Goal: Task Accomplishment & Management: Complete application form

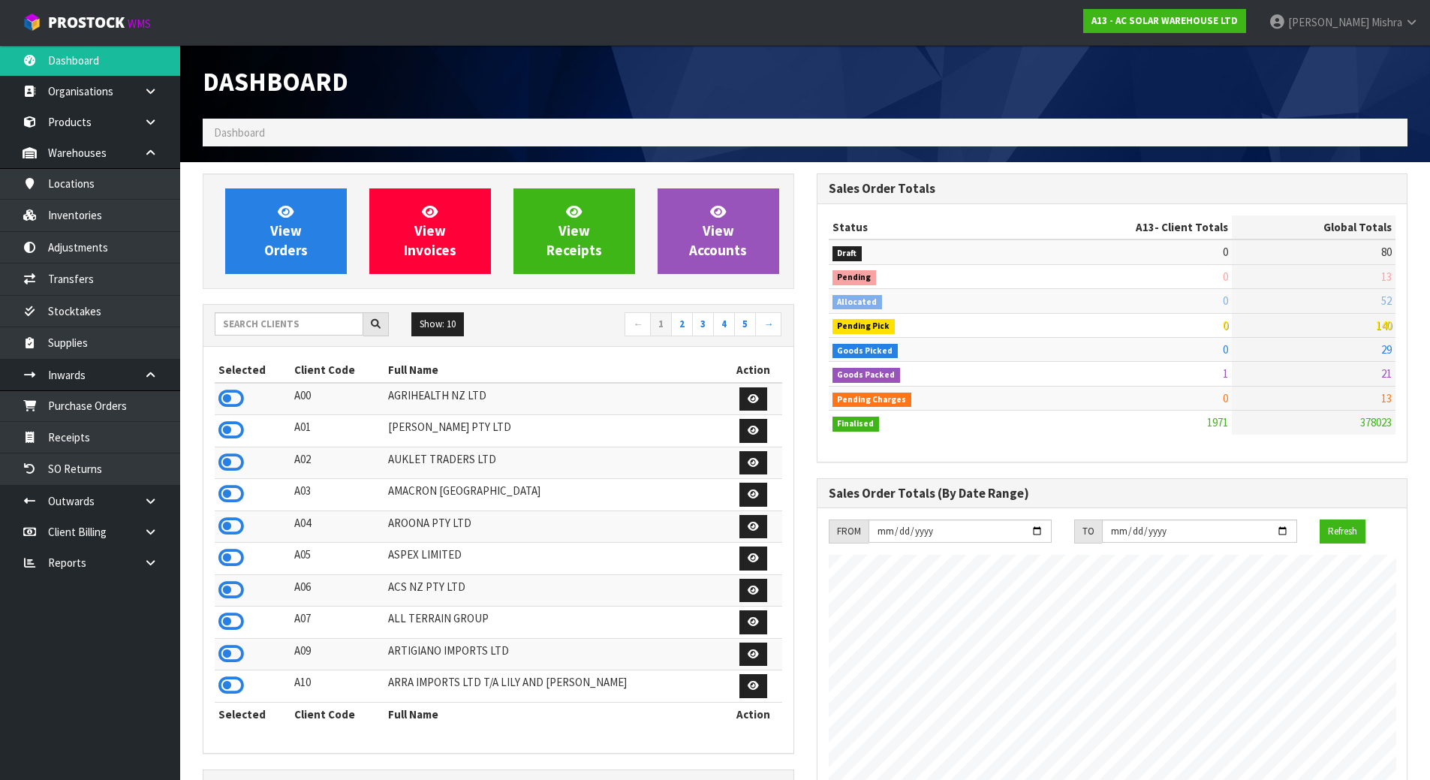
scroll to position [1250, 613]
click at [284, 320] on input "text" at bounding box center [289, 323] width 149 height 23
click at [299, 330] on input "text" at bounding box center [289, 323] width 149 height 23
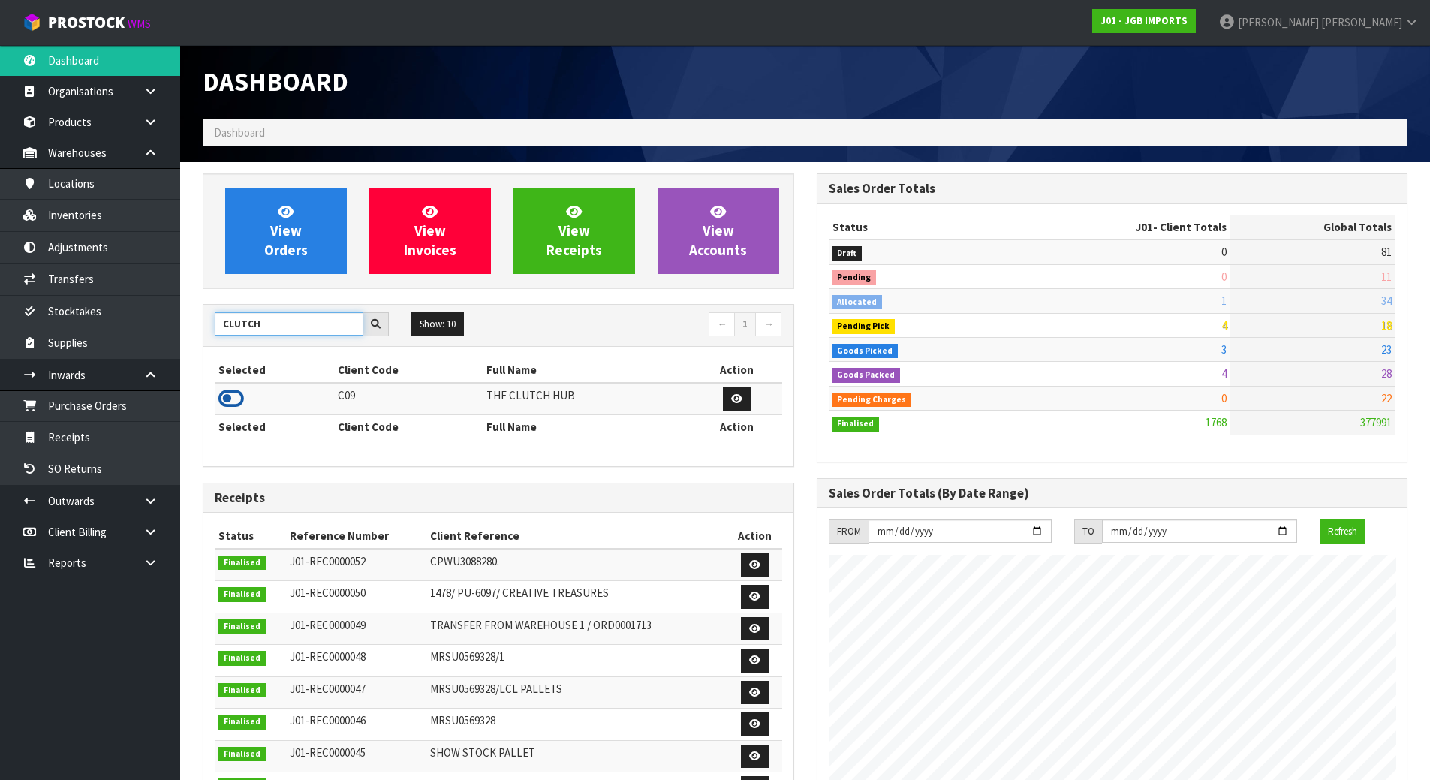
type input "CLUTCH"
click at [240, 398] on icon at bounding box center [231, 398] width 26 height 23
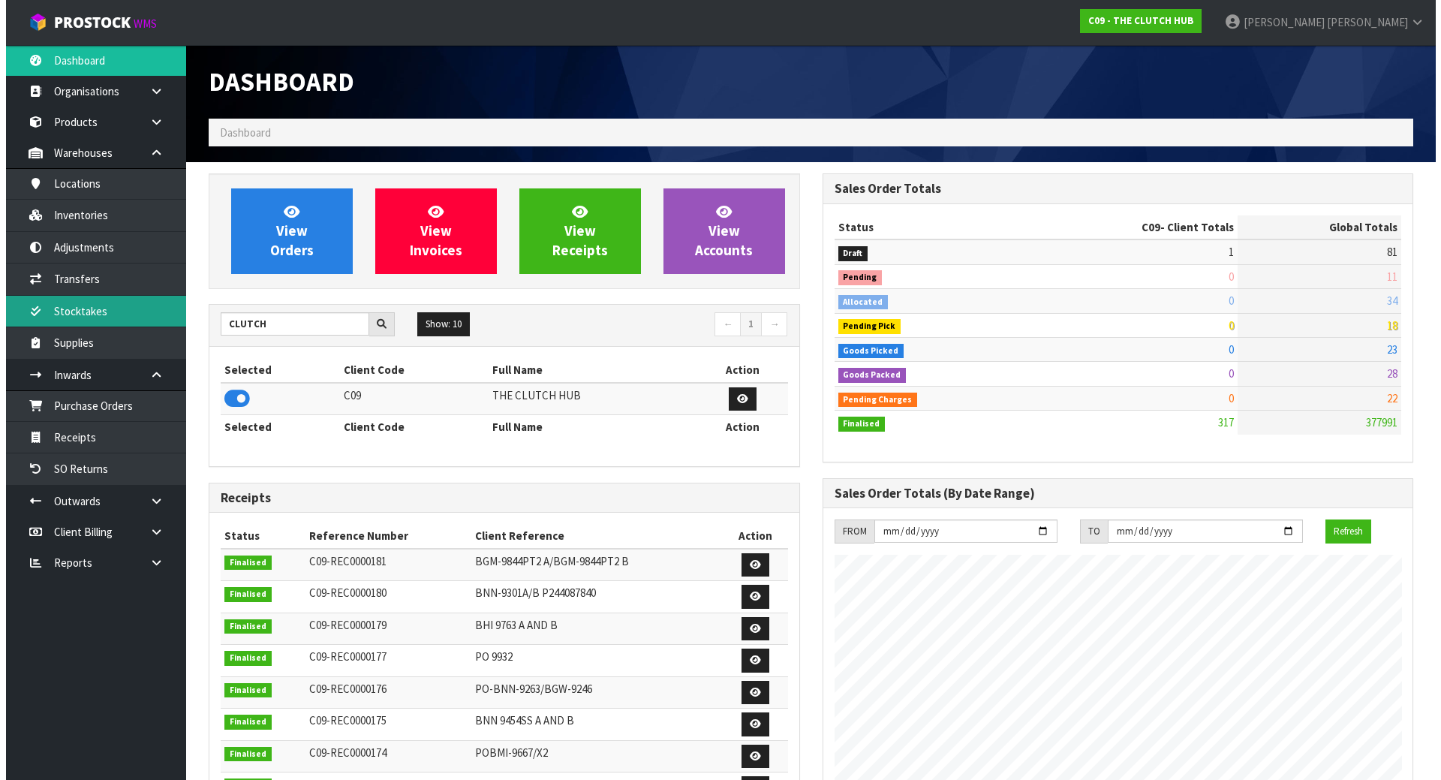
scroll to position [1063, 613]
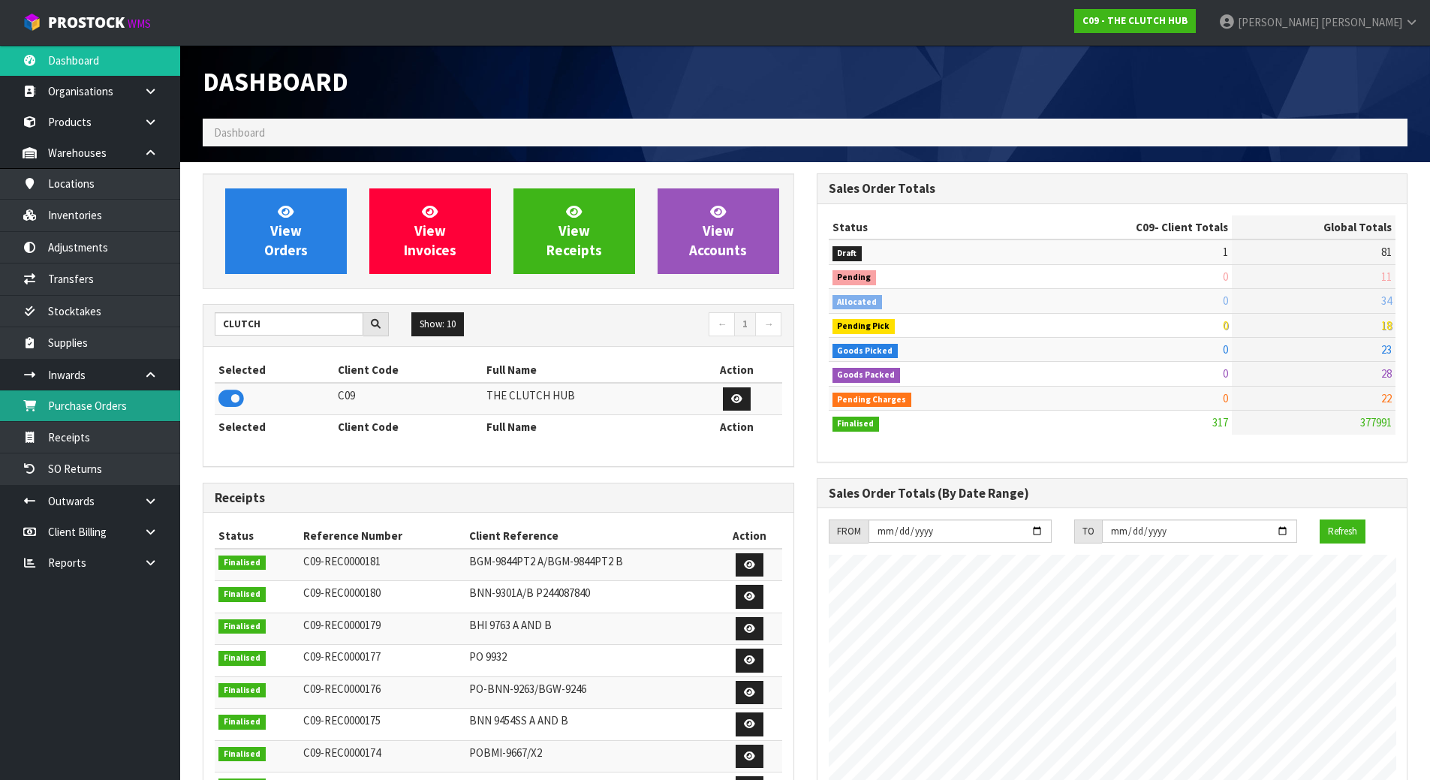
click at [122, 417] on link "Purchase Orders" at bounding box center [90, 405] width 180 height 31
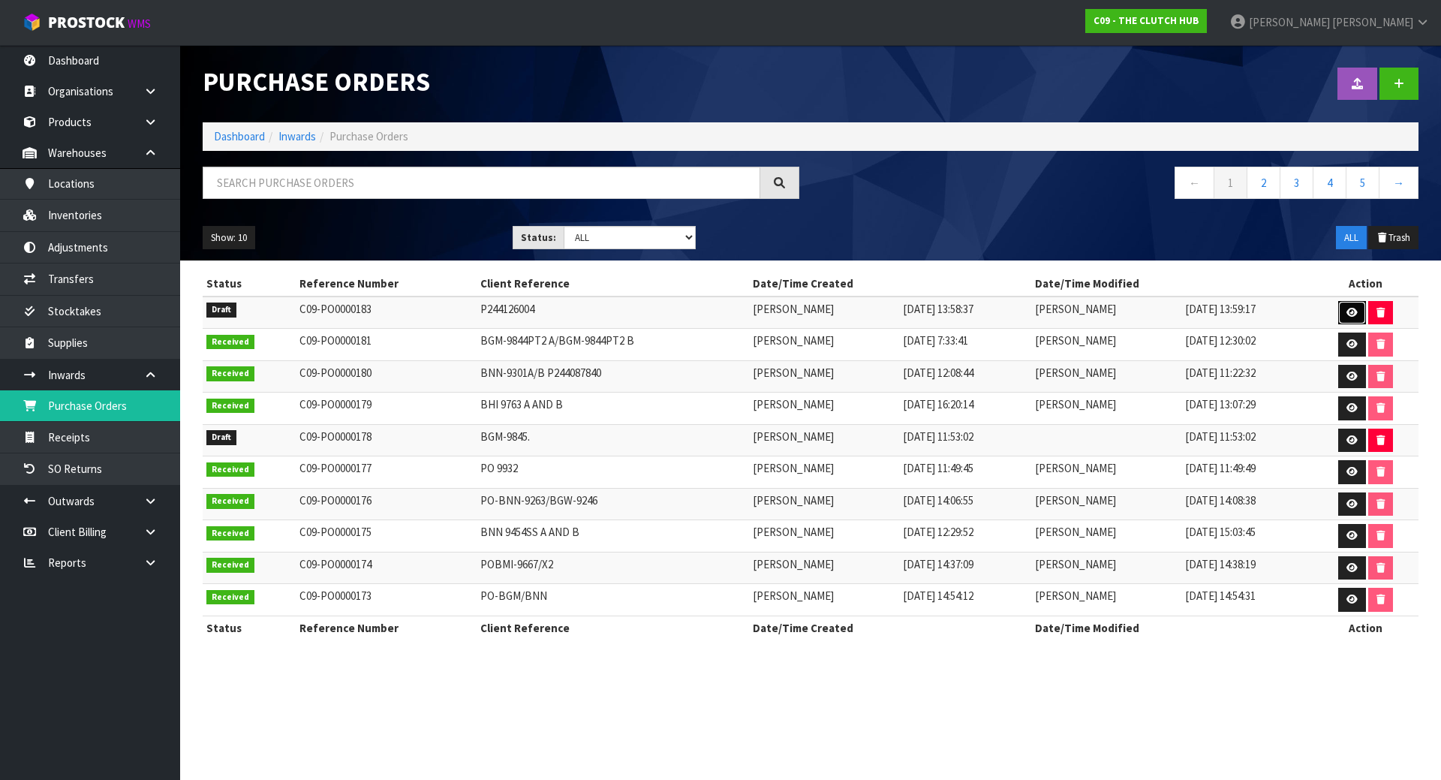
click at [1355, 311] on icon at bounding box center [1351, 313] width 11 height 10
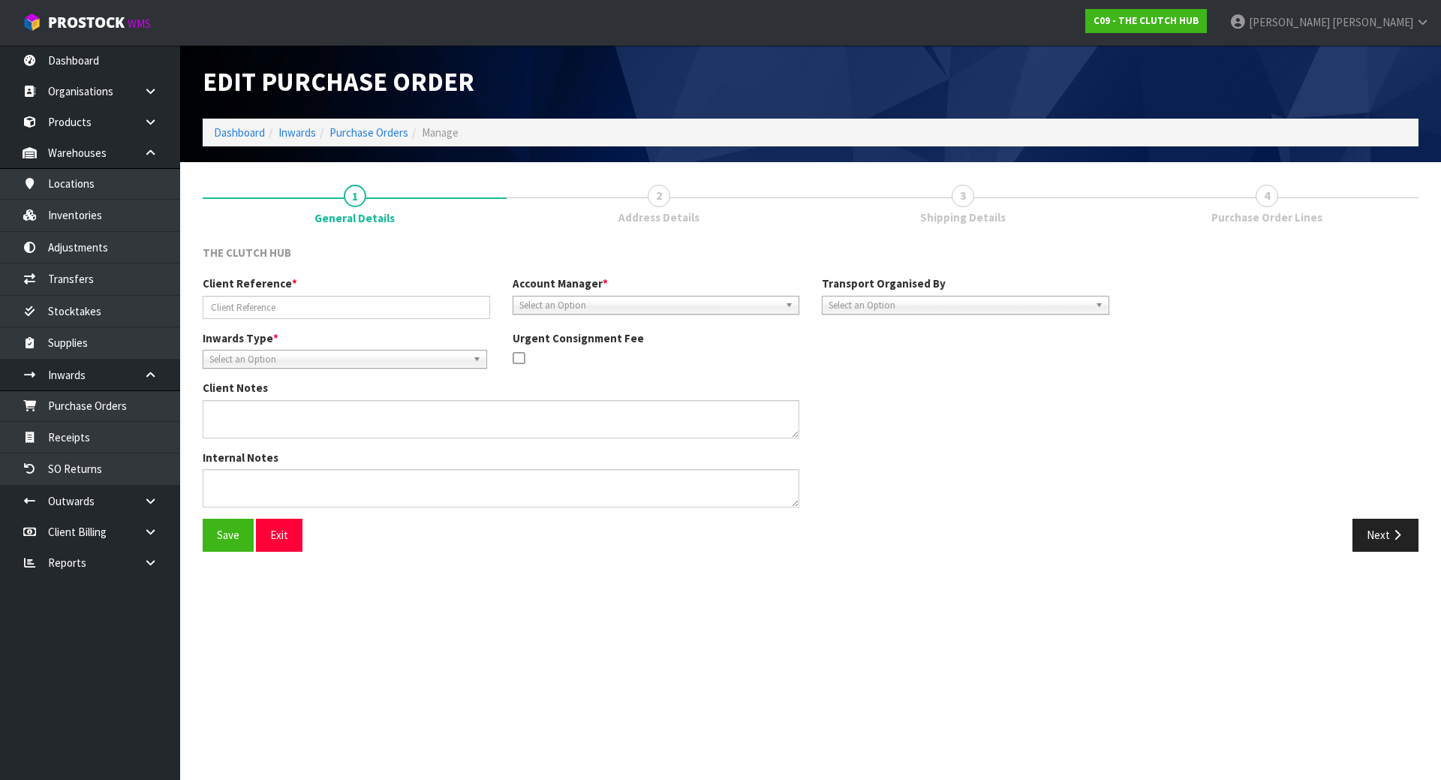
type input "P244126004"
click at [899, 302] on span "Select an Option" at bounding box center [958, 305] width 260 height 18
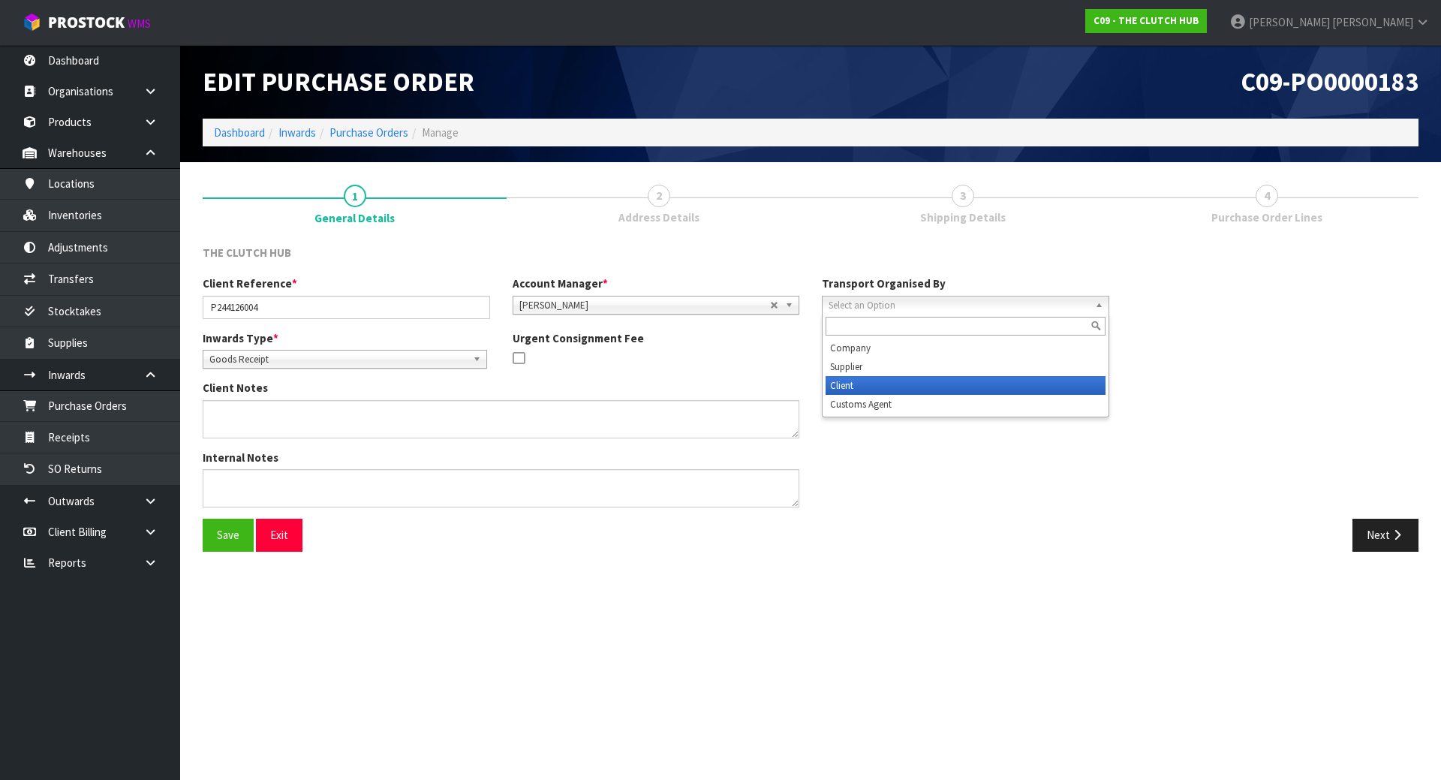
click at [872, 384] on li "Client" at bounding box center [965, 385] width 280 height 19
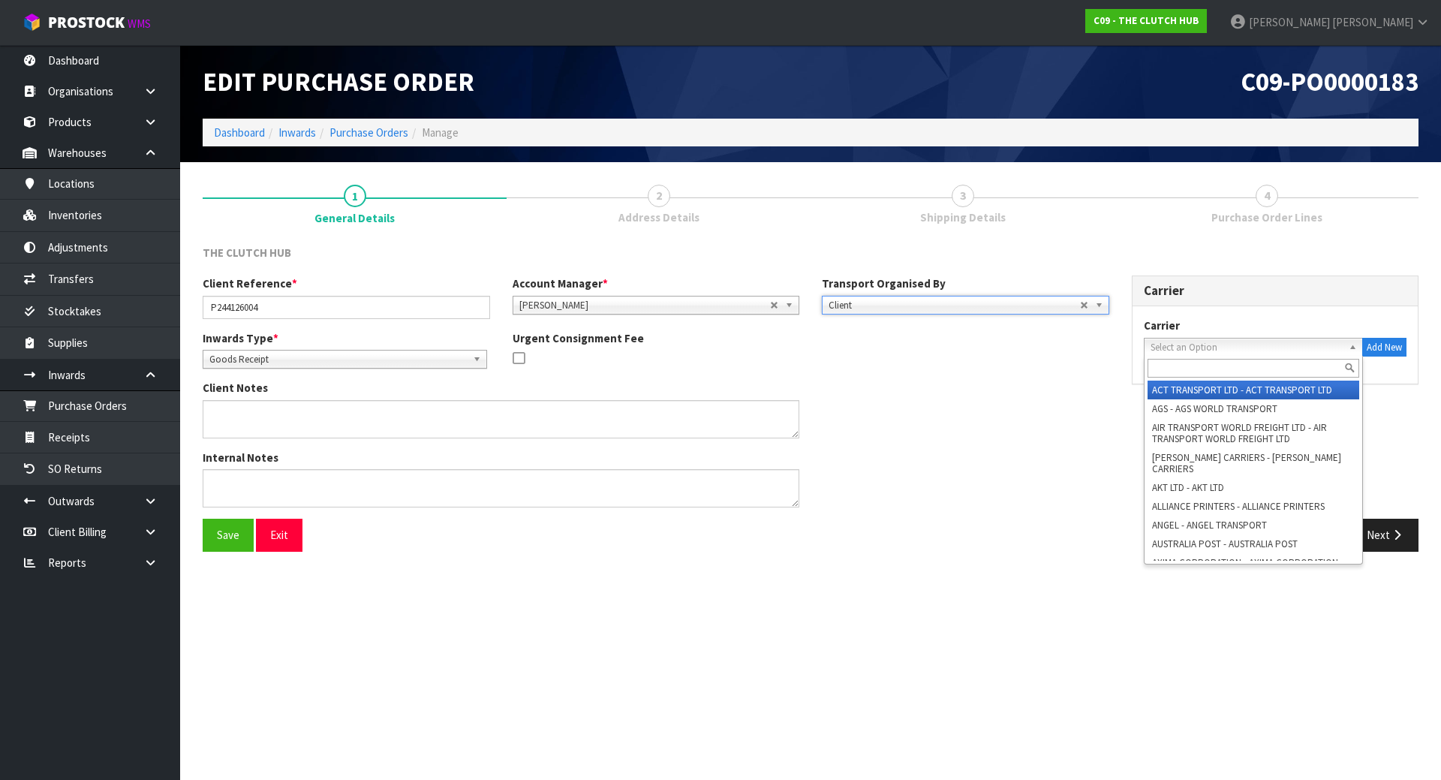
click at [1204, 347] on span "Select an Option" at bounding box center [1246, 347] width 193 height 18
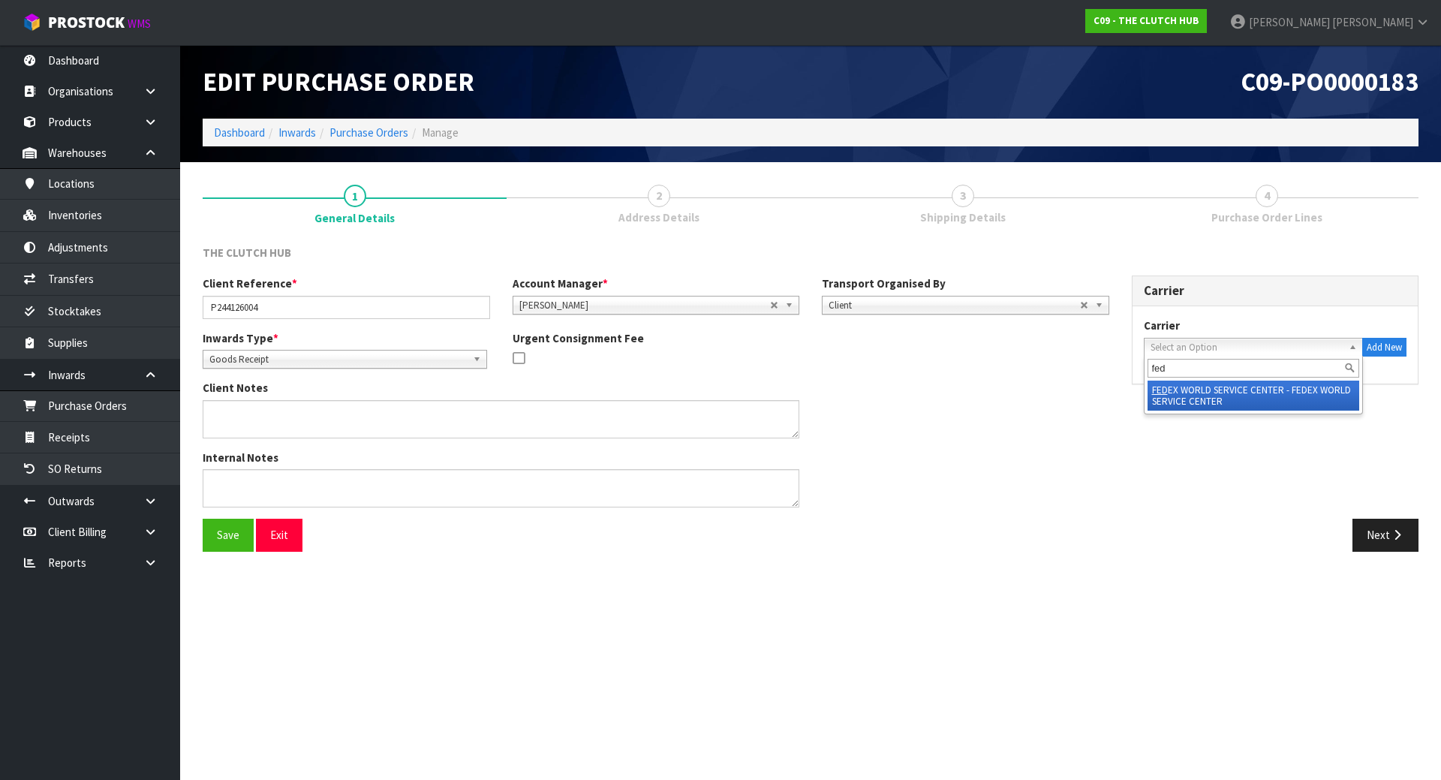
type input "fed"
click at [1200, 398] on li "FED EX WORLD SERVICE CENTER - FEDEX WORLD SERVICE CENTER" at bounding box center [1253, 395] width 212 height 30
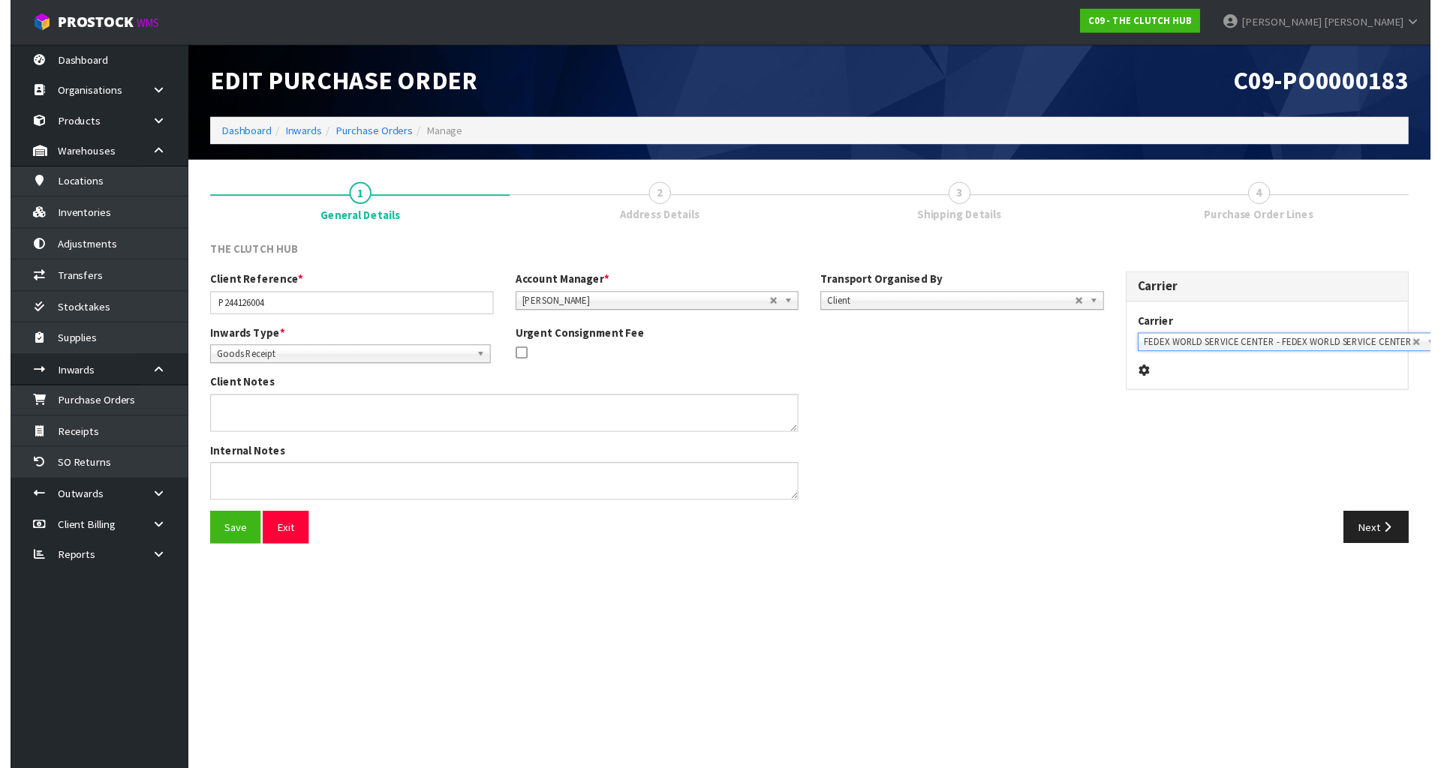
scroll to position [0, 1]
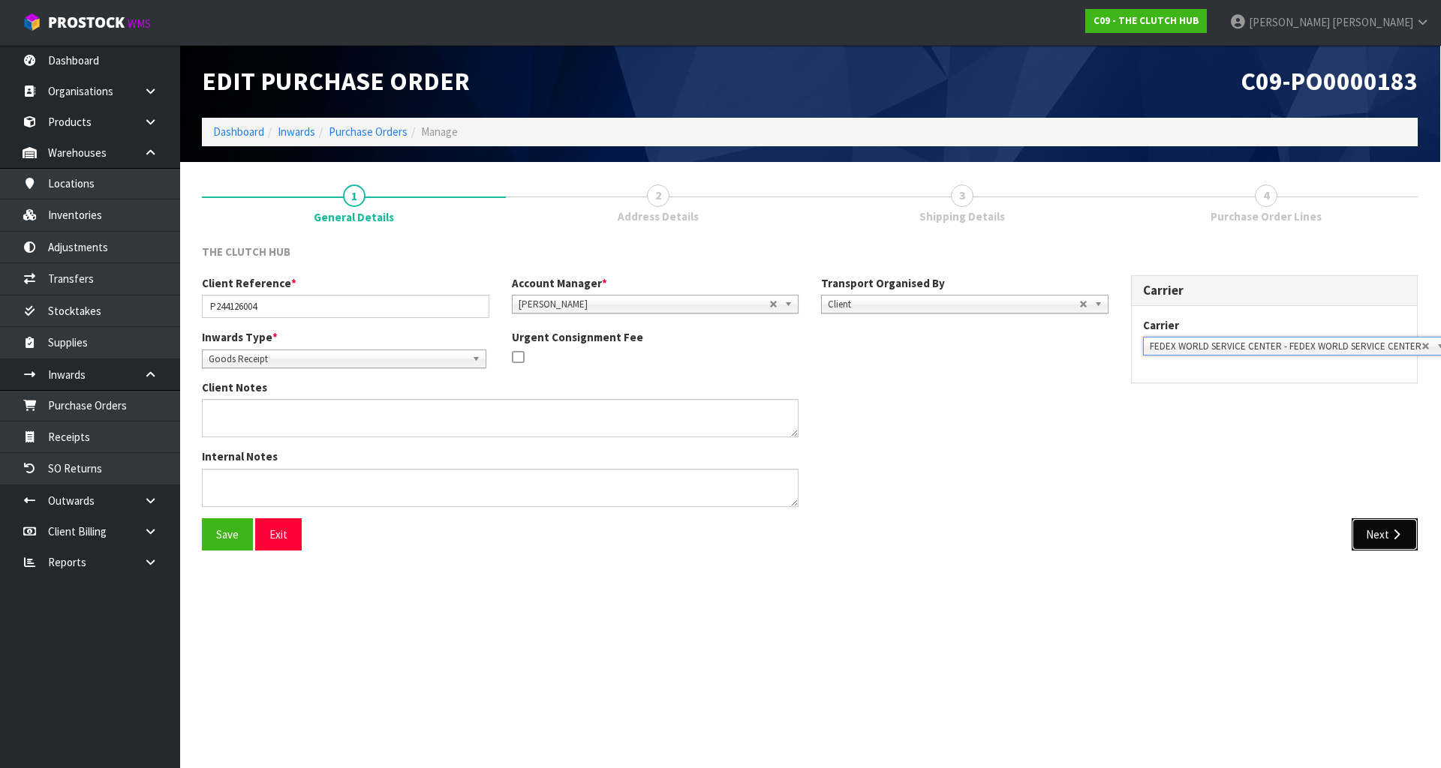
click at [1390, 531] on icon "button" at bounding box center [1396, 534] width 14 height 11
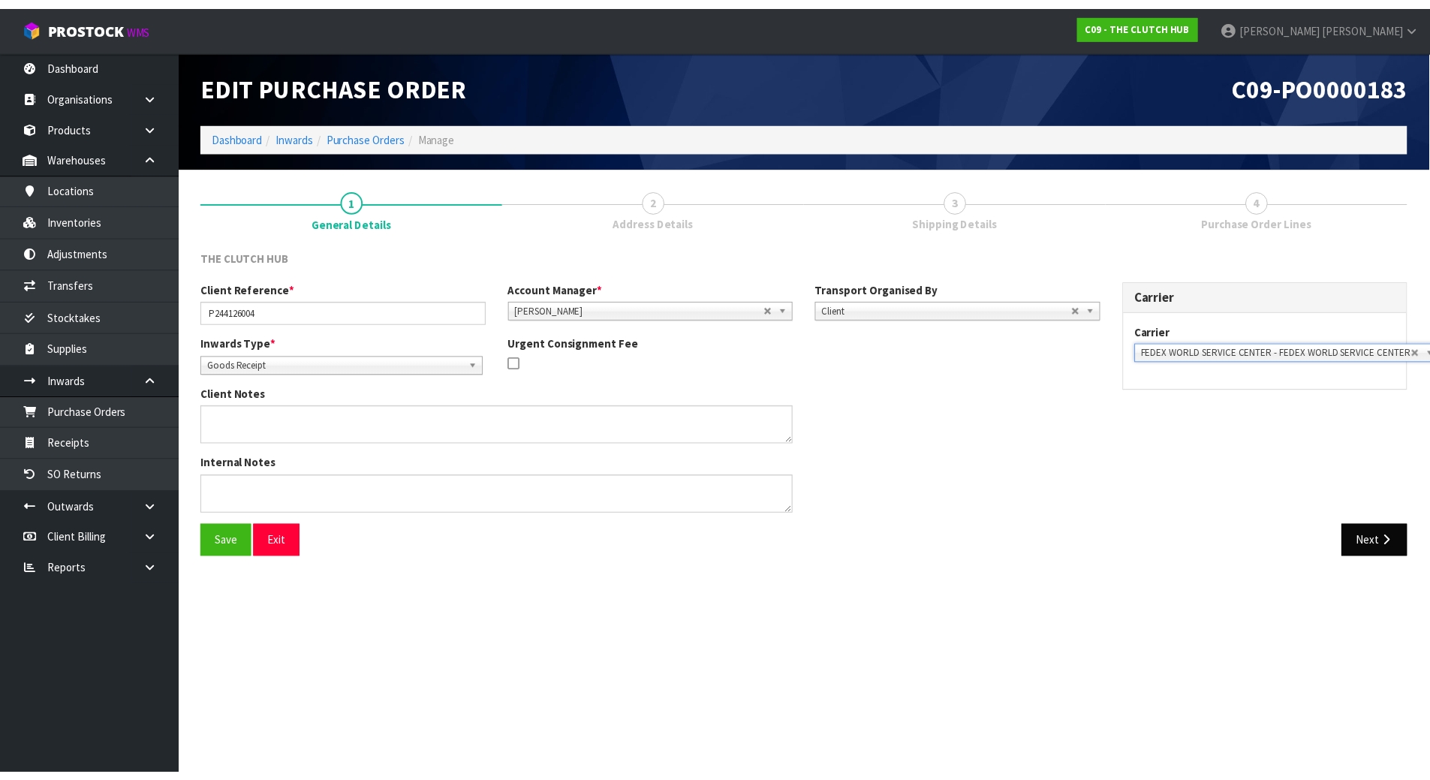
scroll to position [0, 0]
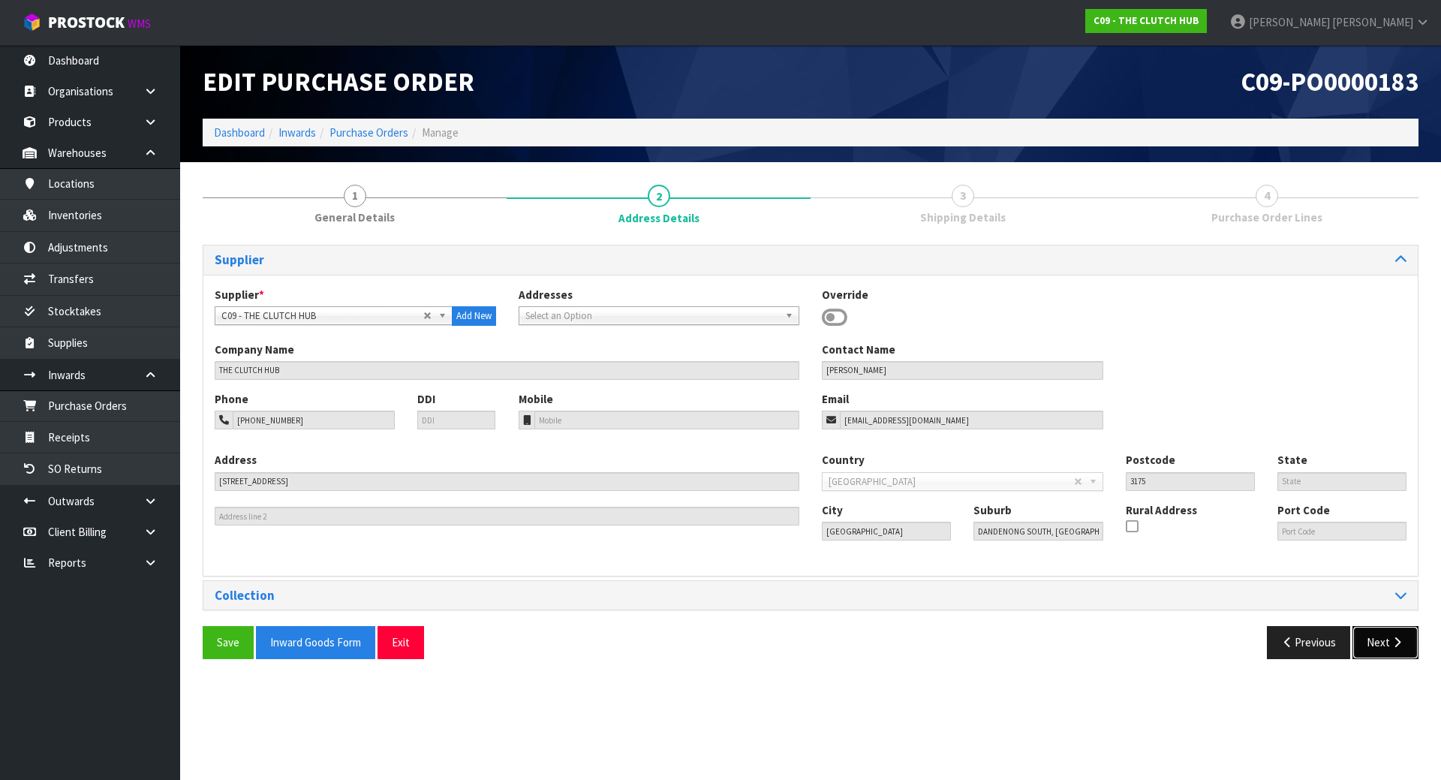
click at [1397, 640] on icon "button" at bounding box center [1397, 641] width 14 height 11
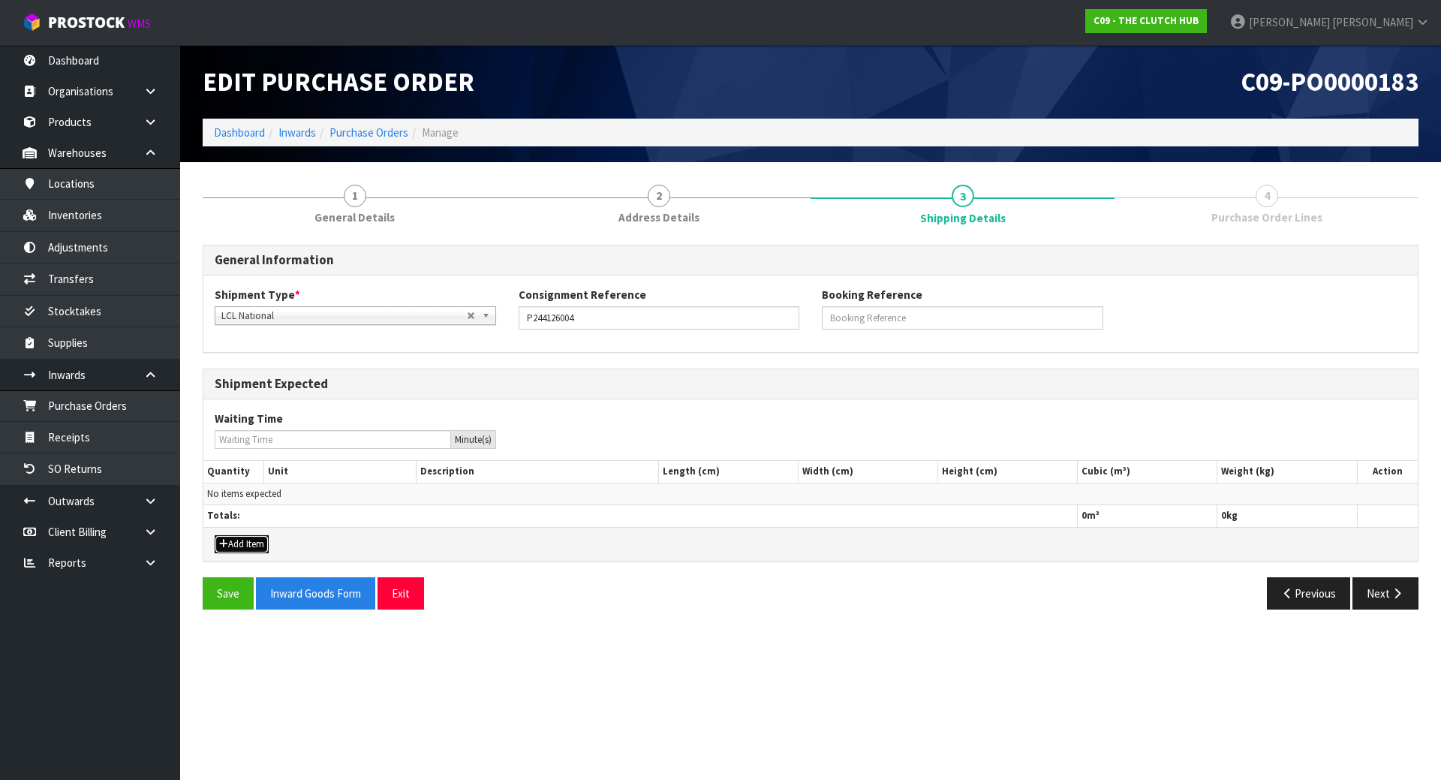
click at [254, 546] on button "Add Item" at bounding box center [242, 544] width 54 height 18
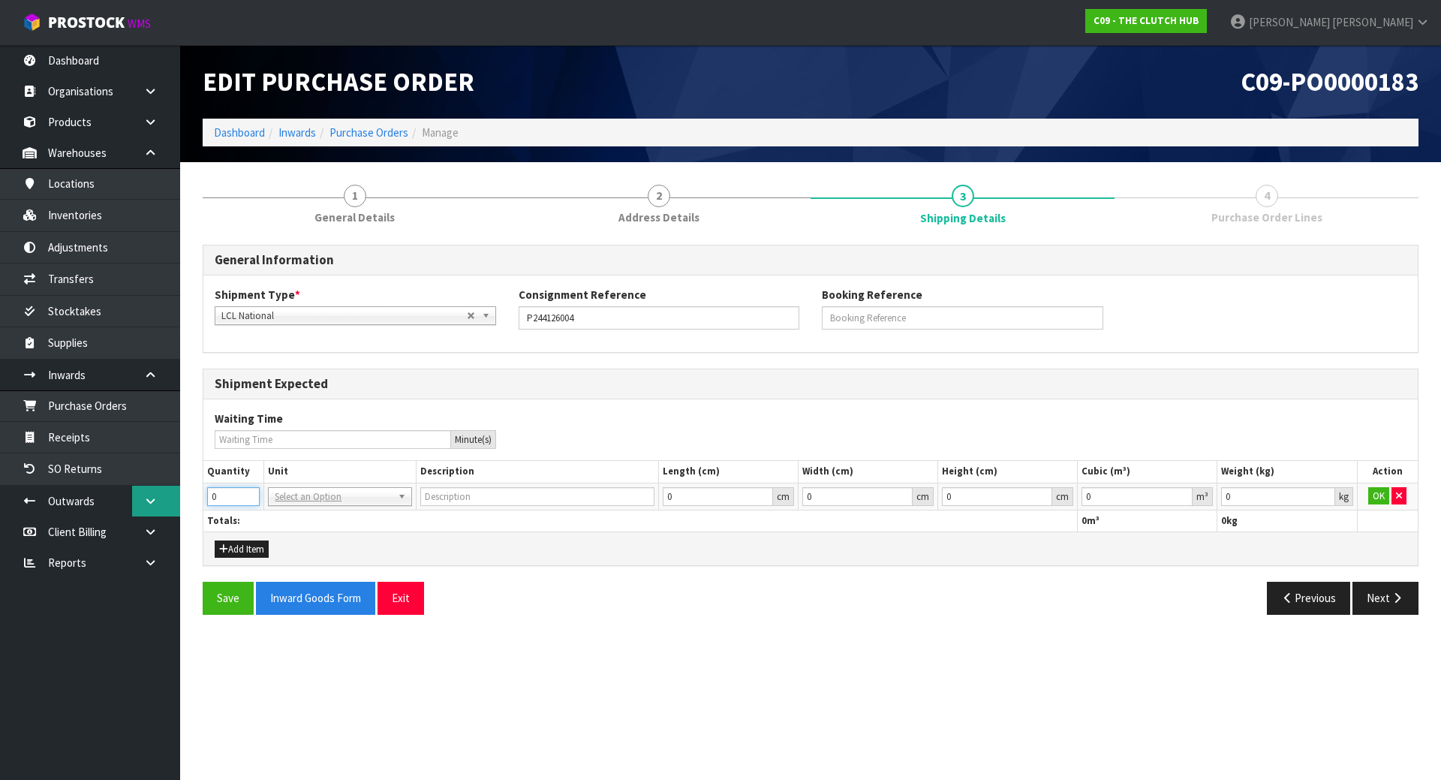
drag, startPoint x: 234, startPoint y: 492, endPoint x: 152, endPoint y: 507, distance: 83.2
click at [152, 507] on body "Toggle navigation ProStock WMS C09 - THE CLUTCH HUB [PERSON_NAME] Logout Dashbo…" at bounding box center [720, 390] width 1441 height 780
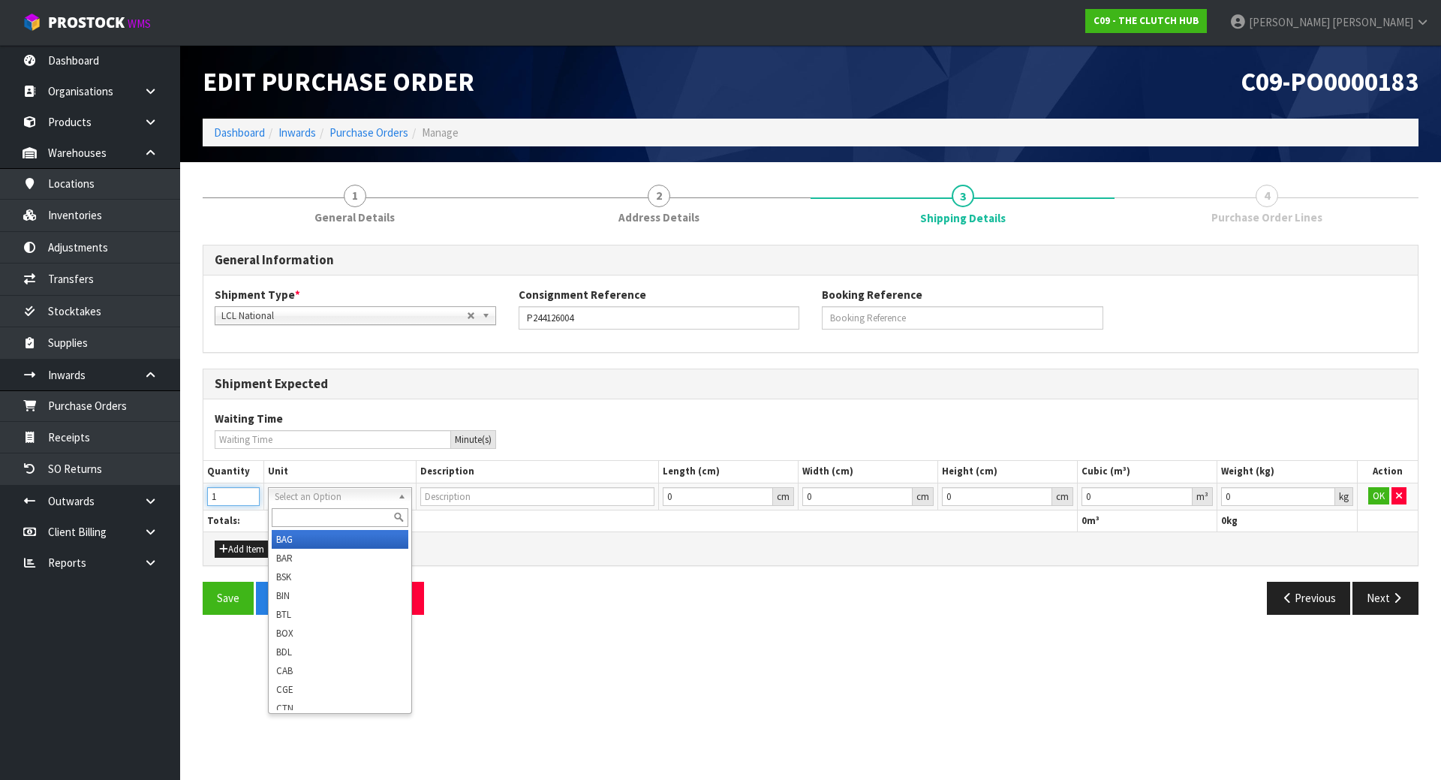
type input "1"
click at [324, 519] on input "text" at bounding box center [340, 517] width 136 height 19
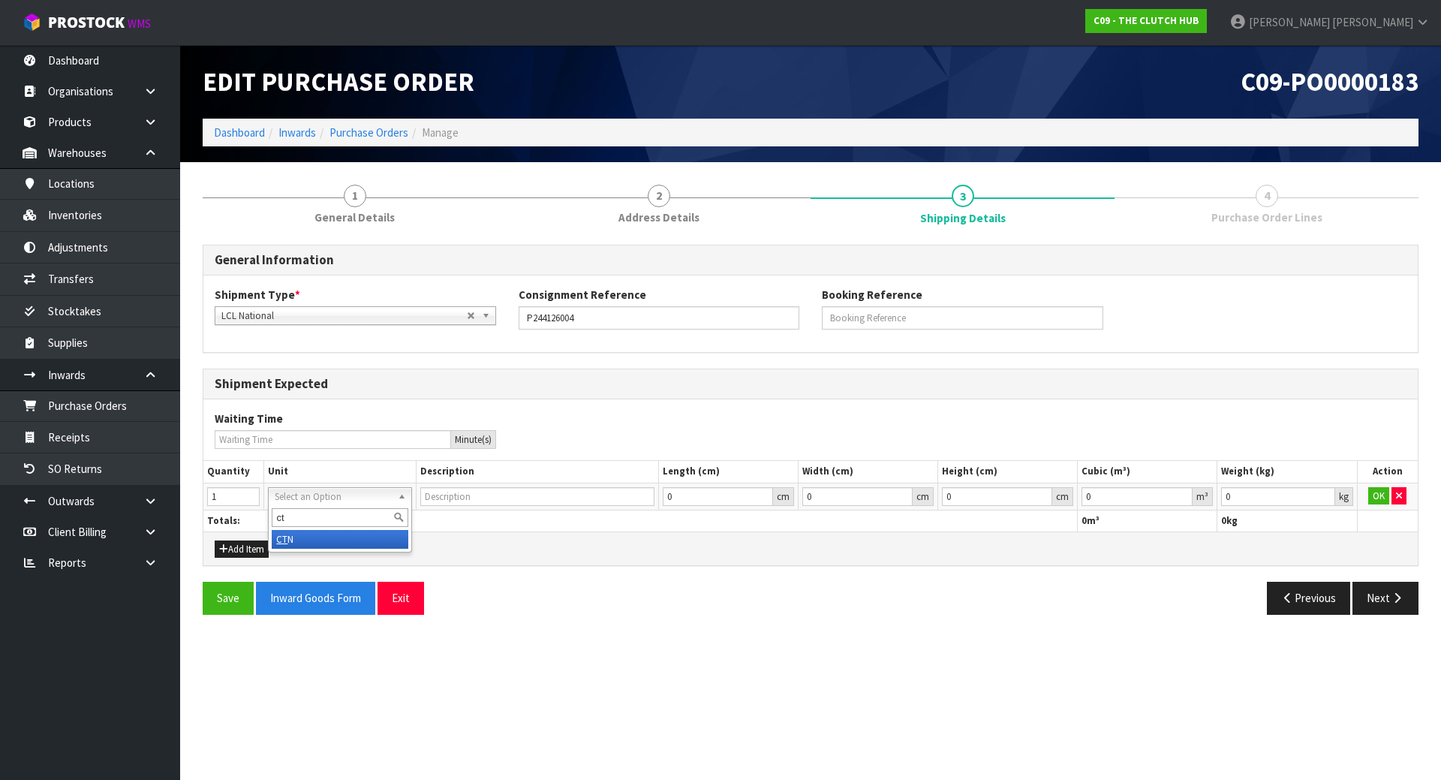
type input "ct"
type input "CARTON"
drag, startPoint x: 582, startPoint y: 535, endPoint x: 609, endPoint y: 534, distance: 27.8
click at [585, 535] on div "Add Item" at bounding box center [810, 548] width 1214 height 34
click at [1381, 492] on button "OK" at bounding box center [1378, 496] width 21 height 18
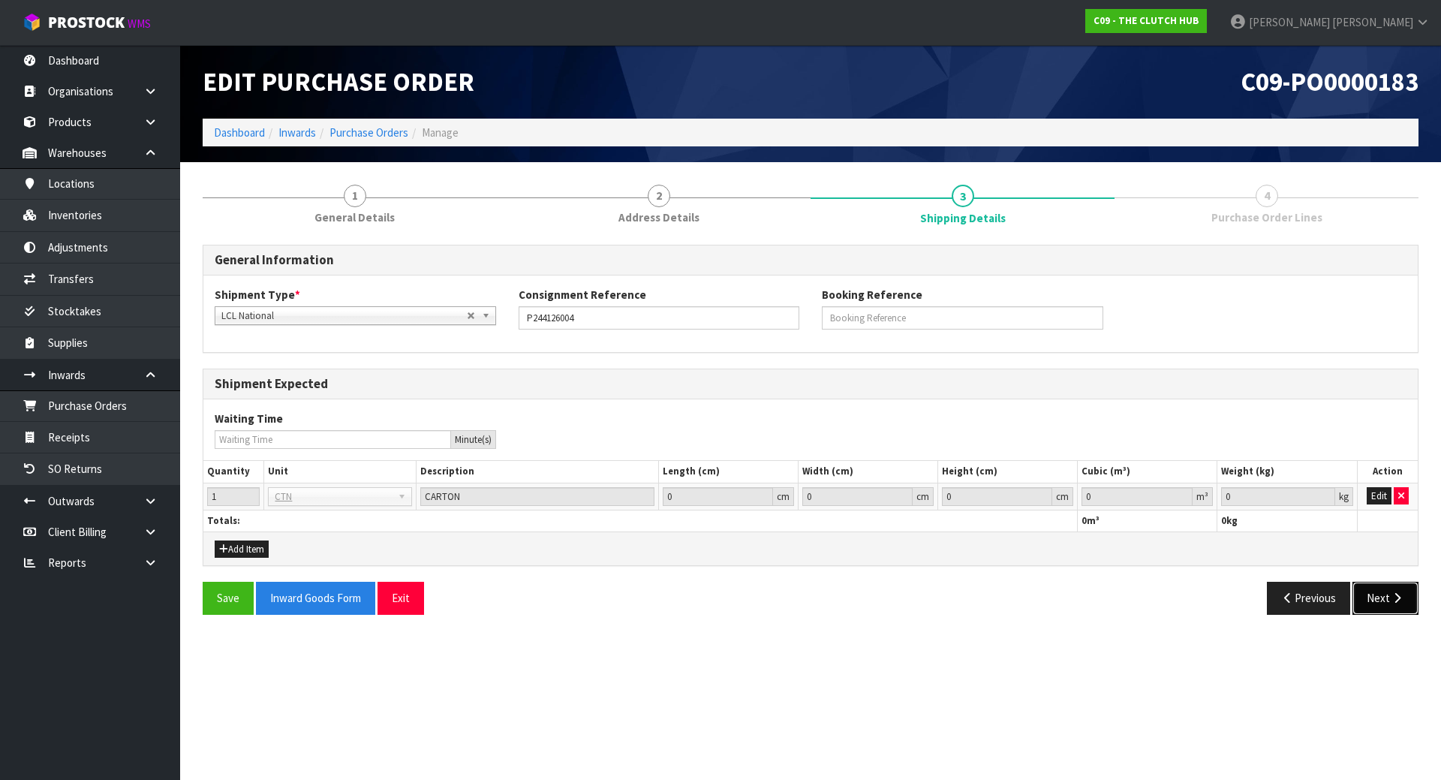
click at [1388, 602] on button "Next" at bounding box center [1385, 598] width 66 height 32
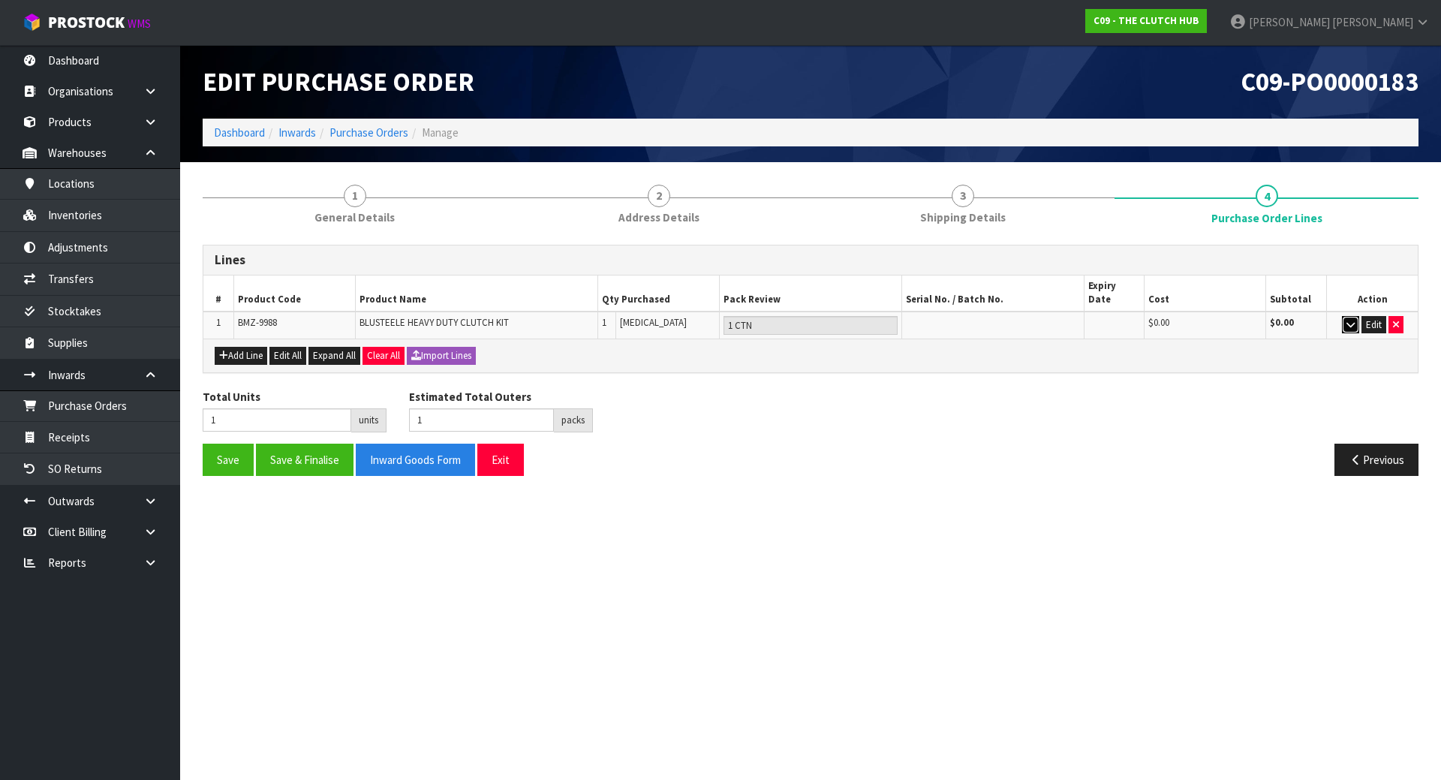
click at [1343, 317] on button "button" at bounding box center [1350, 325] width 17 height 18
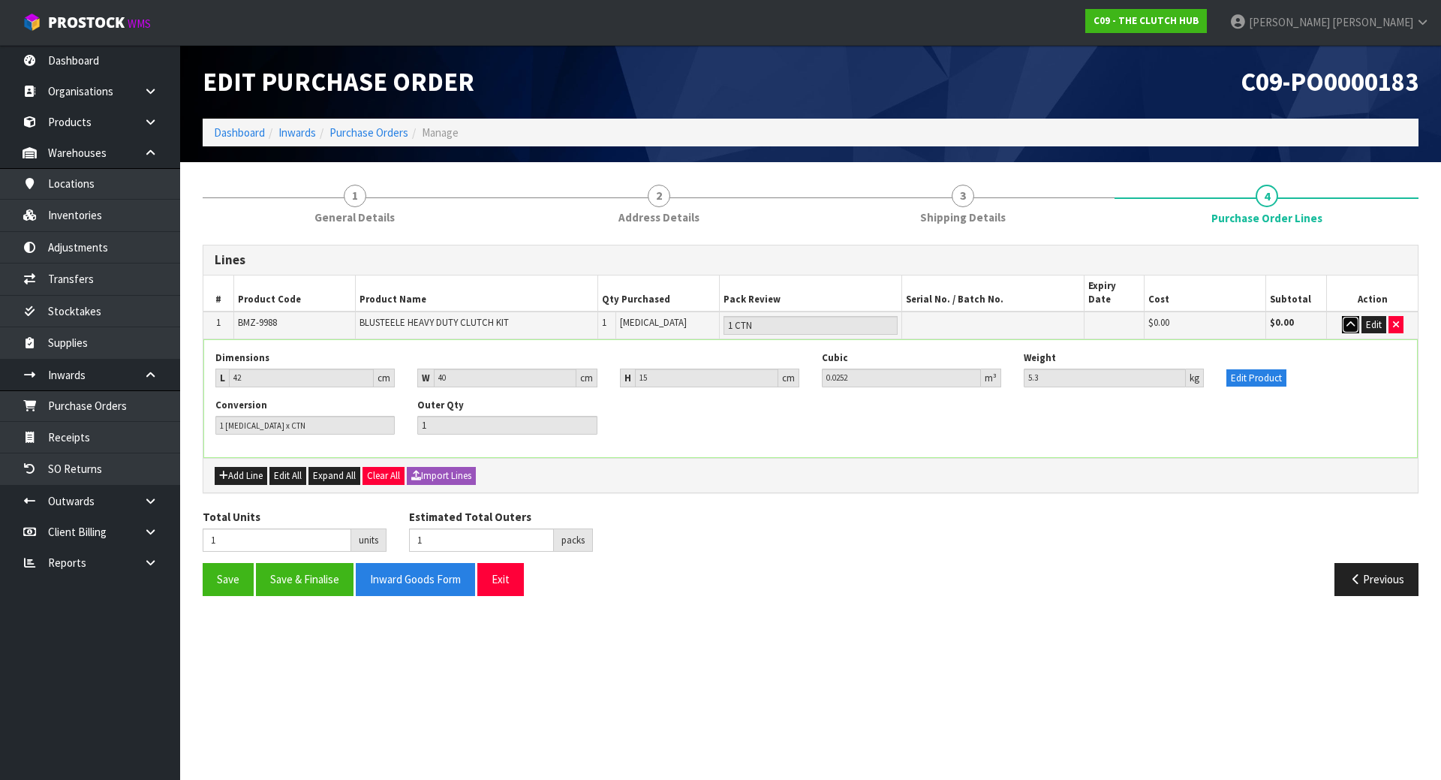
click at [1343, 317] on button "button" at bounding box center [1350, 325] width 17 height 18
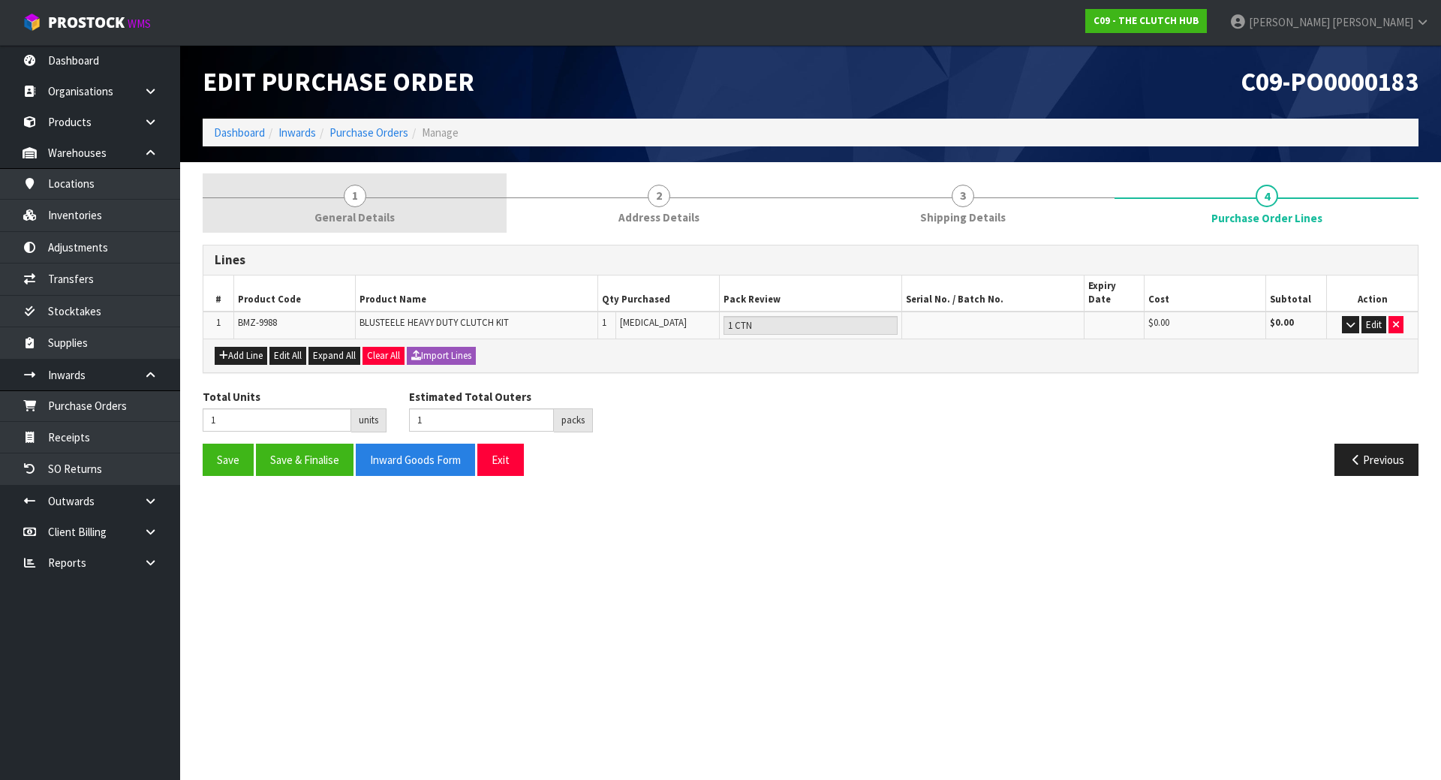
click at [335, 211] on span "General Details" at bounding box center [354, 217] width 80 height 16
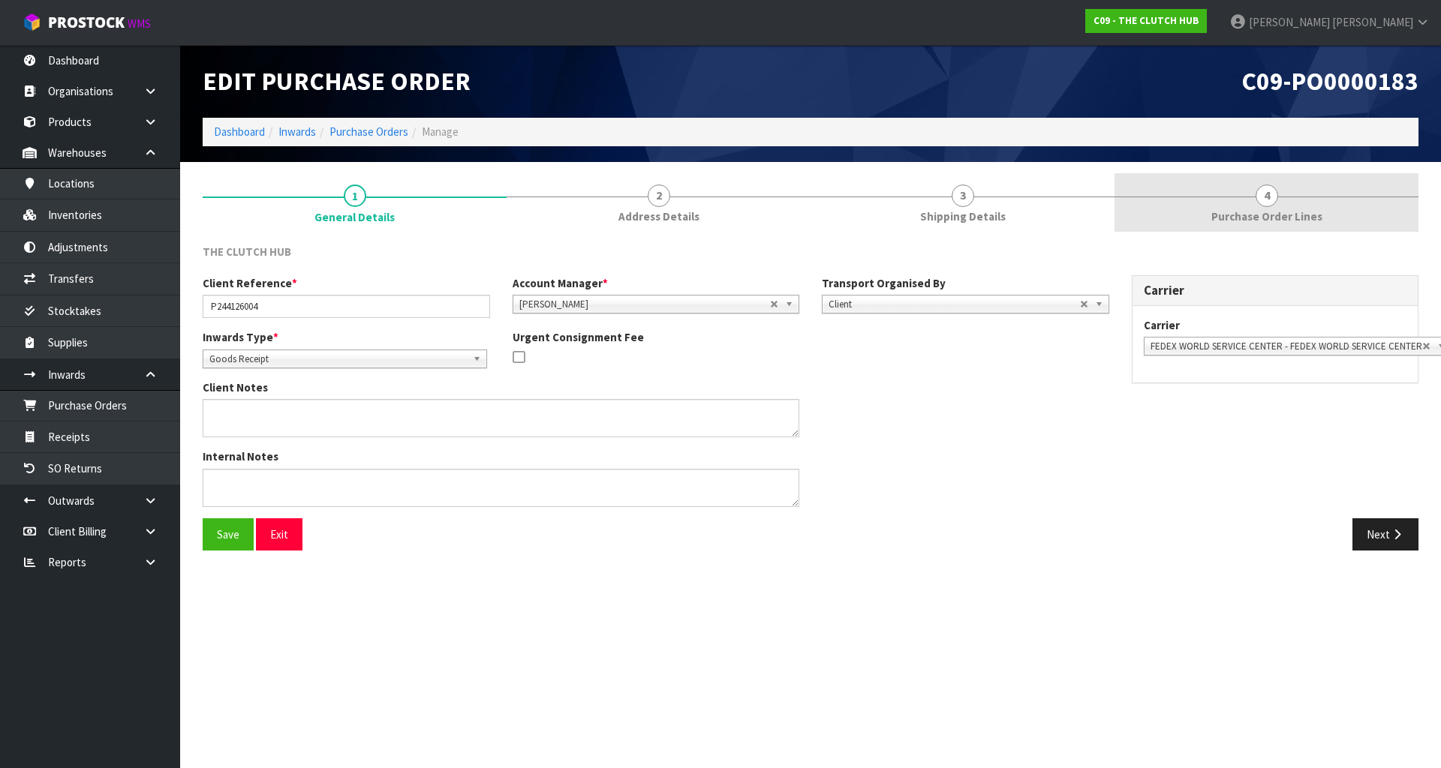
click at [1271, 207] on link "4 Purchase Order Lines" at bounding box center [1266, 202] width 304 height 59
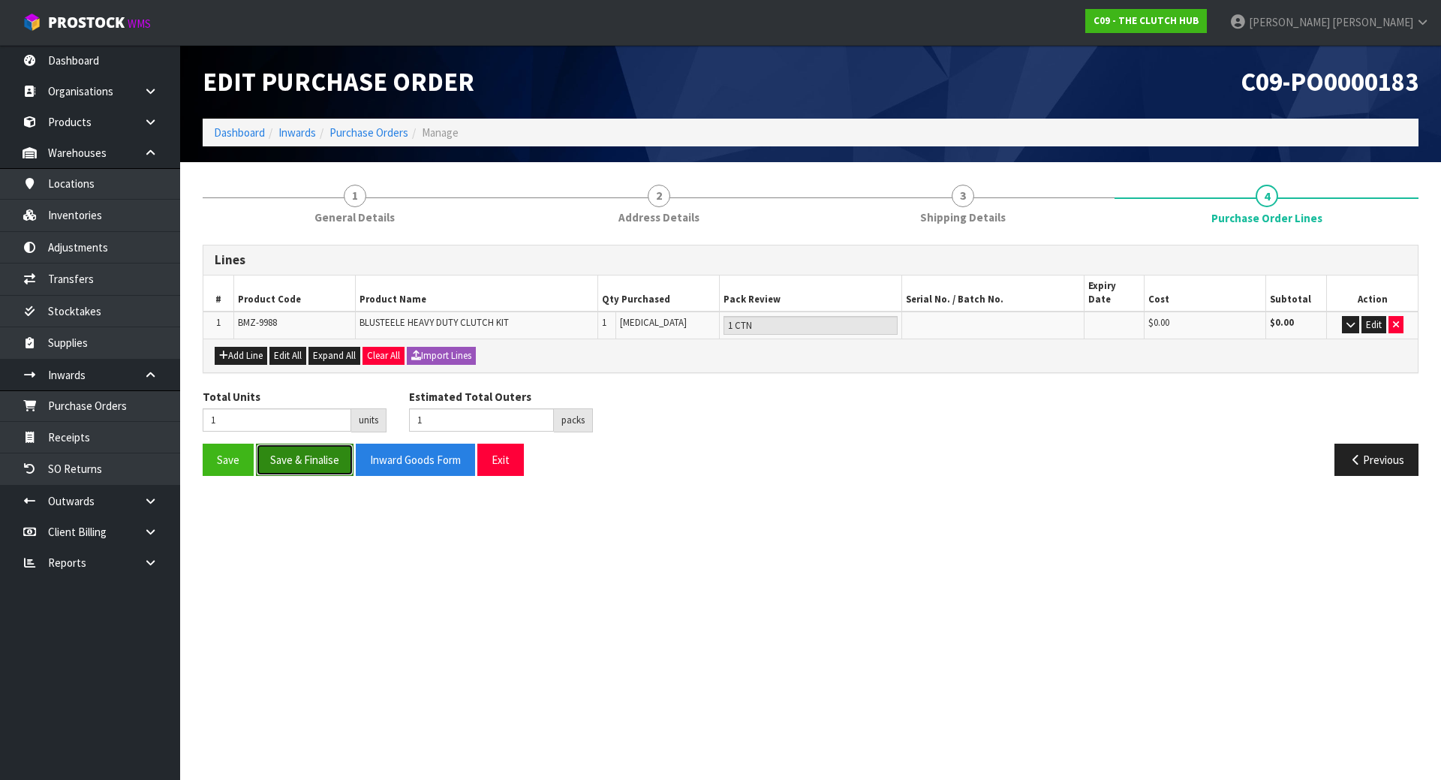
click at [299, 447] on button "Save & Finalise" at bounding box center [305, 460] width 98 height 32
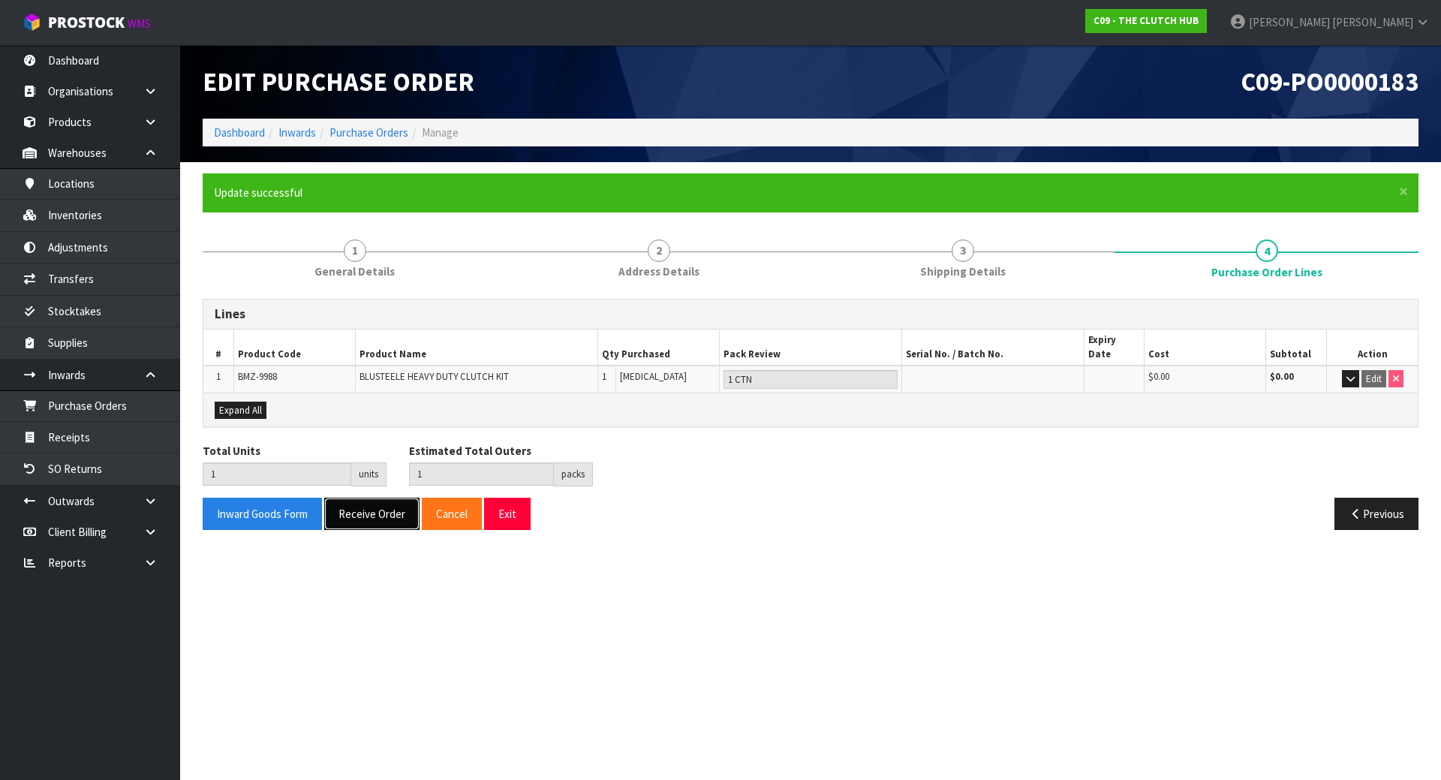
click at [366, 504] on button "Receive Order" at bounding box center [371, 514] width 95 height 32
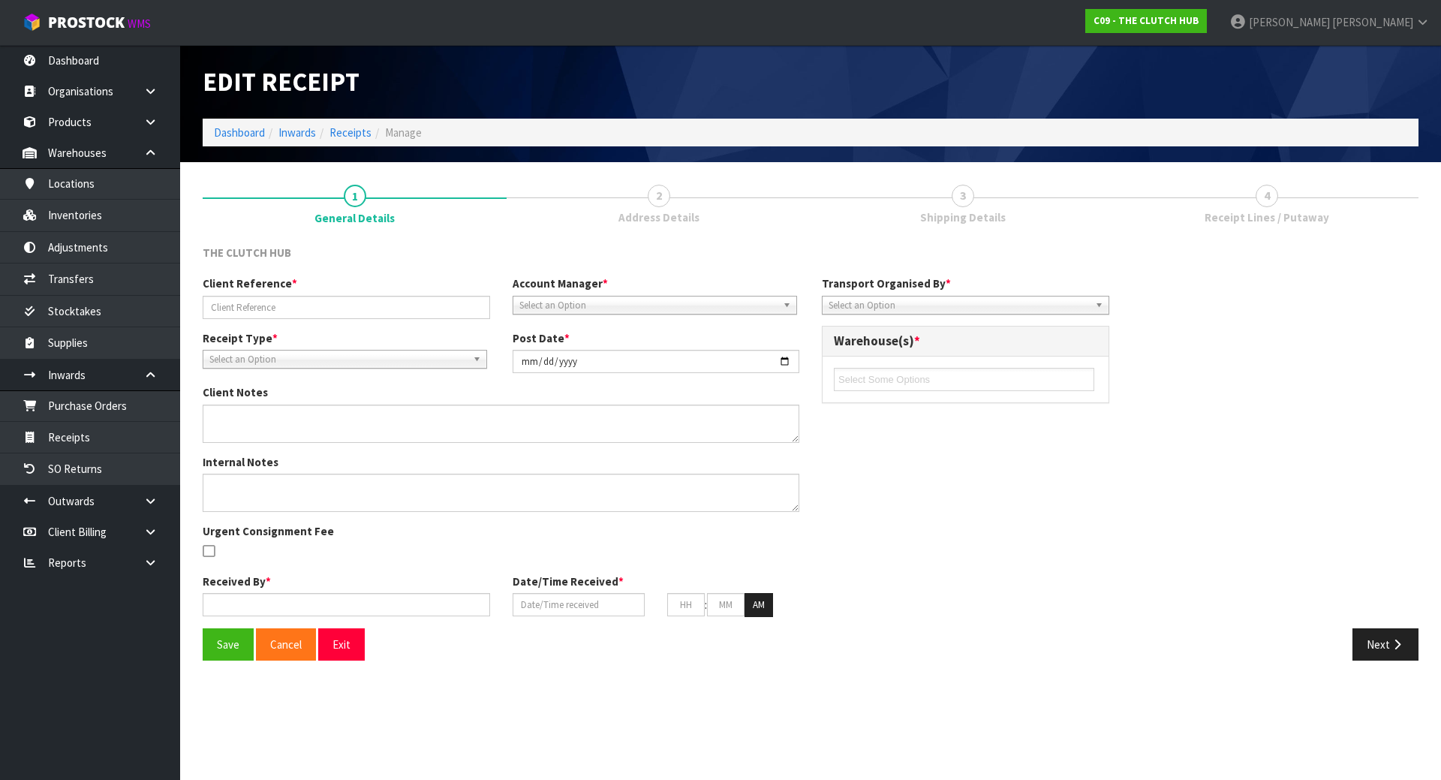
type input "P244126004"
type input "[DATE]"
type input "[PERSON_NAME]"
type input "[DATE]"
type input "11"
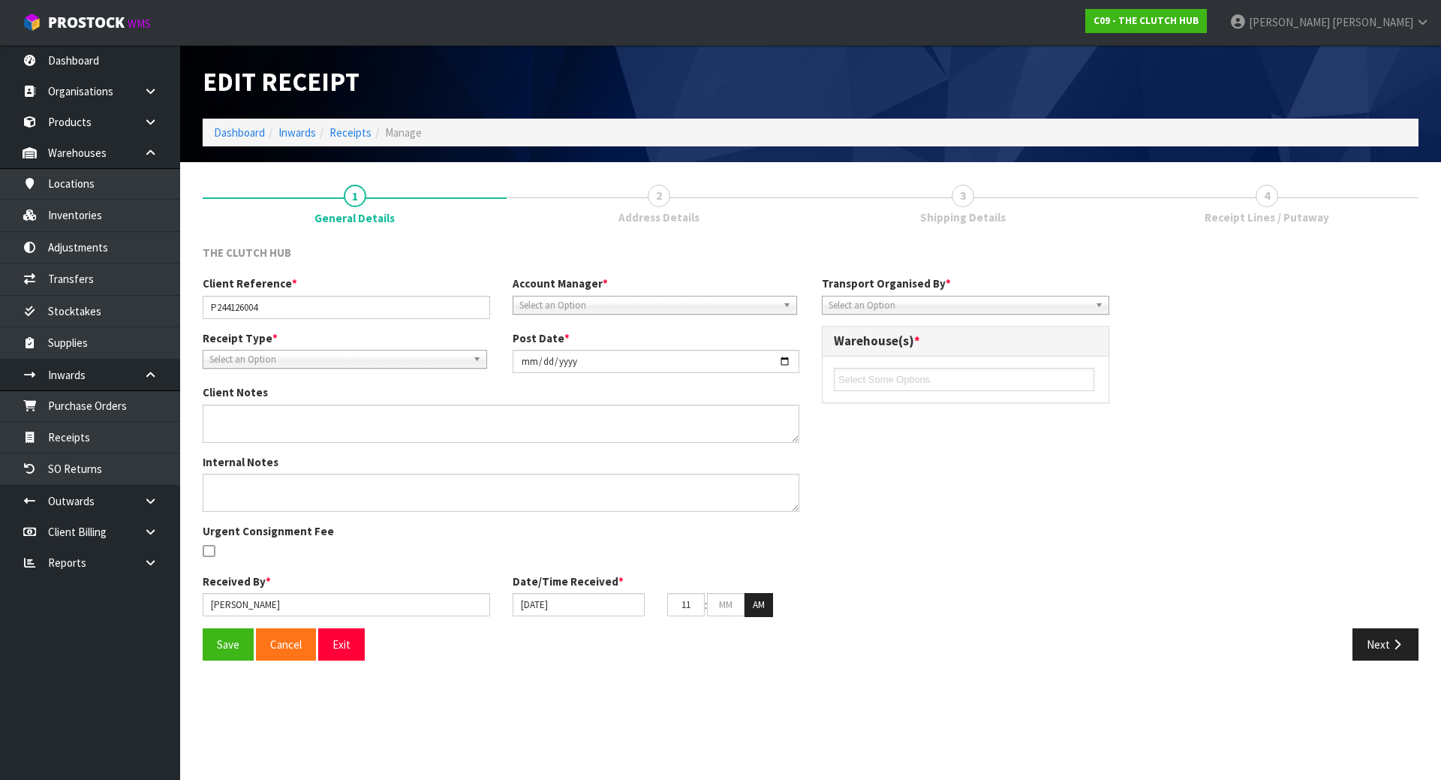
type input "50"
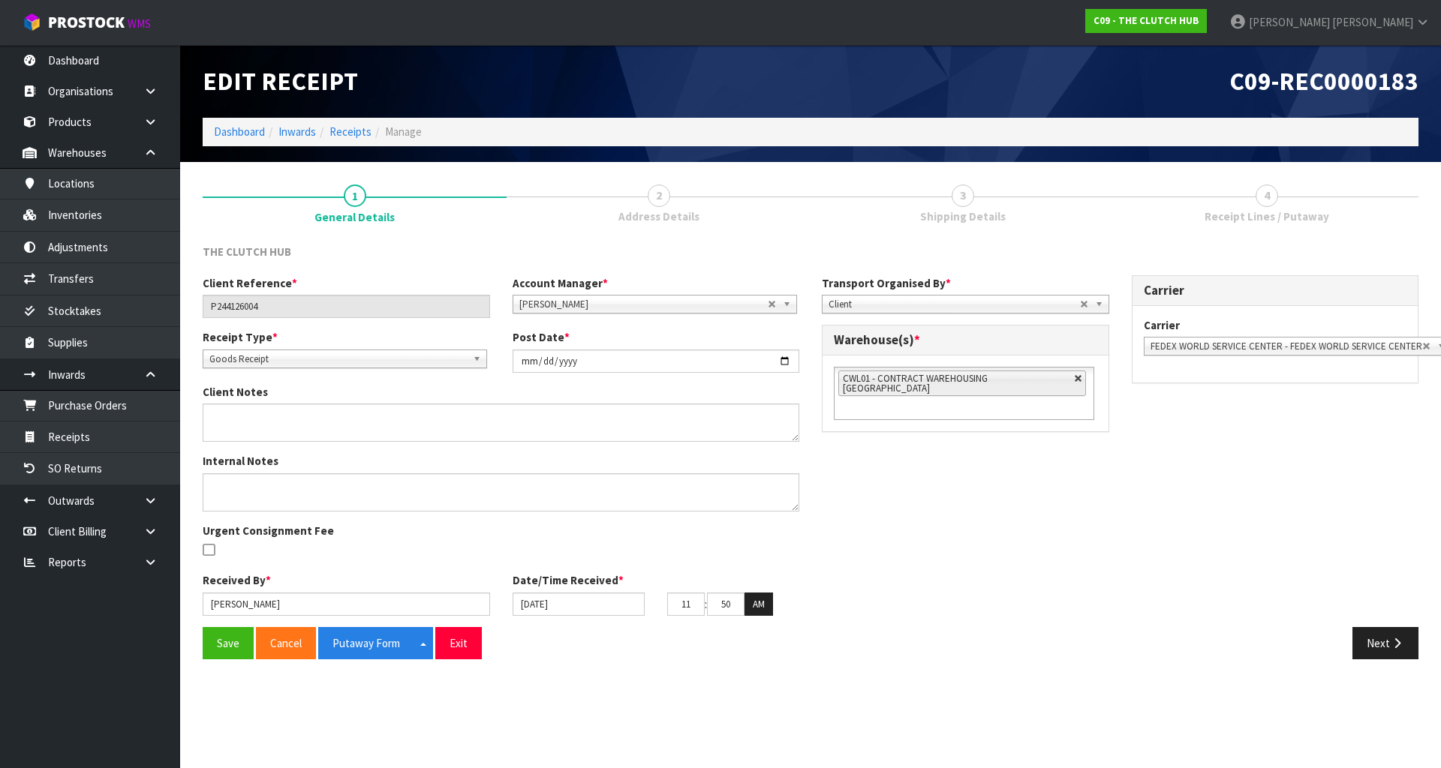
click at [1074, 380] on link at bounding box center [1078, 378] width 9 height 9
type input "Select Some Options"
click at [1054, 380] on ul at bounding box center [964, 378] width 260 height 23
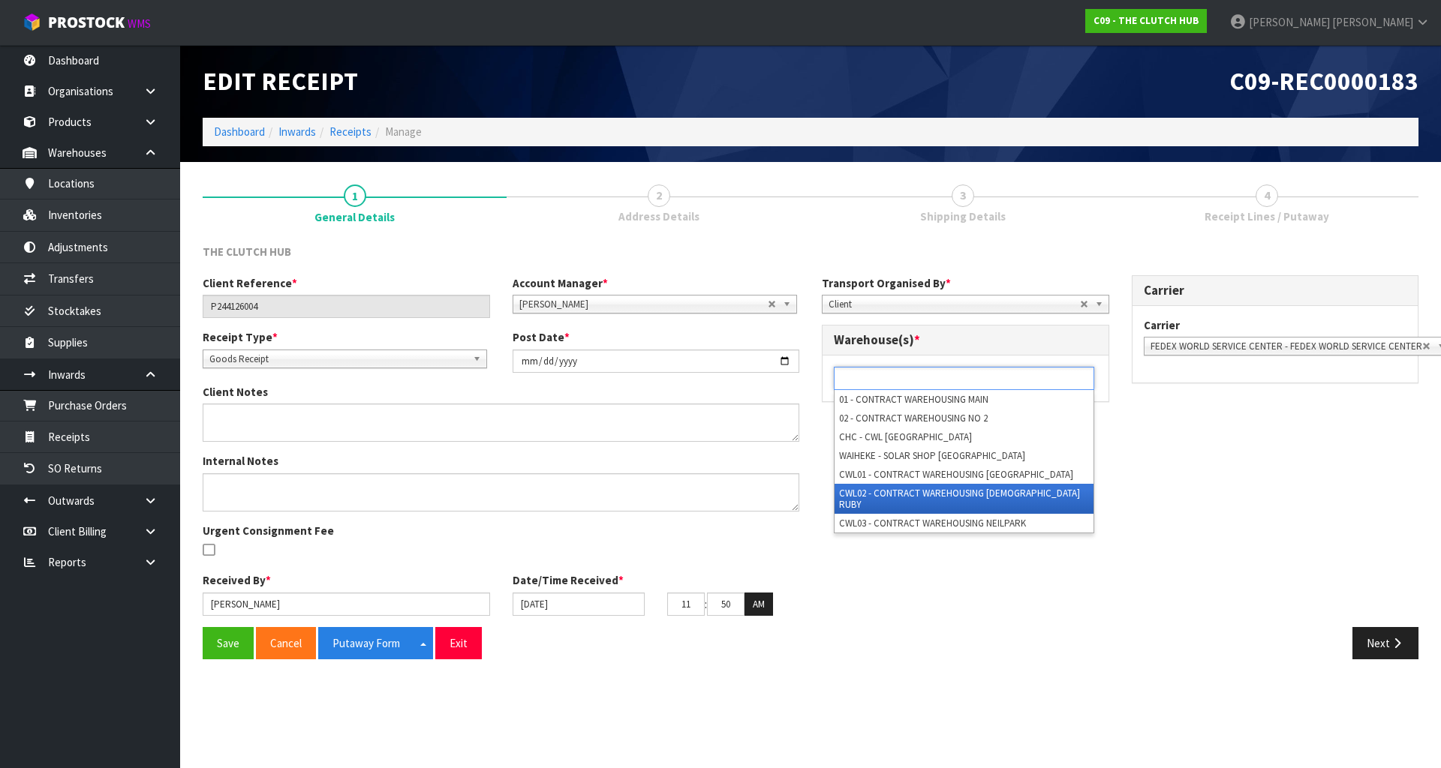
click at [976, 497] on li "CWL02 - CONTRACT WAREHOUSING [DEMOGRAPHIC_DATA] RUBY" at bounding box center [964, 499] width 259 height 30
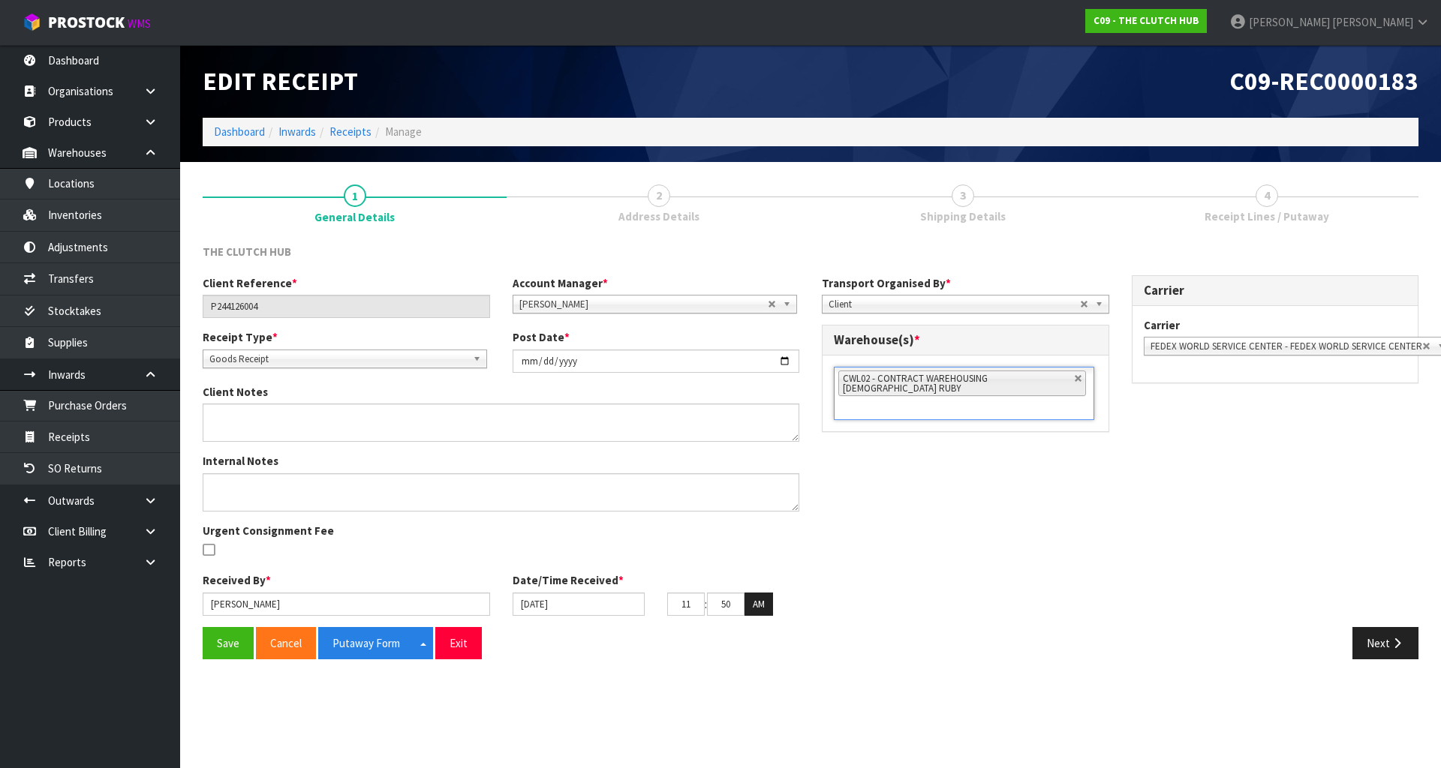
click at [972, 510] on div "Client Reference * P244126004 Account Manager * [PERSON_NAME] [PERSON_NAME] [PE…" at bounding box center [810, 451] width 1238 height 352
click at [234, 641] on button "Save" at bounding box center [228, 643] width 51 height 32
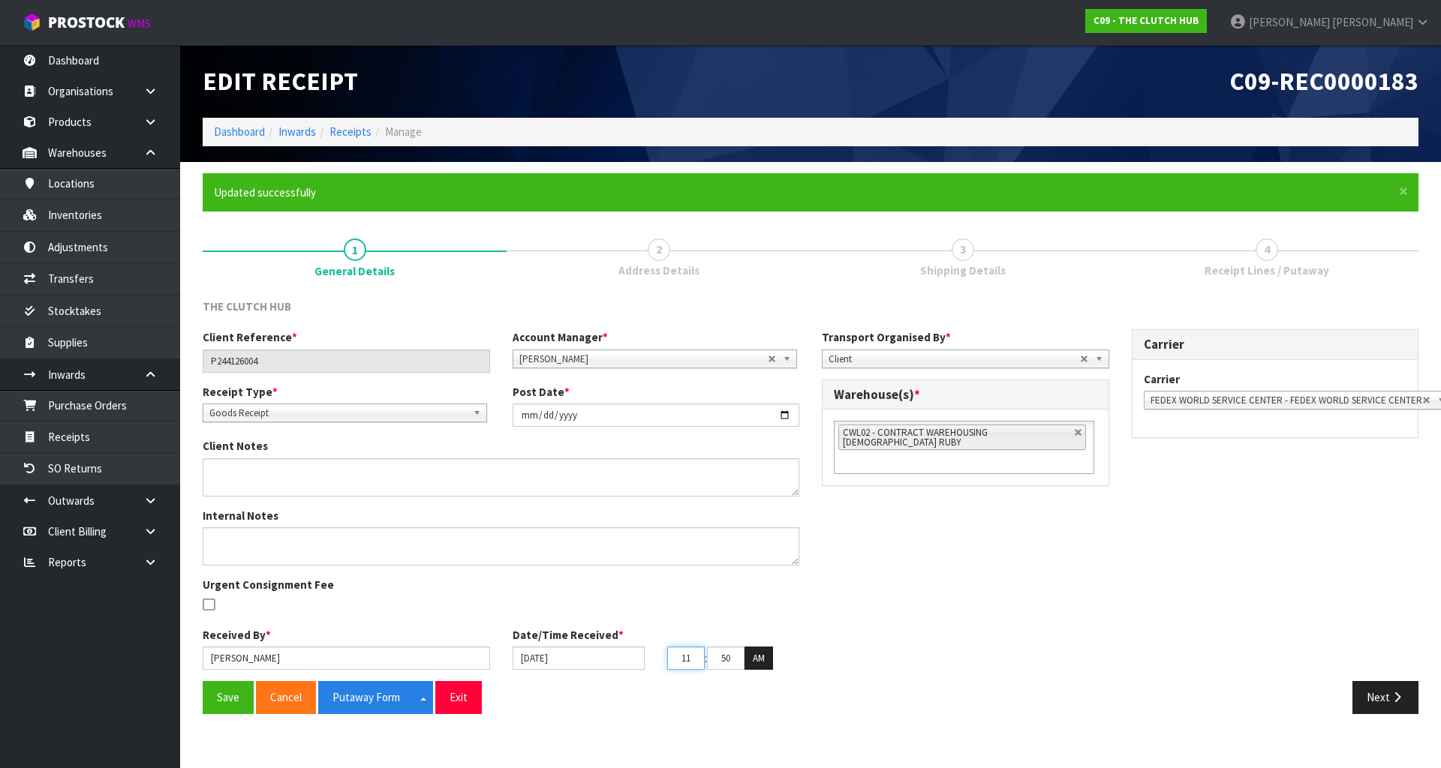
drag, startPoint x: 697, startPoint y: 662, endPoint x: 600, endPoint y: 662, distance: 97.6
click at [600, 662] on div "[DATE] 11 : 50 : 05 AM" at bounding box center [656, 659] width 310 height 24
drag, startPoint x: 691, startPoint y: 655, endPoint x: 571, endPoint y: 651, distance: 120.2
click at [585, 655] on div "[DATE] 10 : 50 : 05 AM" at bounding box center [656, 659] width 310 height 24
type input "11"
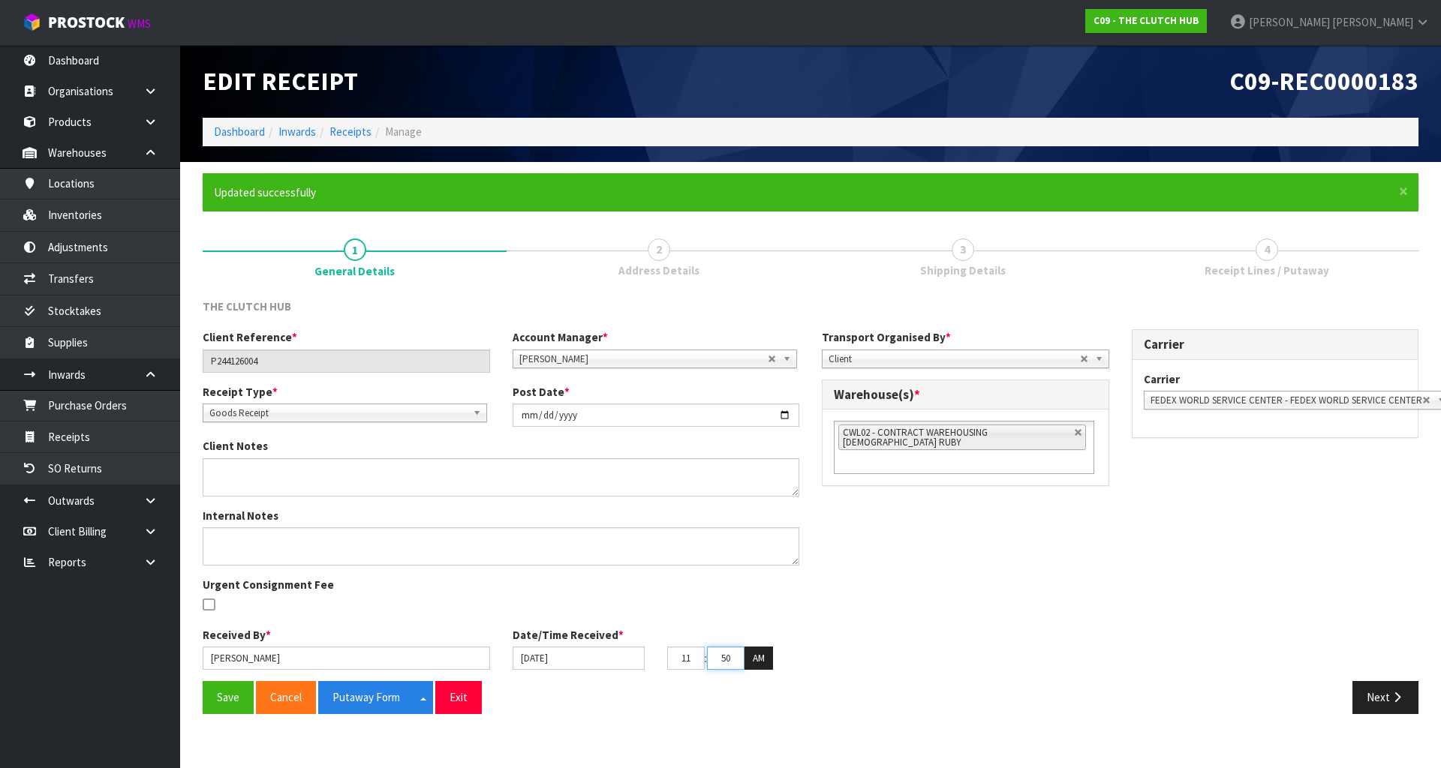
drag, startPoint x: 728, startPoint y: 657, endPoint x: 690, endPoint y: 660, distance: 37.6
click at [690, 660] on tr "11 : 50 : 05 AM" at bounding box center [720, 659] width 106 height 24
drag, startPoint x: 732, startPoint y: 660, endPoint x: 682, endPoint y: 661, distance: 49.6
click at [682, 661] on tr "11 : 50 : 05 AM" at bounding box center [720, 659] width 106 height 24
click at [810, 630] on div "Client Reference * P244126004 Account Manager * [PERSON_NAME] [PERSON_NAME] [PE…" at bounding box center [810, 505] width 1238 height 352
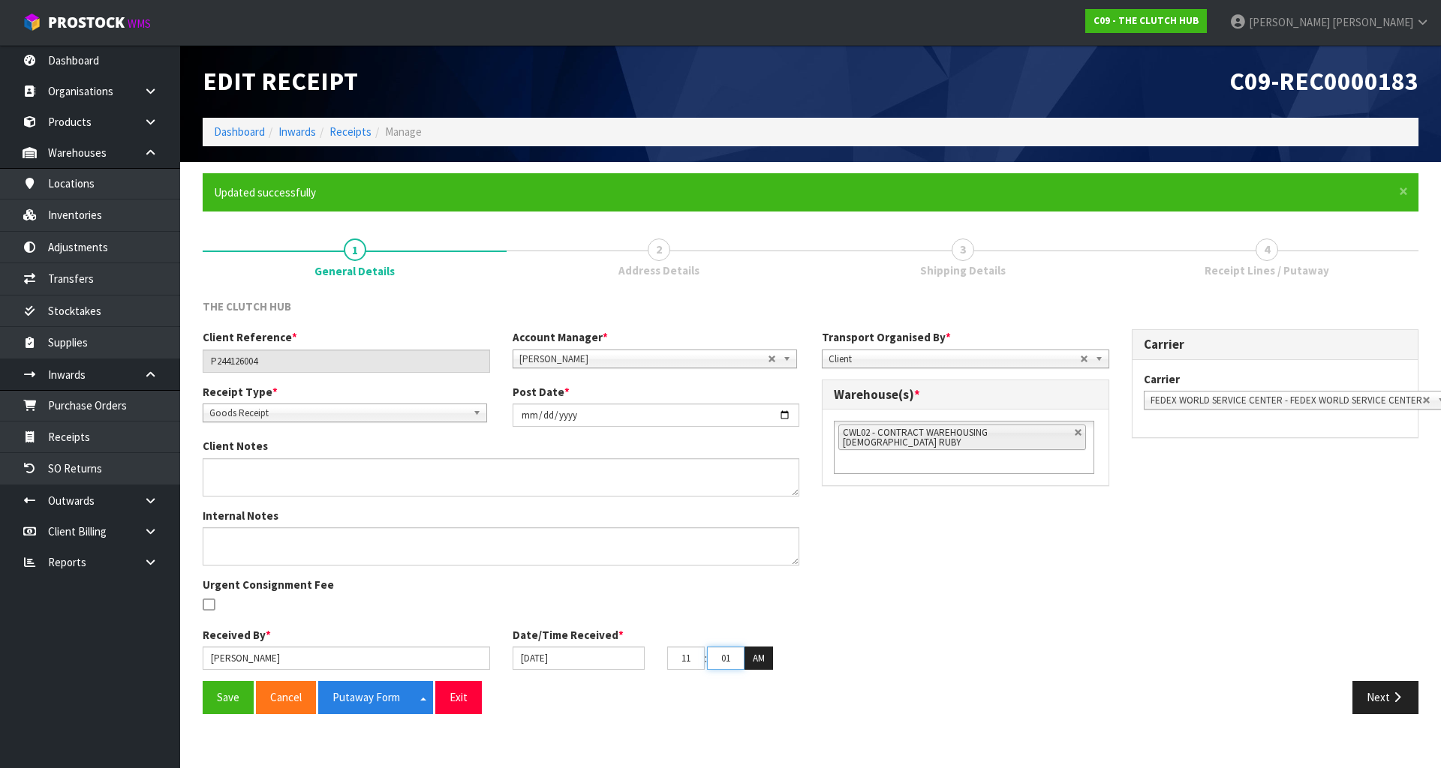
drag, startPoint x: 740, startPoint y: 657, endPoint x: 673, endPoint y: 661, distance: 66.9
click at [673, 661] on tr "11 : 01 : 05 AM" at bounding box center [720, 659] width 106 height 24
type input "00"
click at [866, 632] on div "Client Reference * P244126004 Account Manager * [PERSON_NAME] [PERSON_NAME] [PE…" at bounding box center [810, 505] width 1238 height 352
drag, startPoint x: 218, startPoint y: 702, endPoint x: 227, endPoint y: 691, distance: 14.4
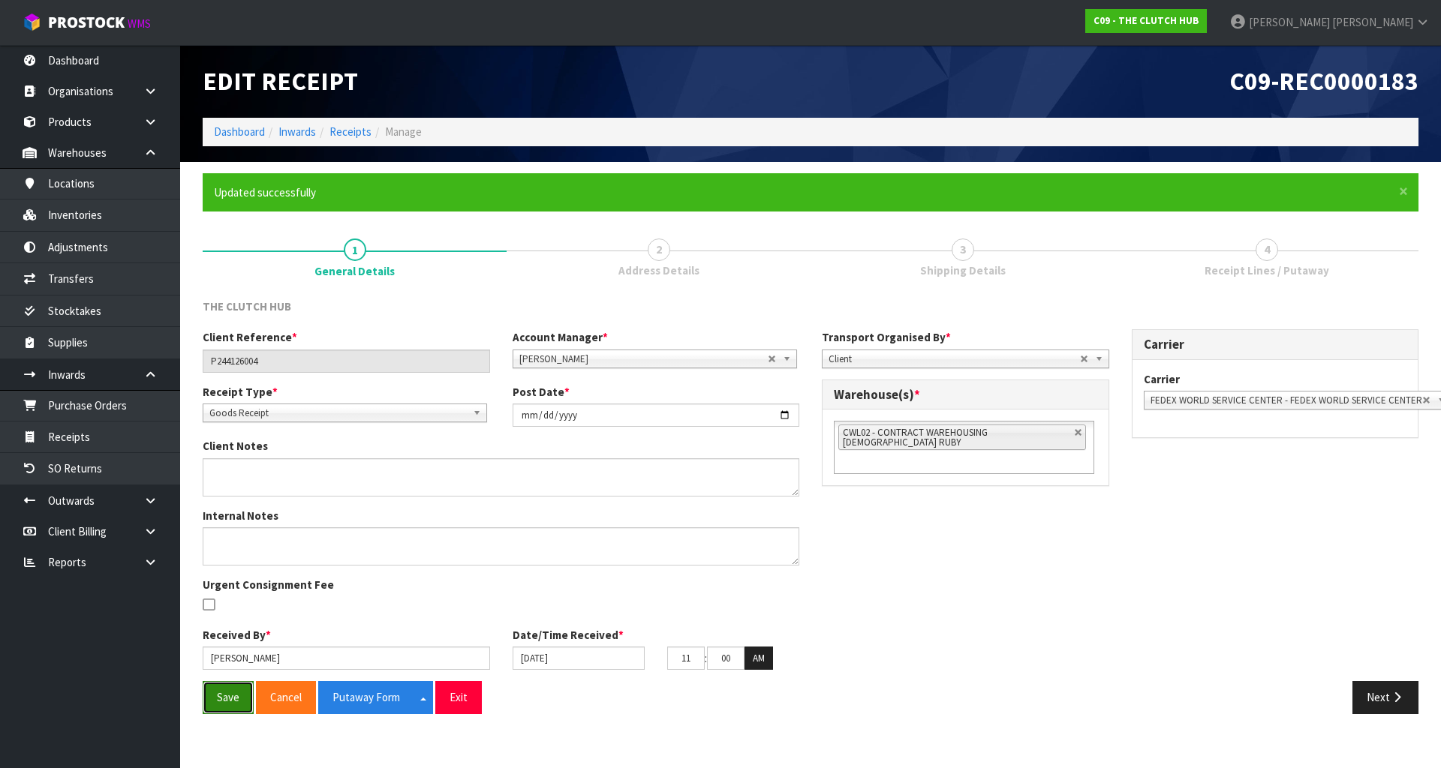
click at [218, 702] on button "Save" at bounding box center [228, 697] width 51 height 32
click at [1373, 699] on button "Next" at bounding box center [1385, 697] width 66 height 32
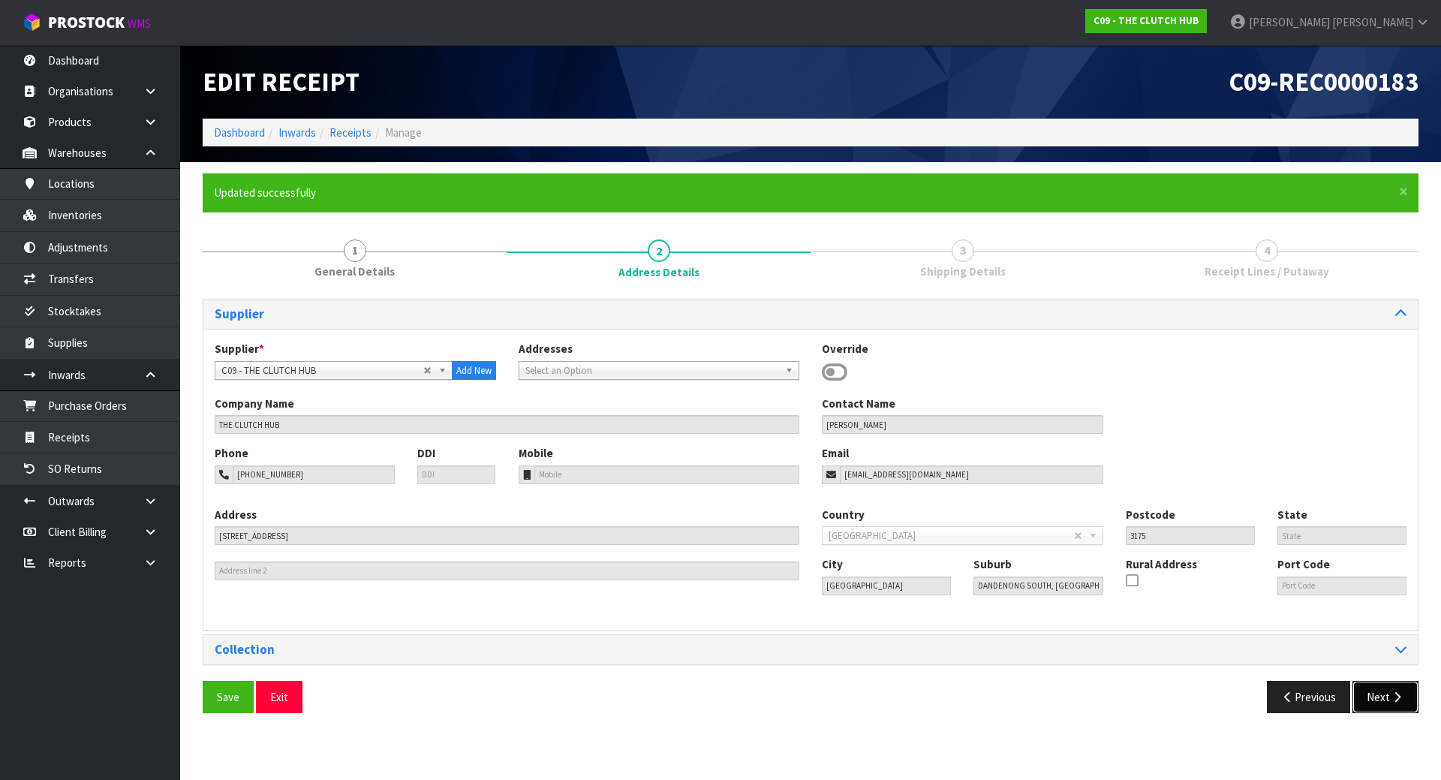
click at [1373, 696] on button "Next" at bounding box center [1385, 697] width 66 height 32
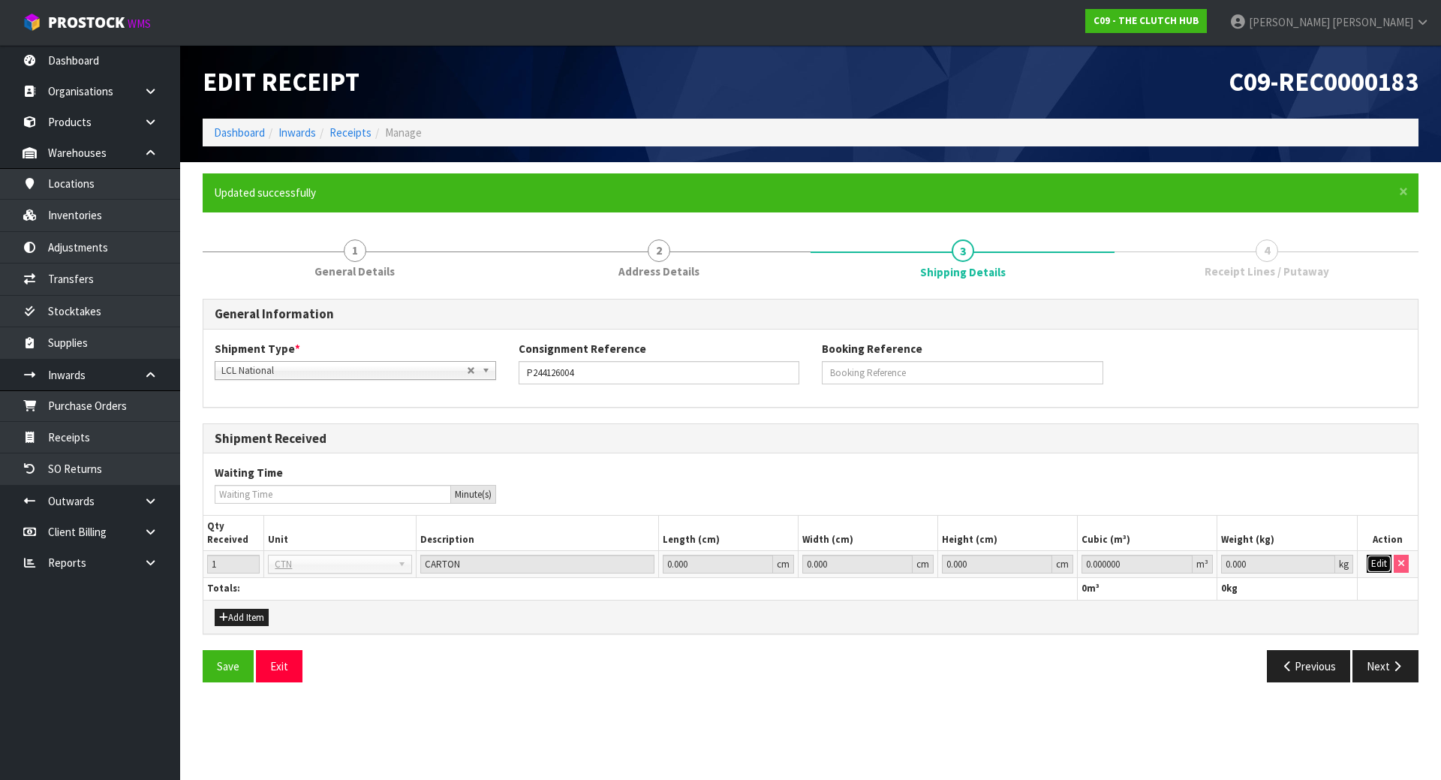
click at [1378, 571] on button "Edit" at bounding box center [1379, 564] width 25 height 18
drag, startPoint x: 1263, startPoint y: 563, endPoint x: 1036, endPoint y: 568, distance: 226.7
click at [1036, 568] on tr "1 BAG BAR BSK BIN BTL BOX BDL CAB CGE CTN CSE COI CRA CRT CBE CYL DRM JAR MTR P…" at bounding box center [810, 564] width 1214 height 27
type input "1"
drag, startPoint x: 1141, startPoint y: 569, endPoint x: 943, endPoint y: 564, distance: 197.4
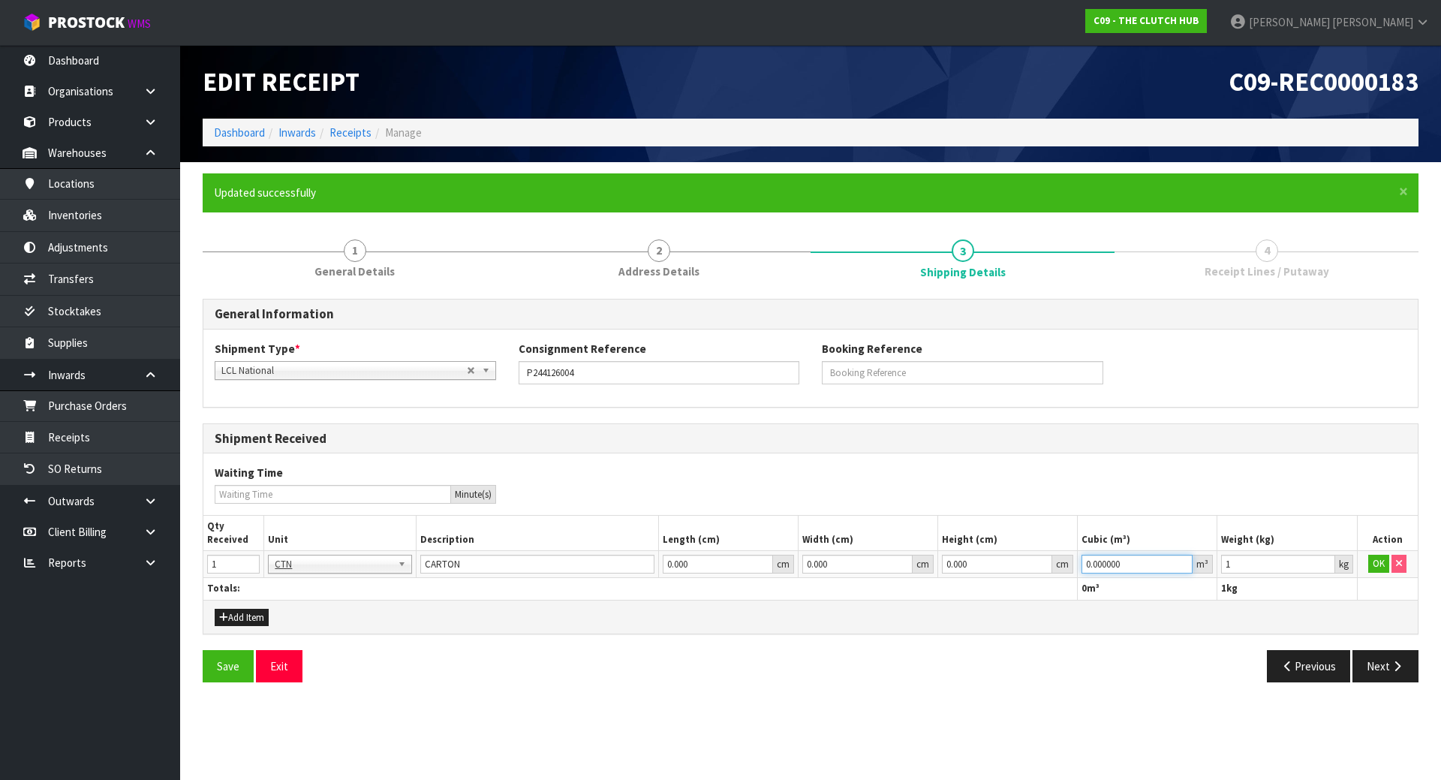
click at [948, 564] on tr "1 BAG BAR BSK BIN BTL BOX BDL CAB CGE CTN CSE COI CRA CRT CBE CYL DRM JAR MTR P…" at bounding box center [810, 564] width 1214 height 27
type input "1"
click at [1377, 570] on button "OK" at bounding box center [1378, 564] width 21 height 18
click at [1379, 657] on button "Next" at bounding box center [1385, 666] width 66 height 32
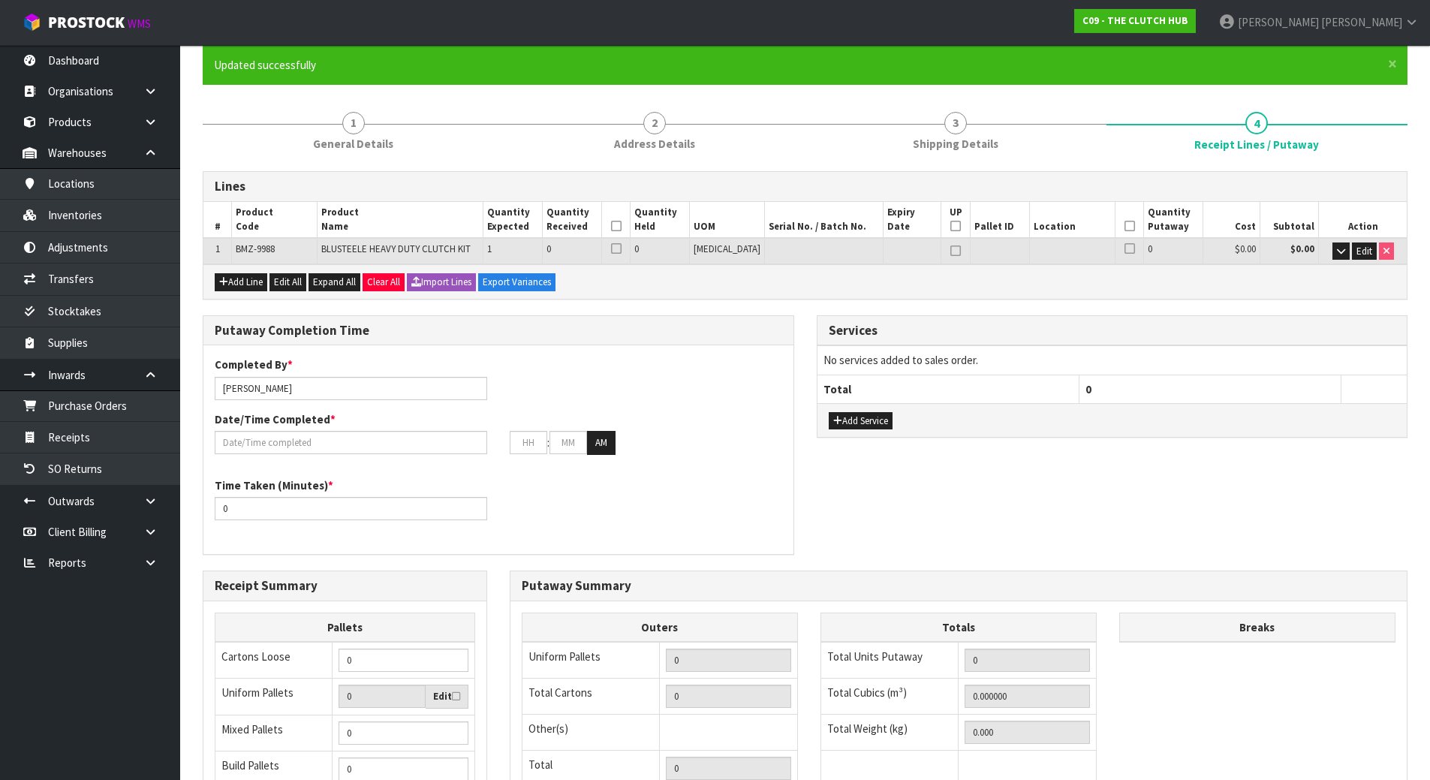
scroll to position [150, 0]
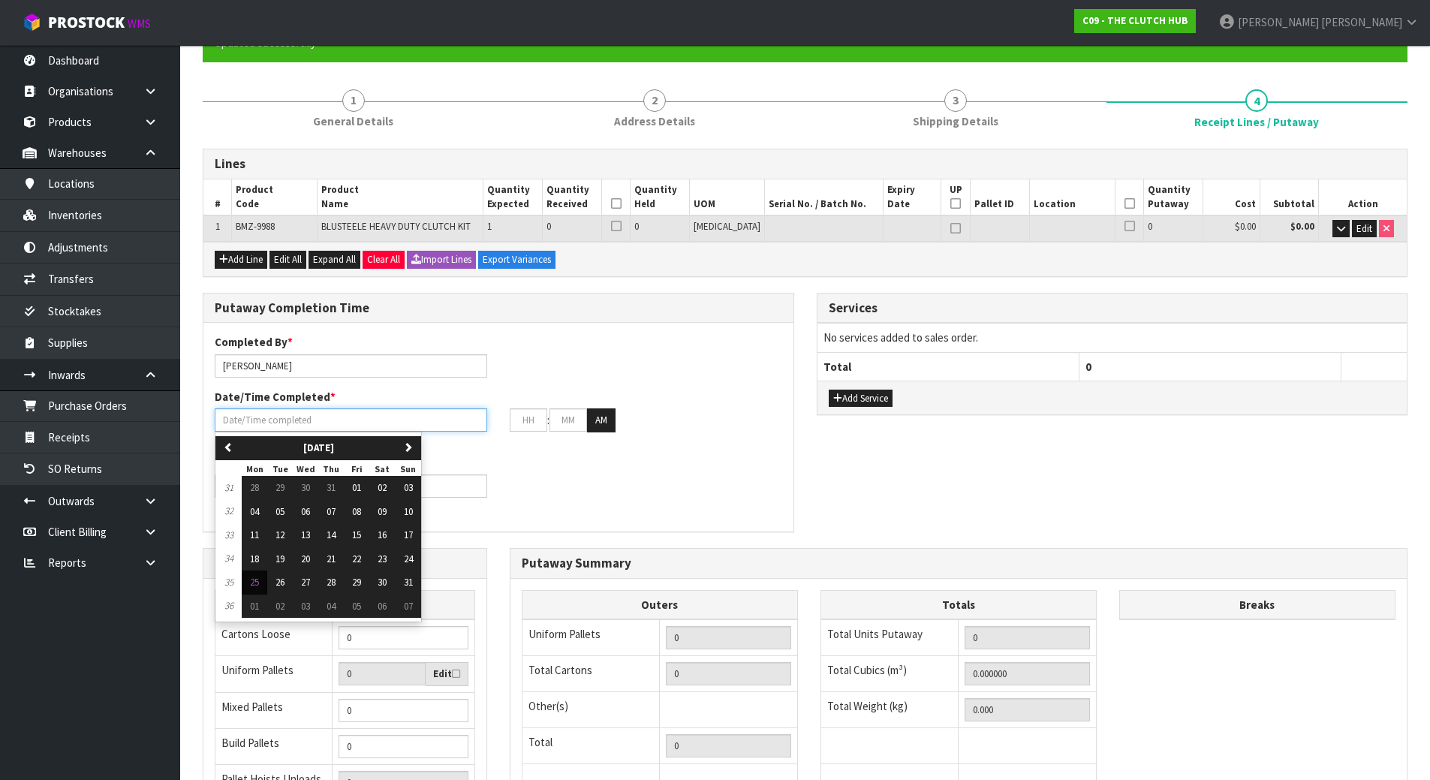
click at [448, 432] on input "text" at bounding box center [351, 419] width 272 height 23
click at [257, 587] on span "25" at bounding box center [254, 582] width 9 height 13
type input "[DATE]"
type input "12"
type input "00"
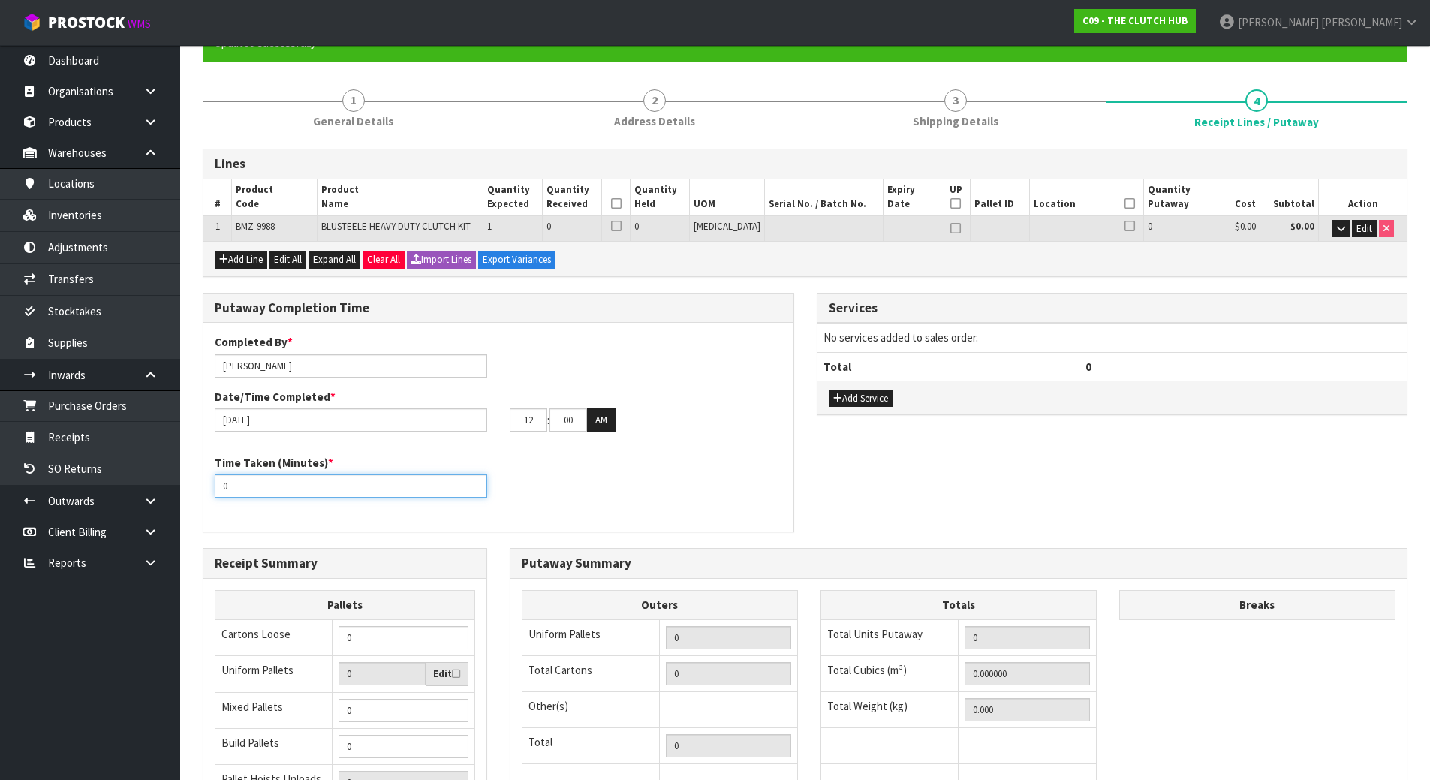
click at [681, 477] on div "Time Taken (Minutes) * 0" at bounding box center [498, 482] width 590 height 54
click at [1338, 229] on icon "button" at bounding box center [1341, 229] width 8 height 10
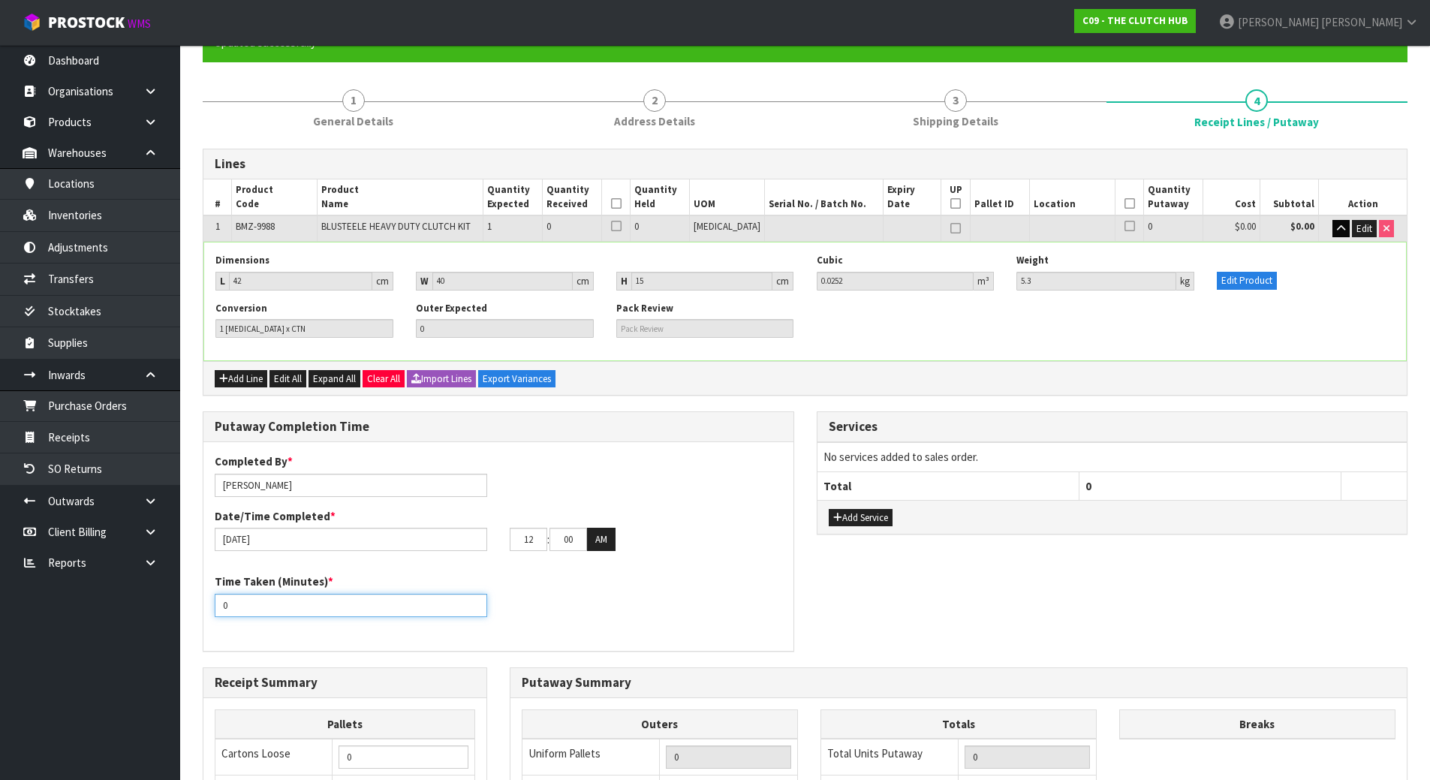
drag, startPoint x: 277, startPoint y: 599, endPoint x: 162, endPoint y: 609, distance: 115.3
click at [162, 609] on body "Toggle navigation ProStock WMS C09 - THE CLUTCH HUB [PERSON_NAME] Logout Dashbo…" at bounding box center [715, 240] width 1430 height 780
type input "10"
click at [495, 588] on div "Time Taken (Minutes) * 10" at bounding box center [350, 594] width 295 height 43
click at [1360, 236] on button "Edit" at bounding box center [1364, 229] width 25 height 18
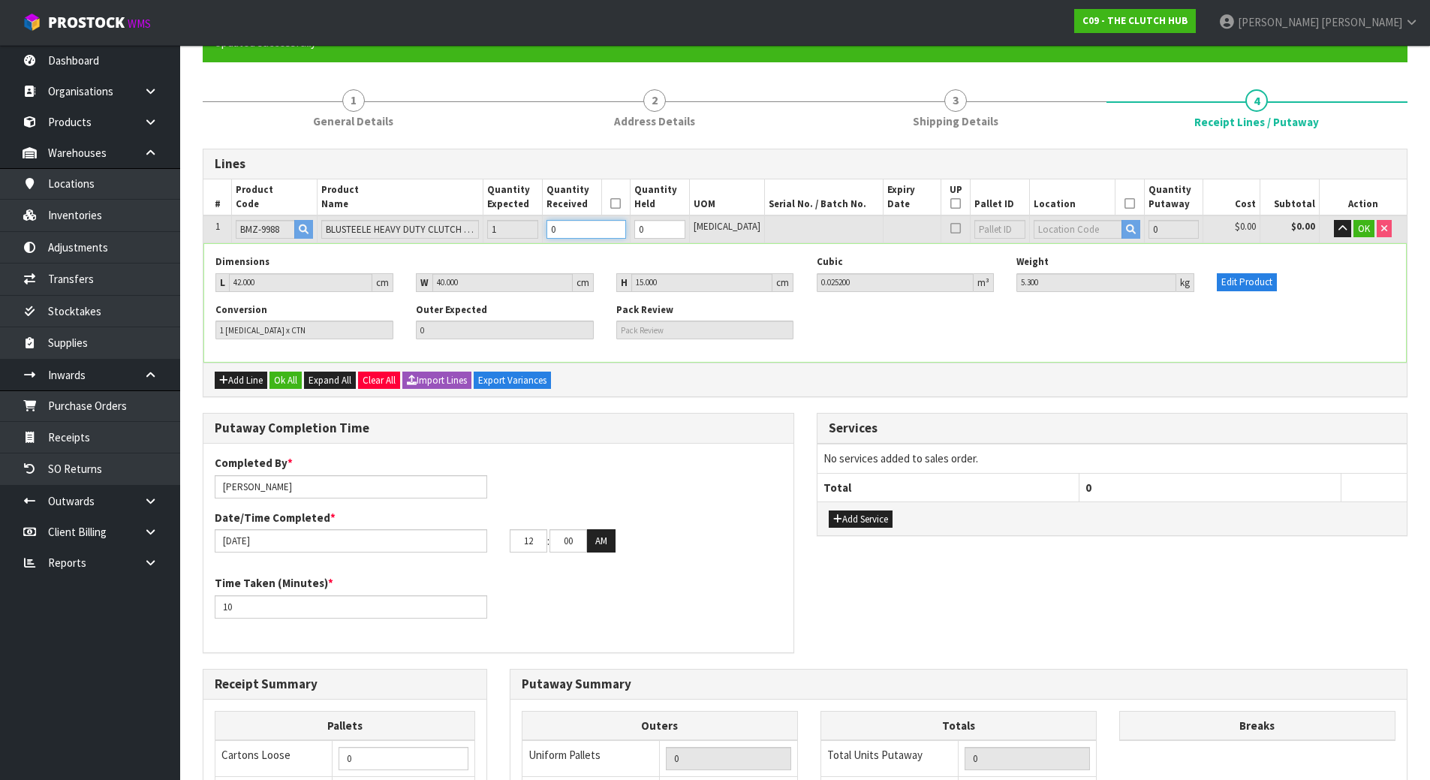
drag, startPoint x: 612, startPoint y: 233, endPoint x: 531, endPoint y: 240, distance: 80.6
click at [532, 240] on tr "1 BMZ-9988 BLUSTEELE HEAVY DUTY CLUTCH KIT 1 0 0 [MEDICAL_DATA] 0 $0.00 $0.00 OK" at bounding box center [804, 229] width 1203 height 28
type input "1"
type input "0.0252"
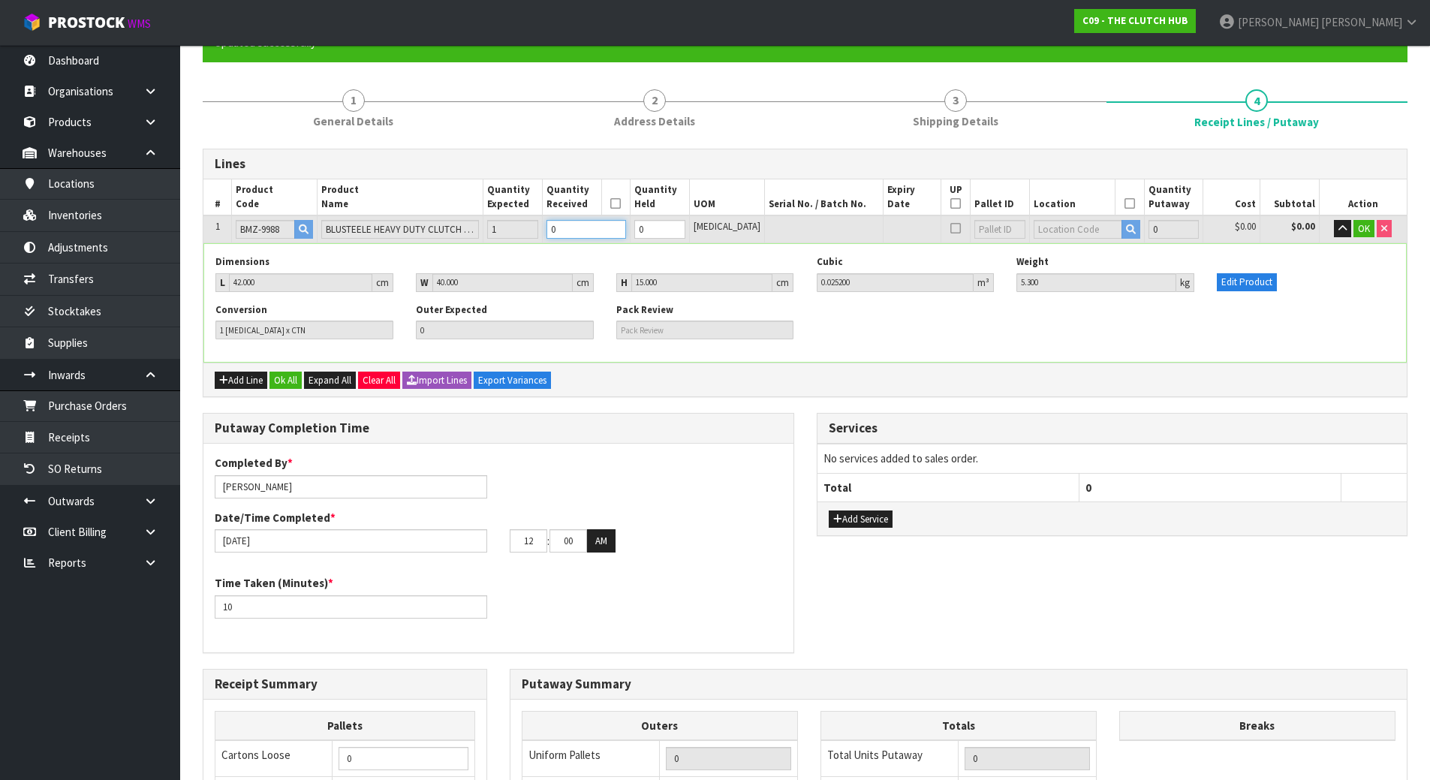
type input "5.3"
type input "1"
type input "1 CTN"
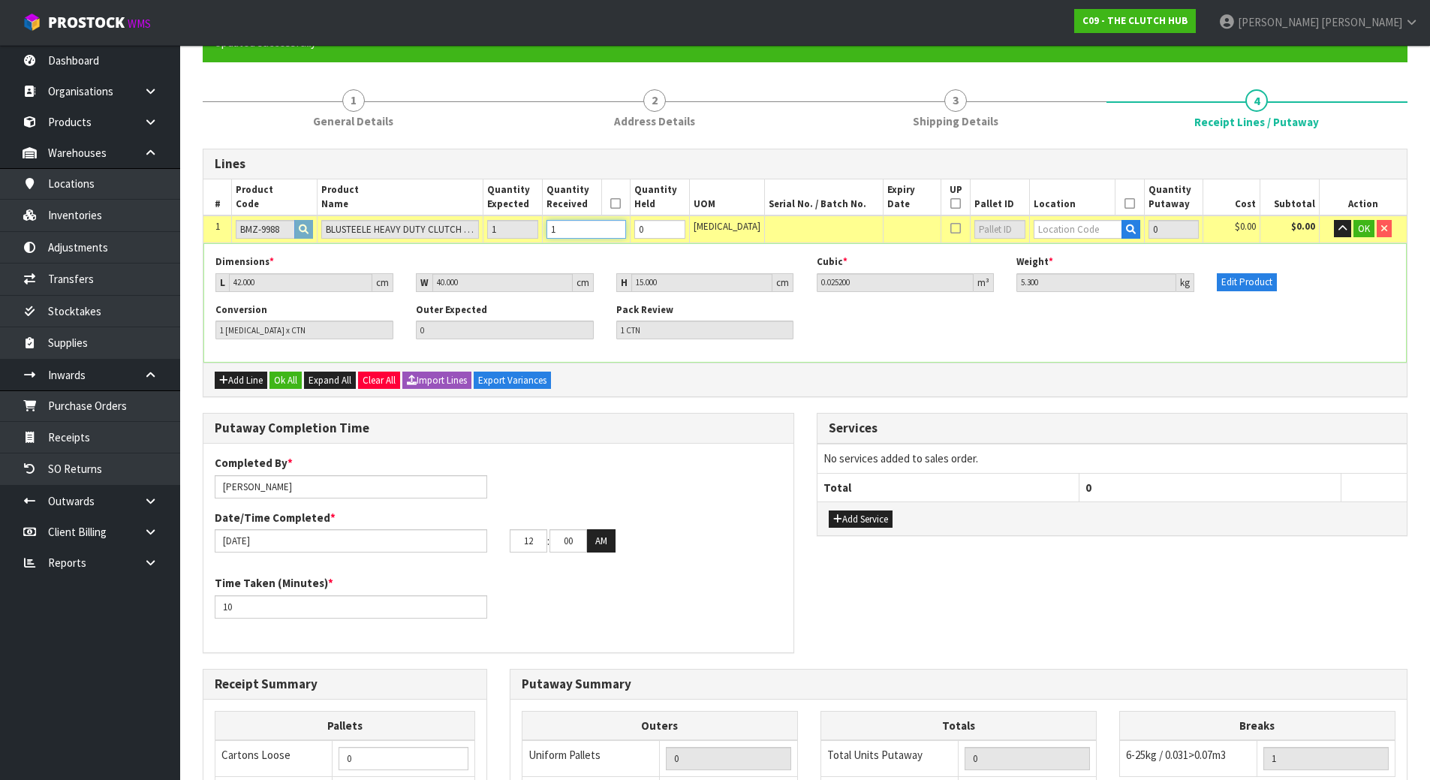
type input "1"
click at [1040, 226] on input "text" at bounding box center [1077, 229] width 89 height 19
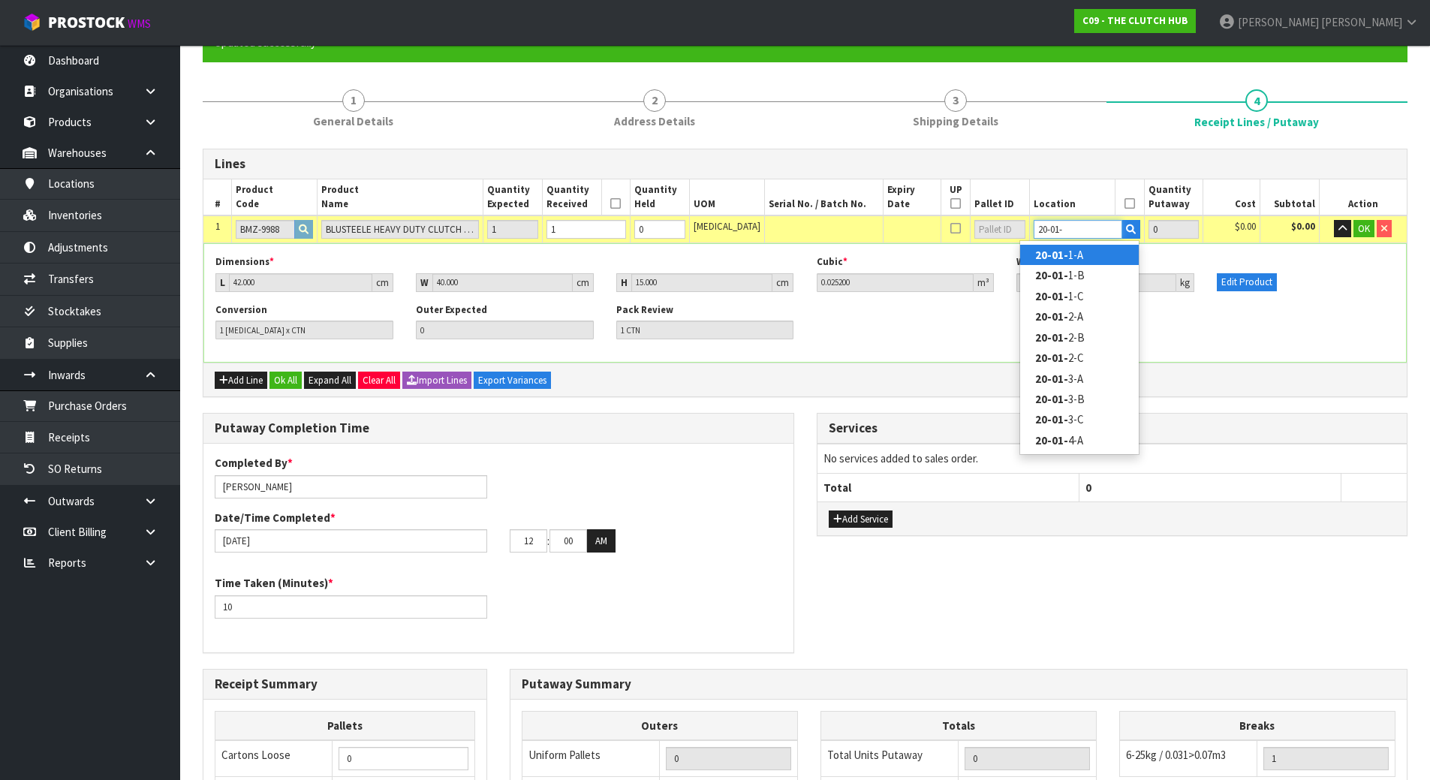
type input "20-01-1"
type input "1"
type input "20-01-1-A"
type input "1"
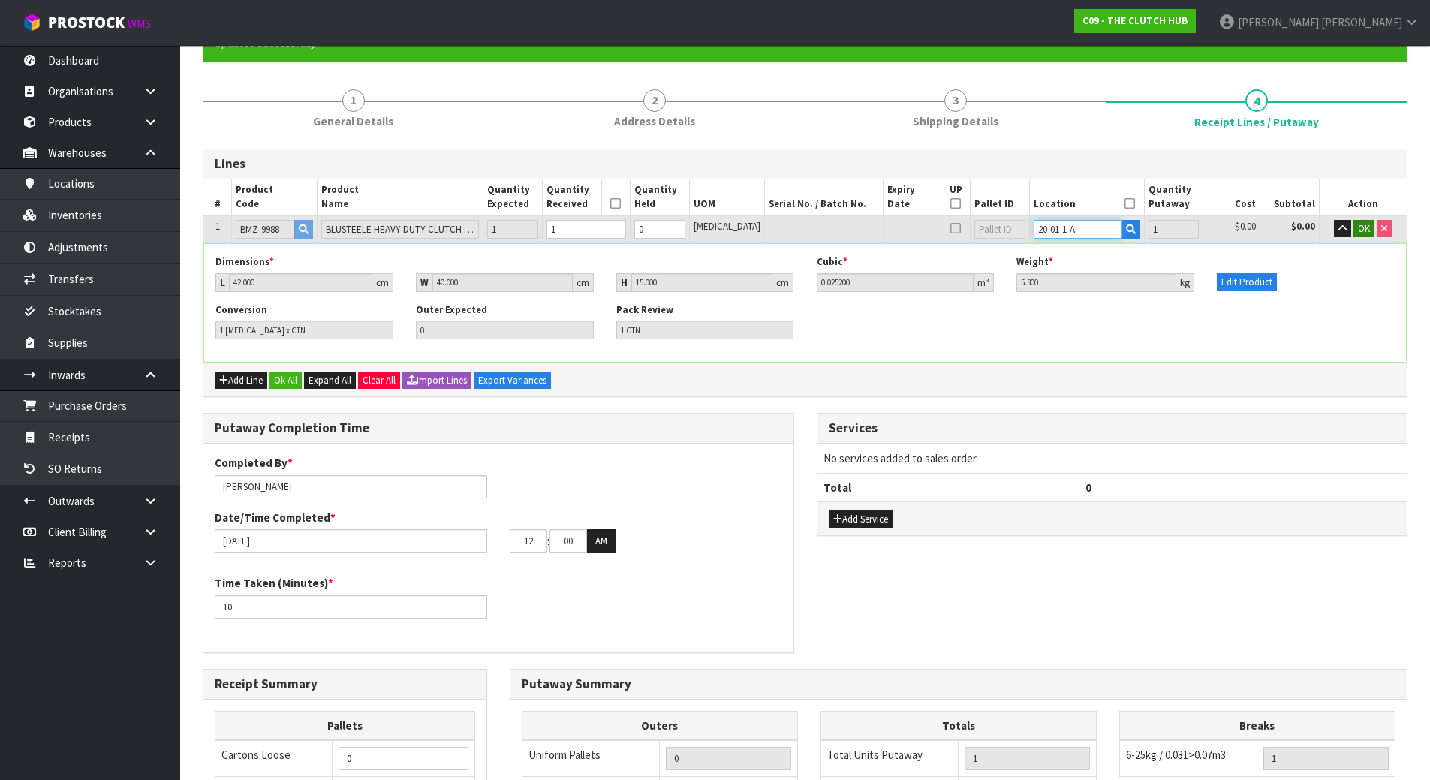
type input "20-01-1-A"
click at [1361, 228] on span "OK" at bounding box center [1364, 228] width 12 height 13
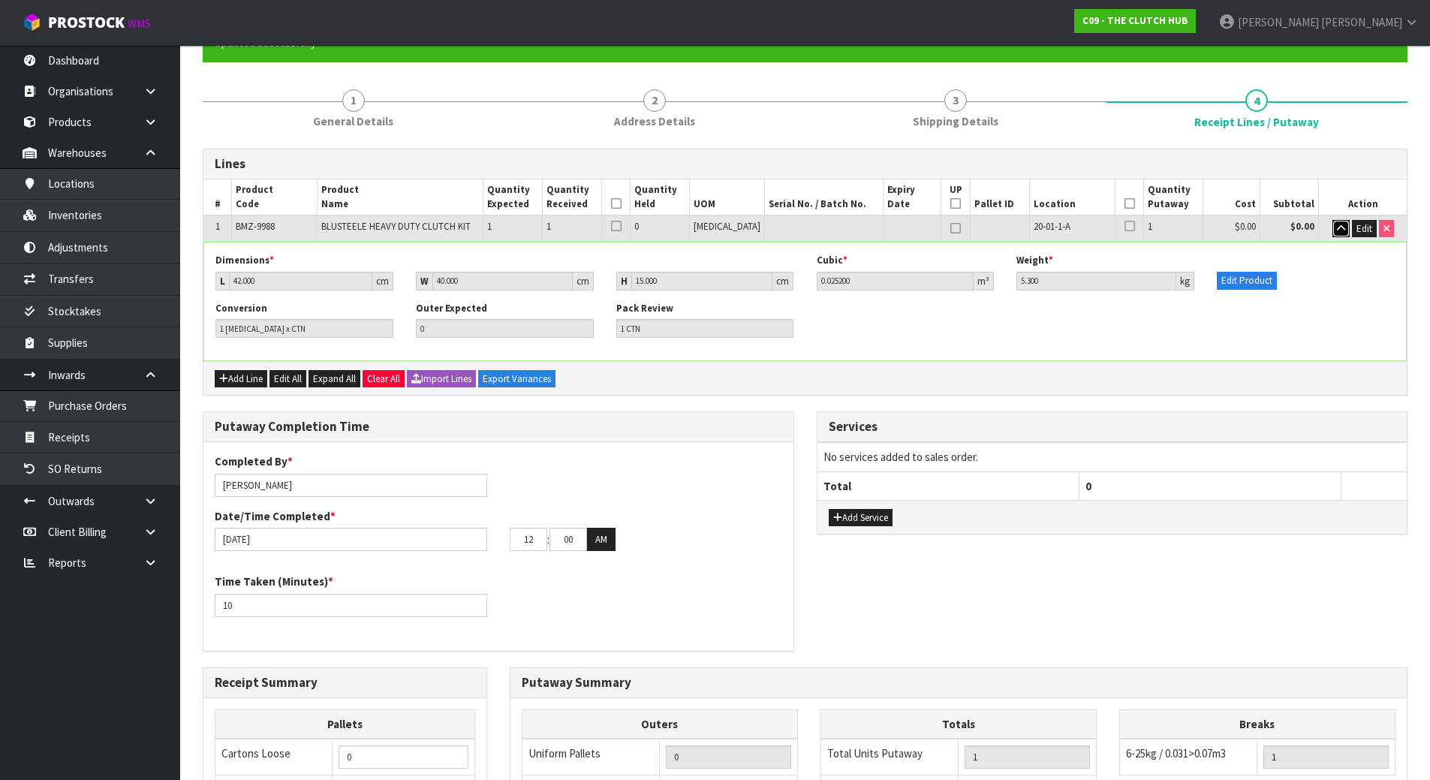
click at [1337, 227] on icon "button" at bounding box center [1341, 229] width 8 height 10
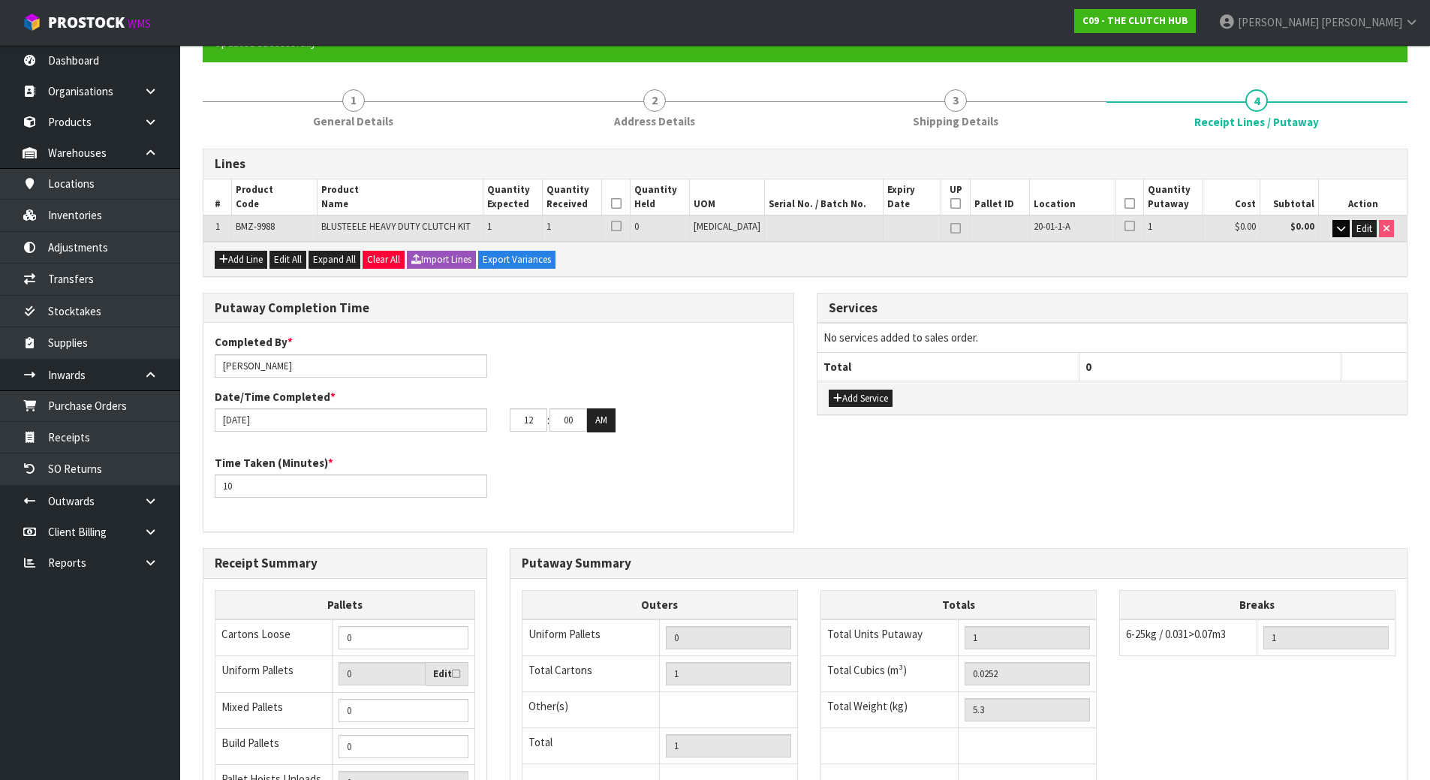
click at [621, 203] on icon at bounding box center [616, 203] width 11 height 1
click at [1124, 203] on icon at bounding box center [1129, 203] width 11 height 1
click at [738, 326] on div "Completed By * [PERSON_NAME] Date/Time Completed * [DATE] 12 : 00 : 00 AM Time …" at bounding box center [498, 427] width 590 height 209
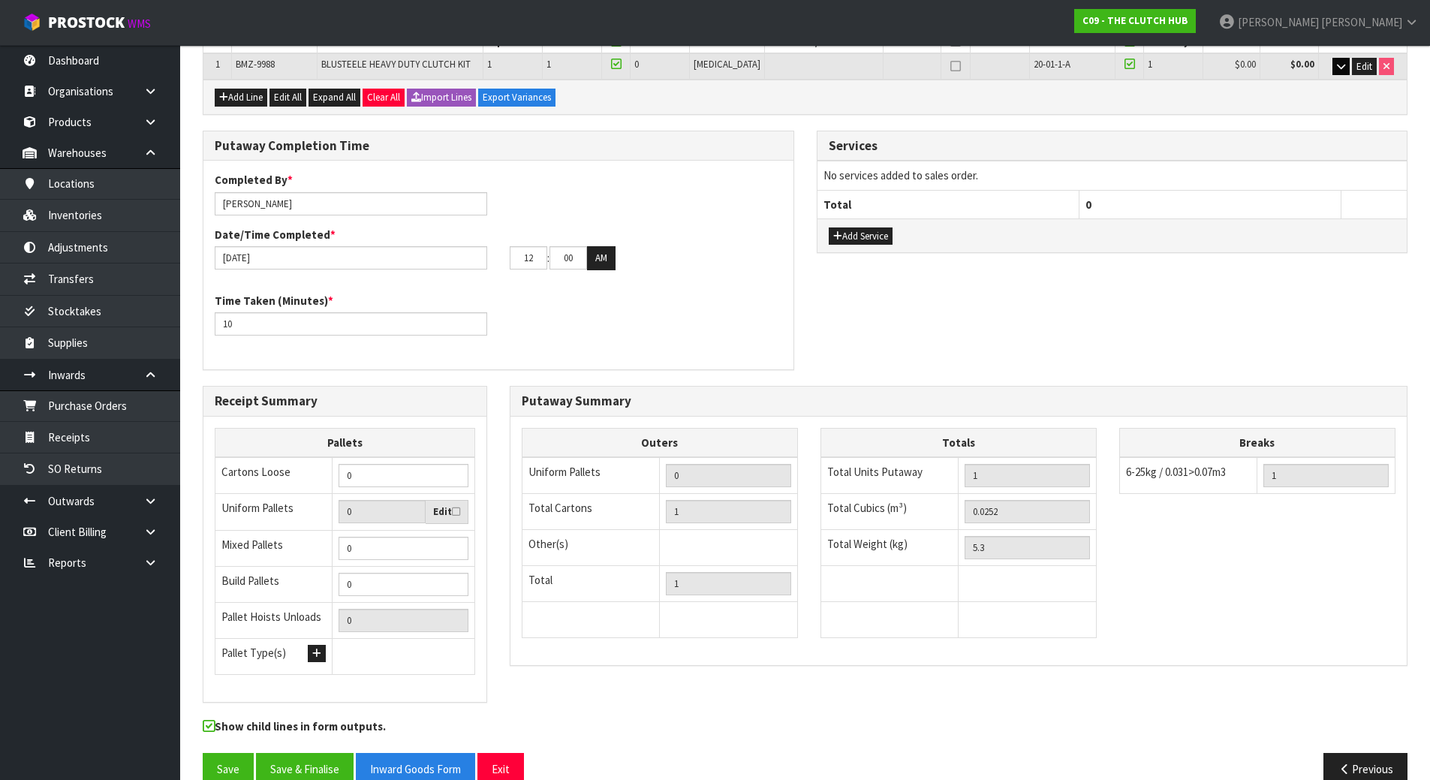
scroll to position [340, 0]
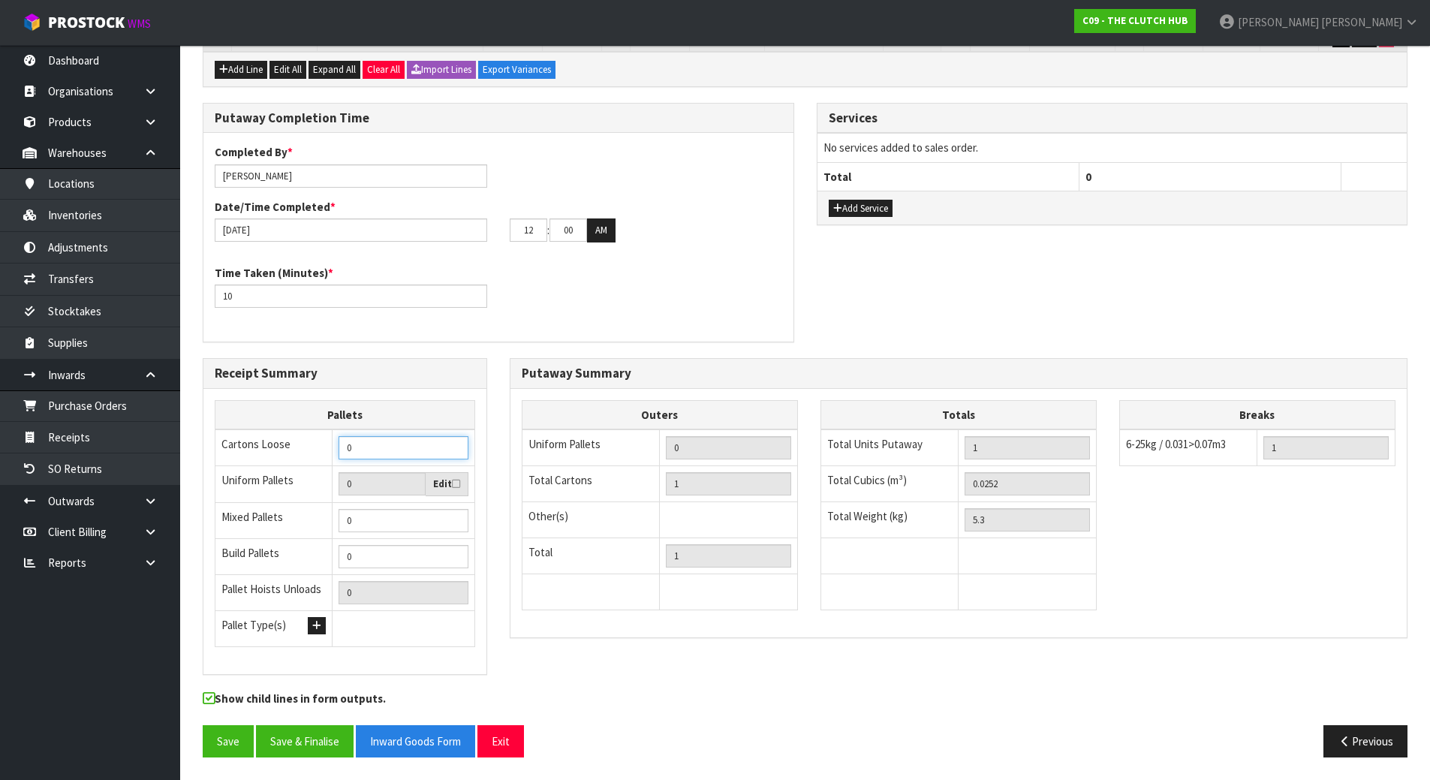
drag, startPoint x: 395, startPoint y: 450, endPoint x: 302, endPoint y: 449, distance: 92.3
click at [303, 450] on tr "Cartons Loose 0" at bounding box center [345, 447] width 260 height 37
type input "1"
click at [529, 343] on div "Putaway Completion Time Completed By * [PERSON_NAME] Date/Time Completed * [DAT…" at bounding box center [498, 230] width 614 height 255
drag, startPoint x: 1038, startPoint y: 484, endPoint x: 831, endPoint y: 484, distance: 207.1
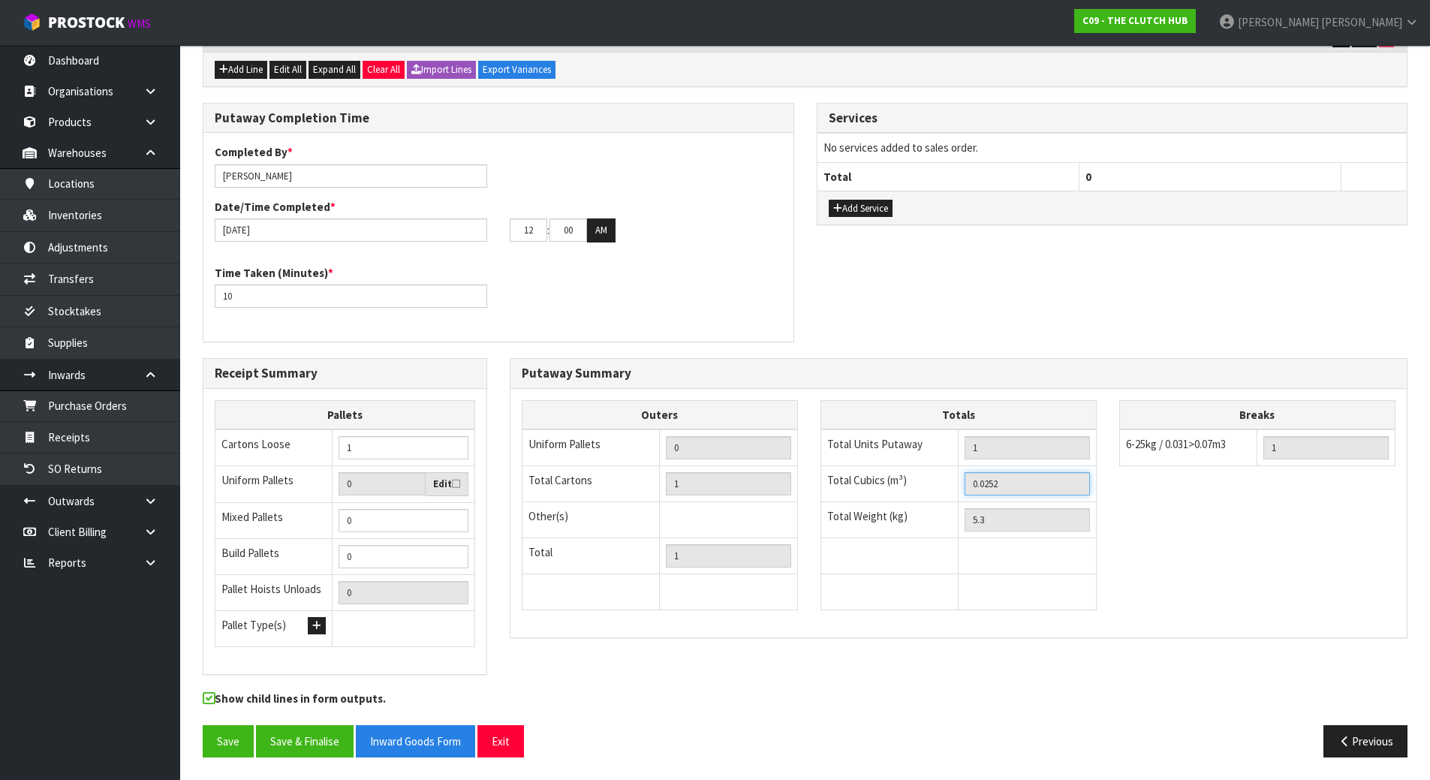
click at [831, 484] on tr "Total Cubics (m³) 0.0252" at bounding box center [957, 484] width 275 height 36
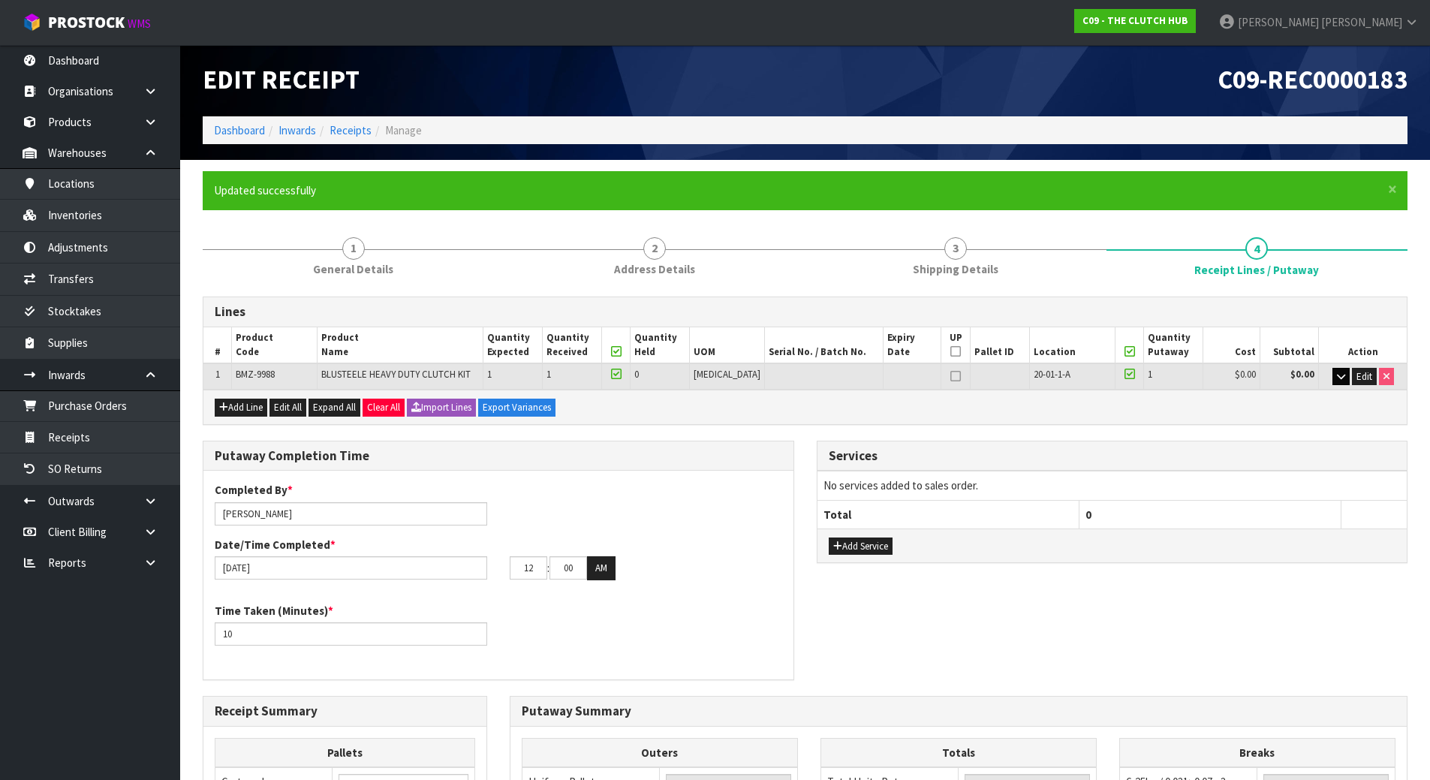
scroll to position [0, 0]
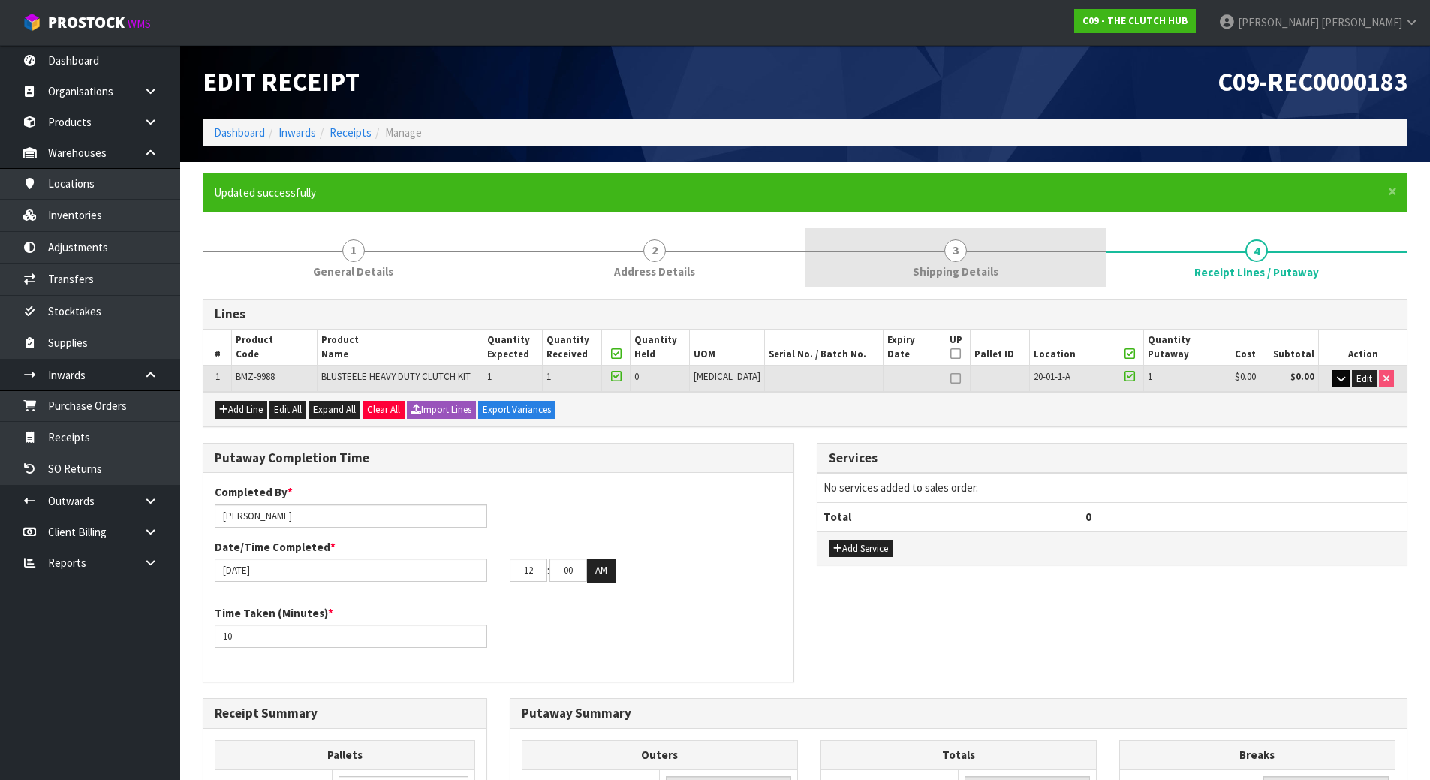
click at [919, 247] on link "3 Shipping Details" at bounding box center [955, 257] width 301 height 59
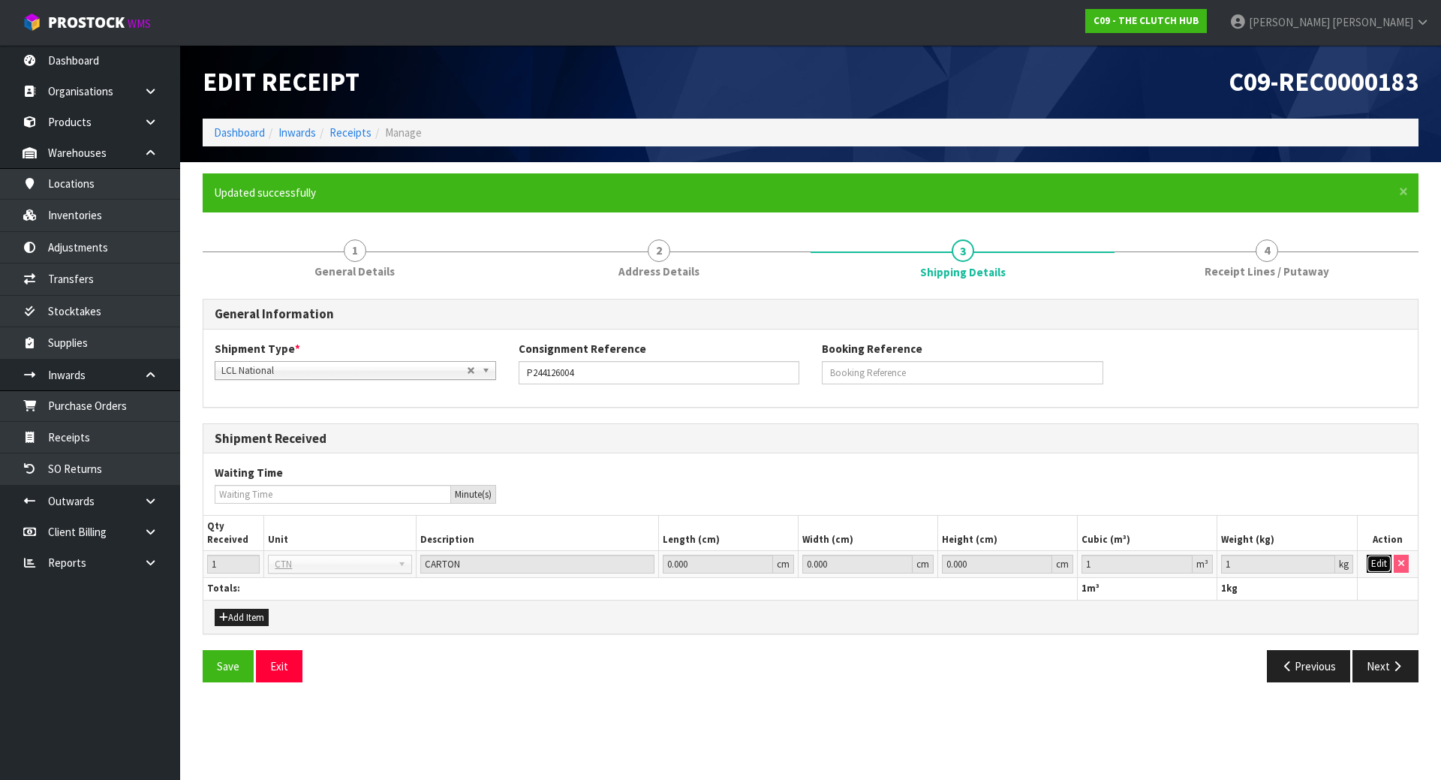
click at [1384, 564] on button "Edit" at bounding box center [1379, 564] width 25 height 18
drag, startPoint x: 1102, startPoint y: 570, endPoint x: 869, endPoint y: 544, distance: 234.1
click at [871, 545] on table "Qty Received Unit Description Length (cm) Width (cm) Height (cm) Cubic (m³) Wei…" at bounding box center [810, 558] width 1214 height 84
paste input "0.0252"
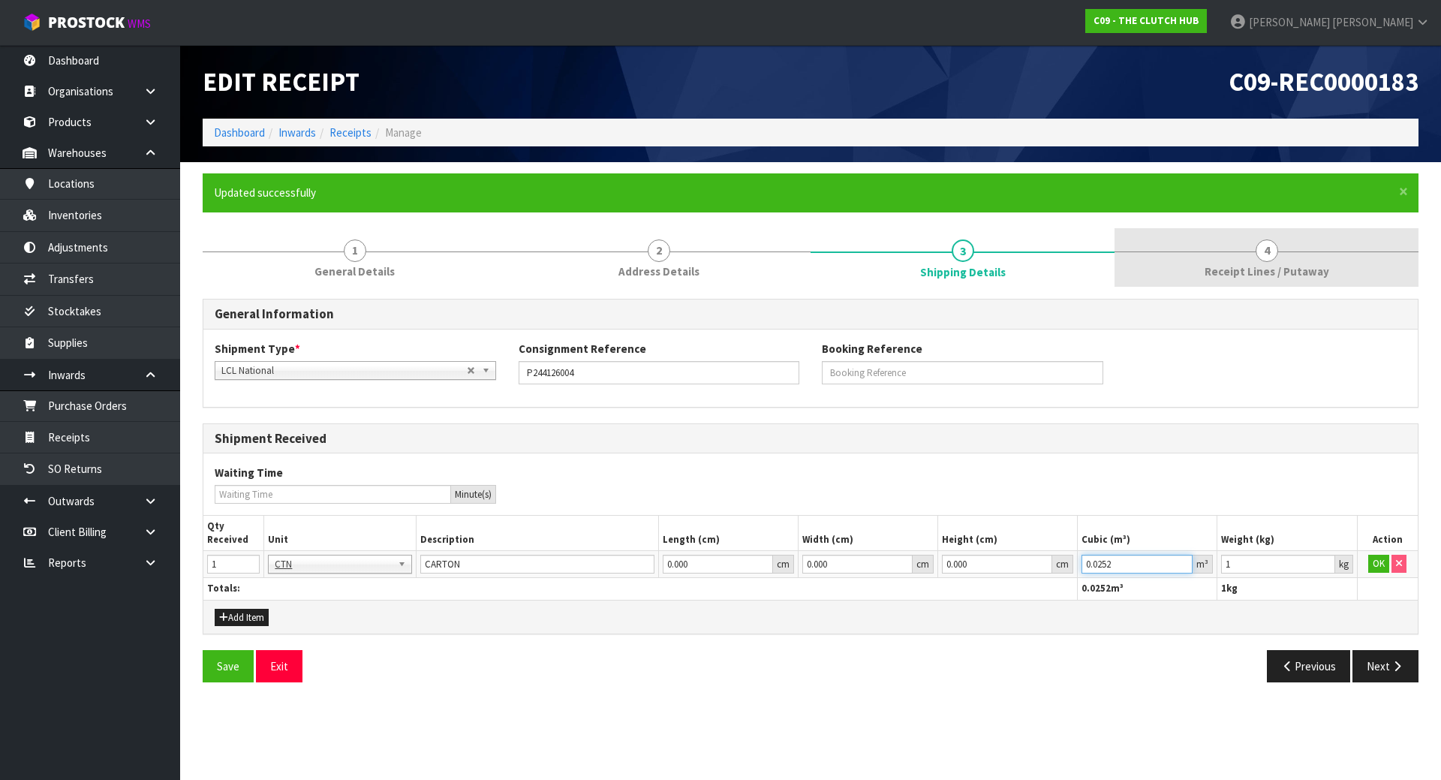
type input "0.0252"
click at [1222, 266] on span "Receipt Lines / Putaway" at bounding box center [1266, 271] width 125 height 16
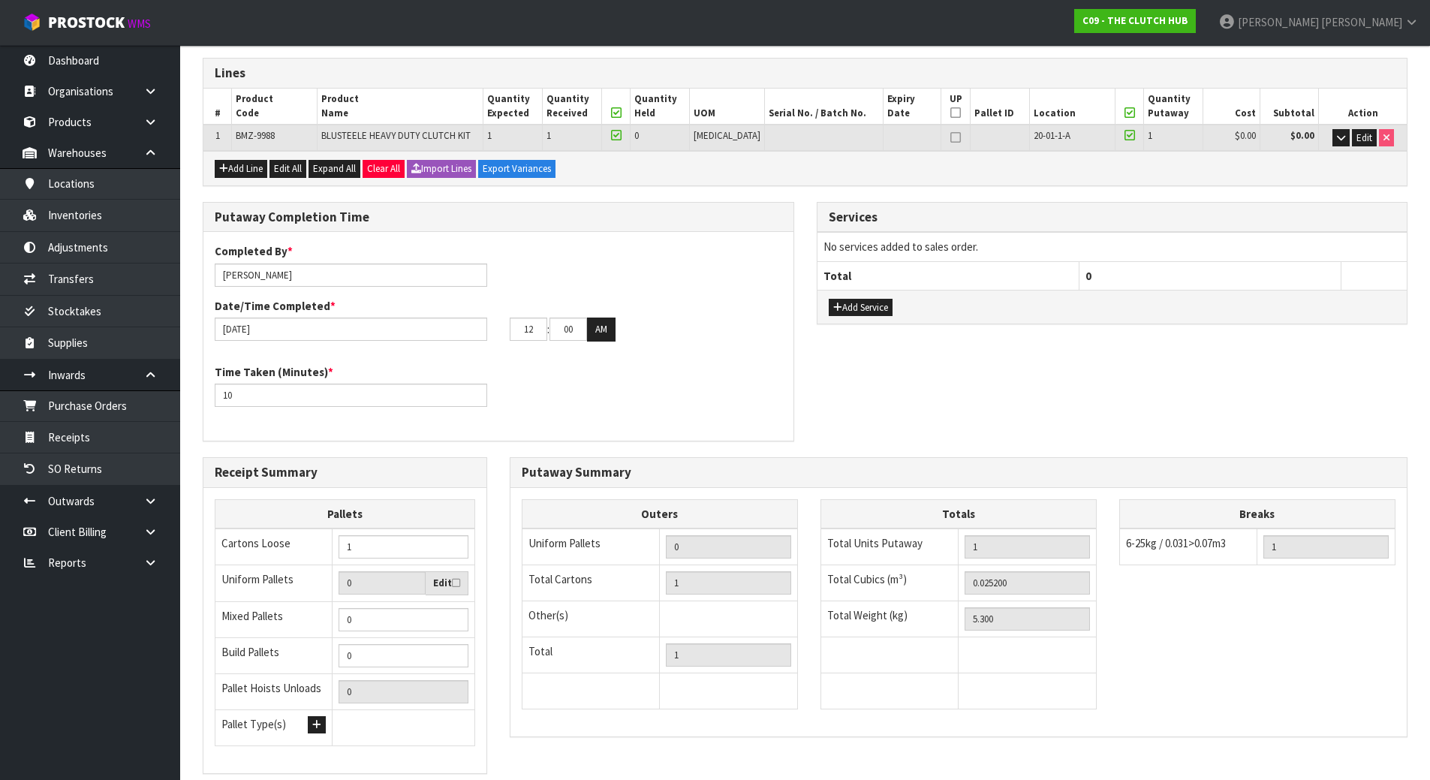
scroll to position [340, 0]
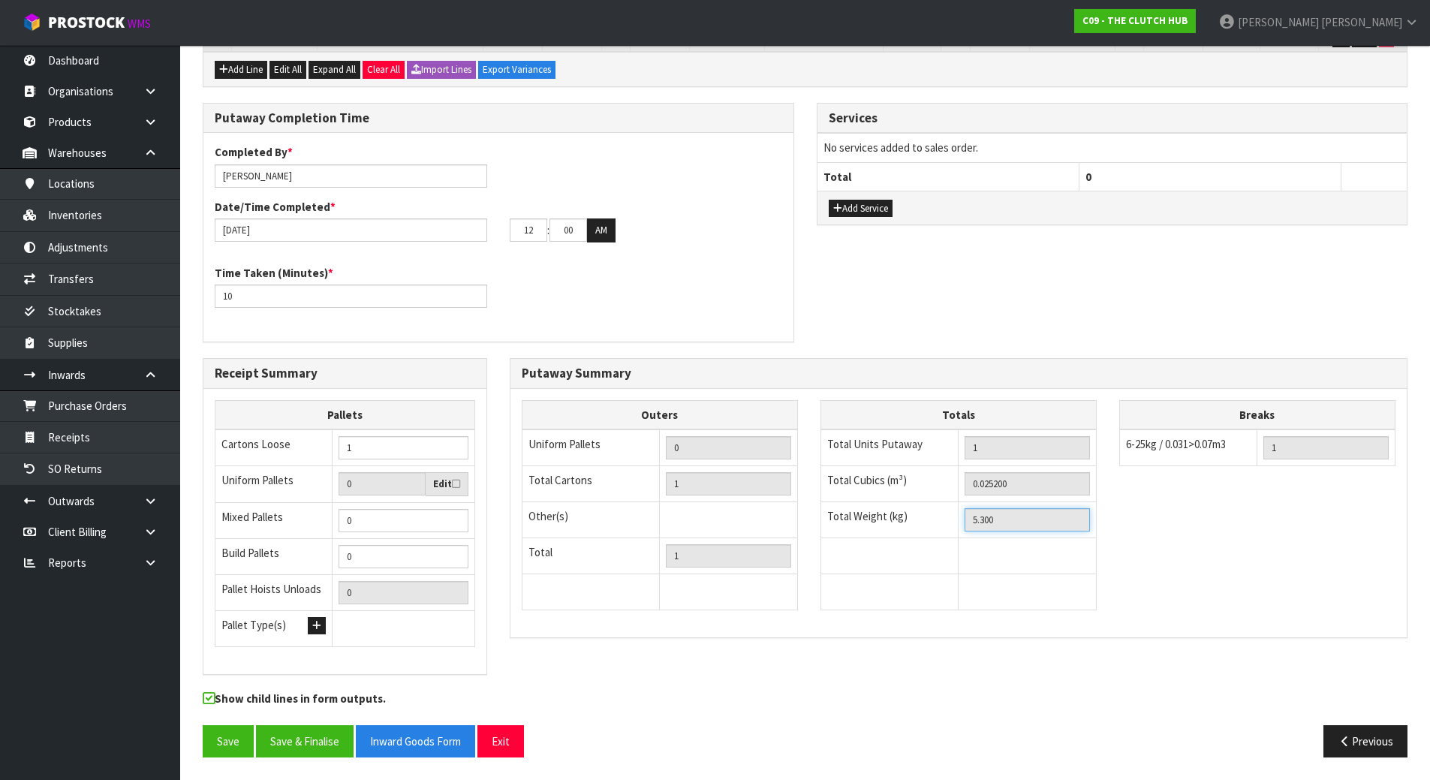
drag, startPoint x: 1006, startPoint y: 518, endPoint x: 849, endPoint y: 518, distance: 157.6
click at [850, 518] on tr "Total Weight (kg) 5.300" at bounding box center [957, 520] width 275 height 36
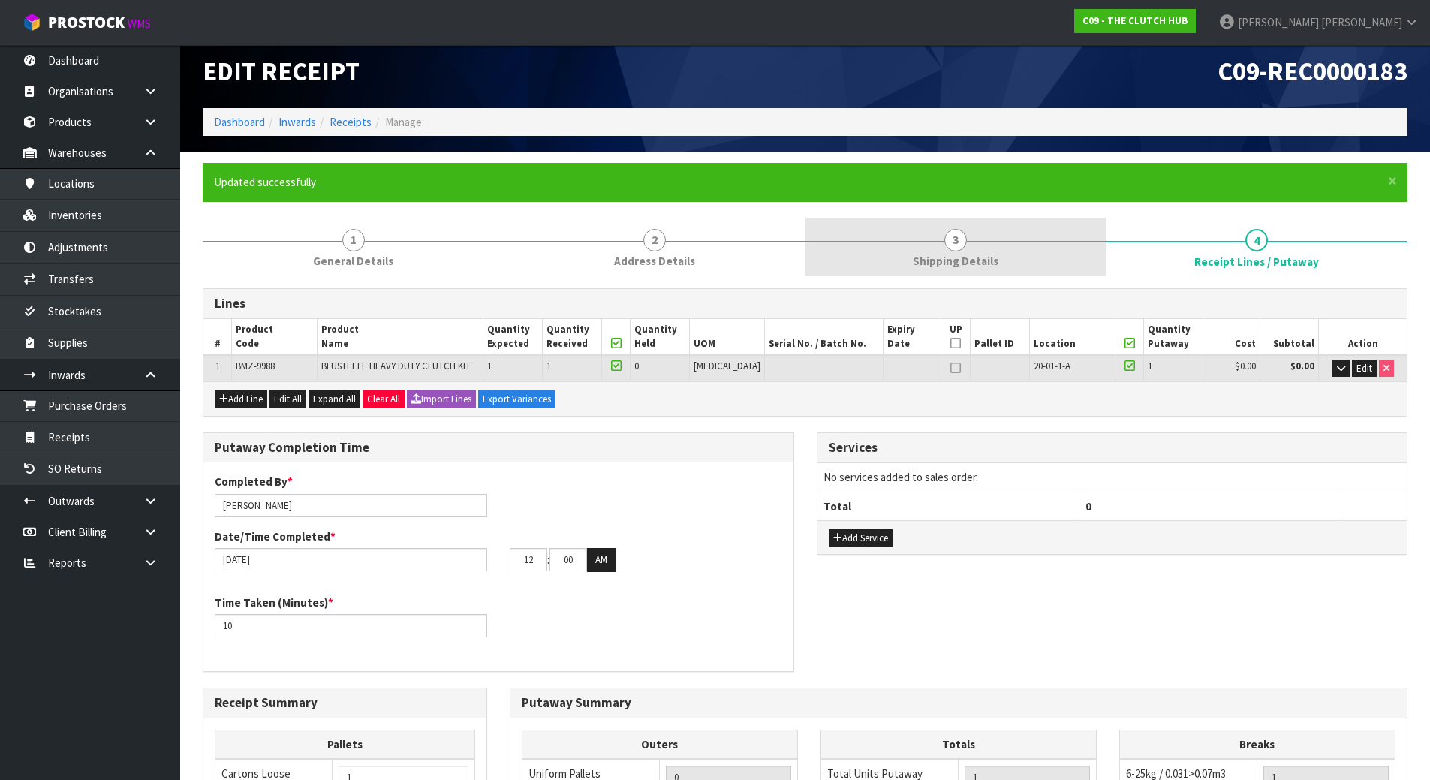
scroll to position [0, 0]
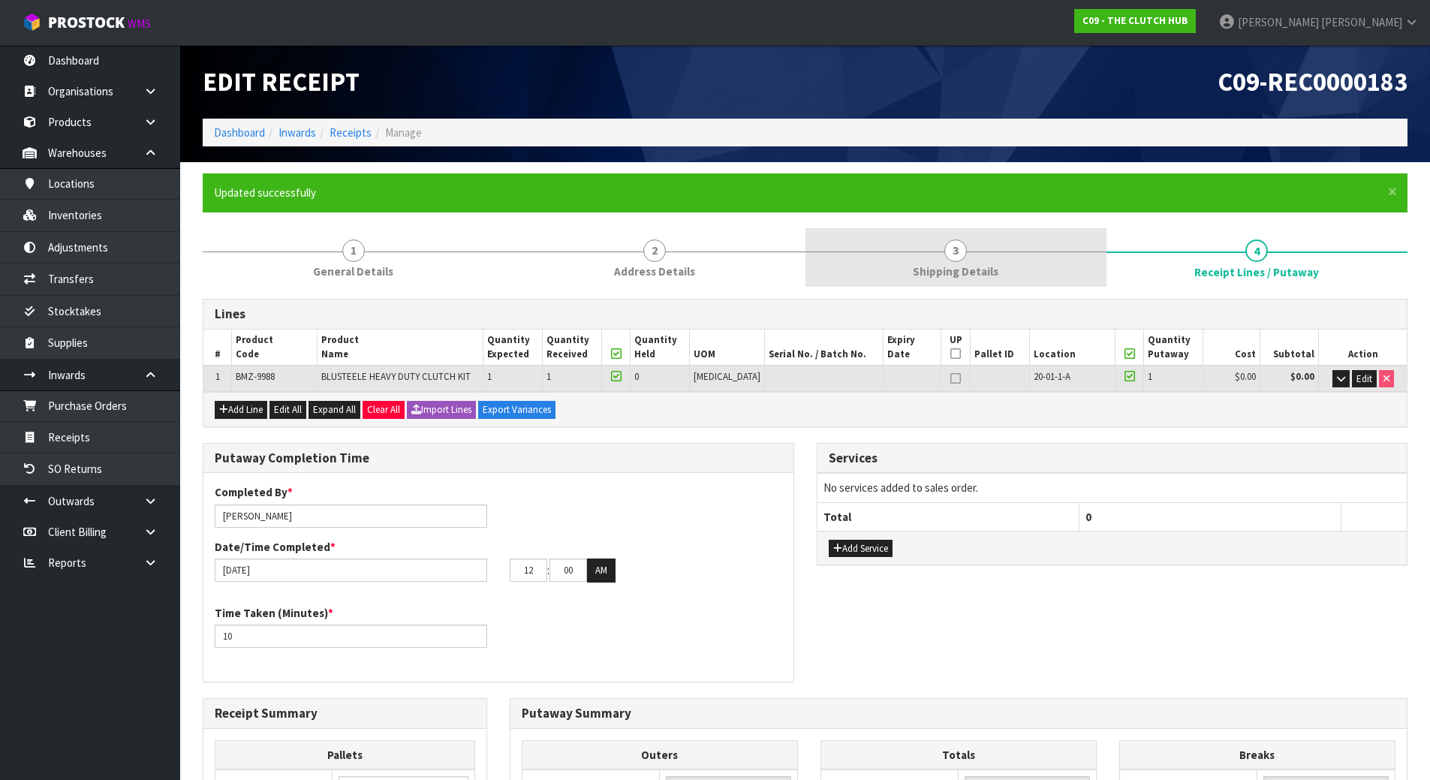
click at [1059, 263] on link "3 Shipping Details" at bounding box center [955, 257] width 301 height 59
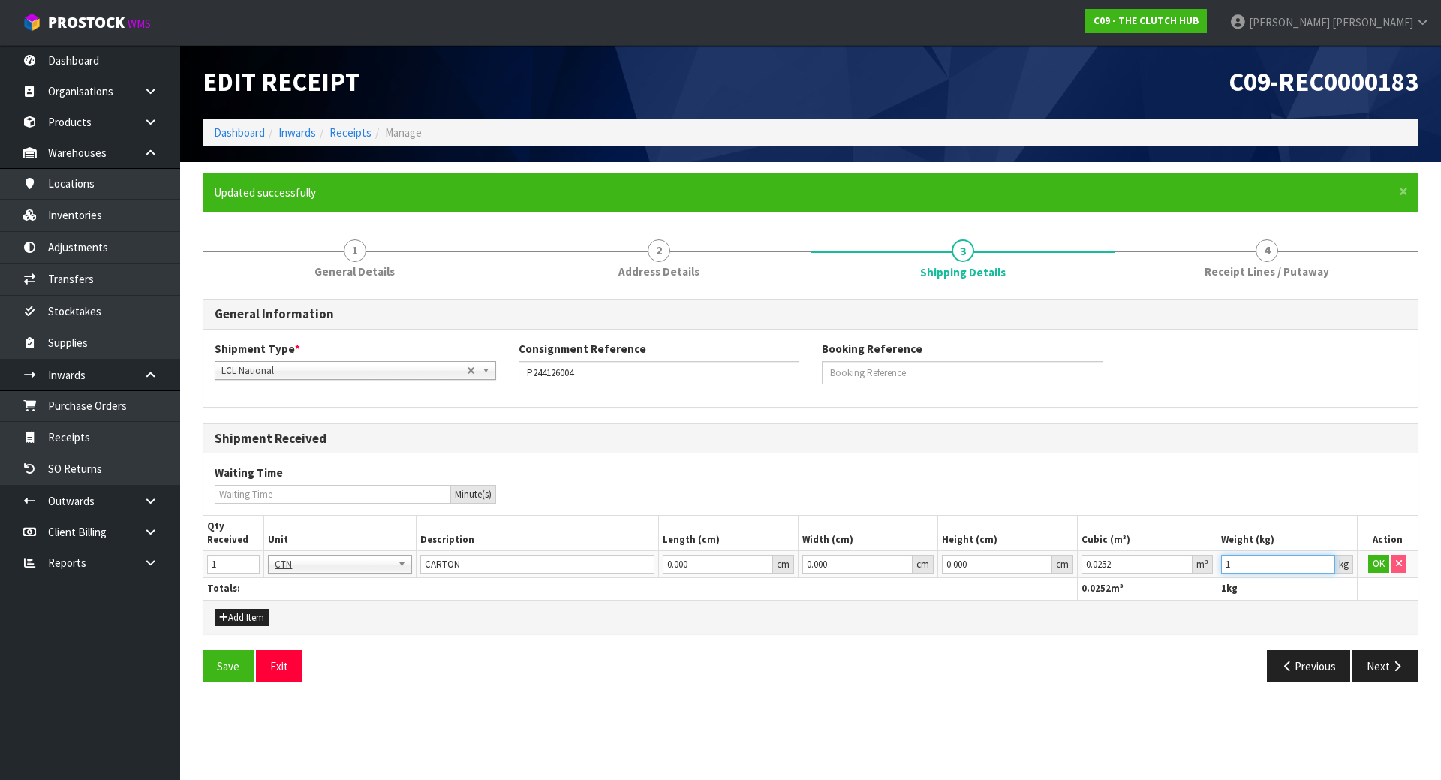
drag, startPoint x: 1225, startPoint y: 567, endPoint x: 1026, endPoint y: 549, distance: 200.4
click at [1026, 549] on table "Qty Received Unit Description Length (cm) Width (cm) Height (cm) Cubic (m³) Wei…" at bounding box center [810, 558] width 1214 height 84
paste input "5.3"
type input "5.3"
click at [1382, 567] on button "OK" at bounding box center [1378, 564] width 21 height 18
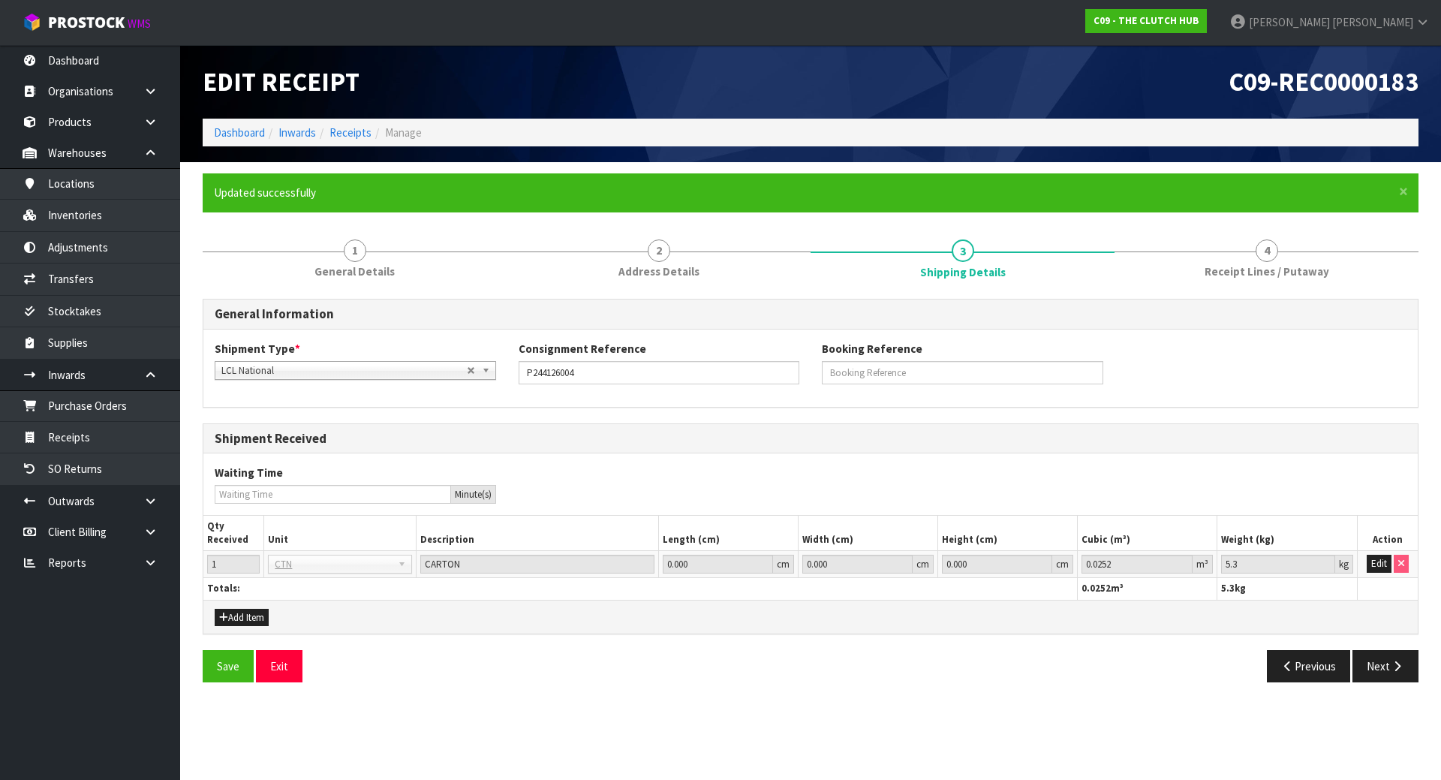
click at [1299, 290] on div "General Information Shipment Type * LCL National LCL International FCL-20ft FCL…" at bounding box center [811, 490] width 1216 height 406
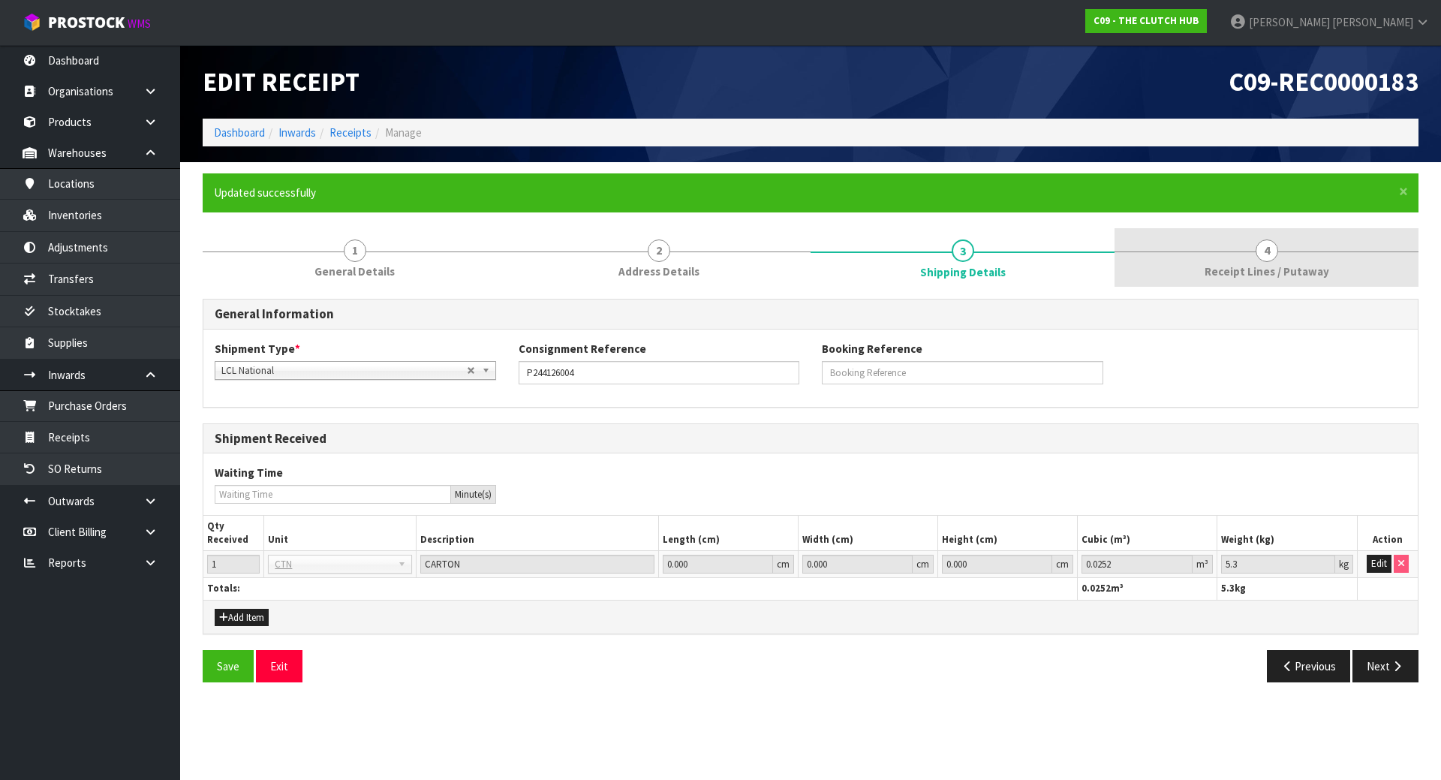
click at [1272, 252] on span "4" at bounding box center [1267, 250] width 23 height 23
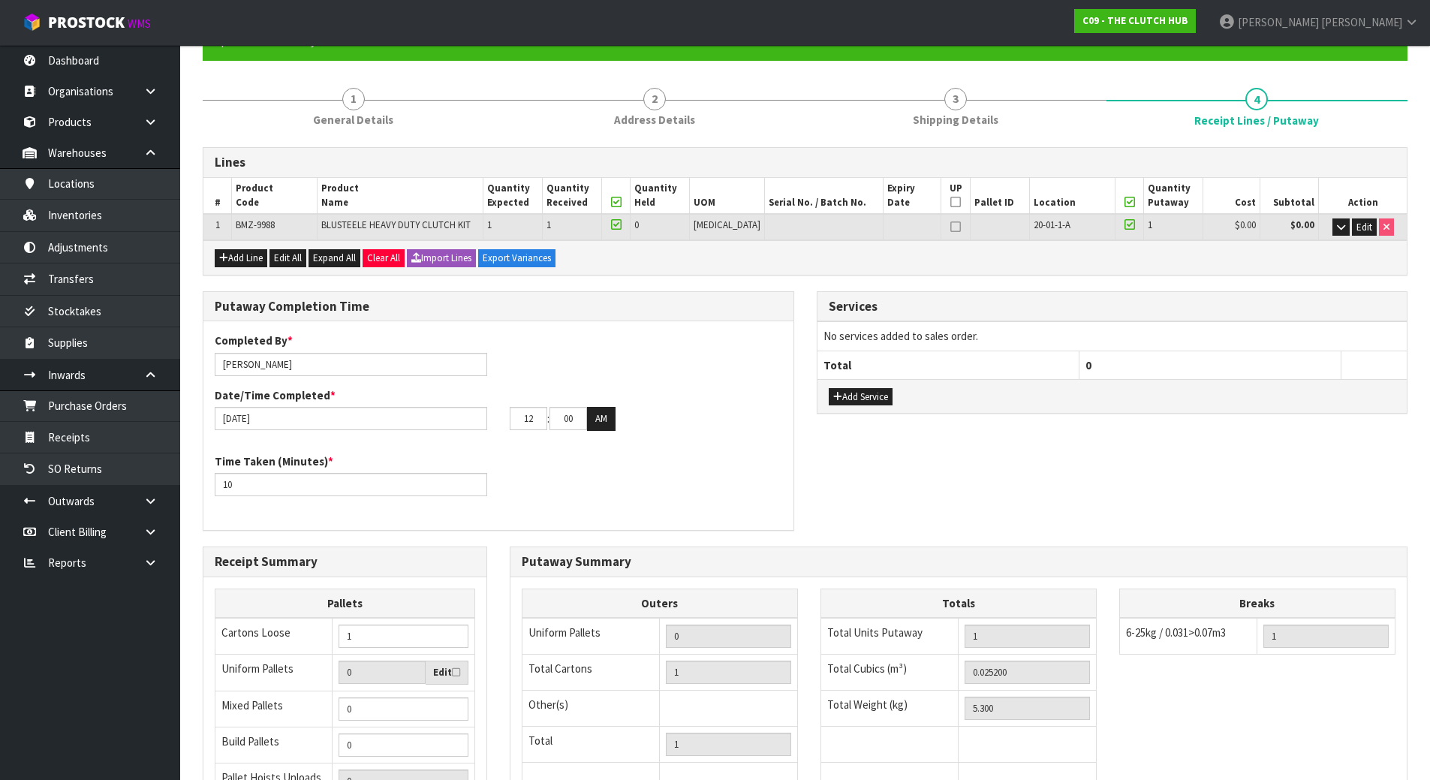
scroll to position [340, 0]
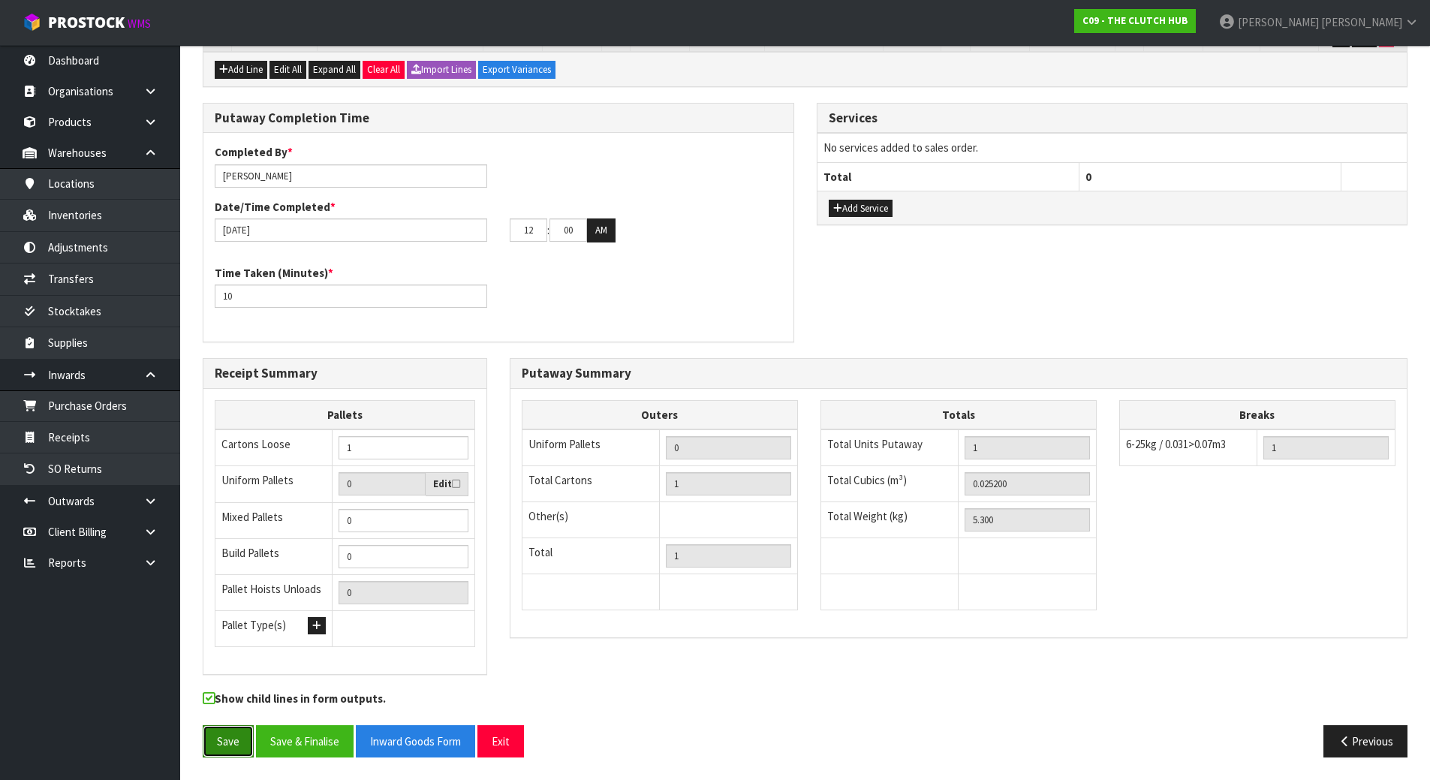
click at [213, 737] on button "Save" at bounding box center [228, 741] width 51 height 32
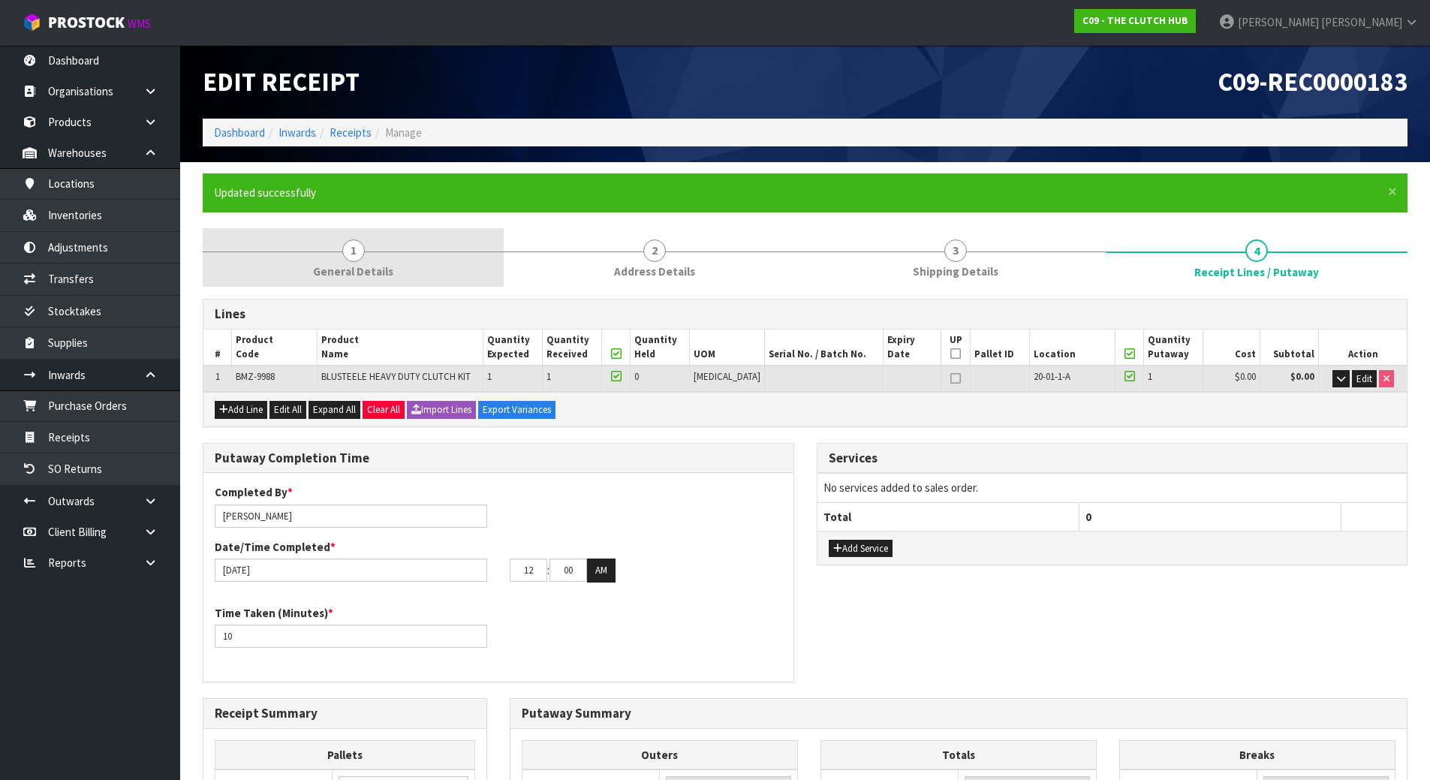
click at [394, 281] on link "1 General Details" at bounding box center [353, 257] width 301 height 59
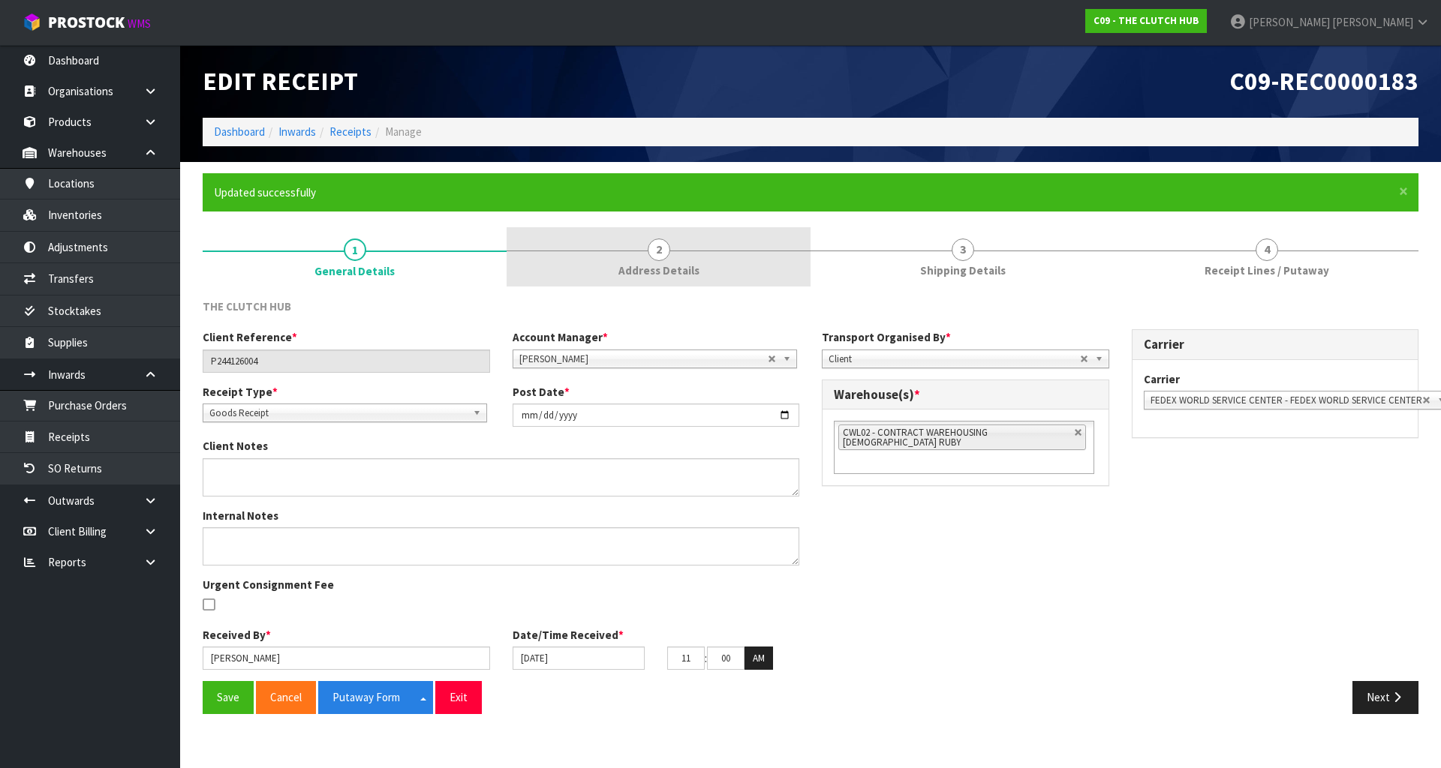
click at [648, 248] on span "2" at bounding box center [659, 250] width 23 height 23
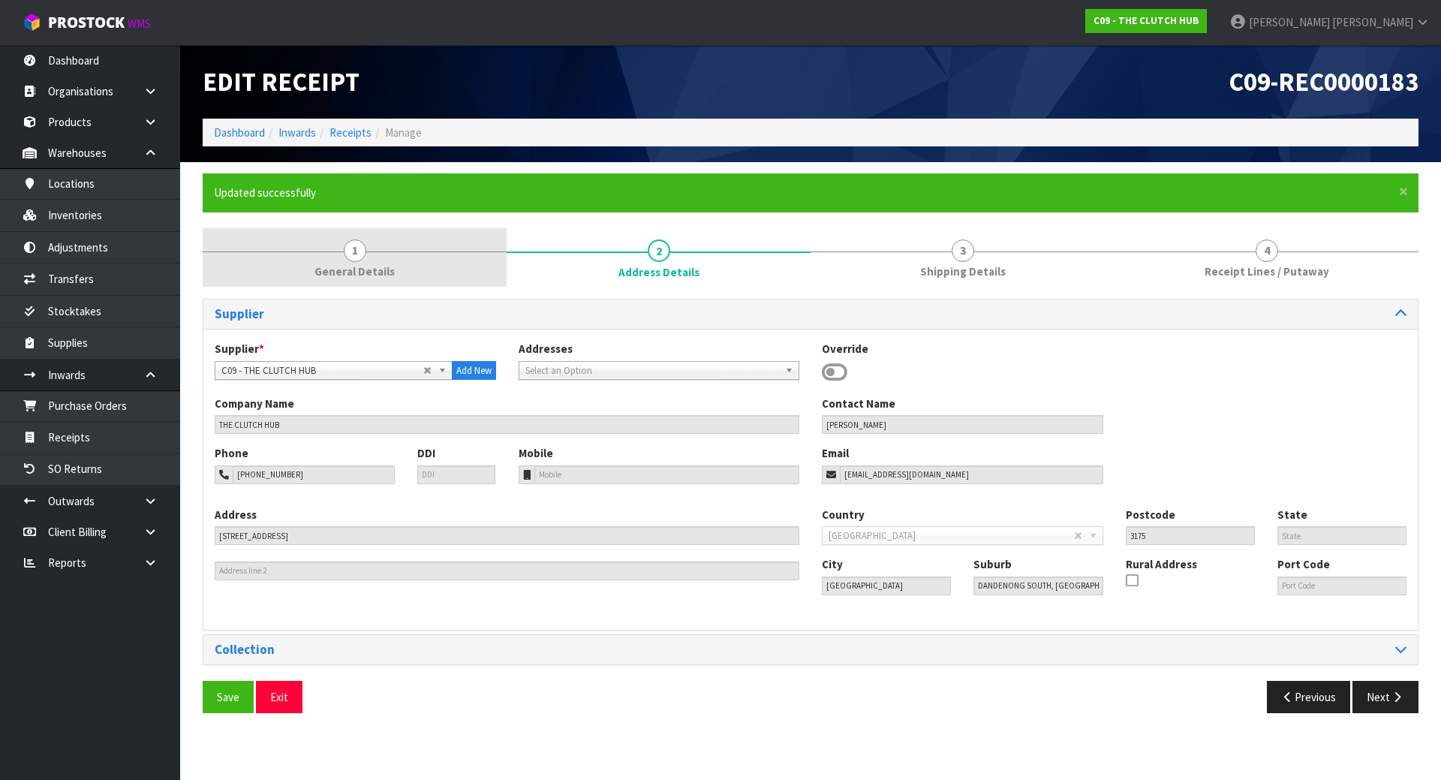
click at [493, 263] on link "1 General Details" at bounding box center [355, 257] width 304 height 59
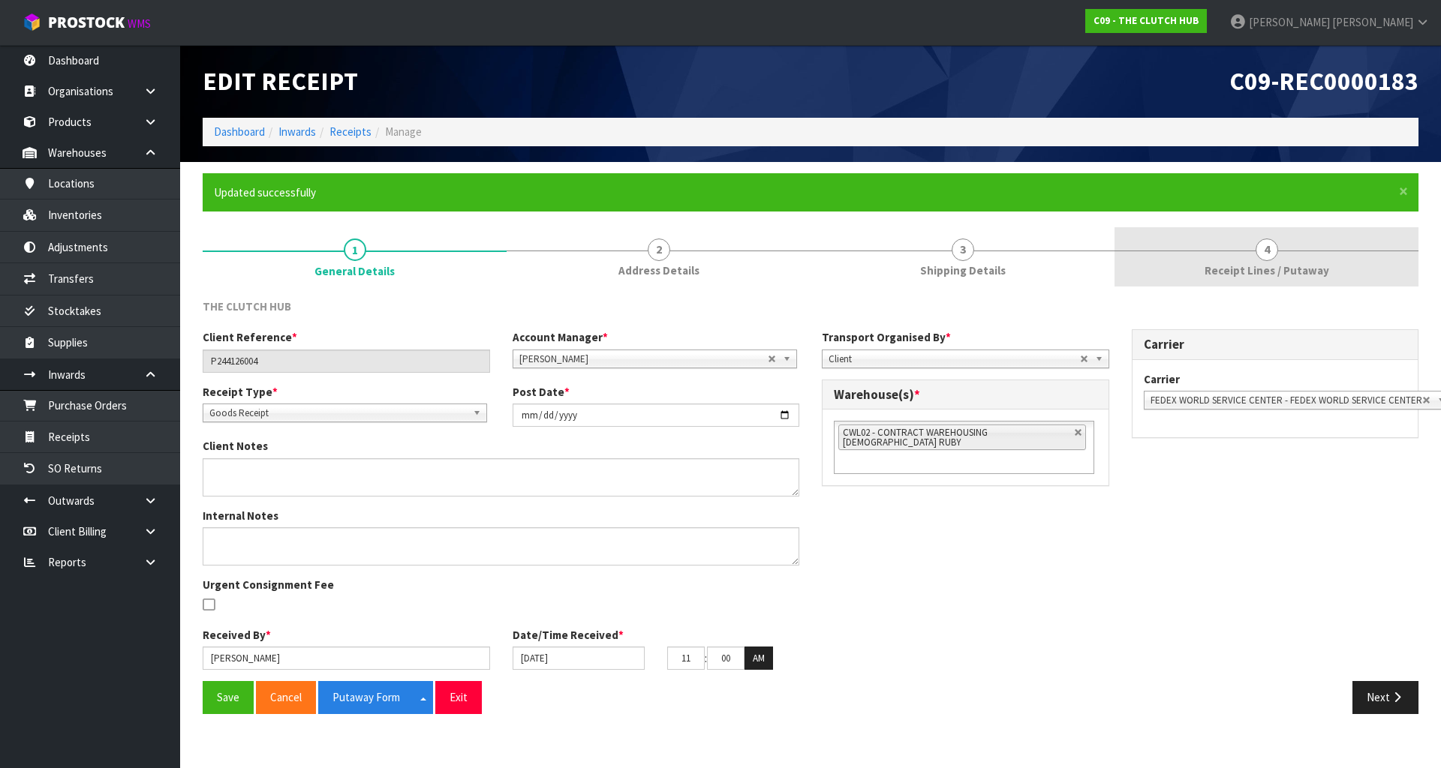
click at [1166, 250] on link "4 Receipt Lines / Putaway" at bounding box center [1266, 256] width 304 height 59
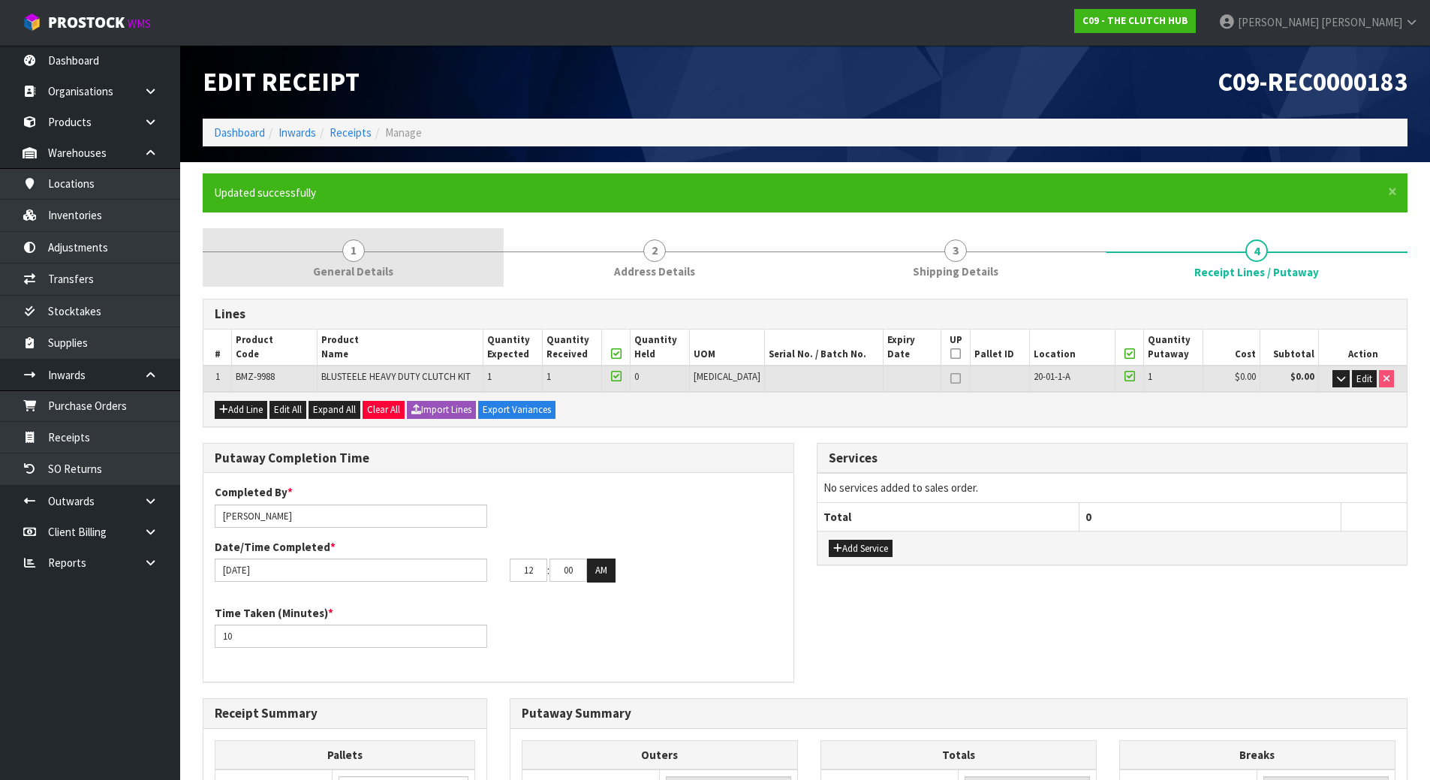
click at [432, 269] on link "1 General Details" at bounding box center [353, 257] width 301 height 59
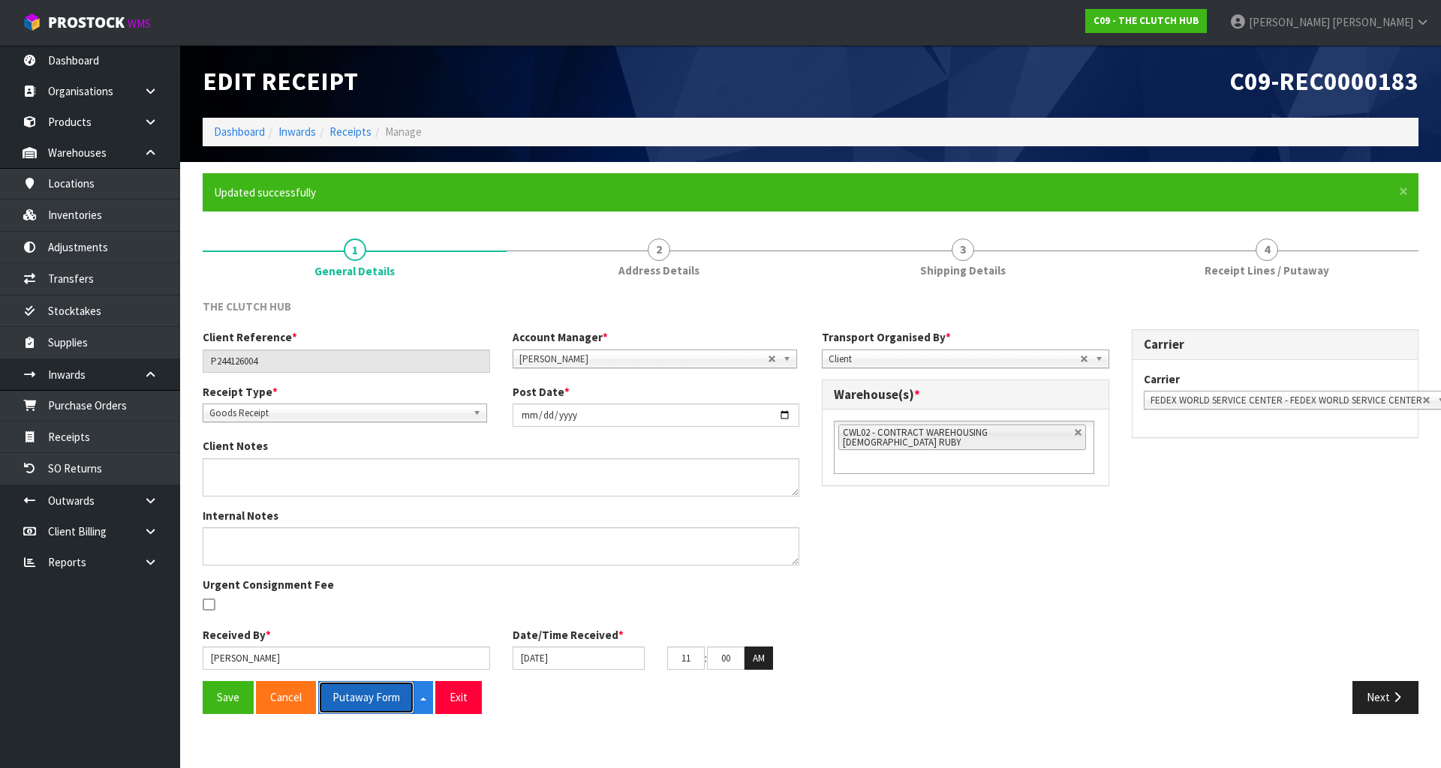
drag, startPoint x: 343, startPoint y: 694, endPoint x: 523, endPoint y: 675, distance: 181.1
click at [344, 694] on button "Putaway Form" at bounding box center [366, 697] width 96 height 32
click at [230, 701] on button "Save" at bounding box center [228, 697] width 51 height 32
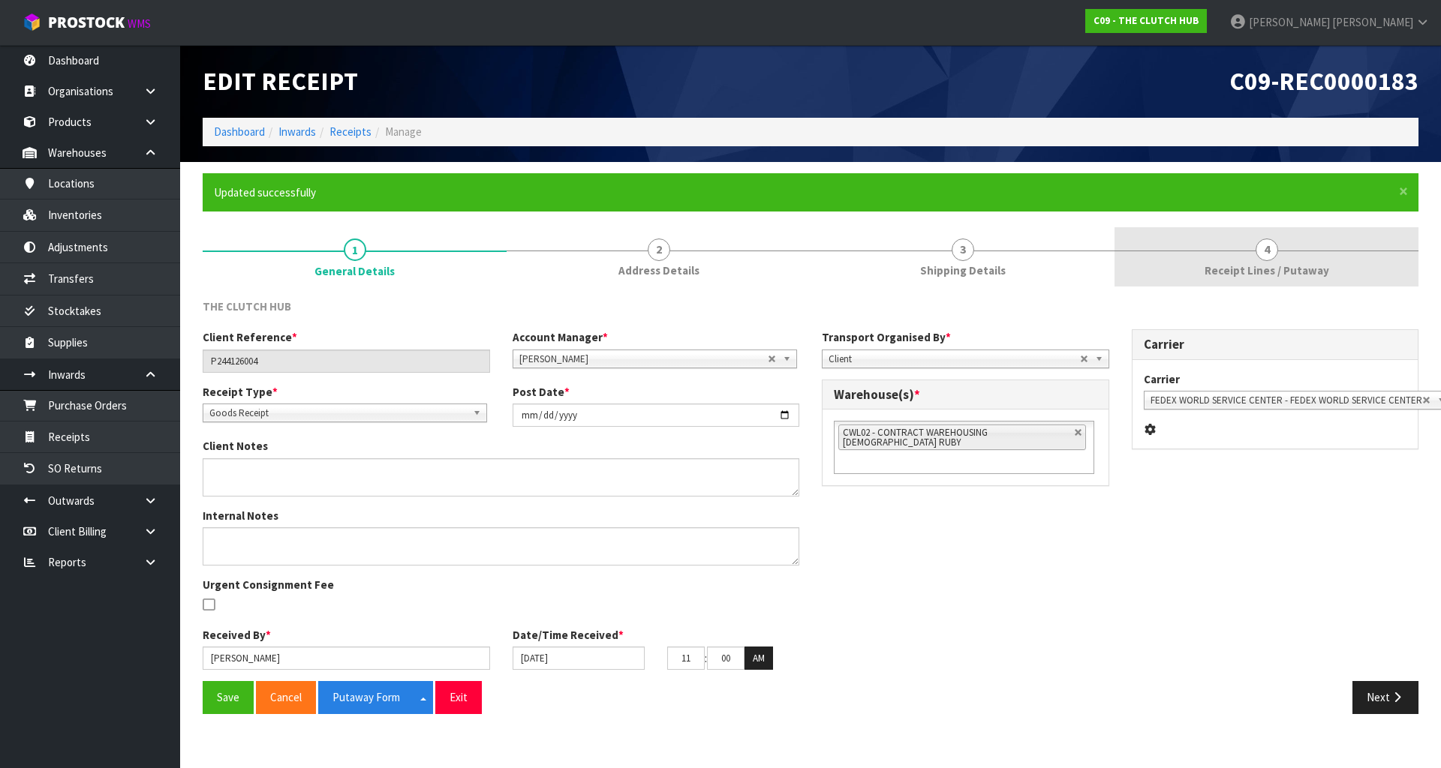
click at [1150, 256] on link "4 Receipt Lines / Putaway" at bounding box center [1266, 256] width 304 height 59
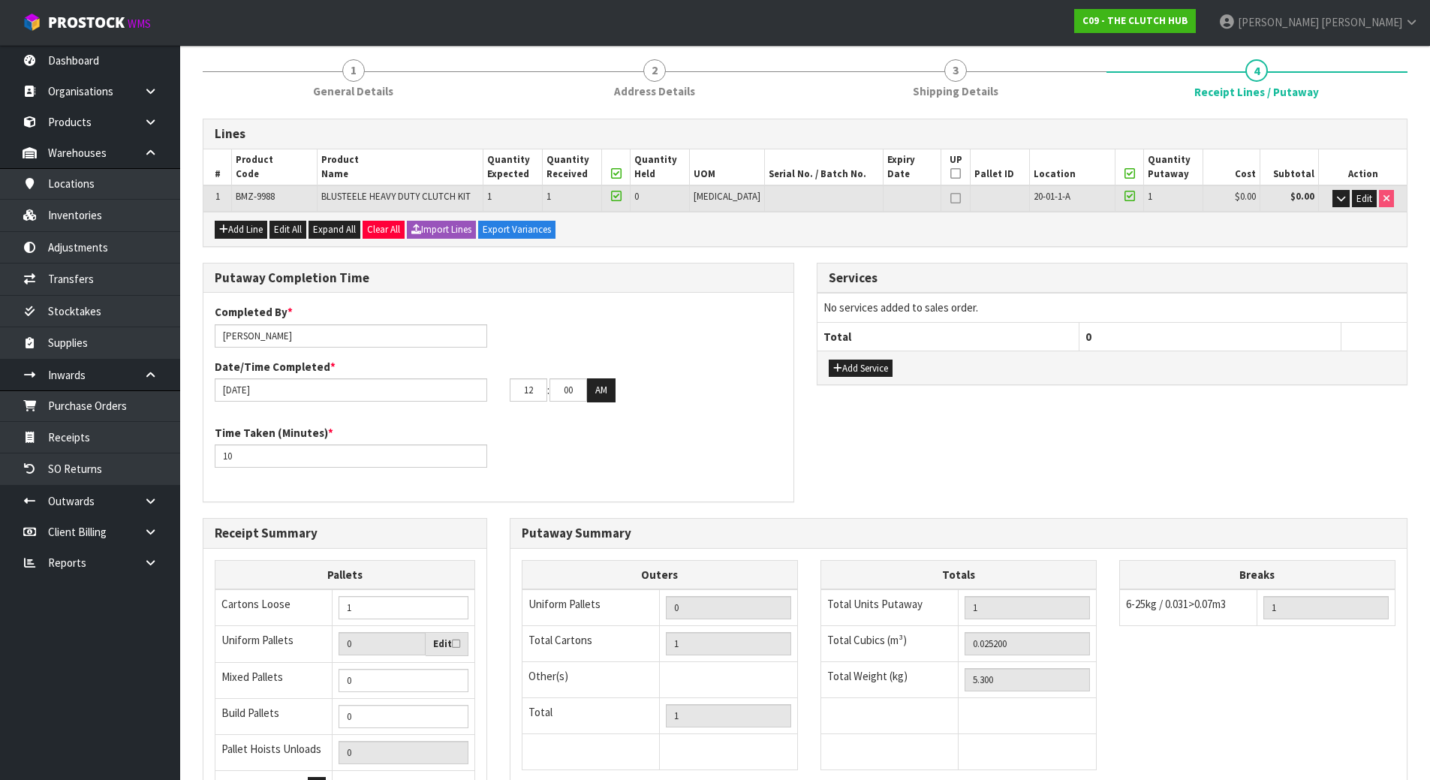
scroll to position [340, 0]
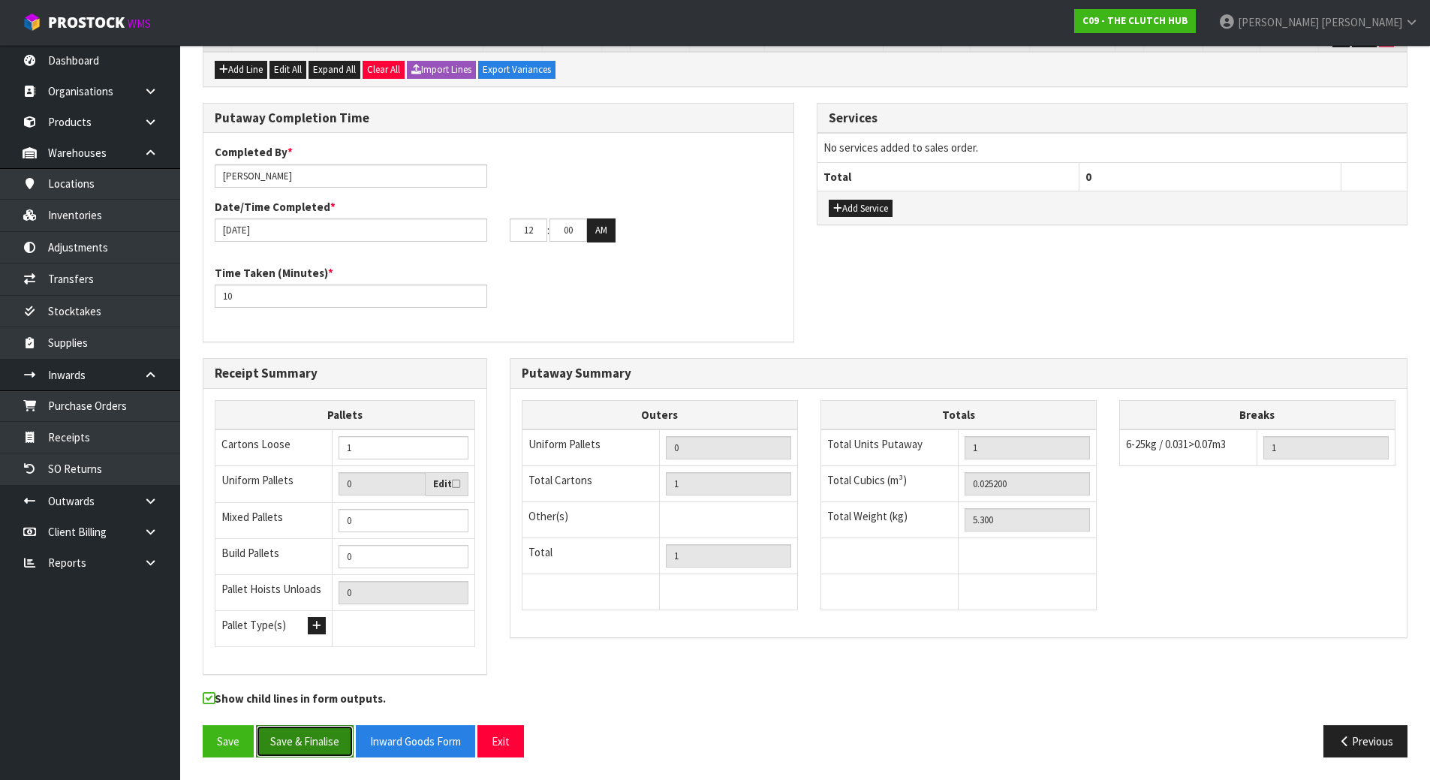
click at [326, 743] on button "Save & Finalise" at bounding box center [305, 741] width 98 height 32
click at [291, 742] on button "Save & Finalise" at bounding box center [305, 741] width 98 height 32
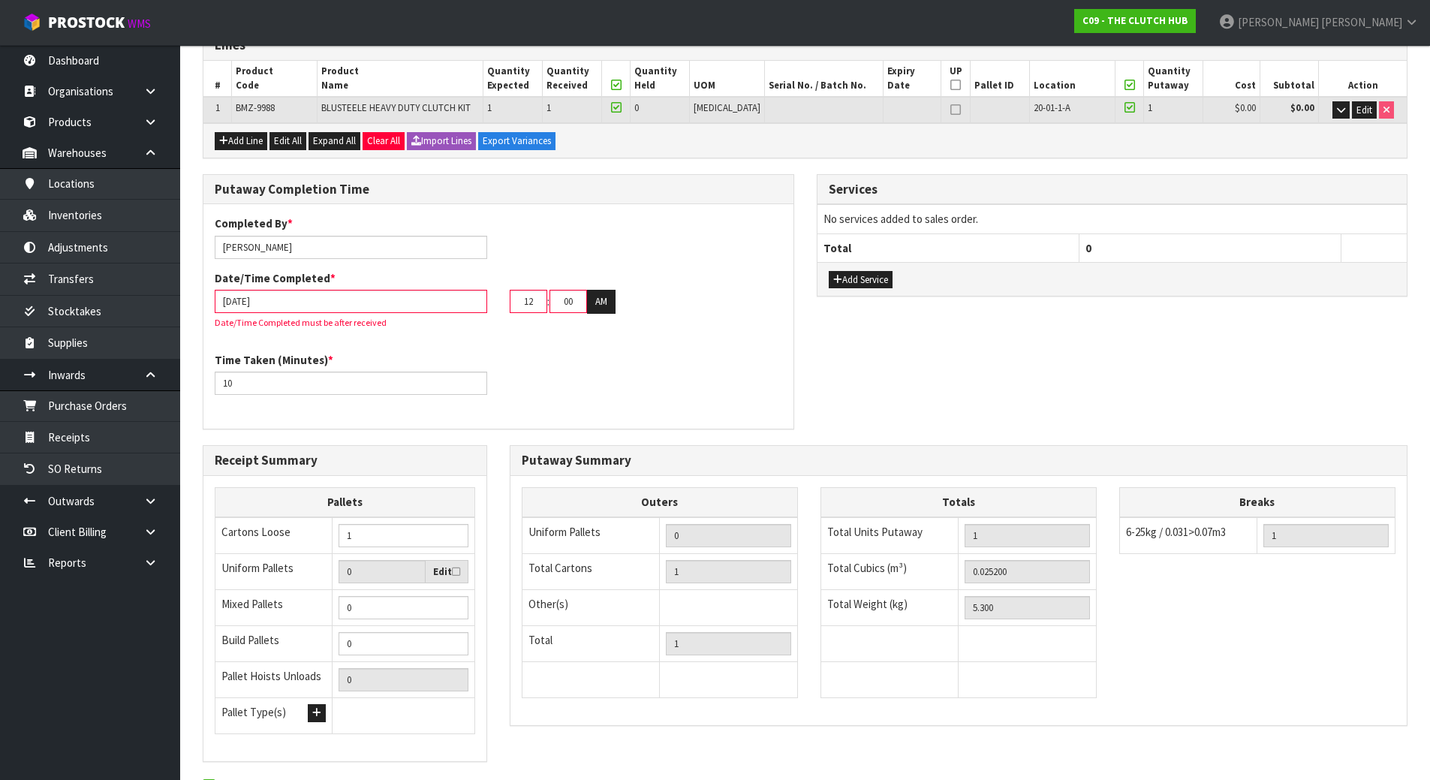
scroll to position [265, 0]
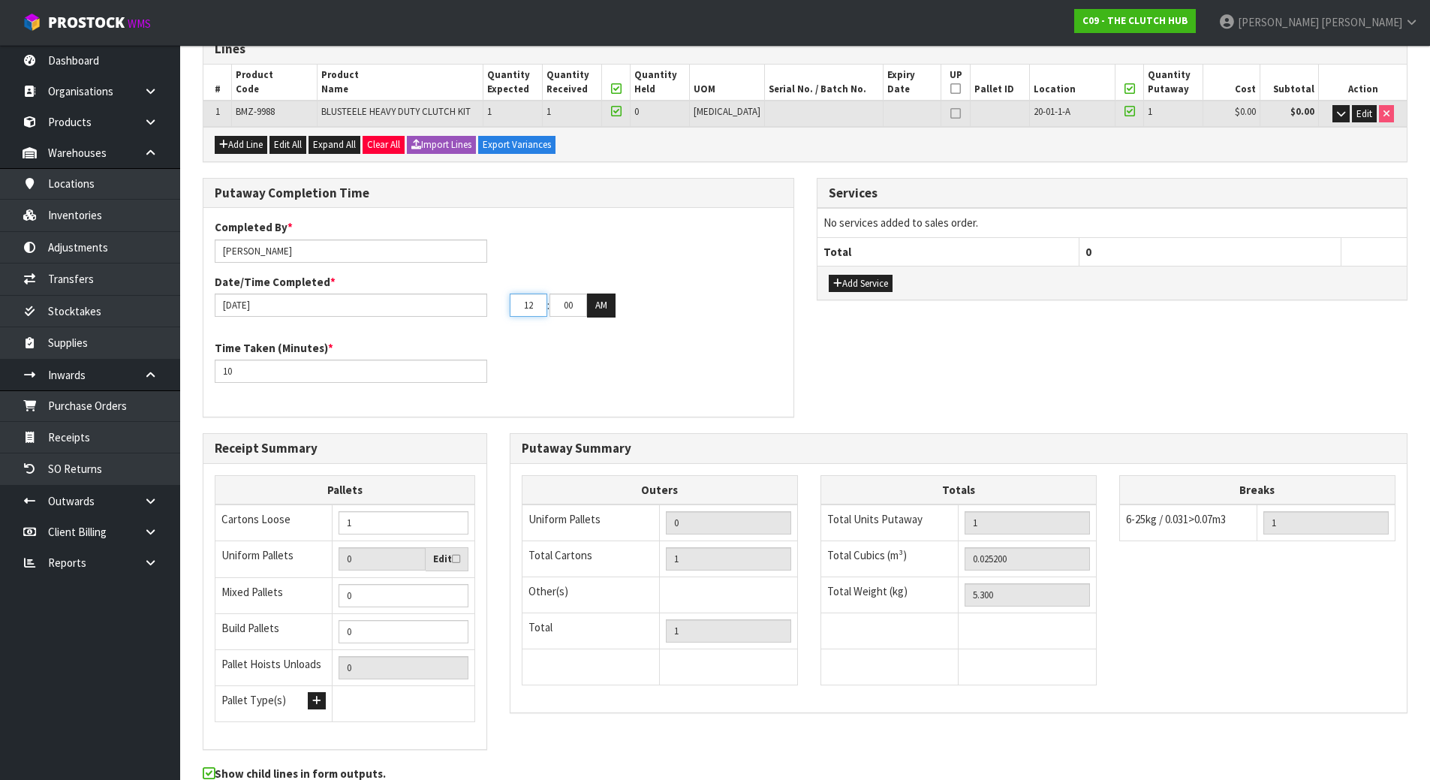
drag, startPoint x: 541, startPoint y: 305, endPoint x: 497, endPoint y: 313, distance: 44.9
click at [497, 313] on div "[DATE] 12 : 00 : 00 AM" at bounding box center [498, 305] width 590 height 24
drag, startPoint x: 540, startPoint y: 305, endPoint x: 477, endPoint y: 305, distance: 63.0
click at [482, 306] on div "[DATE] 10 : 00 : 00 AM" at bounding box center [498, 305] width 590 height 24
type input "11"
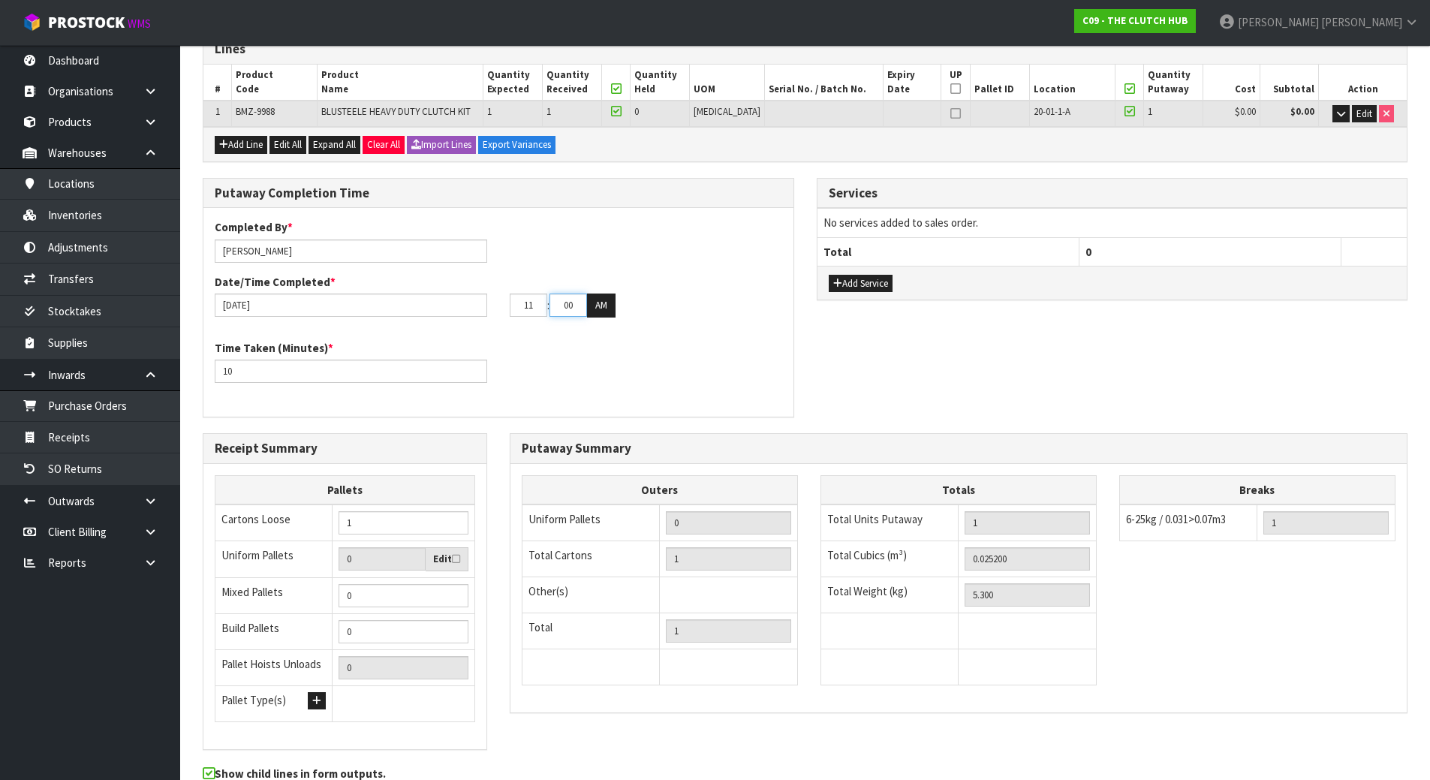
drag, startPoint x: 579, startPoint y: 306, endPoint x: 445, endPoint y: 302, distance: 133.6
click at [457, 303] on div "[DATE] 11 : 00 : 00 AM" at bounding box center [498, 305] width 590 height 24
type input "50"
click at [529, 361] on div "Time Taken (Minutes) * 10" at bounding box center [498, 367] width 590 height 54
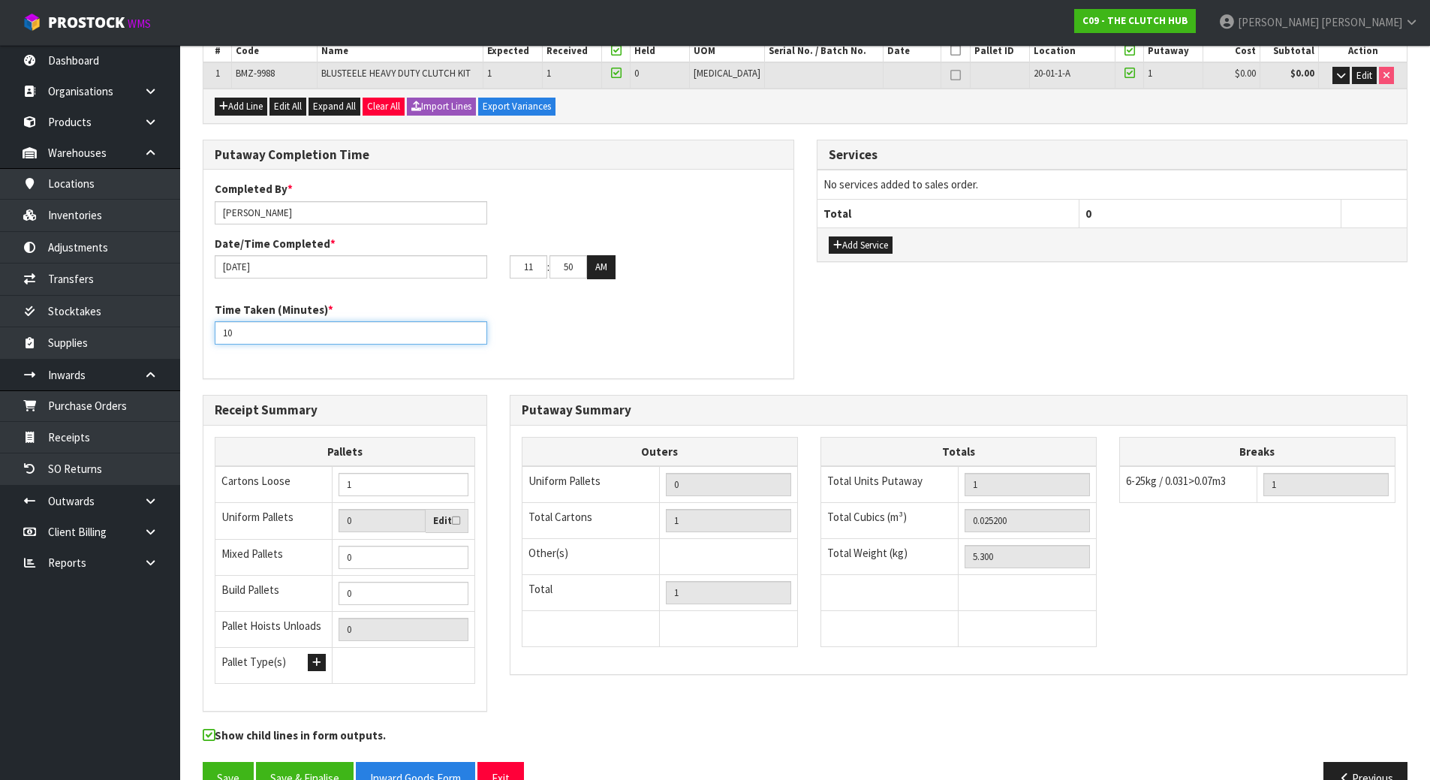
scroll to position [340, 0]
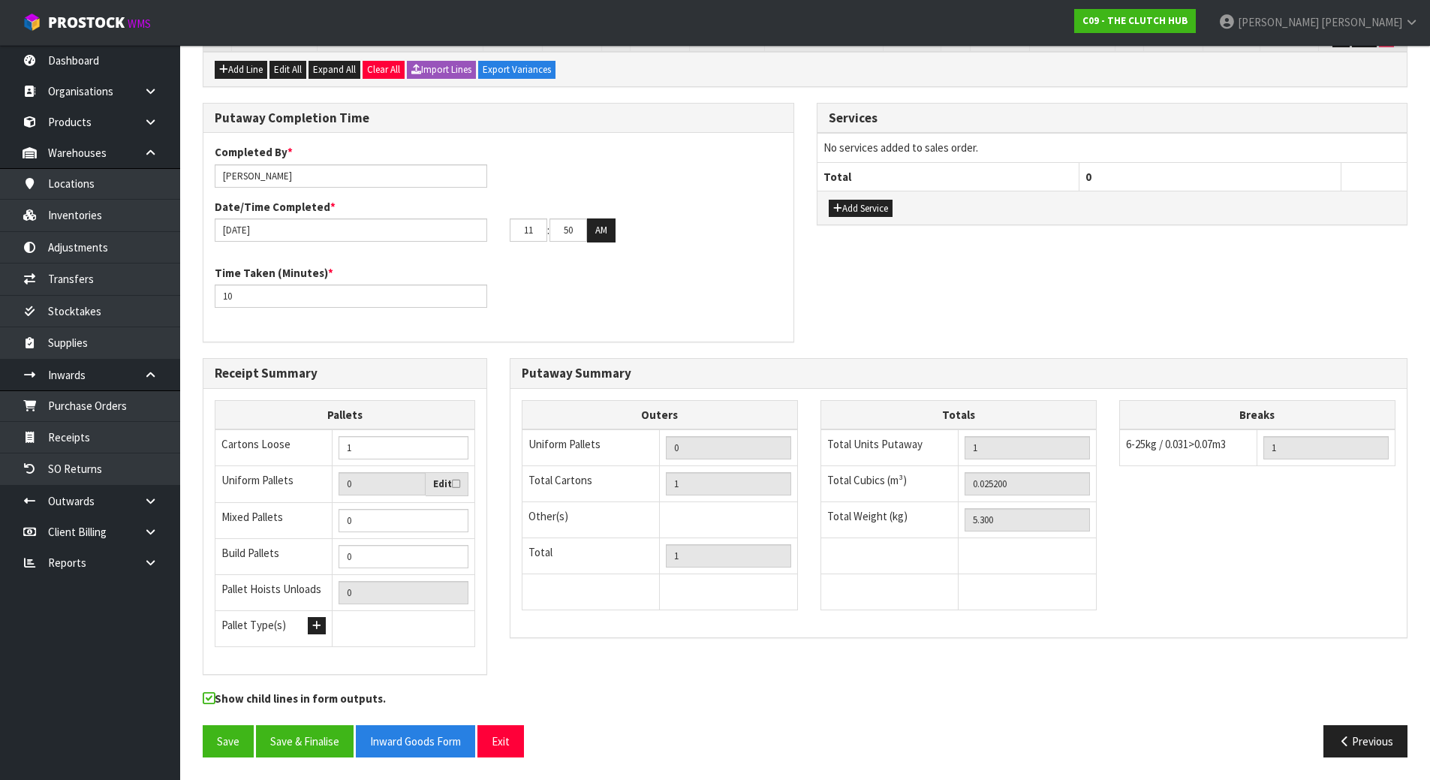
click at [309, 709] on label "Show child lines in form outputs." at bounding box center [294, 700] width 183 height 20
click at [0, 0] on input "checkbox" at bounding box center [0, 0] width 0 height 0
drag, startPoint x: 239, startPoint y: 294, endPoint x: 129, endPoint y: 303, distance: 110.7
click at [131, 303] on body "Toggle navigation ProStock WMS C09 - THE CLUTCH HUB [PERSON_NAME] Logout Dashbo…" at bounding box center [715, 50] width 1430 height 780
type input "15"
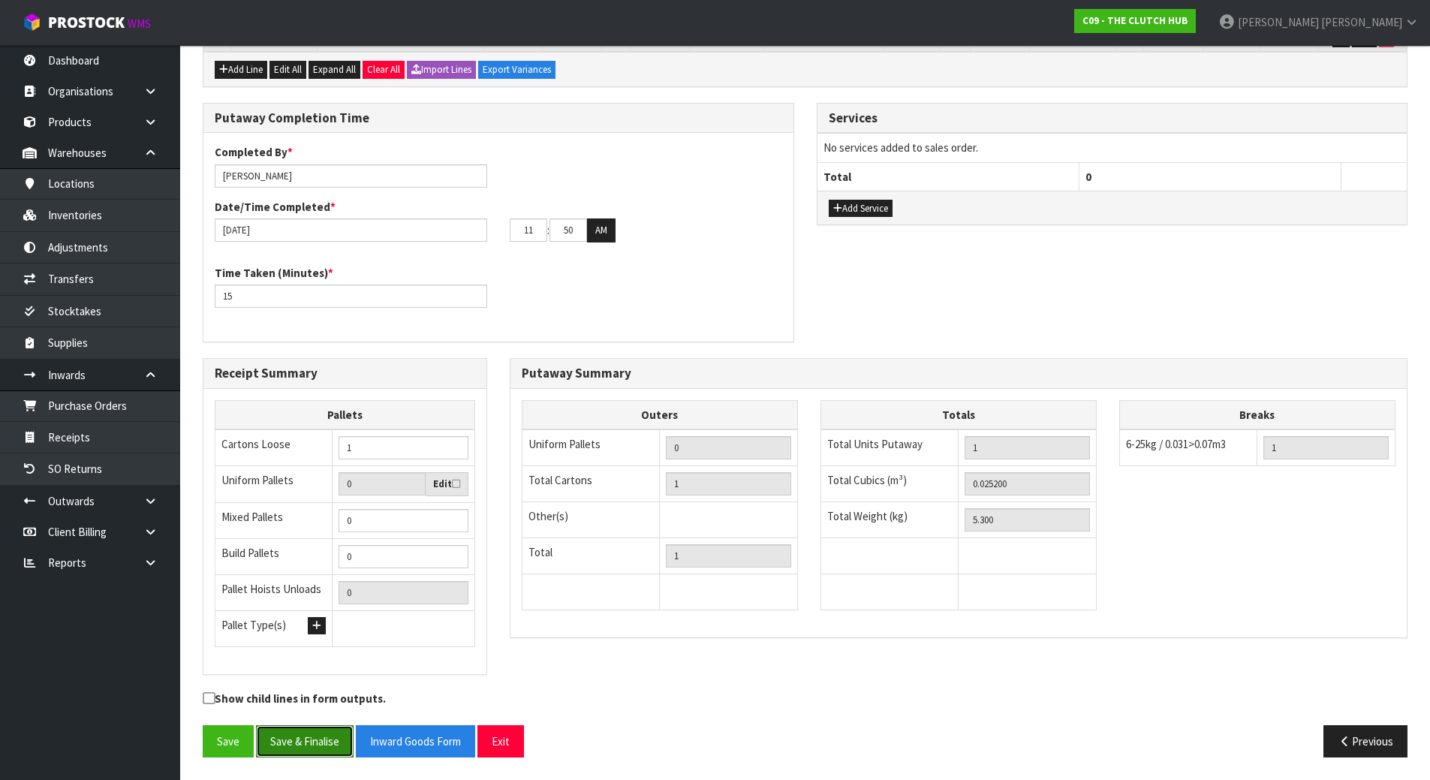
click at [303, 732] on button "Save & Finalise" at bounding box center [305, 741] width 98 height 32
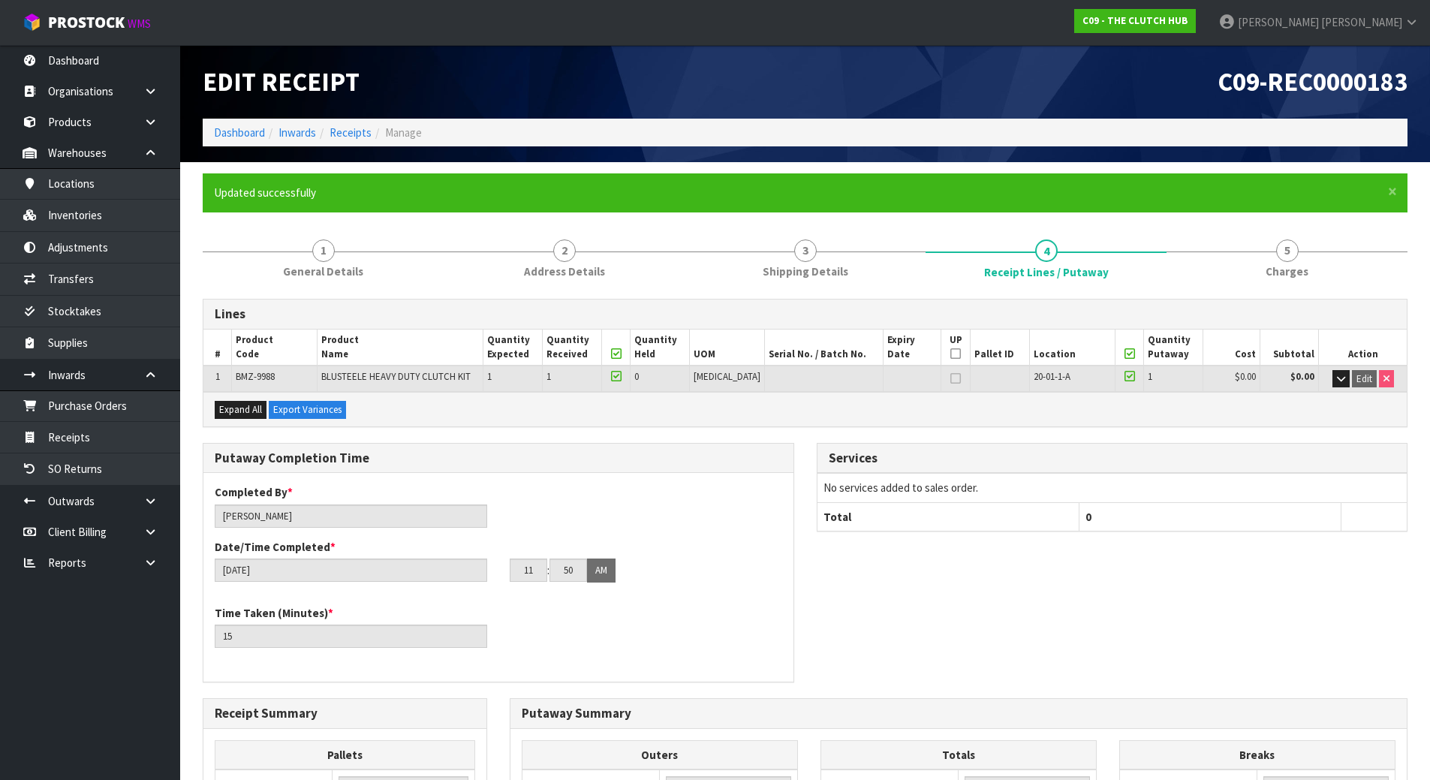
click at [508, 525] on div "Completed By * [PERSON_NAME] Date/Time Completed * [DATE] 11 : 50 : 00 AM" at bounding box center [498, 538] width 590 height 109
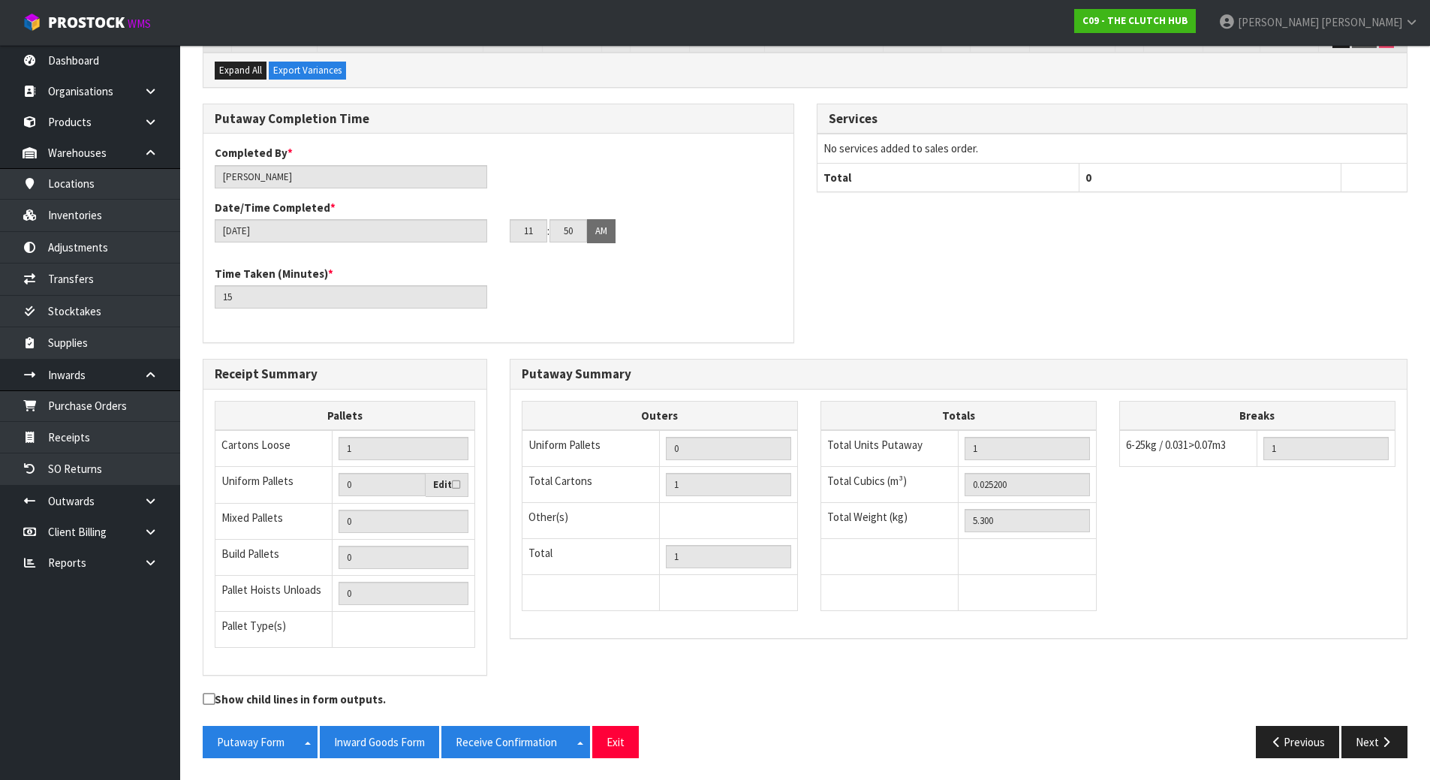
scroll to position [340, 0]
click at [341, 730] on button "Inward Goods Form" at bounding box center [379, 741] width 119 height 32
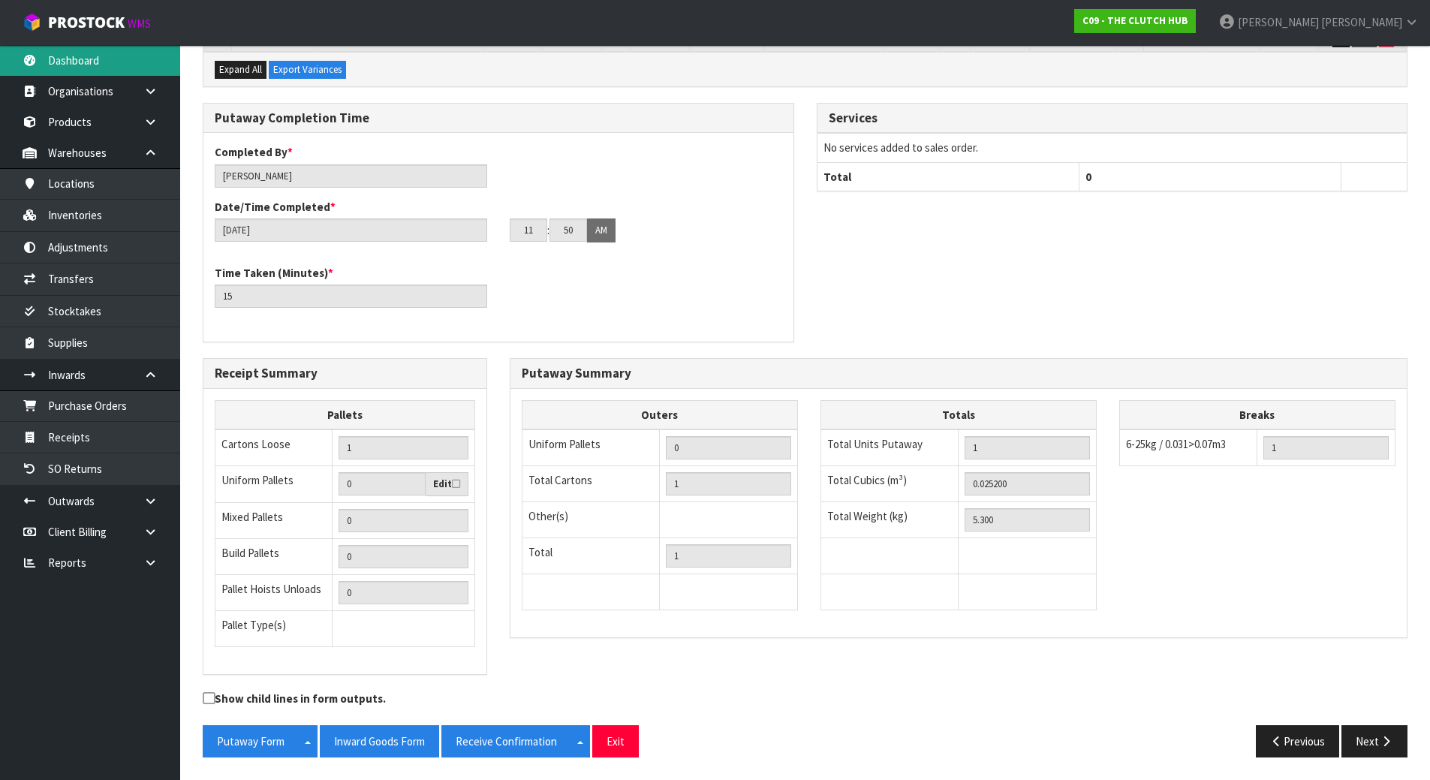
click at [100, 62] on link "Dashboard" at bounding box center [90, 60] width 180 height 31
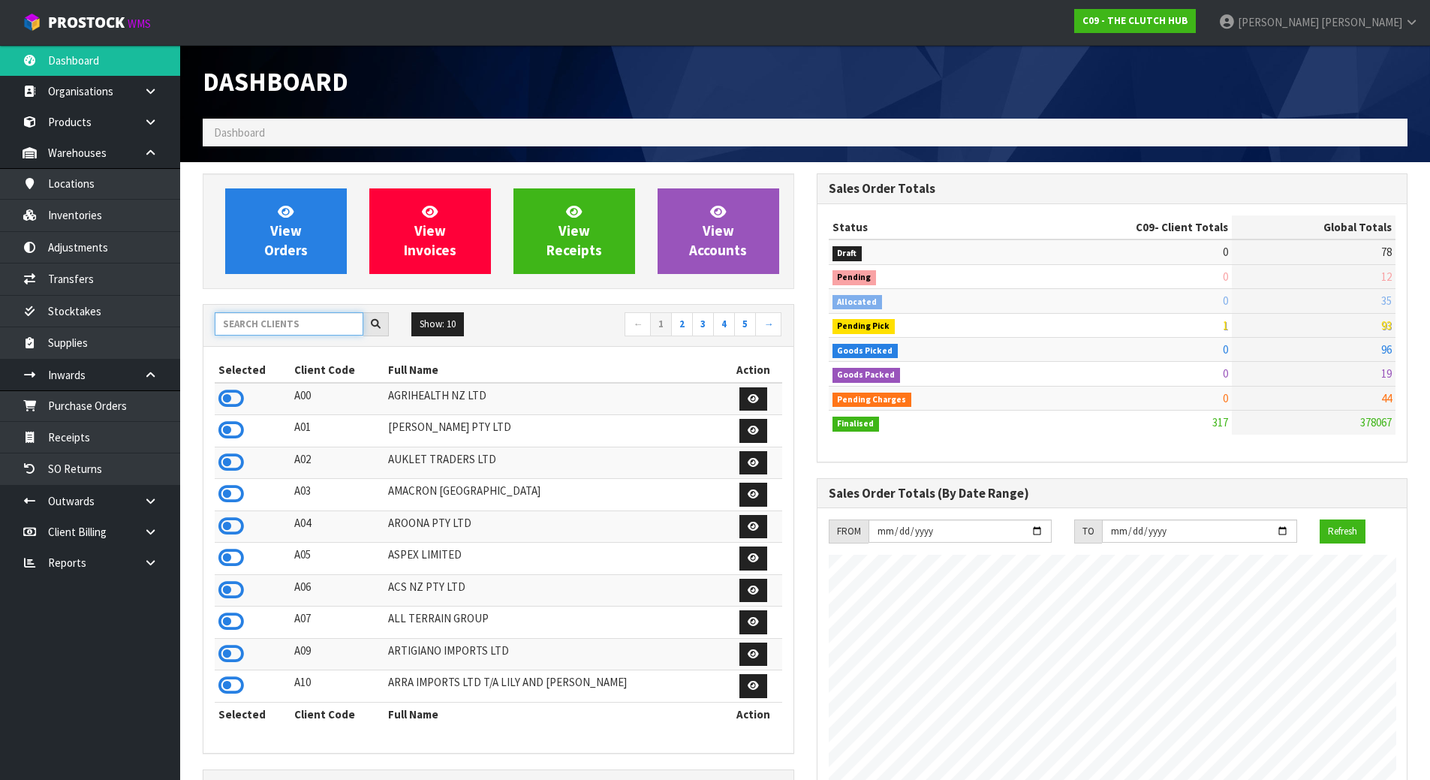
click at [300, 335] on input "text" at bounding box center [289, 323] width 149 height 23
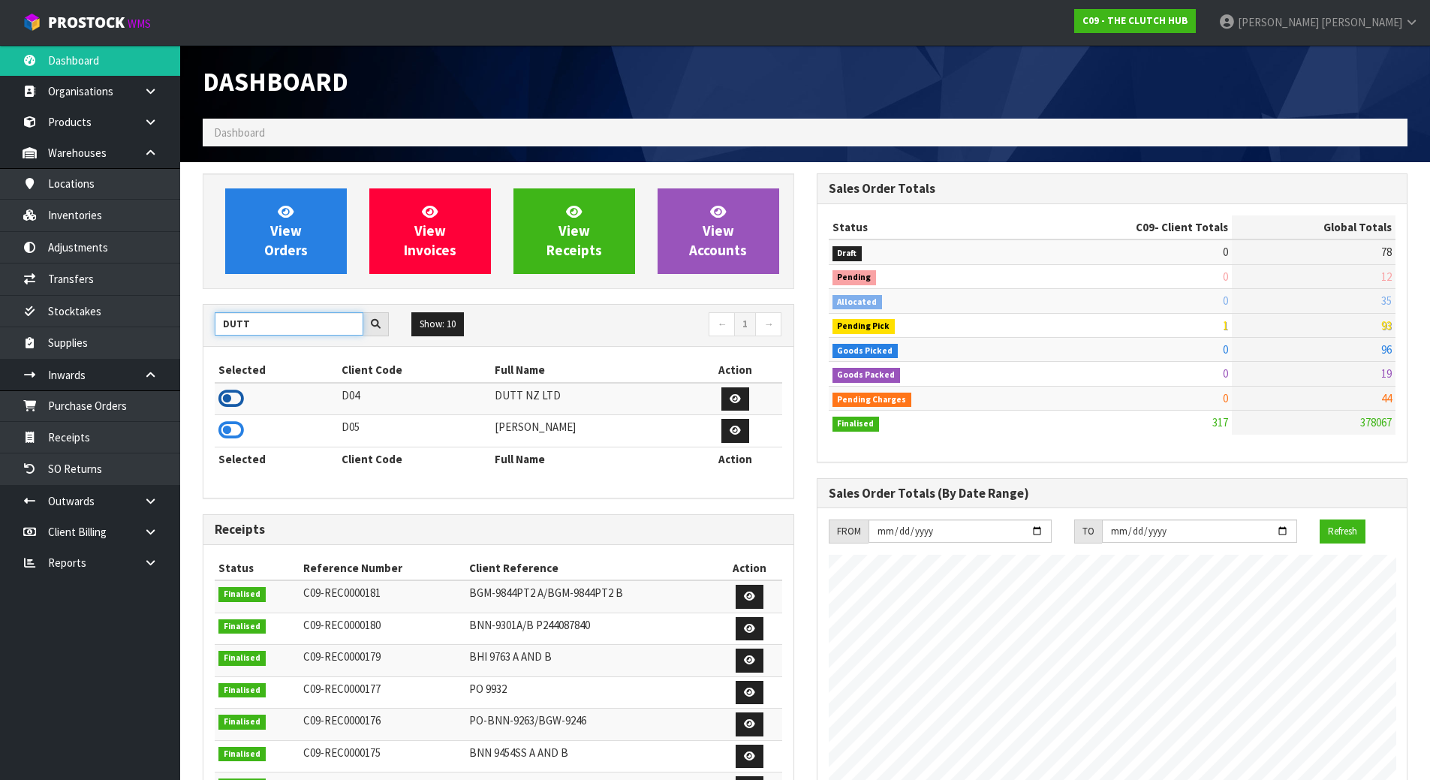
type input "DUTT"
click at [233, 403] on icon at bounding box center [231, 398] width 26 height 23
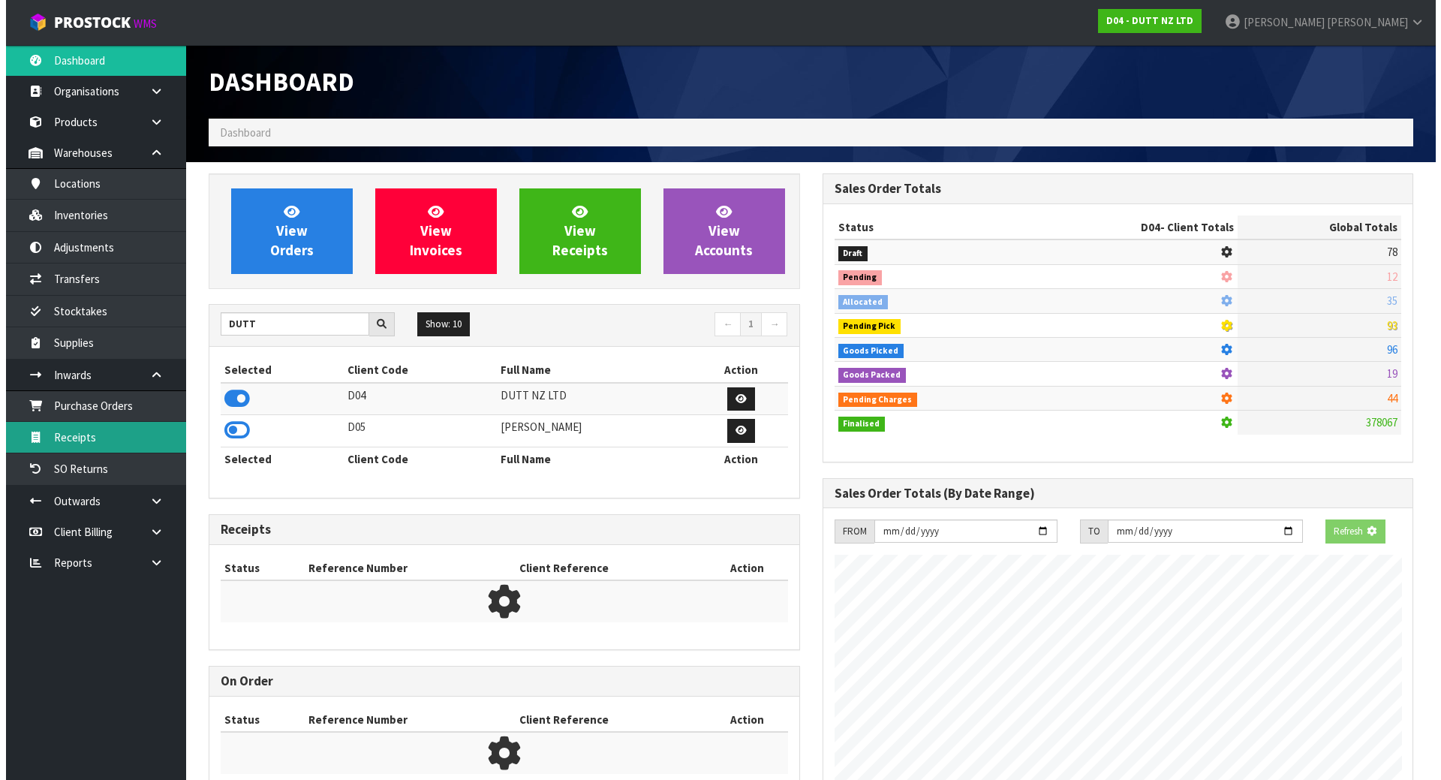
scroll to position [967, 613]
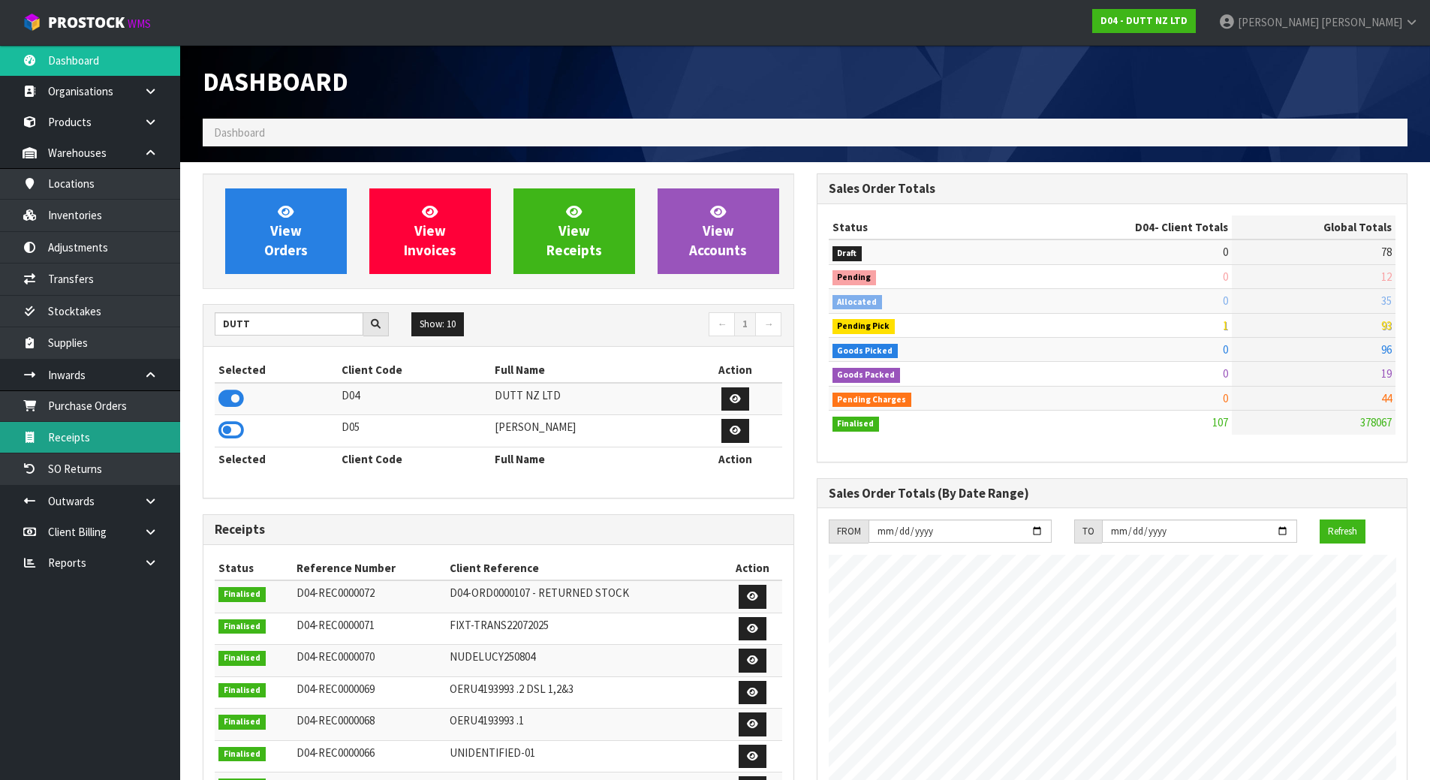
click at [81, 433] on link "Receipts" at bounding box center [90, 437] width 180 height 31
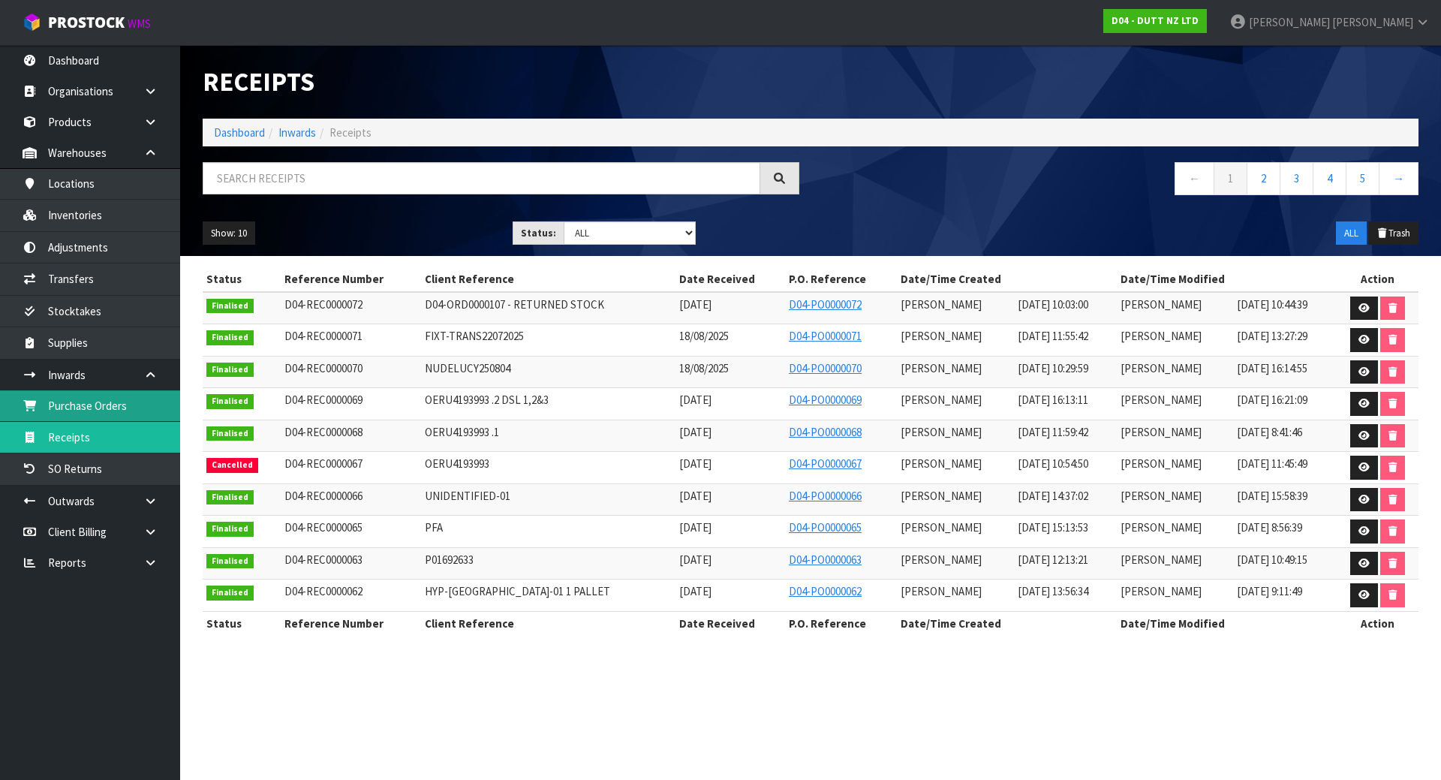
click at [105, 407] on link "Purchase Orders" at bounding box center [90, 405] width 180 height 31
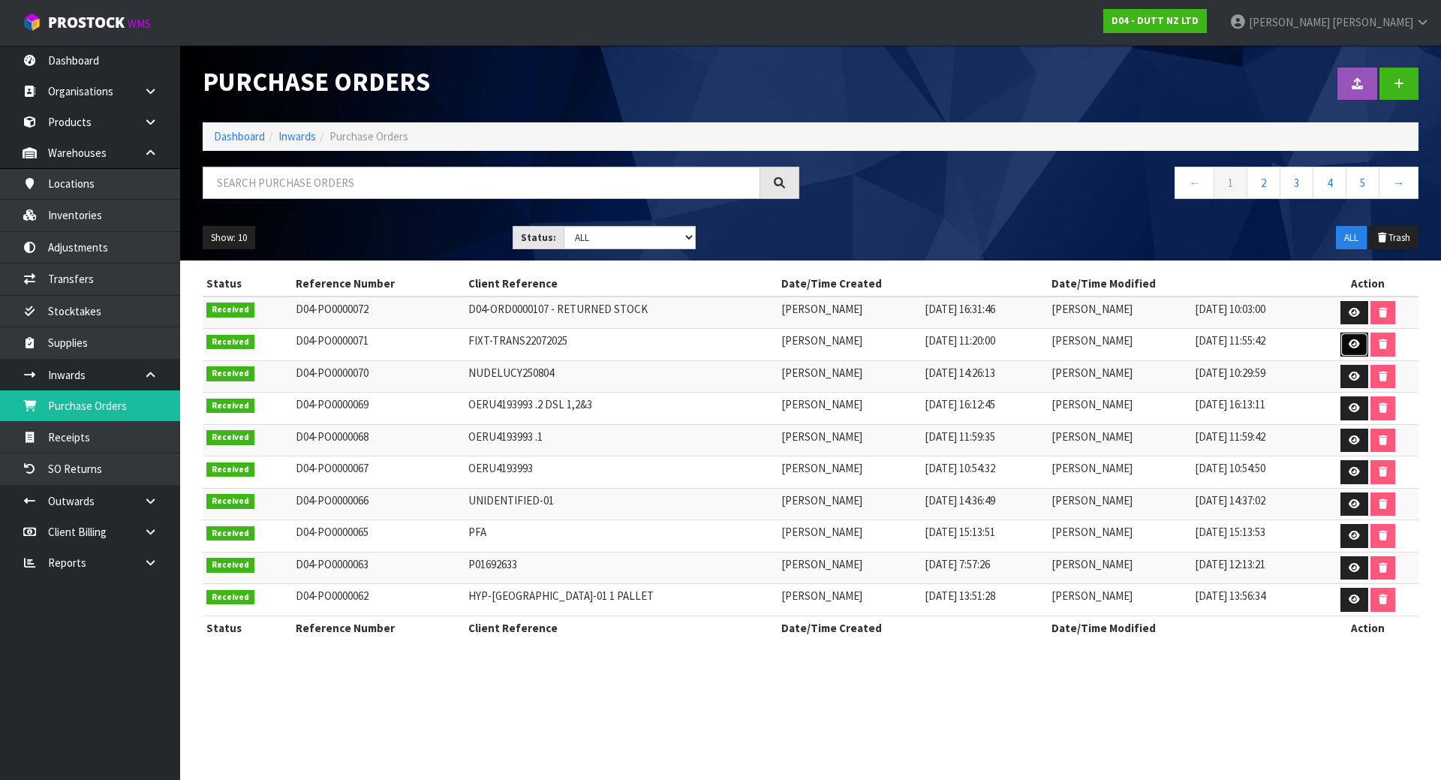
click at [1355, 338] on link at bounding box center [1354, 344] width 28 height 24
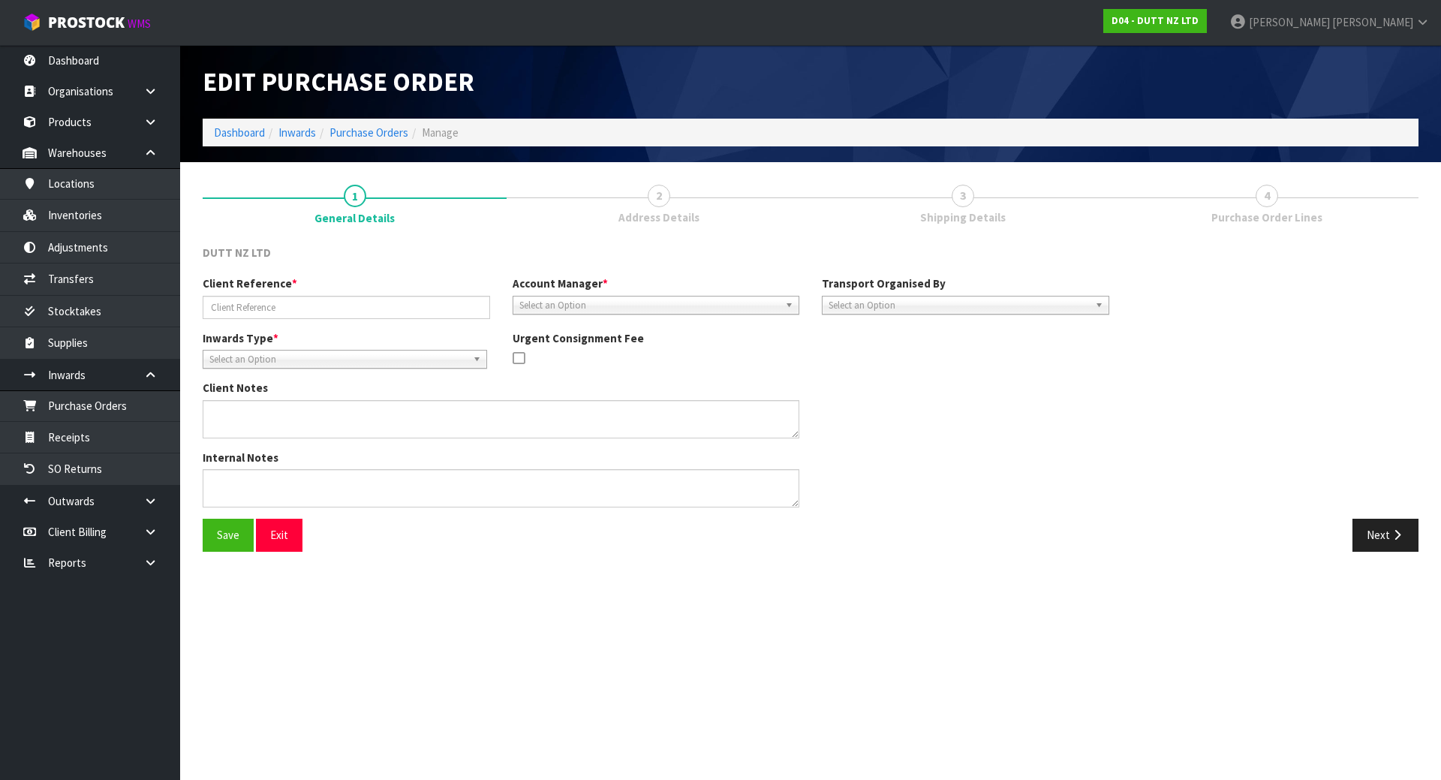
type input "FIXT-TRANS22072025"
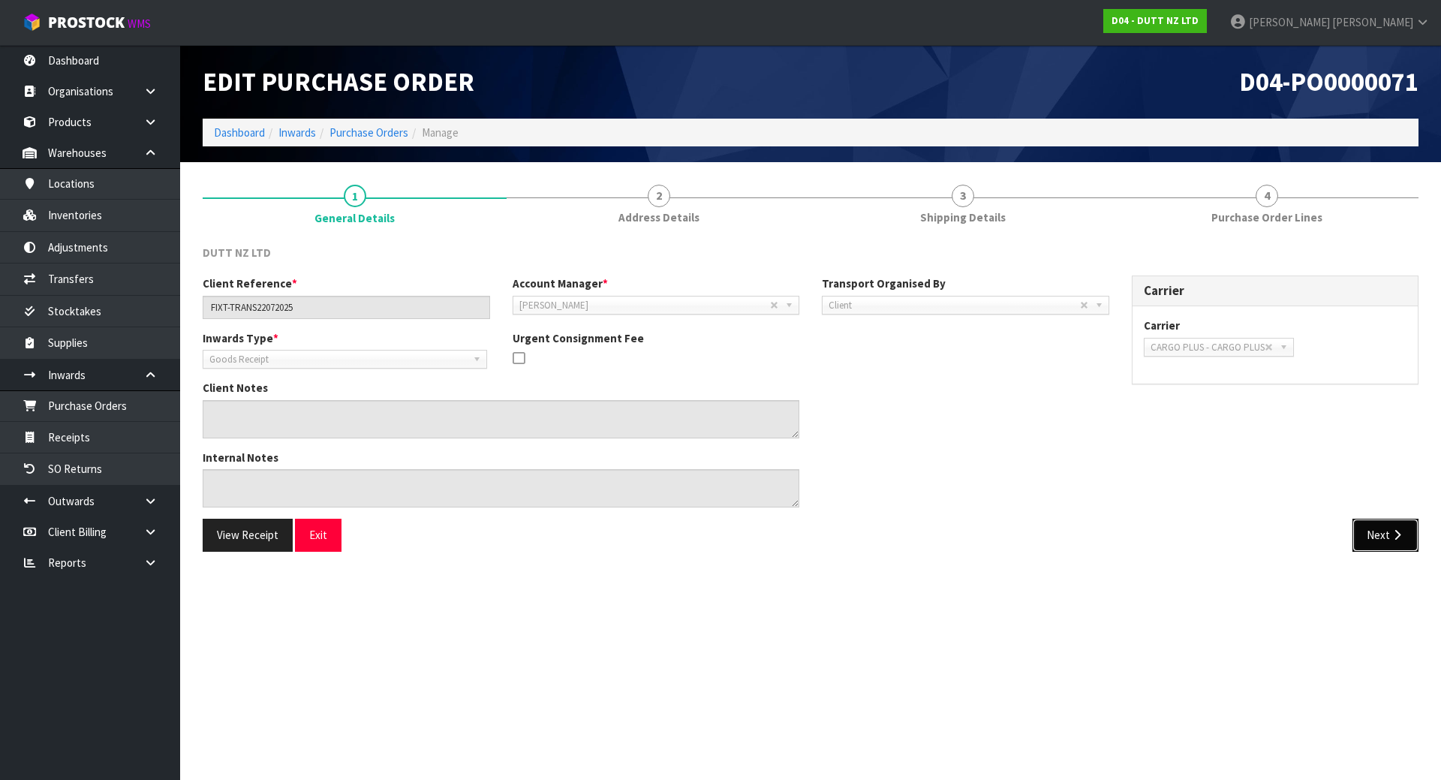
click at [1370, 534] on button "Next" at bounding box center [1385, 535] width 66 height 32
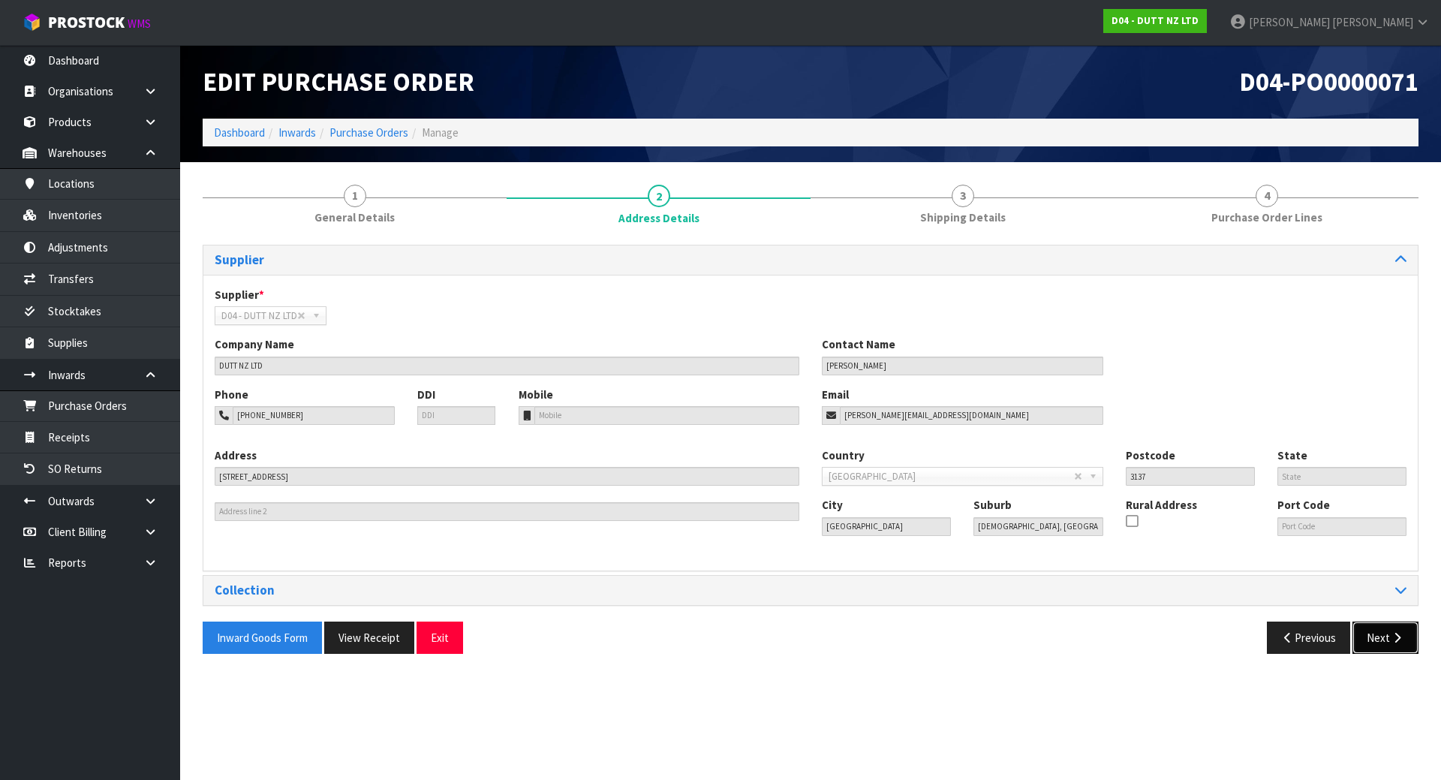
click at [1386, 640] on button "Next" at bounding box center [1385, 637] width 66 height 32
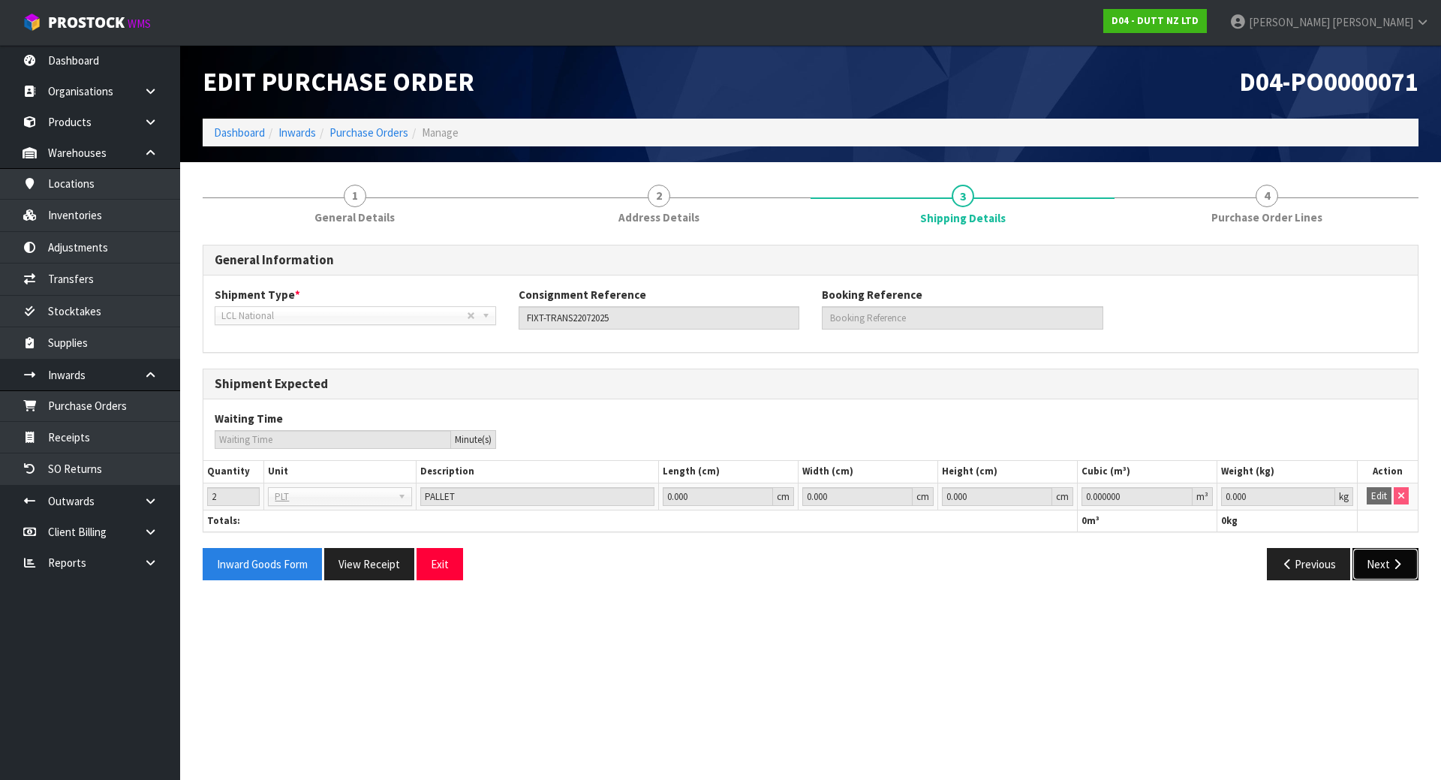
click at [1393, 561] on icon "button" at bounding box center [1397, 563] width 14 height 11
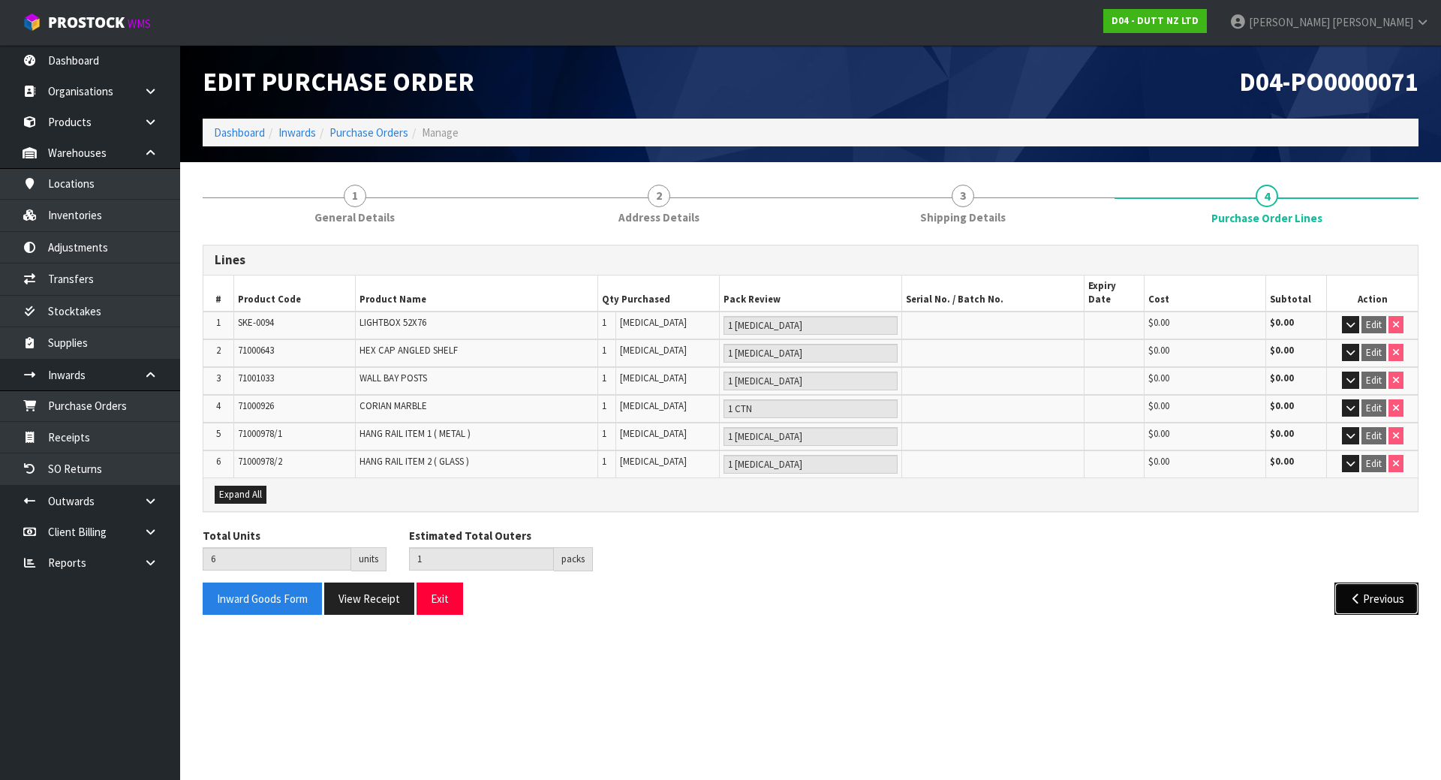
click at [1390, 588] on button "Previous" at bounding box center [1376, 598] width 84 height 32
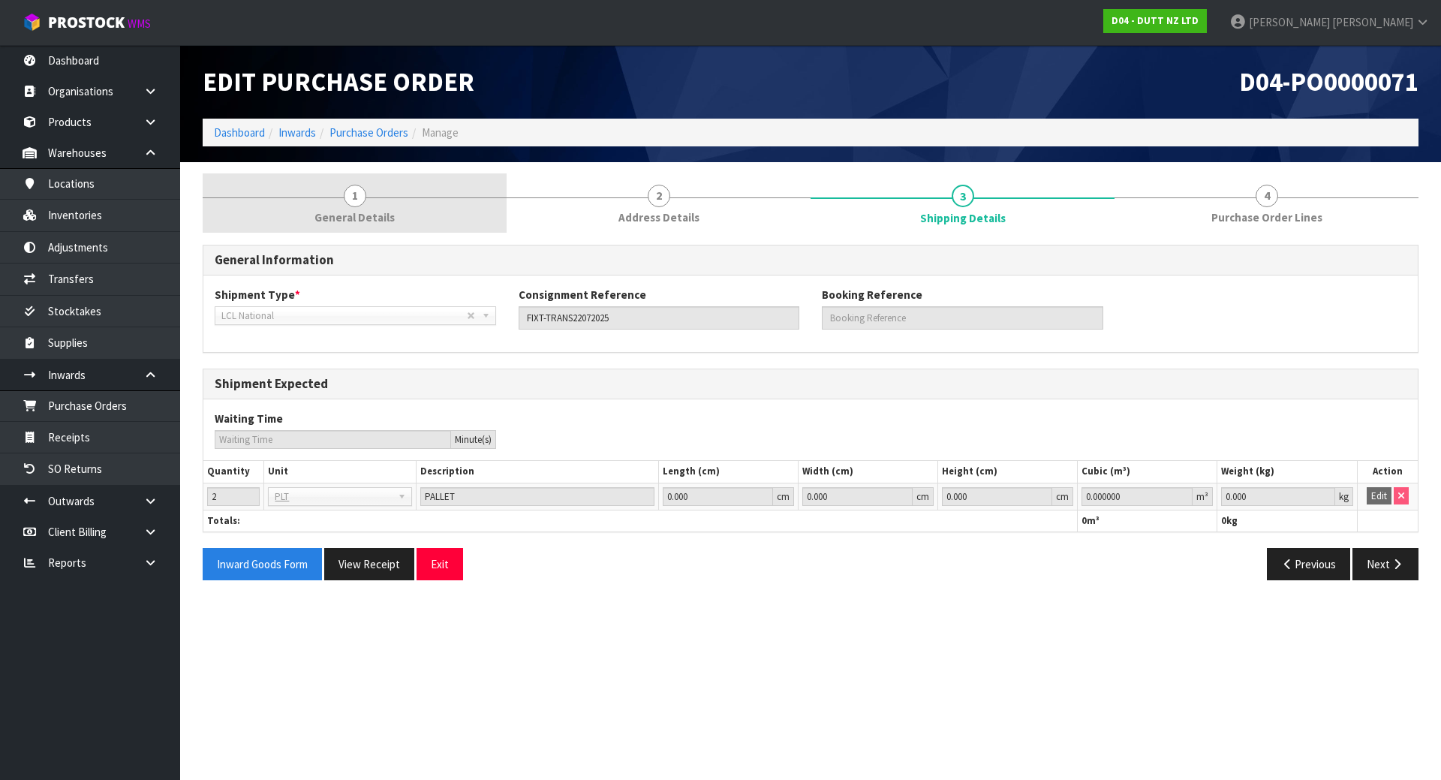
click at [401, 182] on link "1 General Details" at bounding box center [355, 202] width 304 height 59
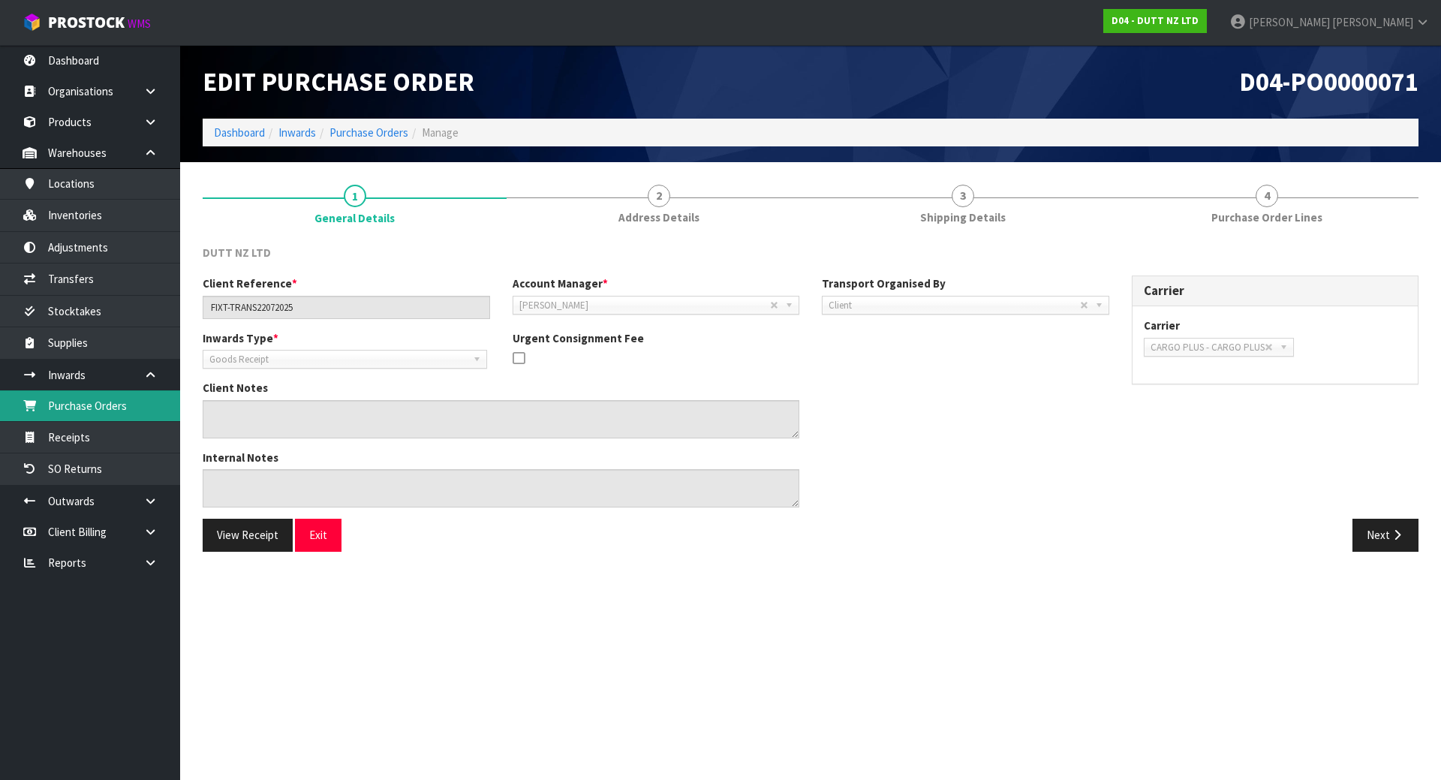
click at [109, 401] on link "Purchase Orders" at bounding box center [90, 405] width 180 height 31
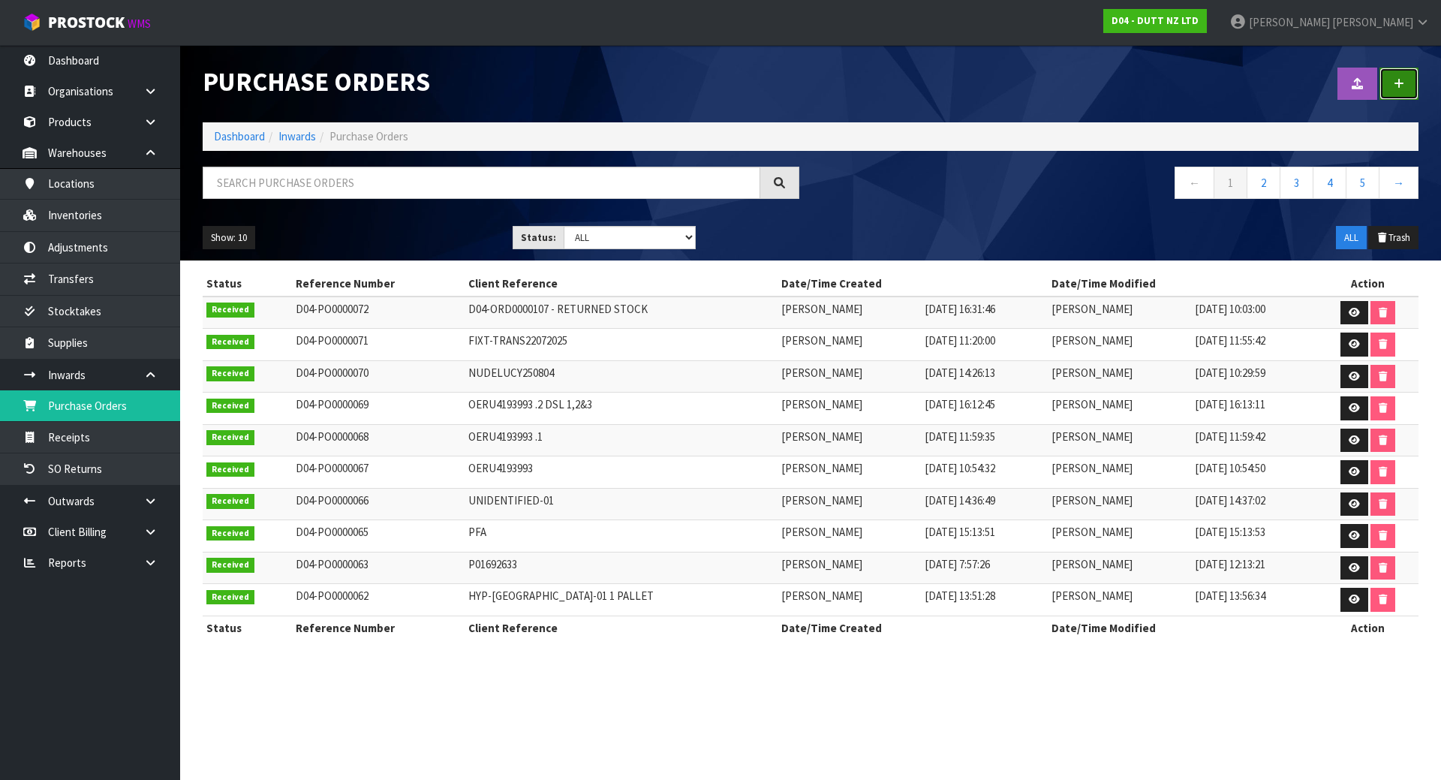
click at [1394, 92] on link at bounding box center [1398, 84] width 39 height 32
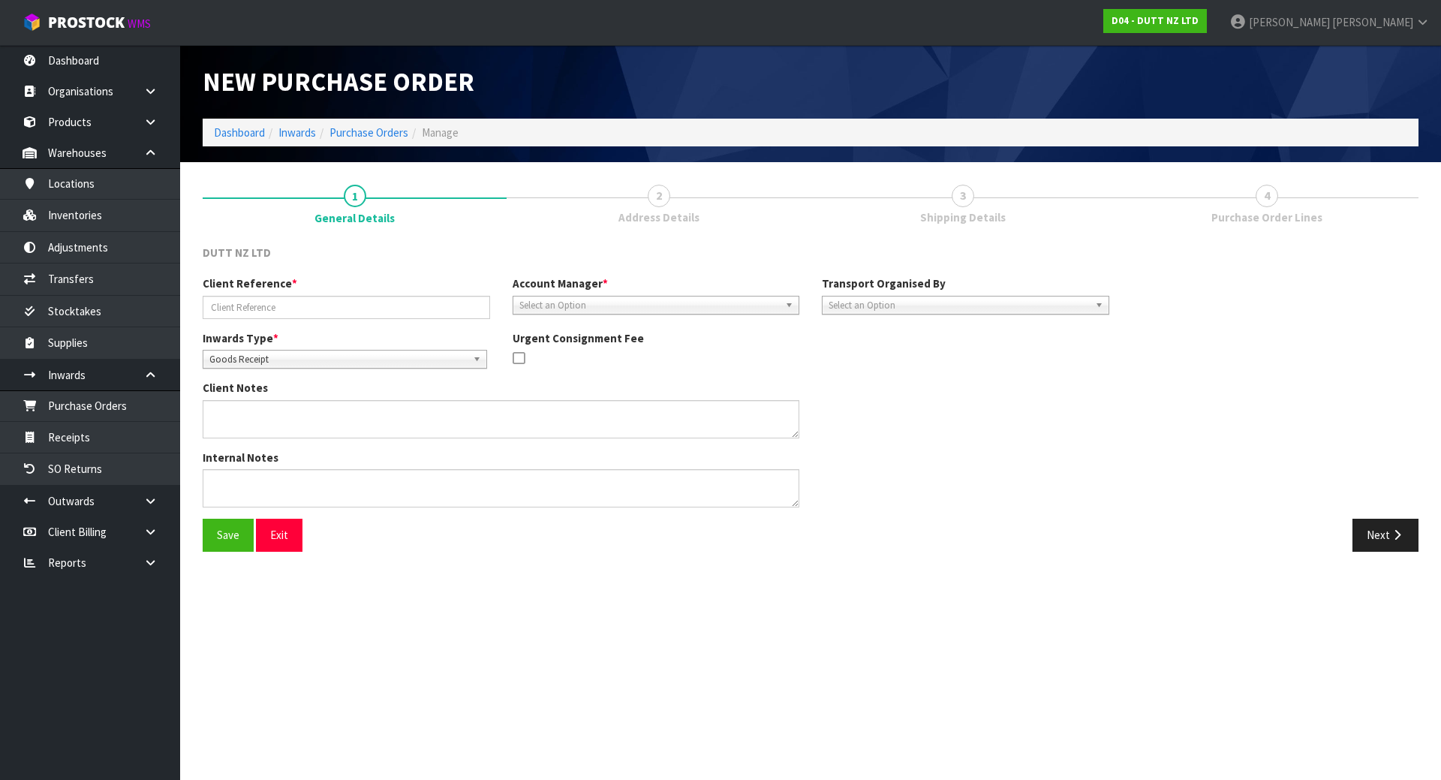
click at [353, 324] on div "Client Reference * Account Manager * [PERSON_NAME] [PERSON_NAME] [PERSON_NAME] …" at bounding box center [655, 302] width 929 height 54
click at [354, 317] on input "text" at bounding box center [346, 307] width 287 height 23
paste input "FIX-TRANS-SR12082025"
type input "FIX-TRANS-SR12082025"
click at [1213, 481] on div "Client Reference * FIX-TRANS-SR12082025 Account Manager * [PERSON_NAME] [PERSON…" at bounding box center [810, 396] width 1238 height 243
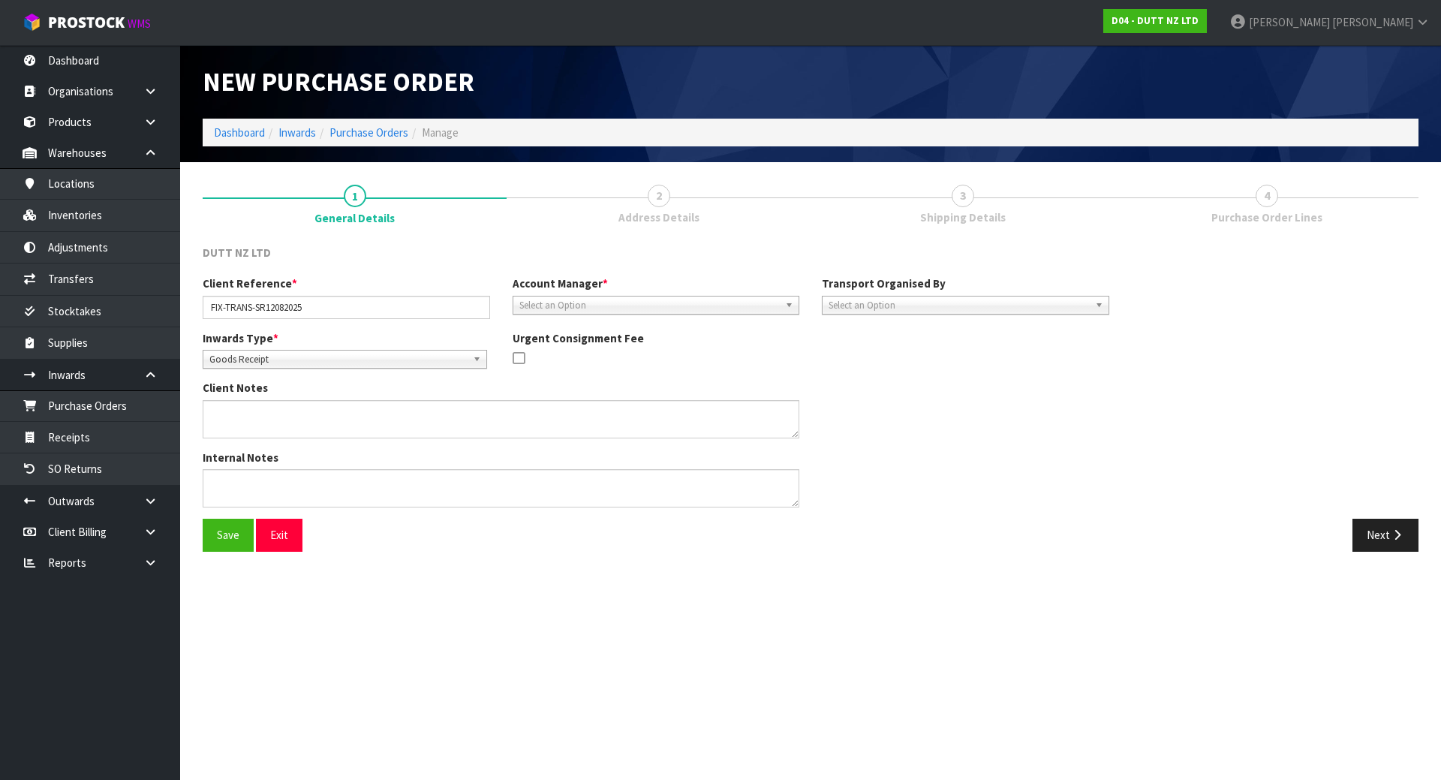
click at [712, 304] on span "Select an Option" at bounding box center [649, 305] width 260 height 18
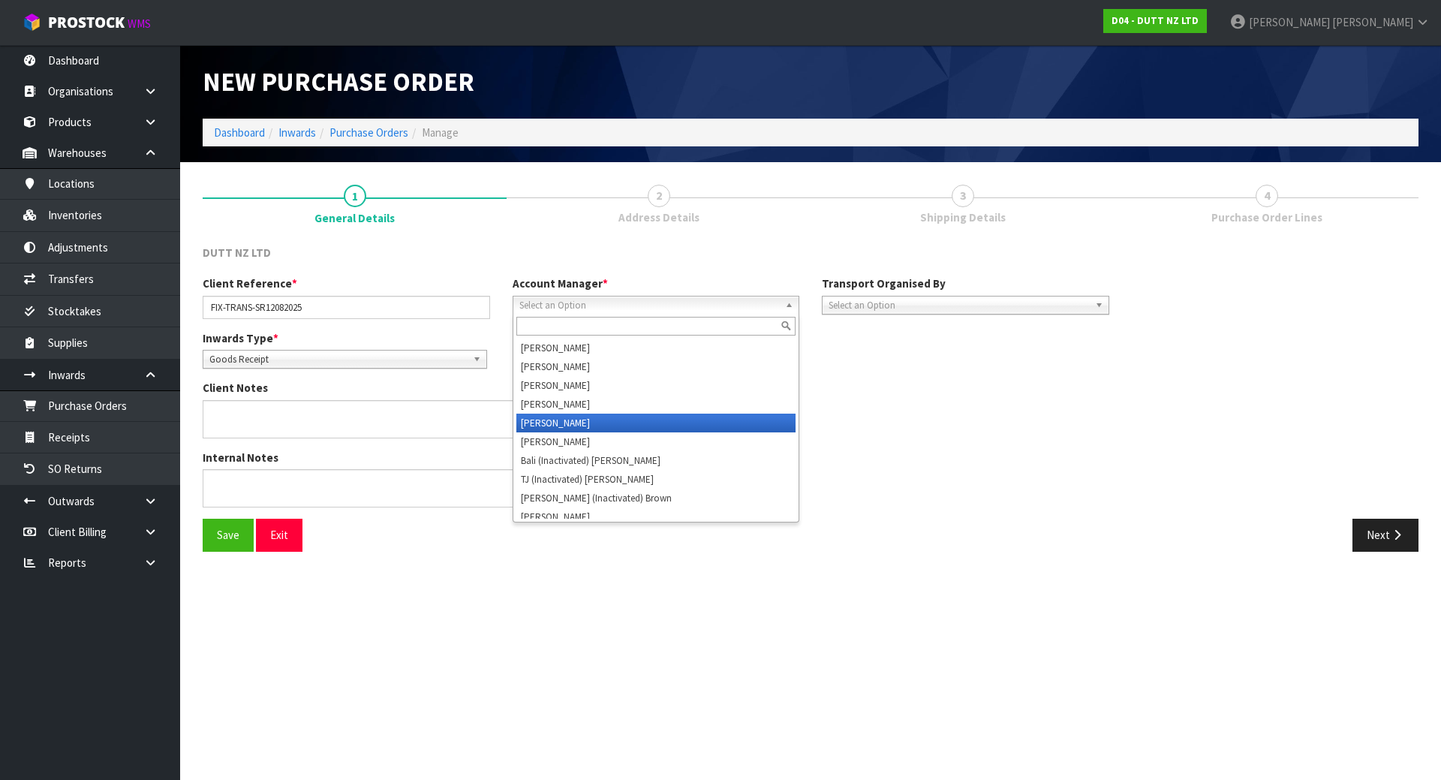
click at [592, 417] on li "[PERSON_NAME]" at bounding box center [656, 422] width 280 height 19
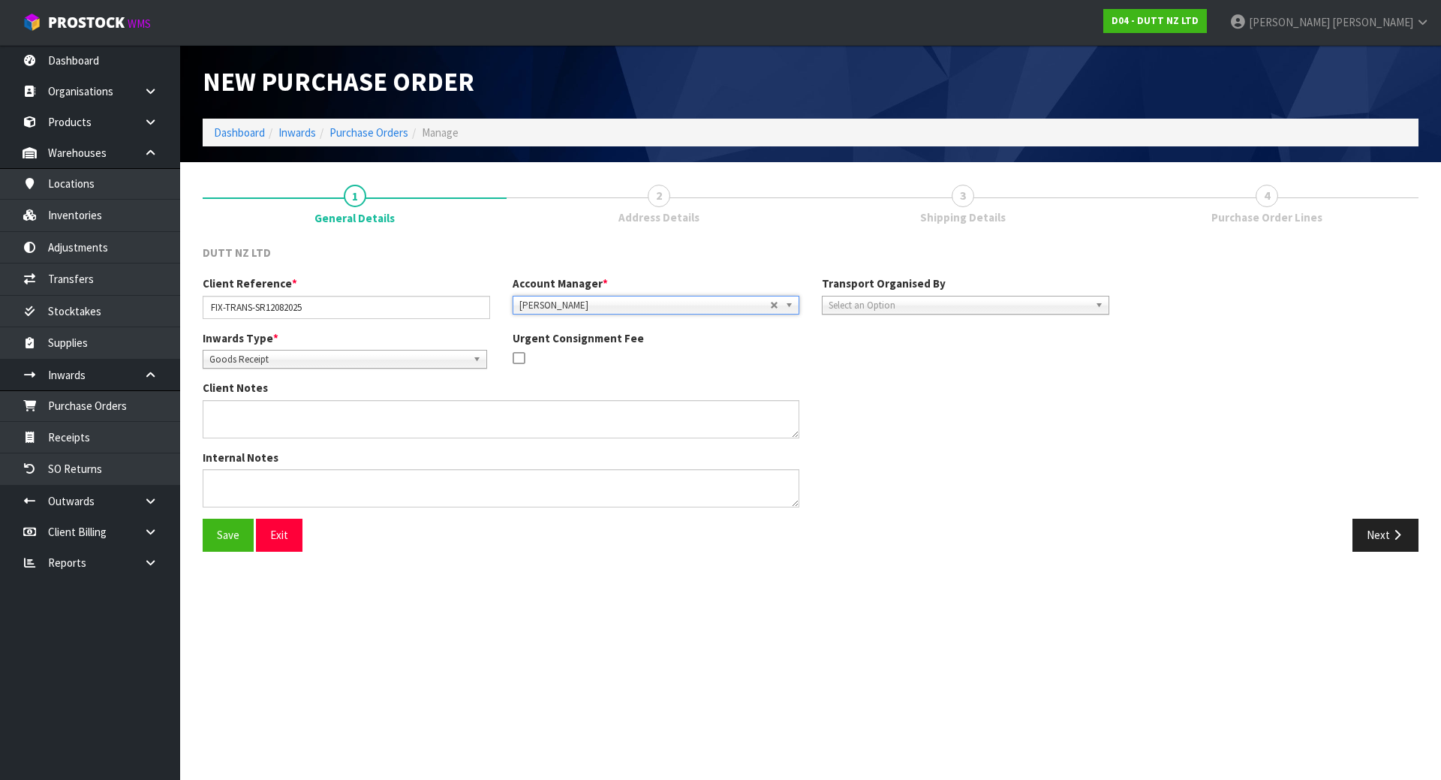
click at [919, 387] on div "Client Notes" at bounding box center [655, 414] width 929 height 69
click at [915, 299] on span "Select an Option" at bounding box center [958, 305] width 260 height 18
click at [860, 392] on li "Client" at bounding box center [965, 385] width 280 height 19
click at [1213, 350] on span "Select an Option" at bounding box center [1246, 347] width 193 height 18
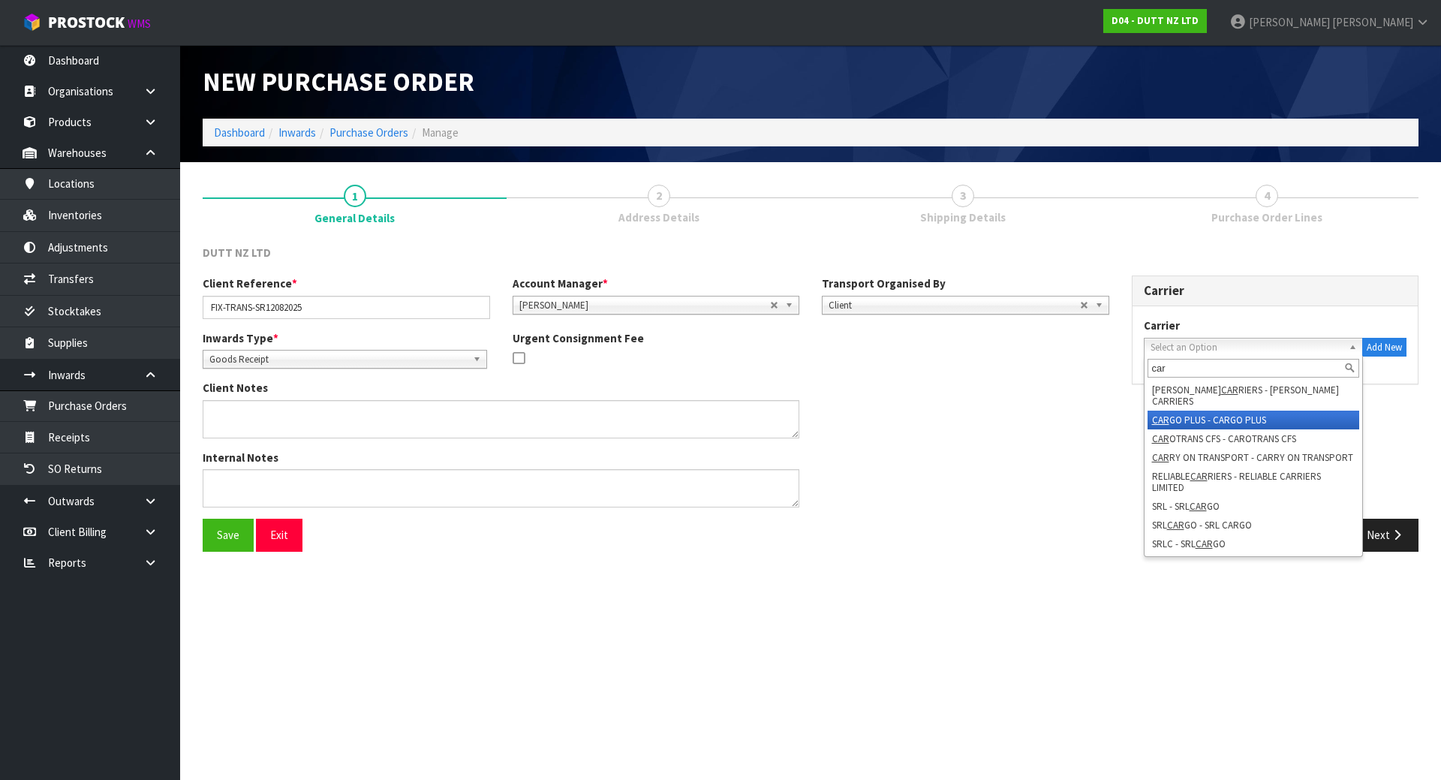
type input "car"
click at [1189, 410] on li "CAR GO PLUS - CARGO PLUS" at bounding box center [1253, 419] width 212 height 19
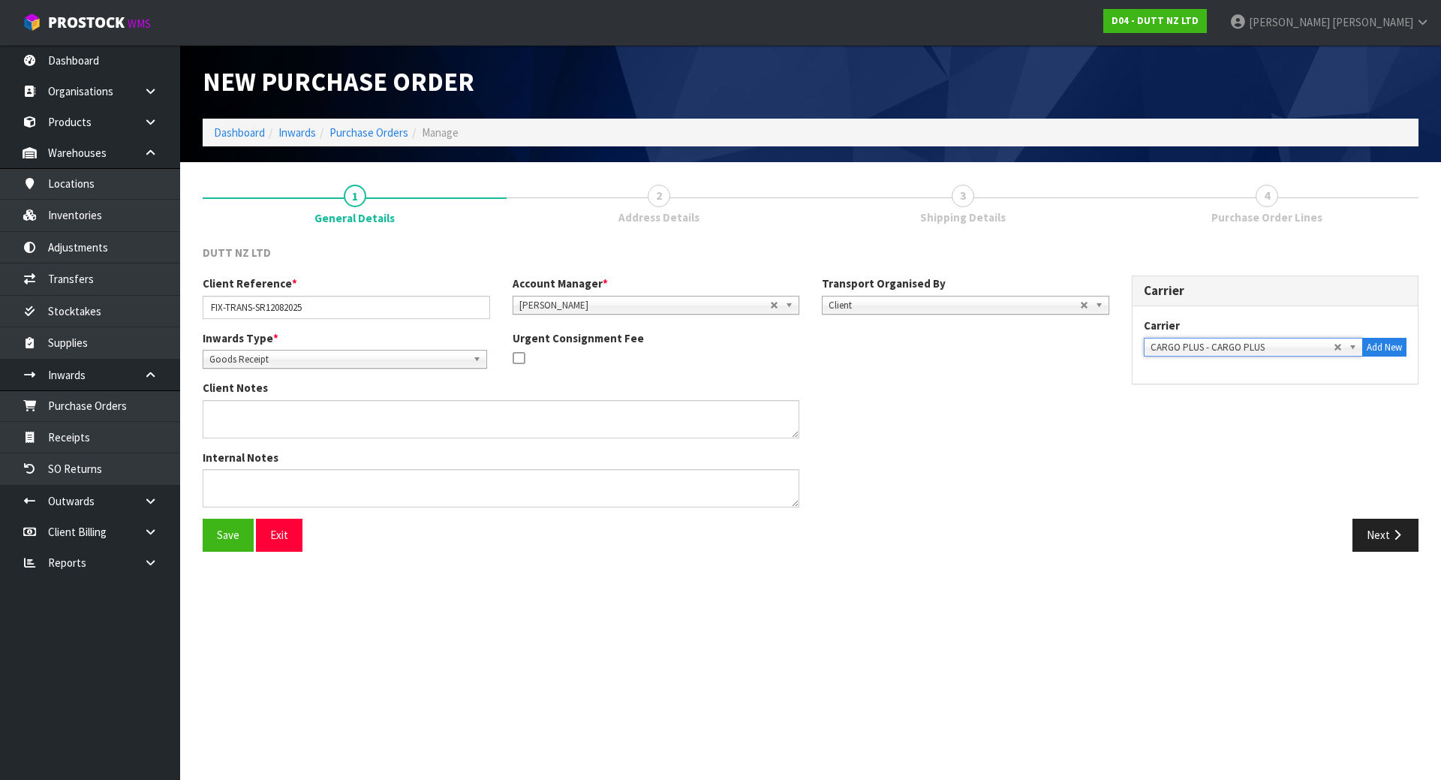
click at [1064, 396] on div "Client Notes" at bounding box center [655, 414] width 929 height 69
click at [219, 529] on button "Save" at bounding box center [228, 535] width 51 height 32
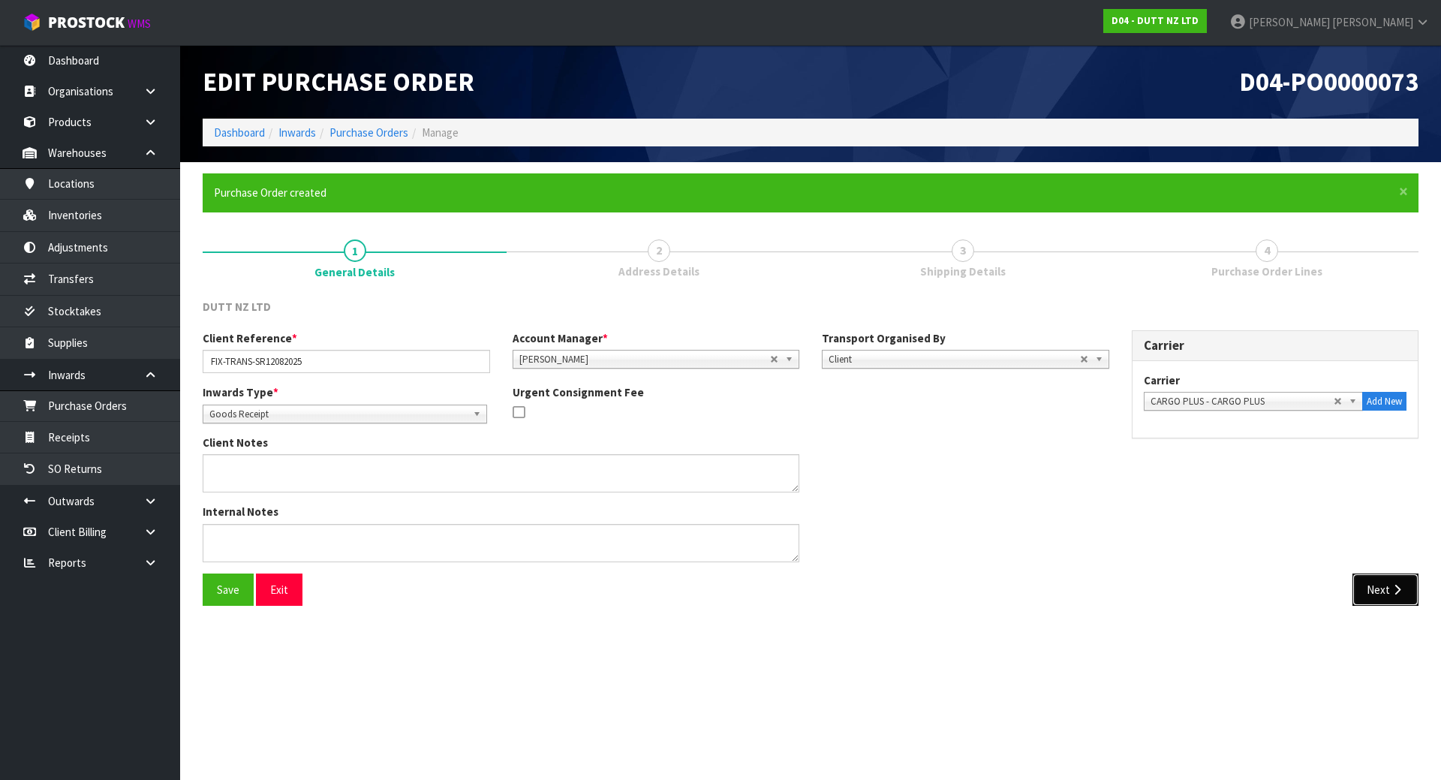
click at [1373, 593] on button "Next" at bounding box center [1385, 589] width 66 height 32
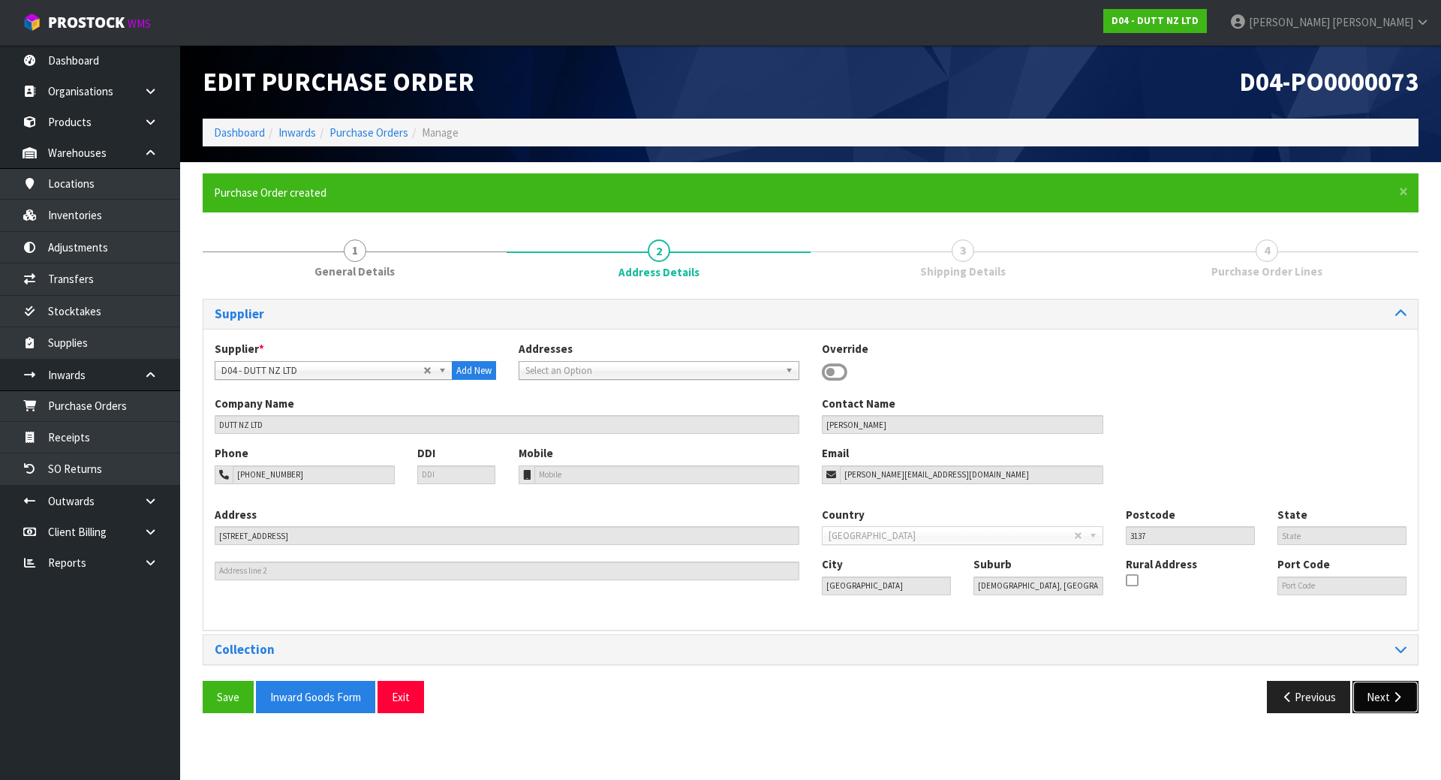
click at [1386, 701] on button "Next" at bounding box center [1385, 697] width 66 height 32
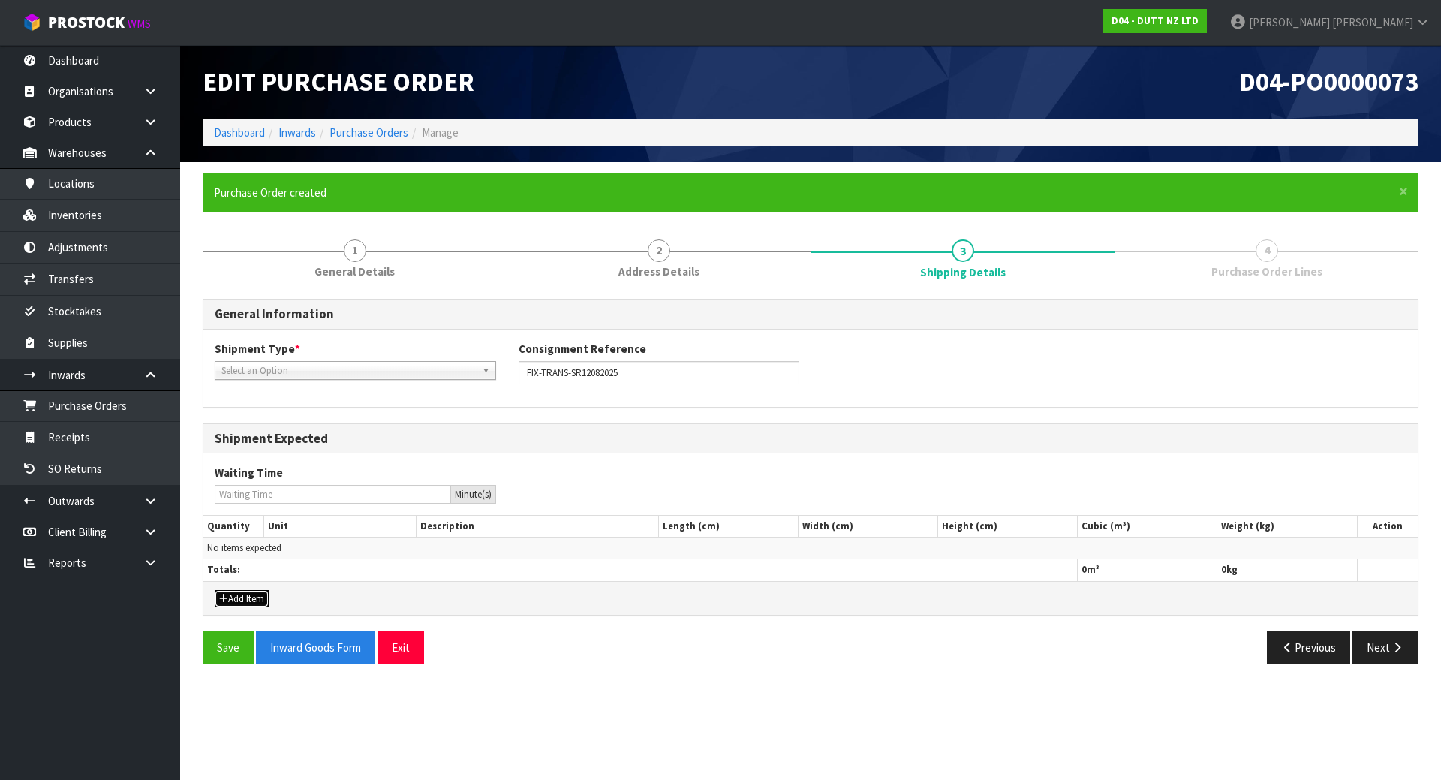
click at [257, 598] on button "Add Item" at bounding box center [242, 599] width 54 height 18
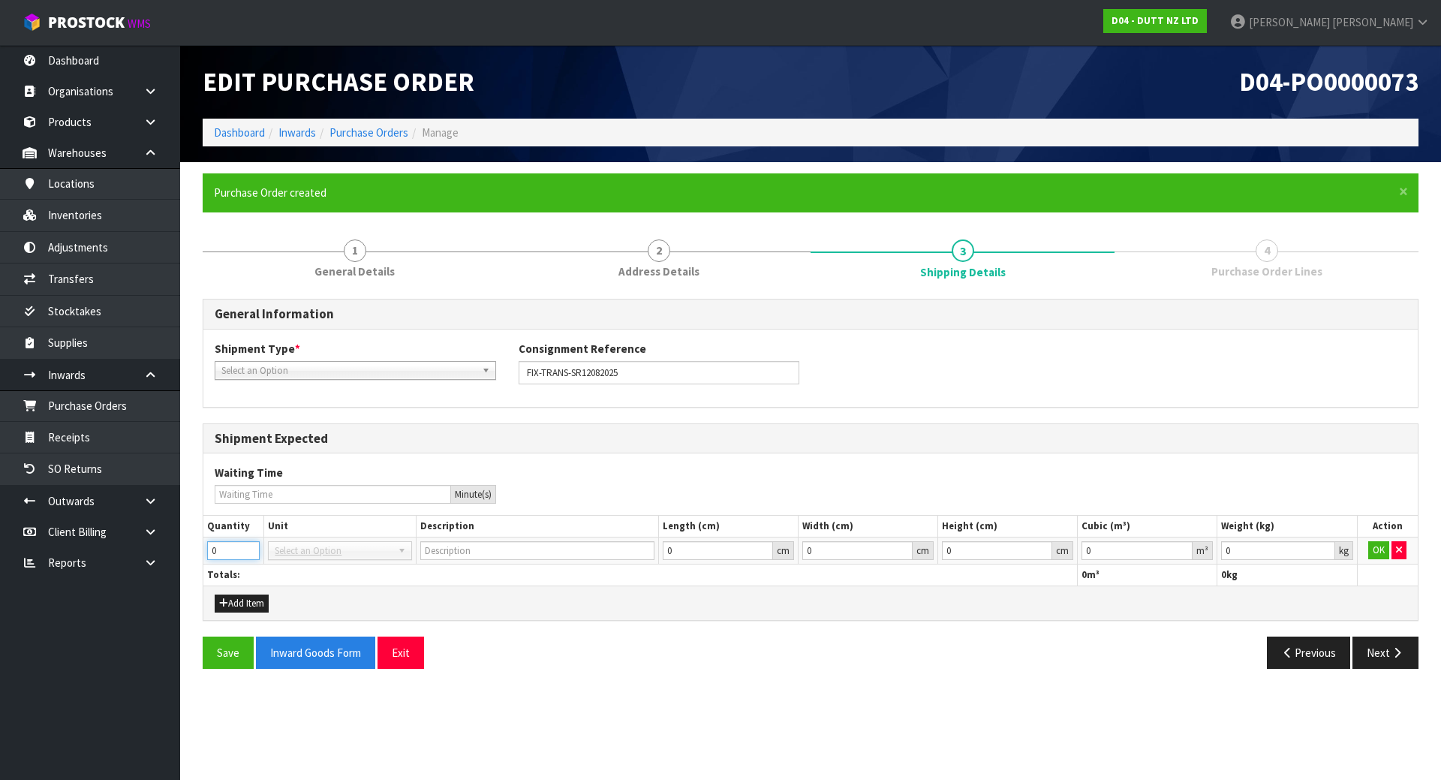
drag, startPoint x: 240, startPoint y: 547, endPoint x: 186, endPoint y: 548, distance: 54.0
click at [186, 549] on section "× Close Purchase Order created 1 General Details 2 Address Details 3 Shipping D…" at bounding box center [810, 426] width 1261 height 529
type input "1"
click at [356, 604] on div "Add Item" at bounding box center [810, 602] width 1214 height 34
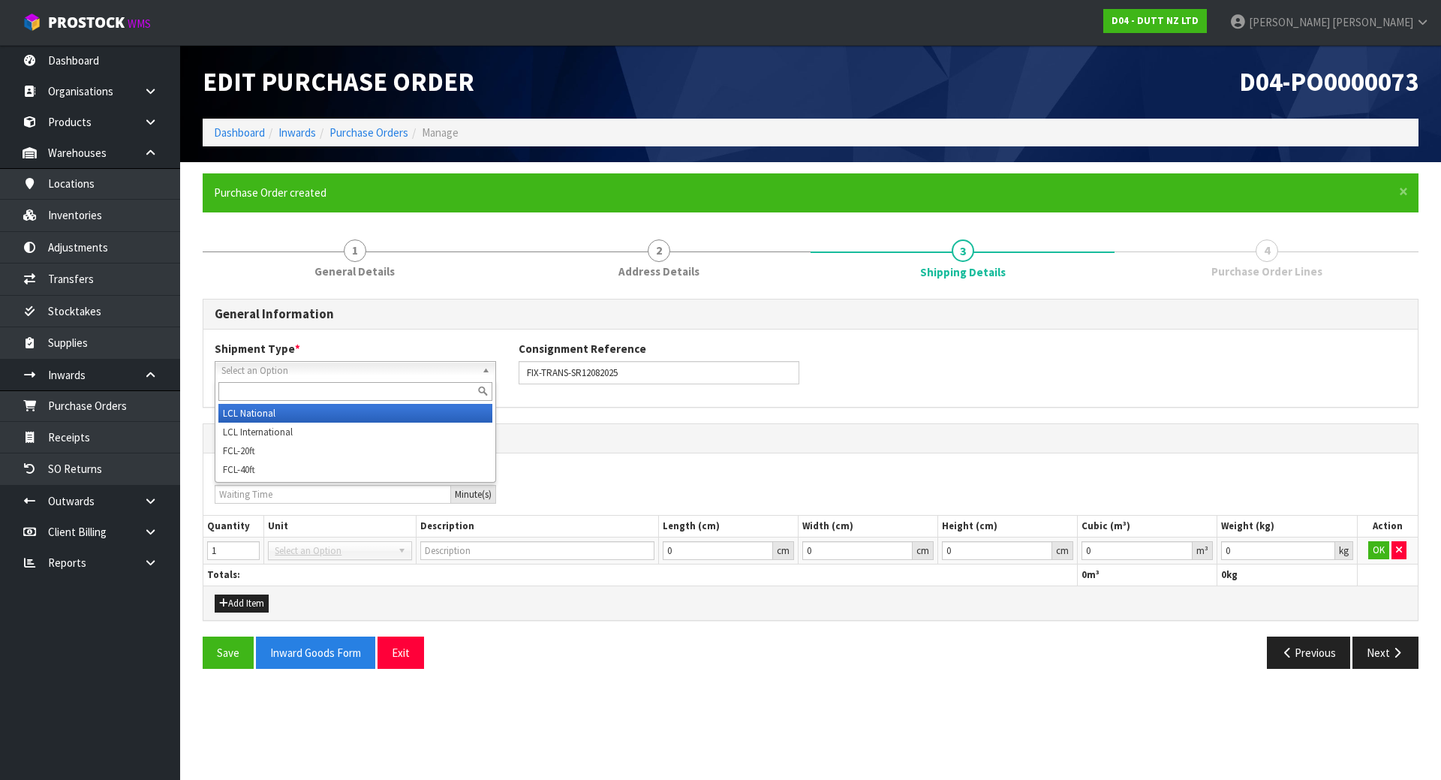
click at [392, 367] on span "Select an Option" at bounding box center [348, 371] width 254 height 18
click at [341, 410] on li "LCL National" at bounding box center [355, 413] width 274 height 19
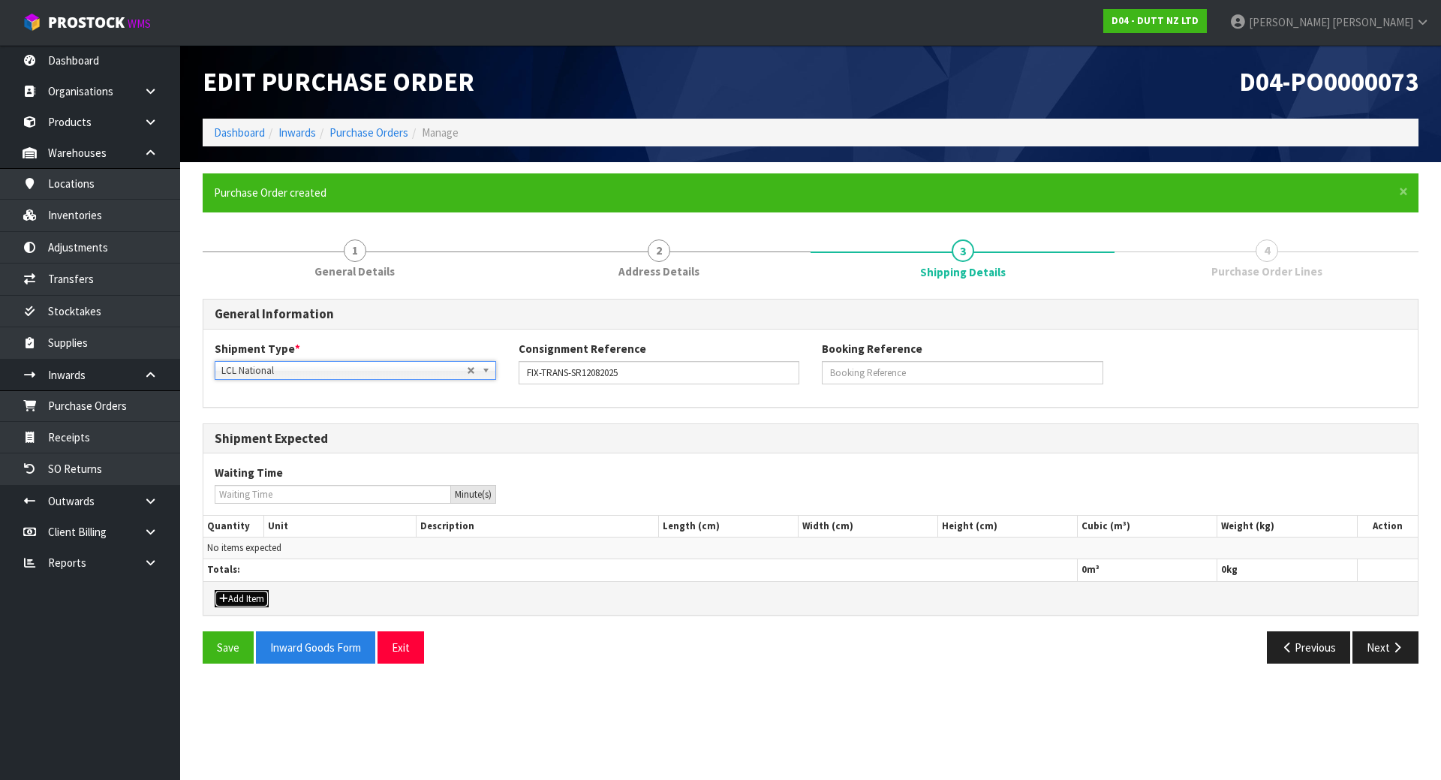
click at [236, 597] on button "Add Item" at bounding box center [242, 599] width 54 height 18
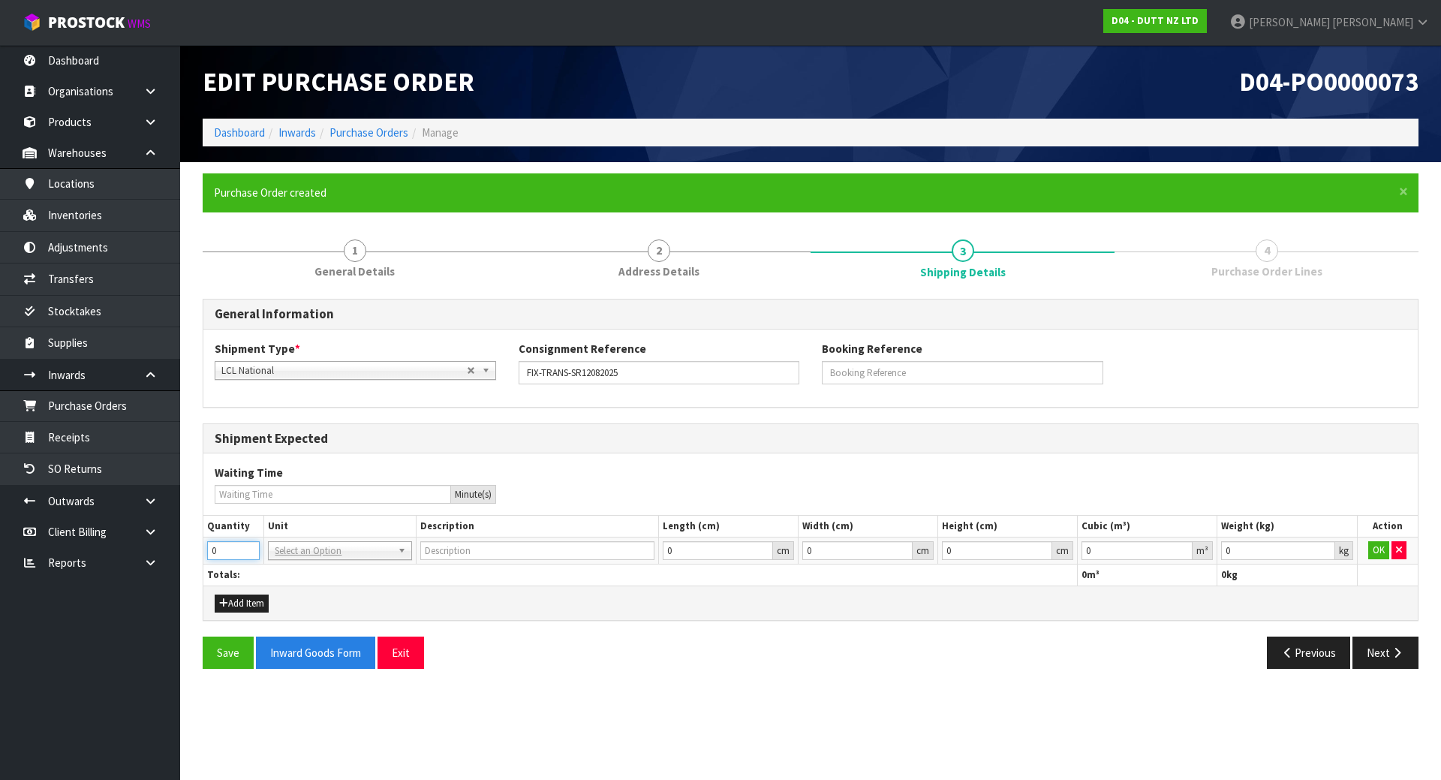
drag, startPoint x: 221, startPoint y: 543, endPoint x: 185, endPoint y: 546, distance: 36.2
click at [185, 546] on section "× Close Purchase Order created 1 General Details 2 Address Details 3 Shipping D…" at bounding box center [810, 426] width 1261 height 529
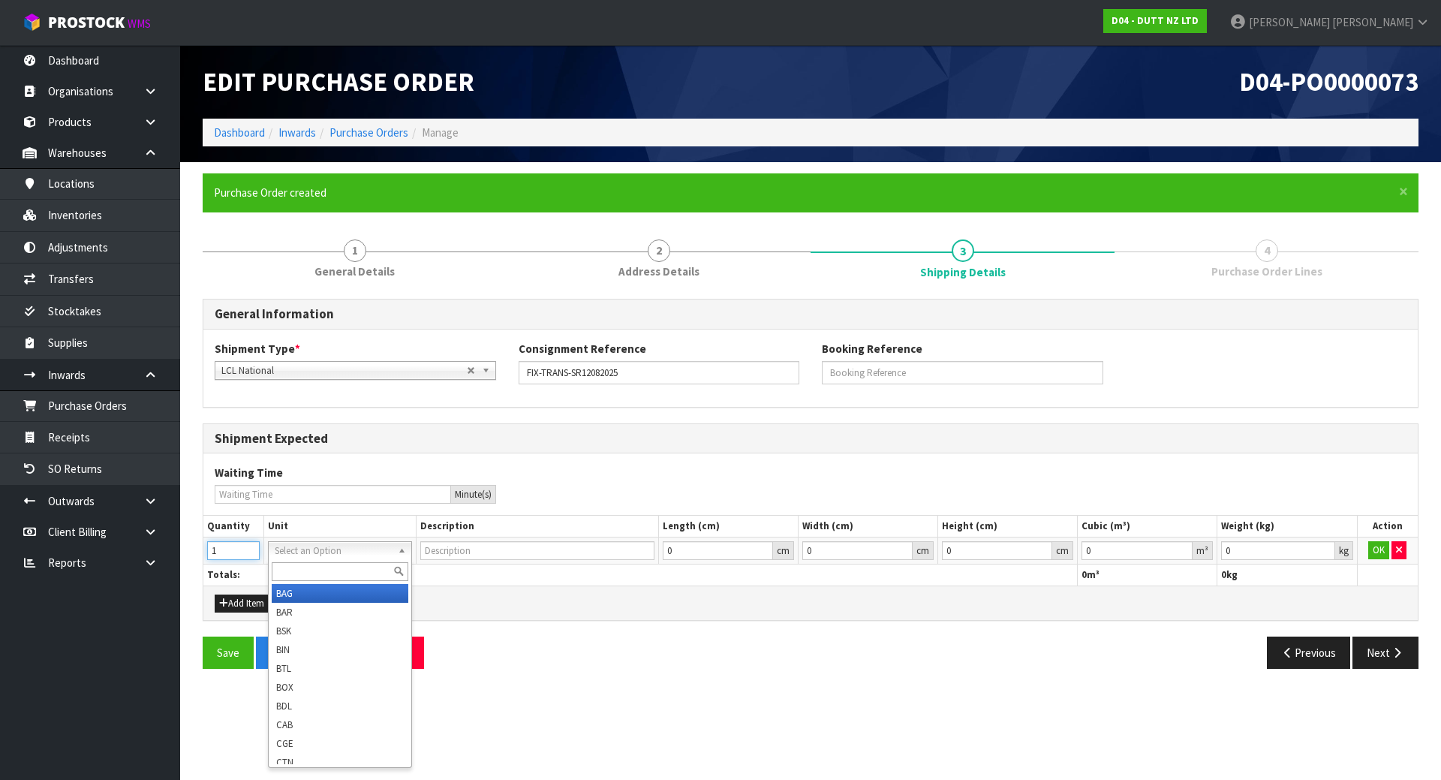
type input "1"
click at [313, 569] on input "text" at bounding box center [340, 571] width 136 height 19
type input "pl"
type input "PALLET"
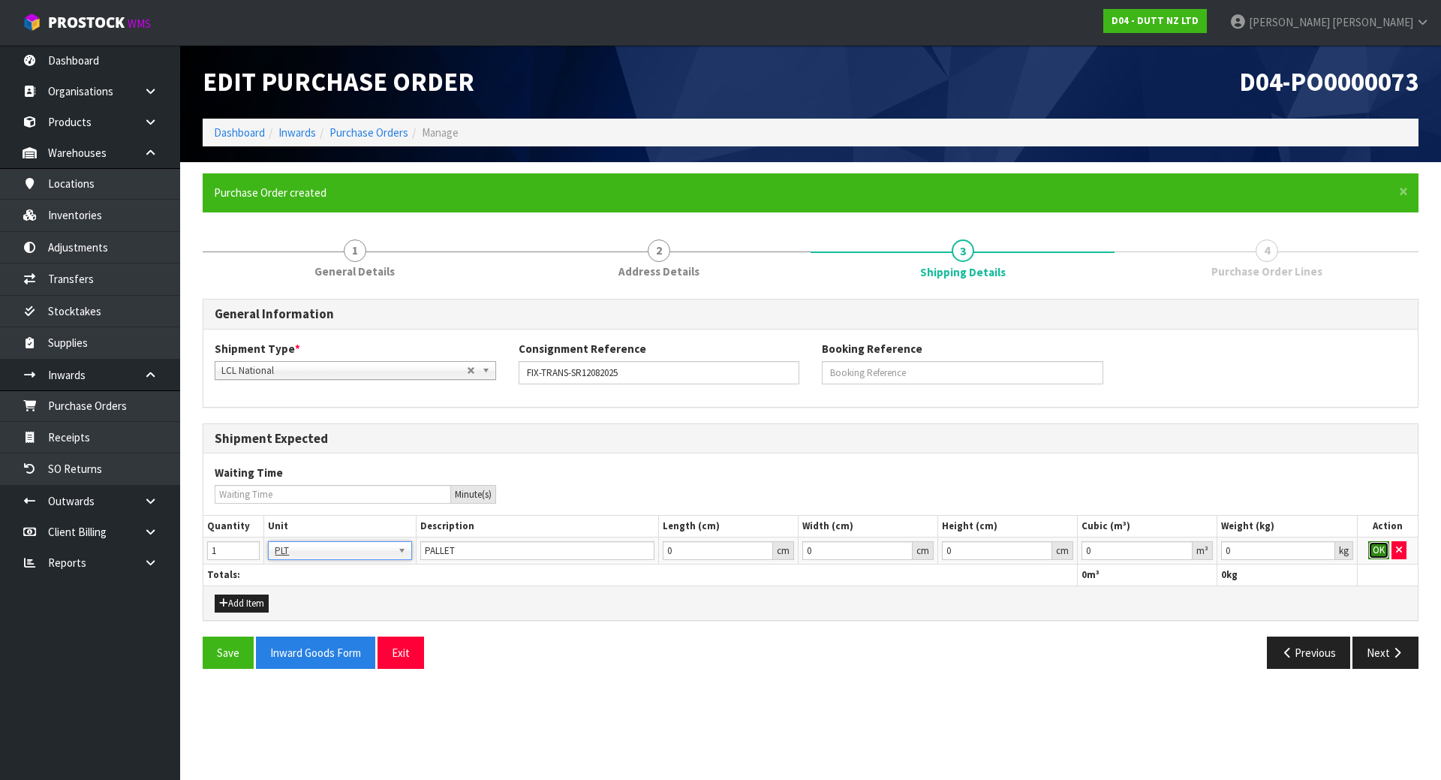
click at [1383, 552] on button "OK" at bounding box center [1378, 550] width 21 height 18
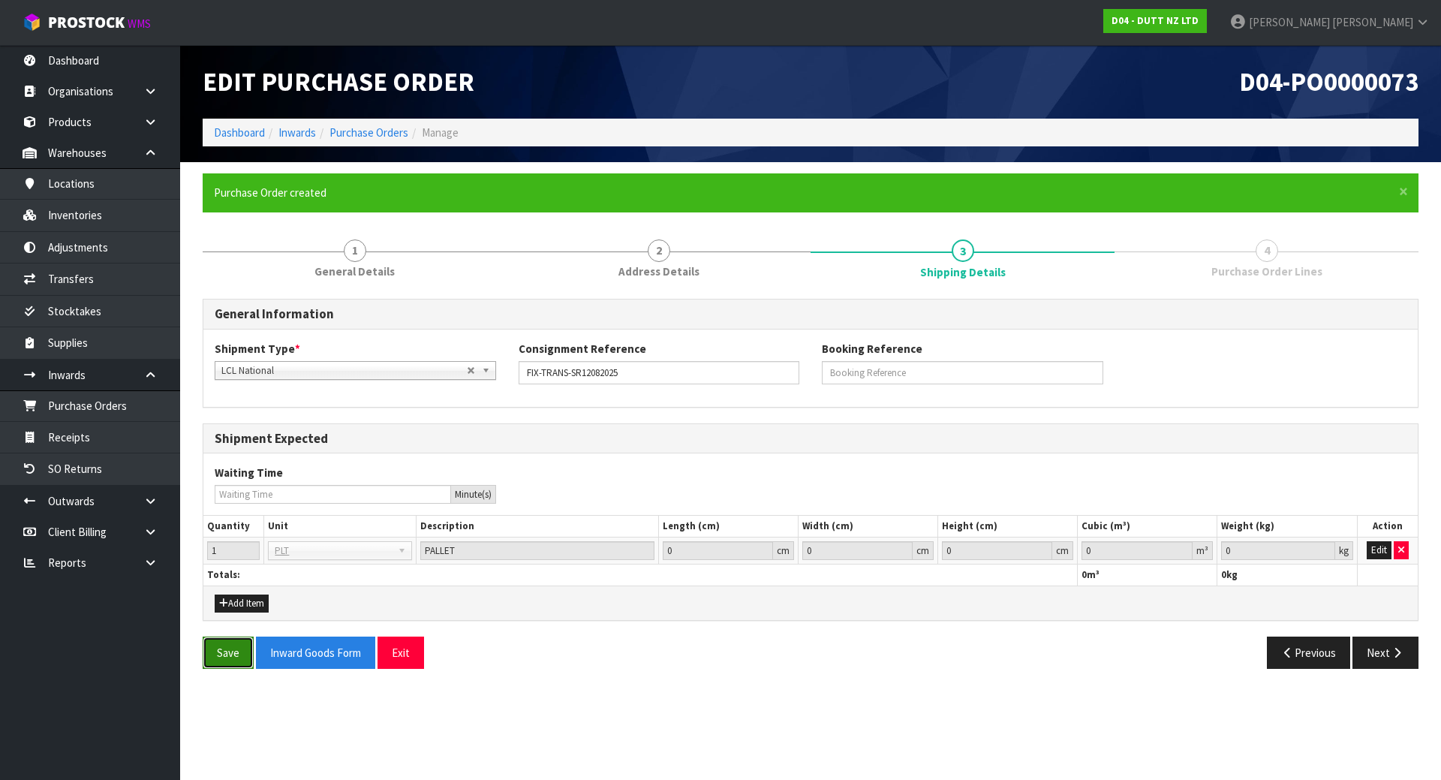
click at [210, 650] on button "Save" at bounding box center [228, 652] width 51 height 32
click at [1402, 661] on button "Next" at bounding box center [1385, 652] width 66 height 32
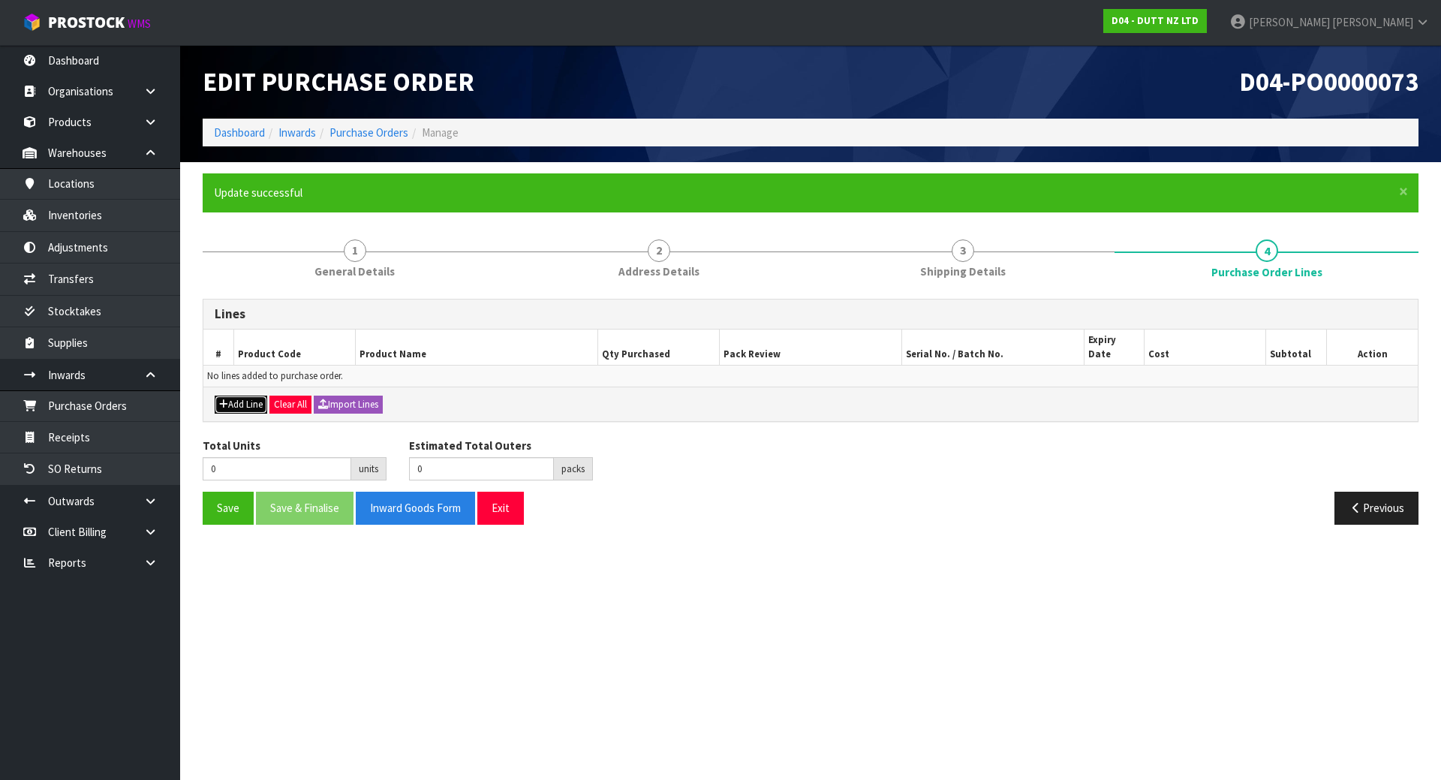
click at [231, 395] on button "Add Line" at bounding box center [241, 404] width 53 height 18
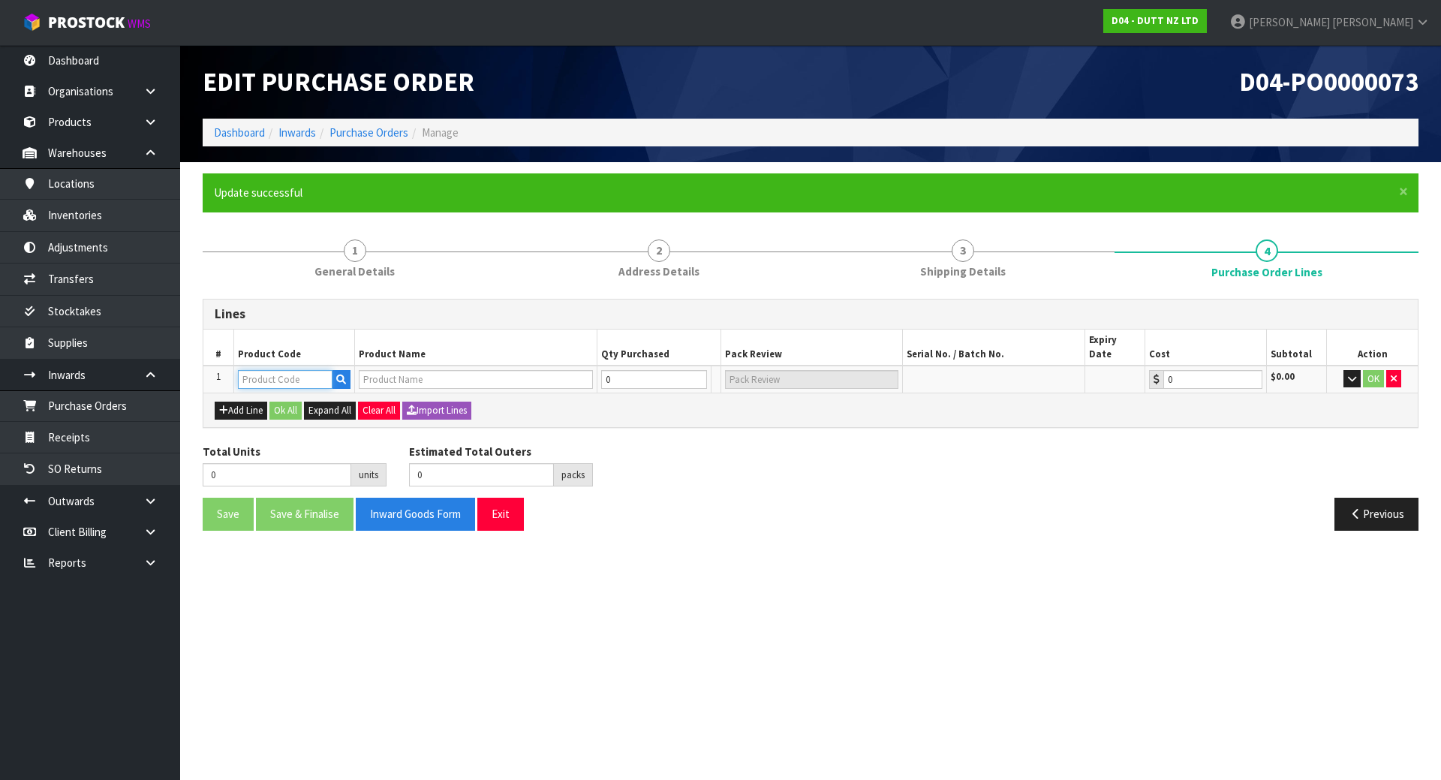
click at [255, 370] on input "text" at bounding box center [285, 379] width 95 height 19
click at [282, 370] on input "text" at bounding box center [285, 379] width 95 height 19
type input "71000600"
click at [654, 415] on div "Lines # Product Code Product Name Qty Purchased Pack Review Serial No. / Batch …" at bounding box center [811, 420] width 1216 height 243
click at [783, 523] on div "Save Save & Finalise Inward Goods Form Exit Previous" at bounding box center [810, 520] width 1238 height 44
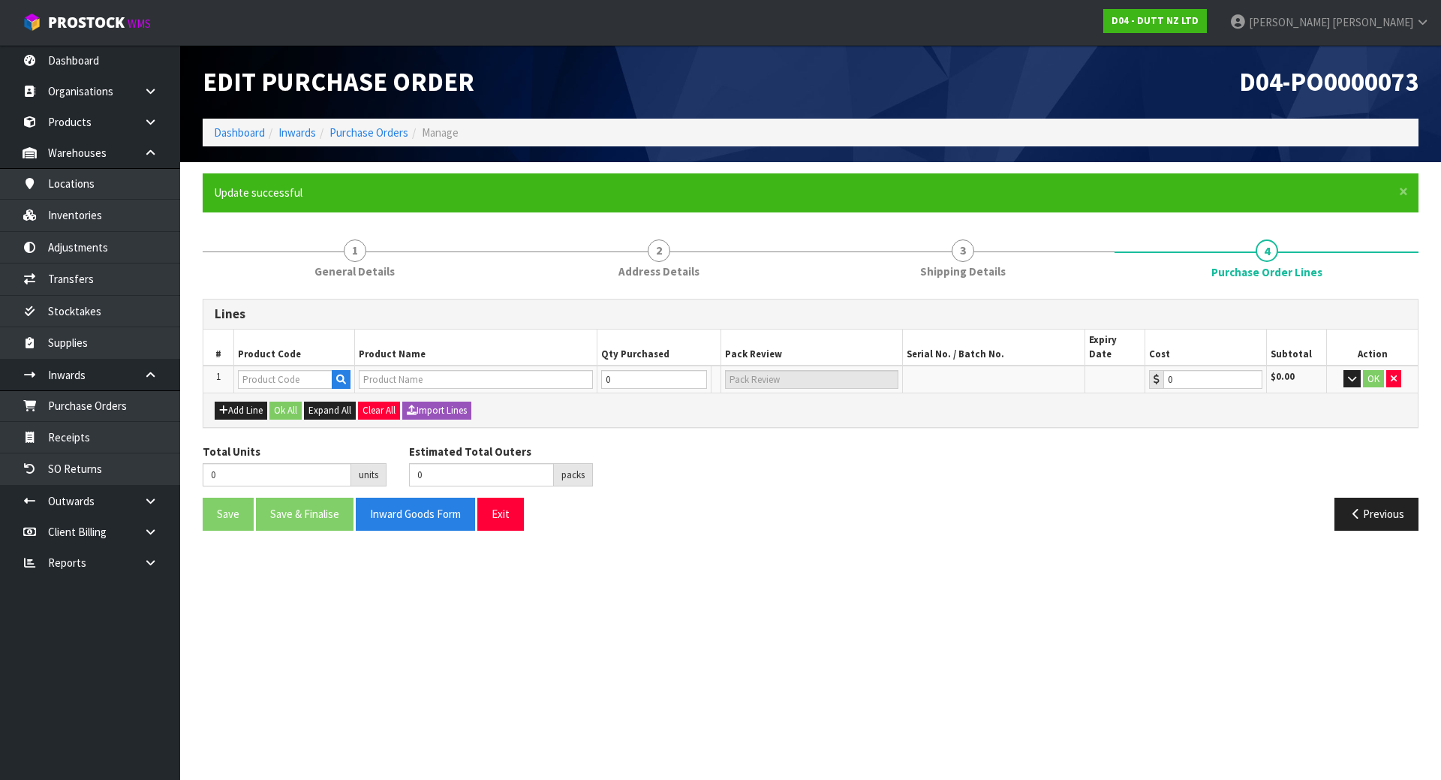
click at [807, 444] on div "Total Units 0 units Estimated Total Outers 0 packs Estimated Total Pallets 0 pa…" at bounding box center [810, 471] width 1238 height 55
click at [334, 374] on button "button" at bounding box center [341, 380] width 19 height 20
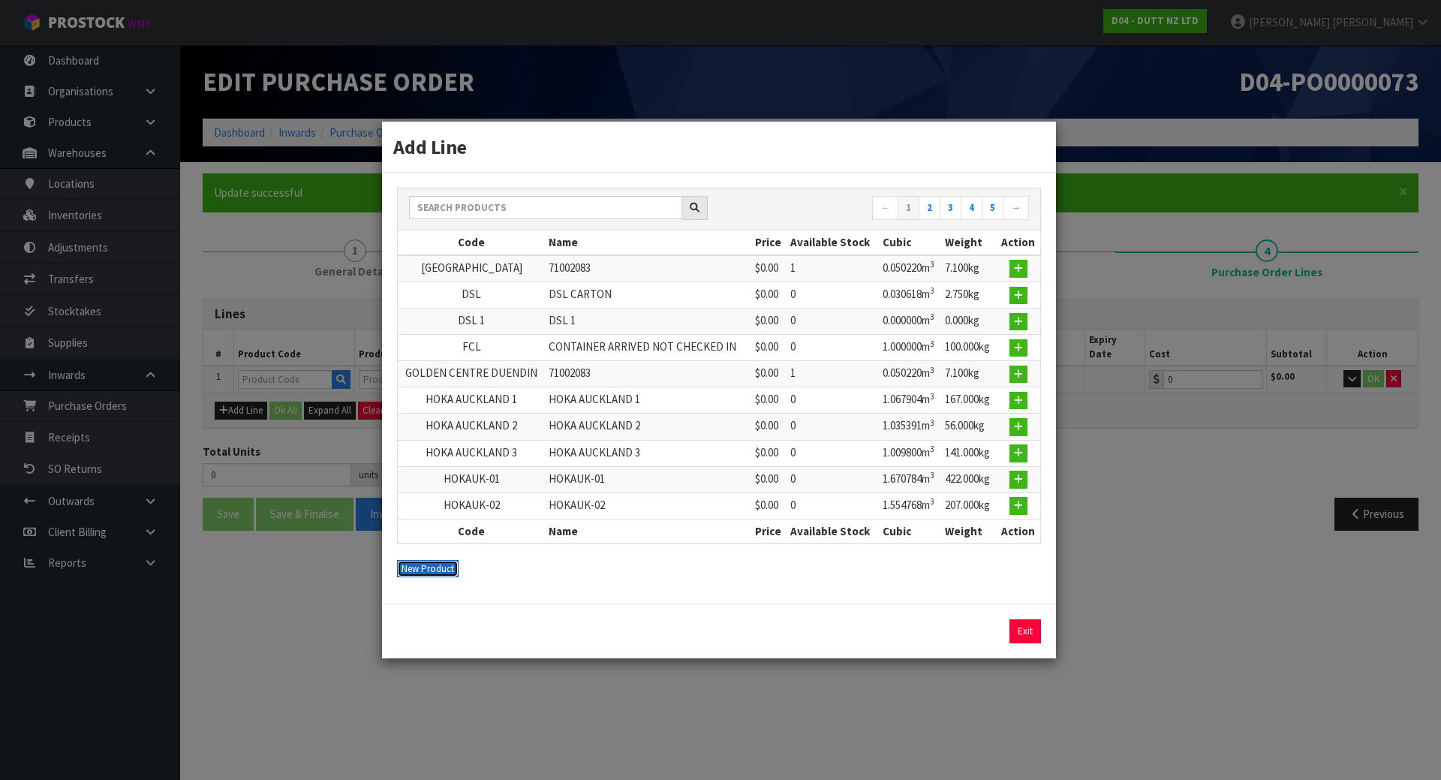
click at [441, 573] on button "New Product" at bounding box center [428, 569] width 62 height 18
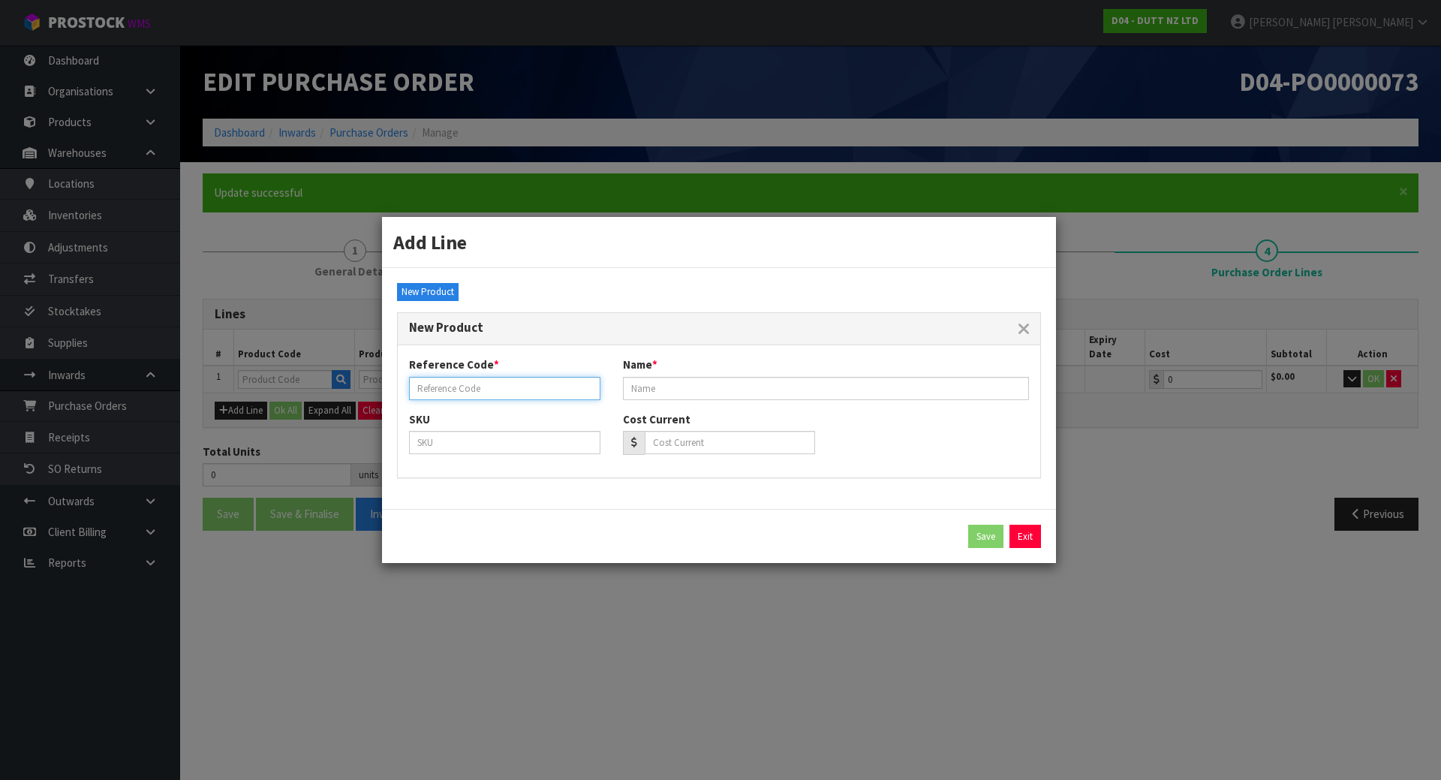
click at [551, 391] on input "text" at bounding box center [504, 388] width 191 height 23
type input "71000600"
click at [689, 384] on input "text" at bounding box center [826, 388] width 406 height 23
type input "440W*15MM THICK WHITE MDF HANGER"
click at [476, 437] on input "text" at bounding box center [504, 442] width 191 height 23
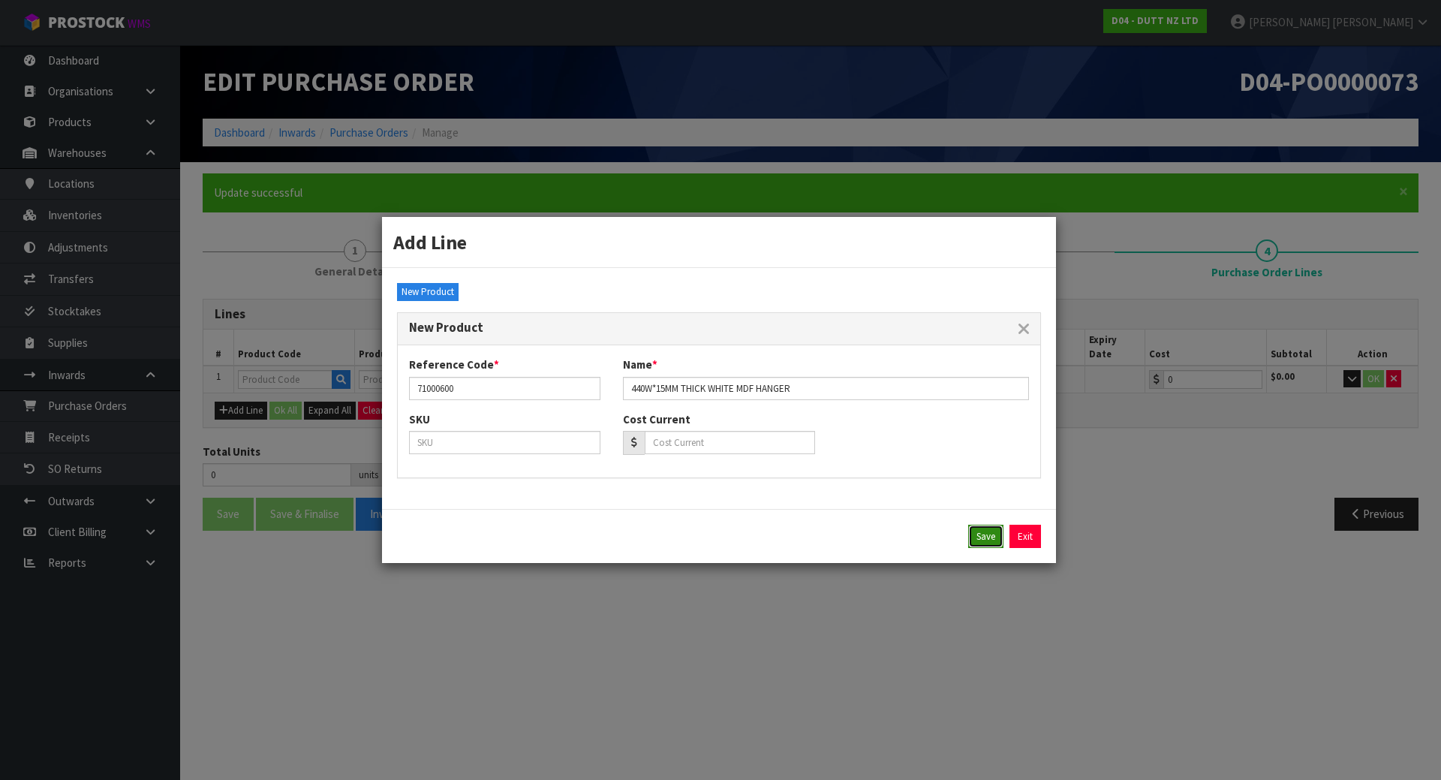
click at [997, 543] on button "Save" at bounding box center [985, 537] width 35 height 24
type input "71000600"
type input "440W*15MM THICK WHITE MDF HANGER"
type input "0.00"
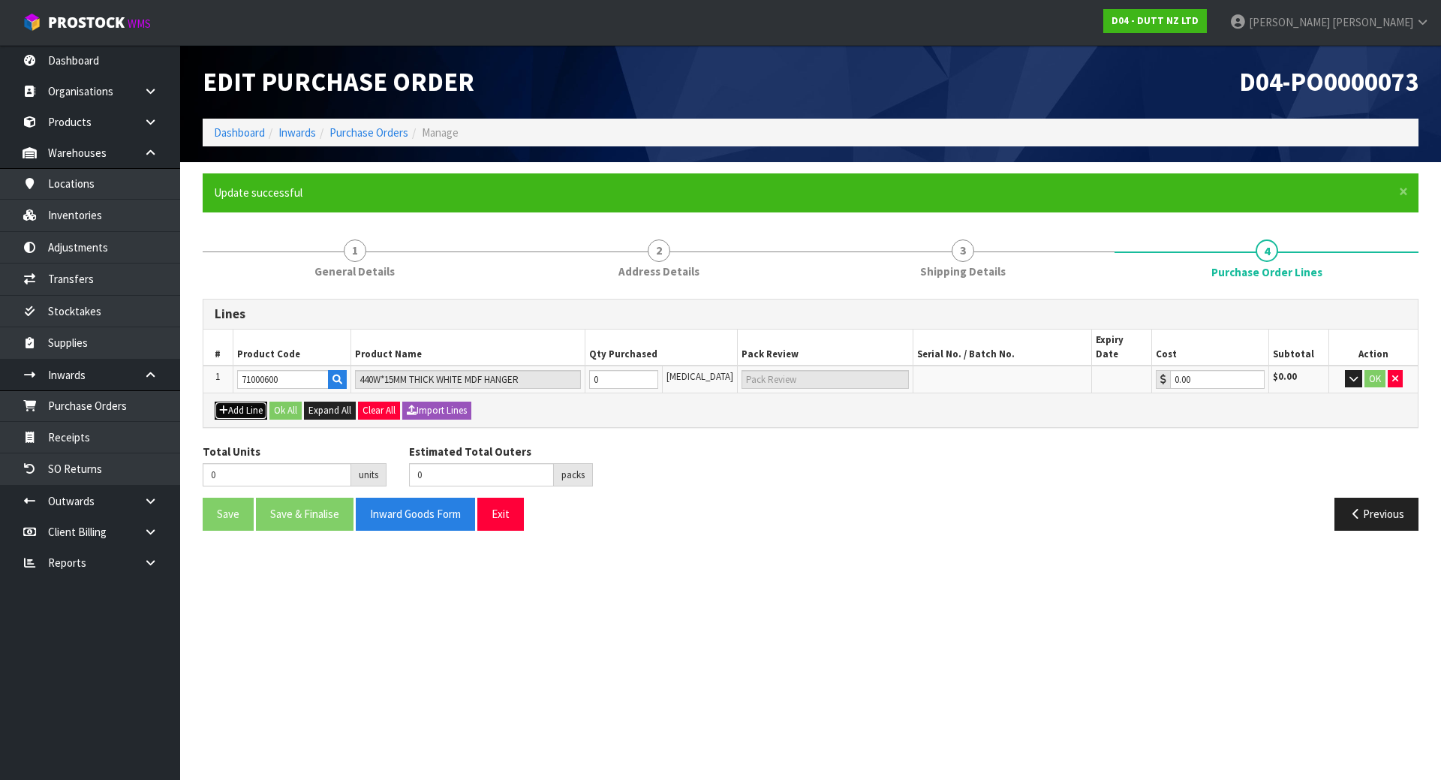
click at [254, 401] on button "Add Line" at bounding box center [241, 410] width 53 height 18
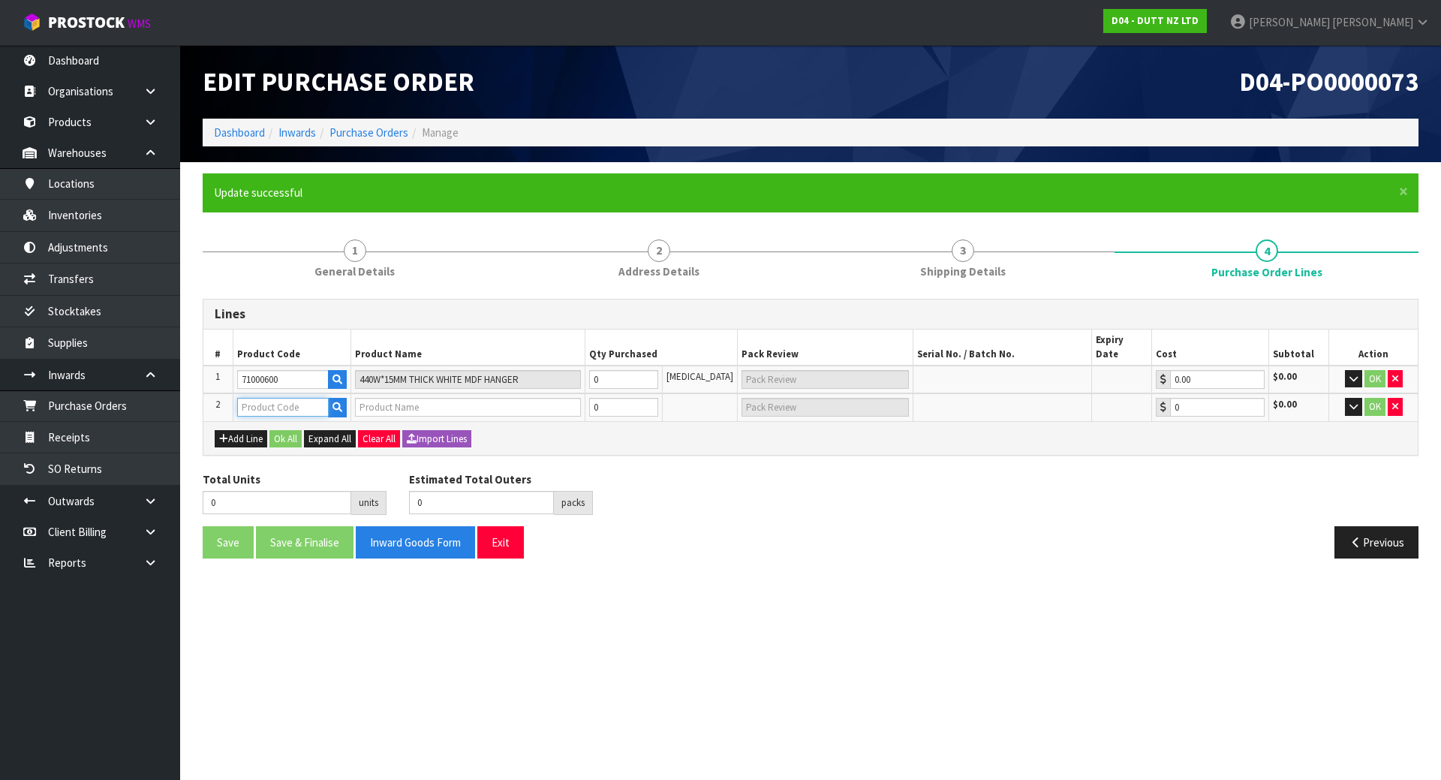
click at [260, 398] on input "text" at bounding box center [283, 407] width 92 height 19
type input "71000601"
click at [341, 398] on button "button" at bounding box center [337, 408] width 19 height 20
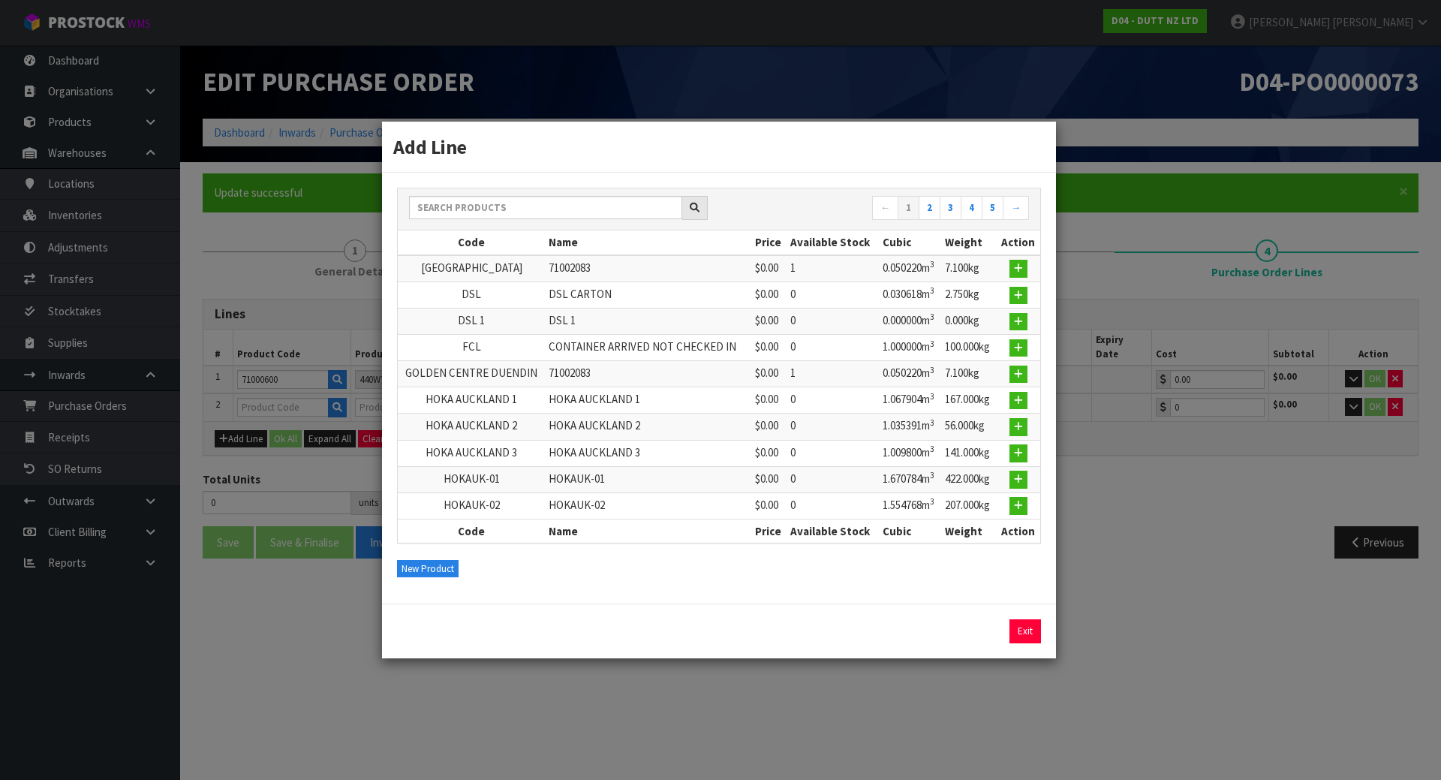
click at [1046, 632] on div "Exit" at bounding box center [719, 630] width 674 height 55
click at [1026, 626] on link "Exit" at bounding box center [1025, 631] width 32 height 24
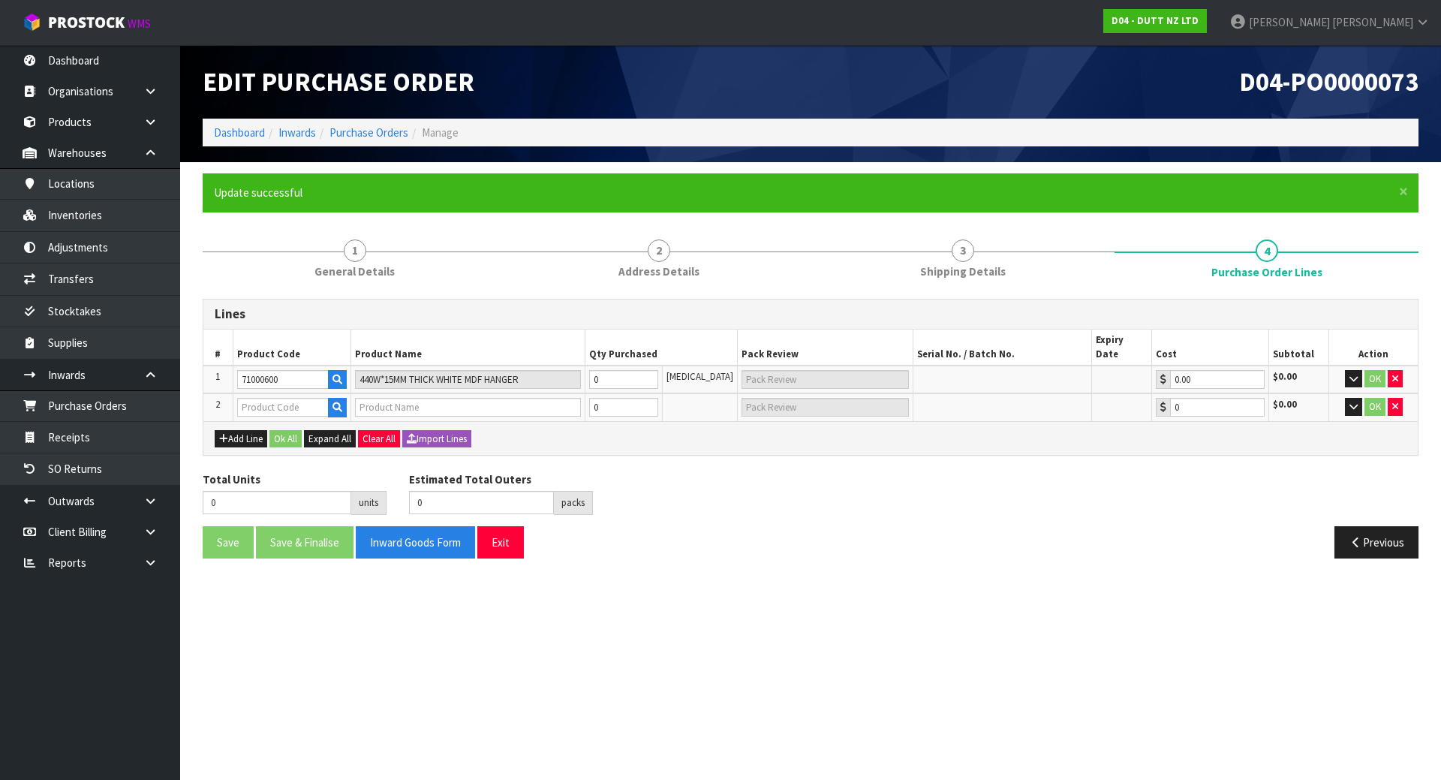
click at [1068, 590] on section "Edit Purchase Order D04-PO0000073 Dashboard Inwards Purchase Orders Manage × Cl…" at bounding box center [720, 390] width 1441 height 780
click at [1358, 370] on button "button" at bounding box center [1353, 379] width 17 height 18
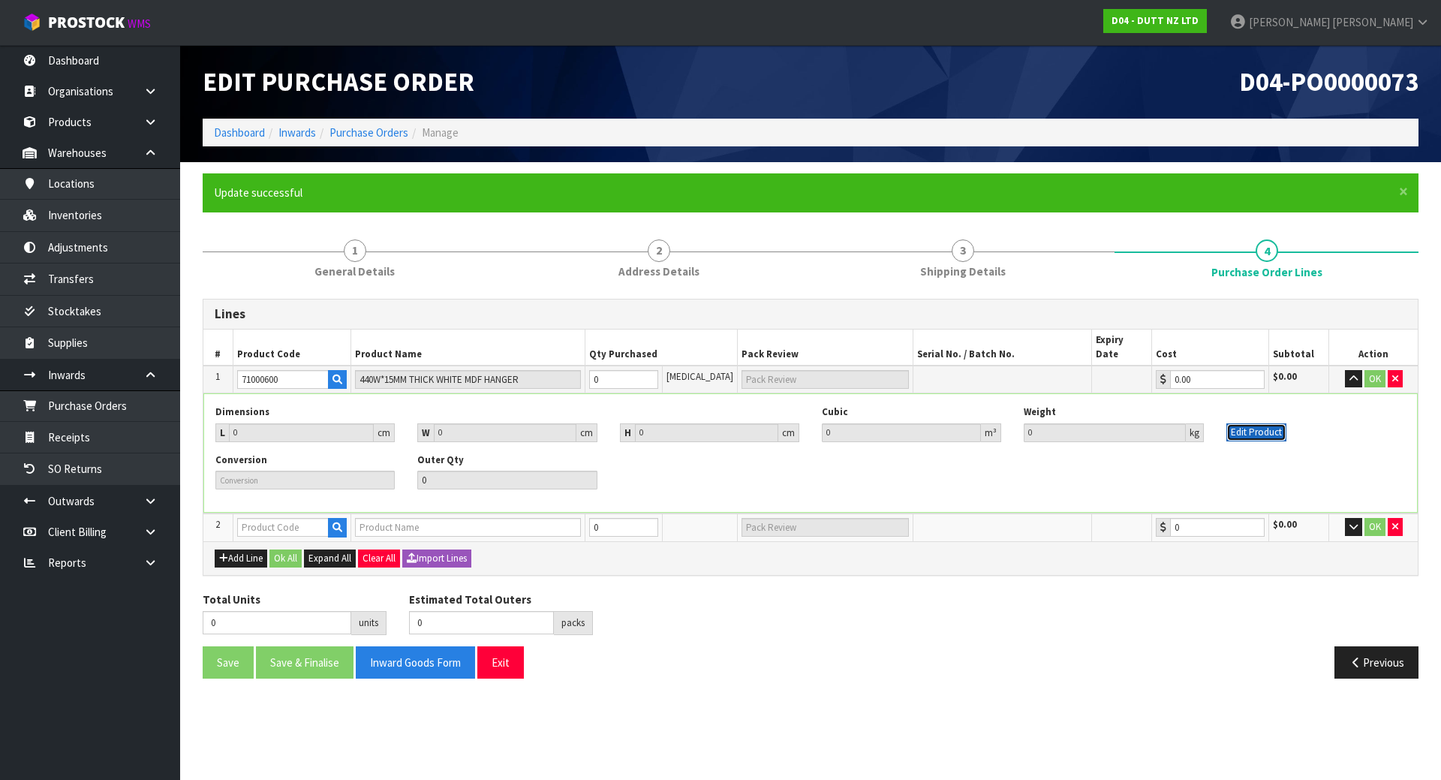
click at [1281, 423] on button "Edit Product" at bounding box center [1256, 432] width 60 height 18
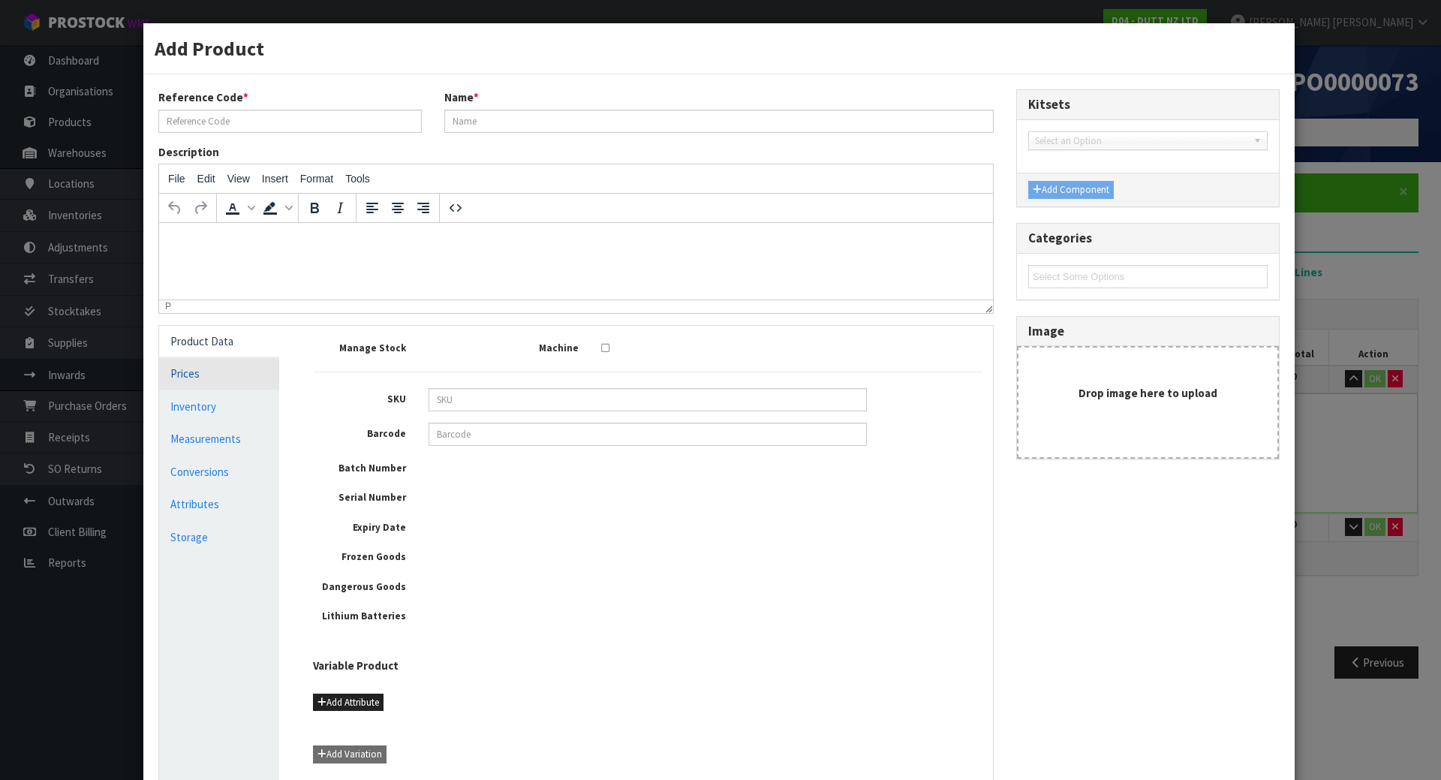
type input "71000600"
type input "440W*15MM THICK WHITE MDF HANGER"
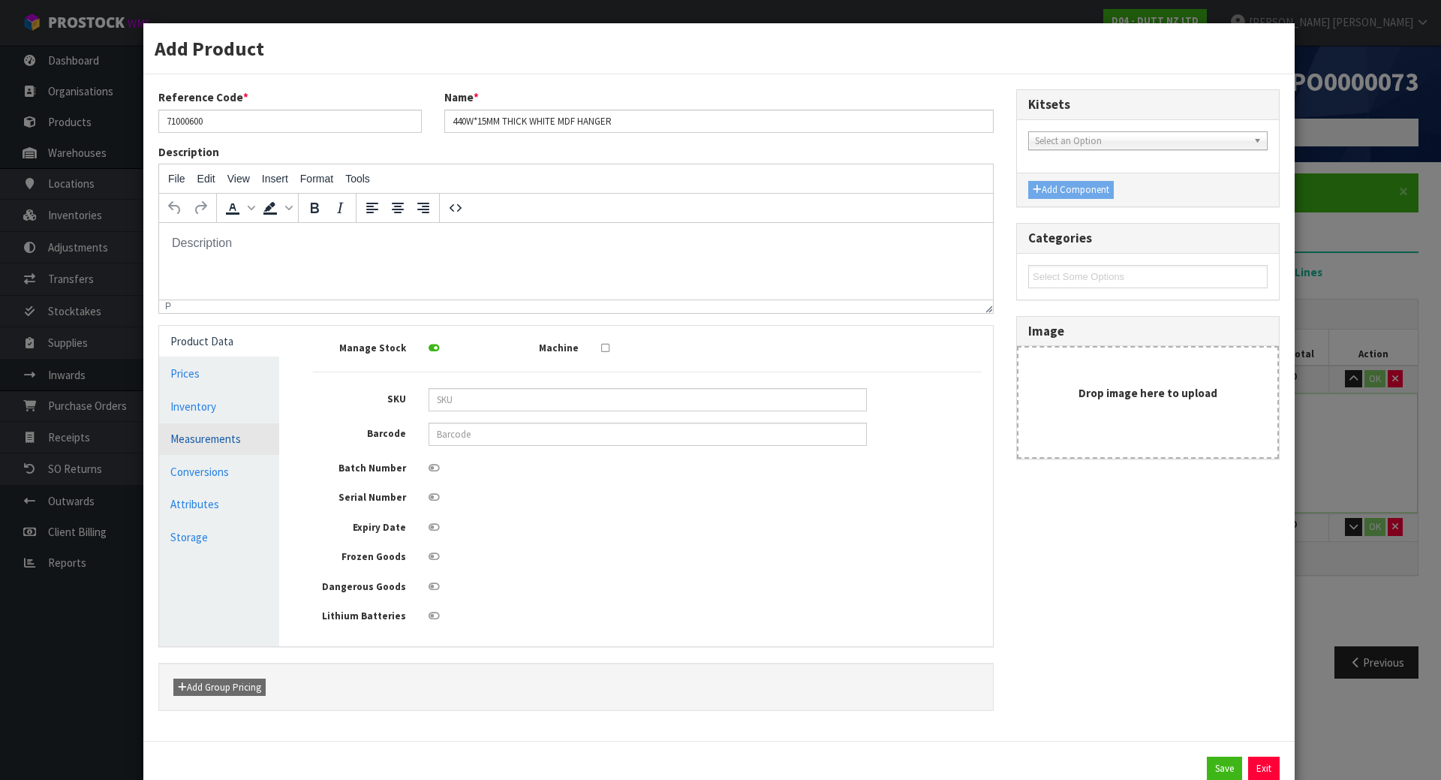
click at [221, 427] on link "Measurements" at bounding box center [219, 438] width 120 height 31
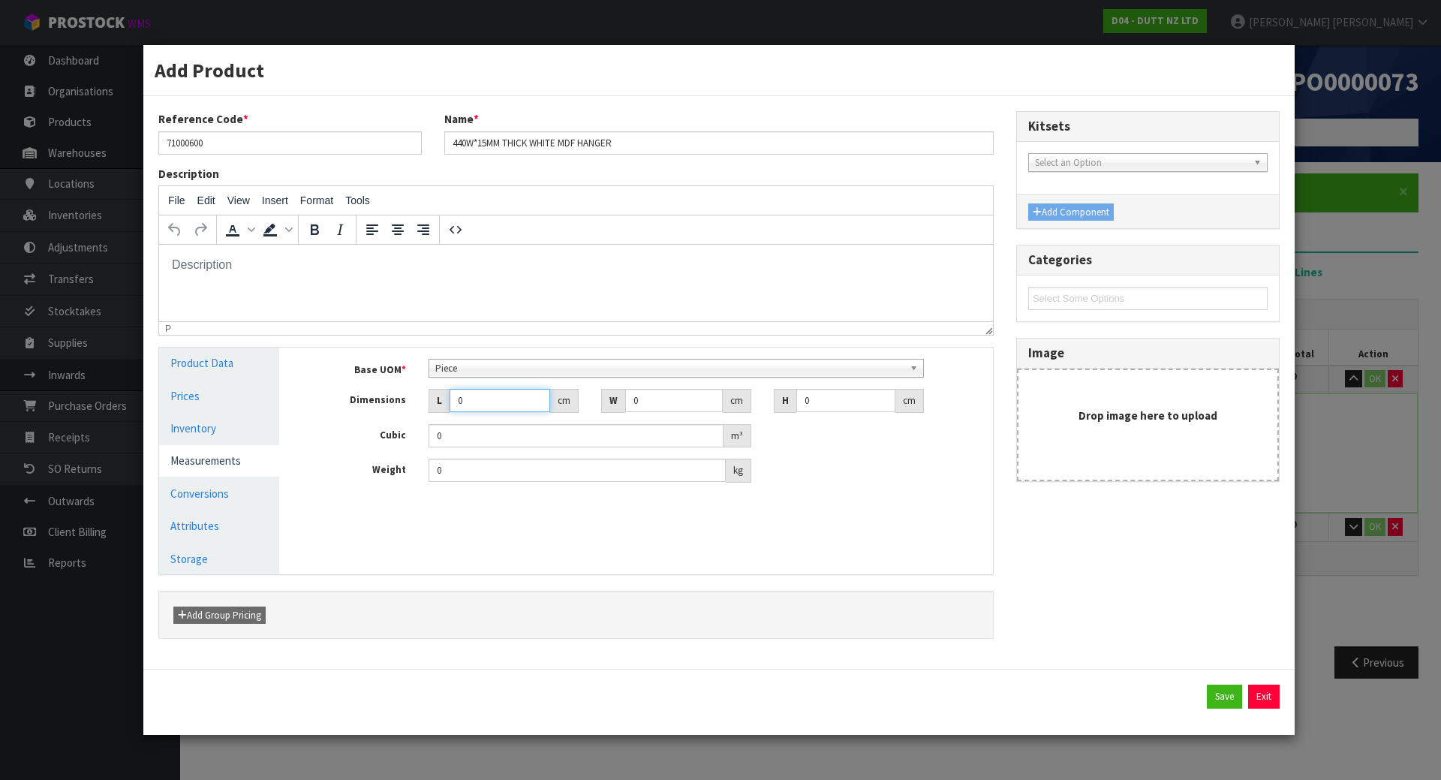
drag, startPoint x: 513, startPoint y: 400, endPoint x: 429, endPoint y: 407, distance: 85.1
click at [430, 407] on div "L 0 cm" at bounding box center [504, 401] width 150 height 24
type input "4"
type input "0.000001"
type input "45"
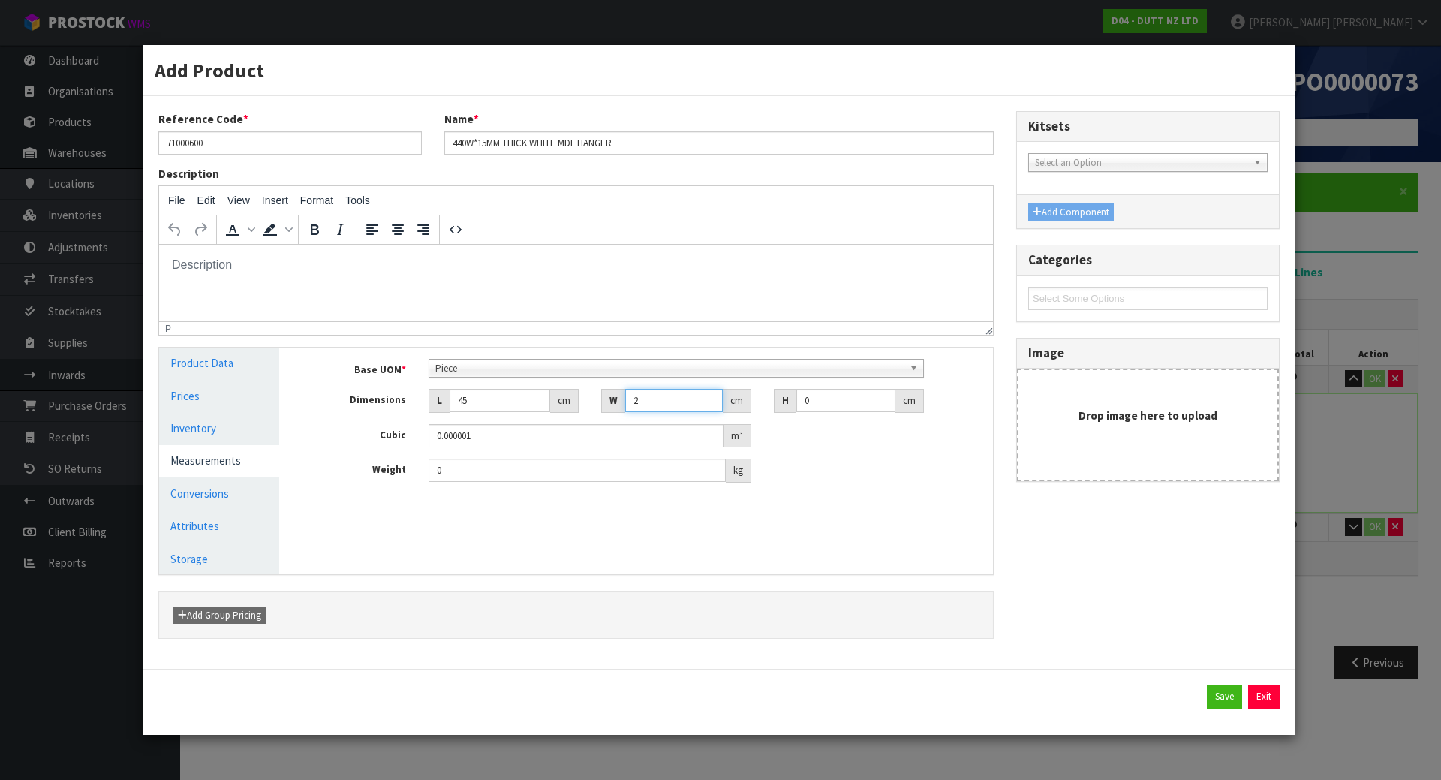
type input "2"
type input "0.00018"
drag, startPoint x: 657, startPoint y: 409, endPoint x: 544, endPoint y: 409, distance: 112.6
click at [545, 409] on div "Dimensions L 45 cm W 2 cm H 2 cm" at bounding box center [647, 401] width 691 height 24
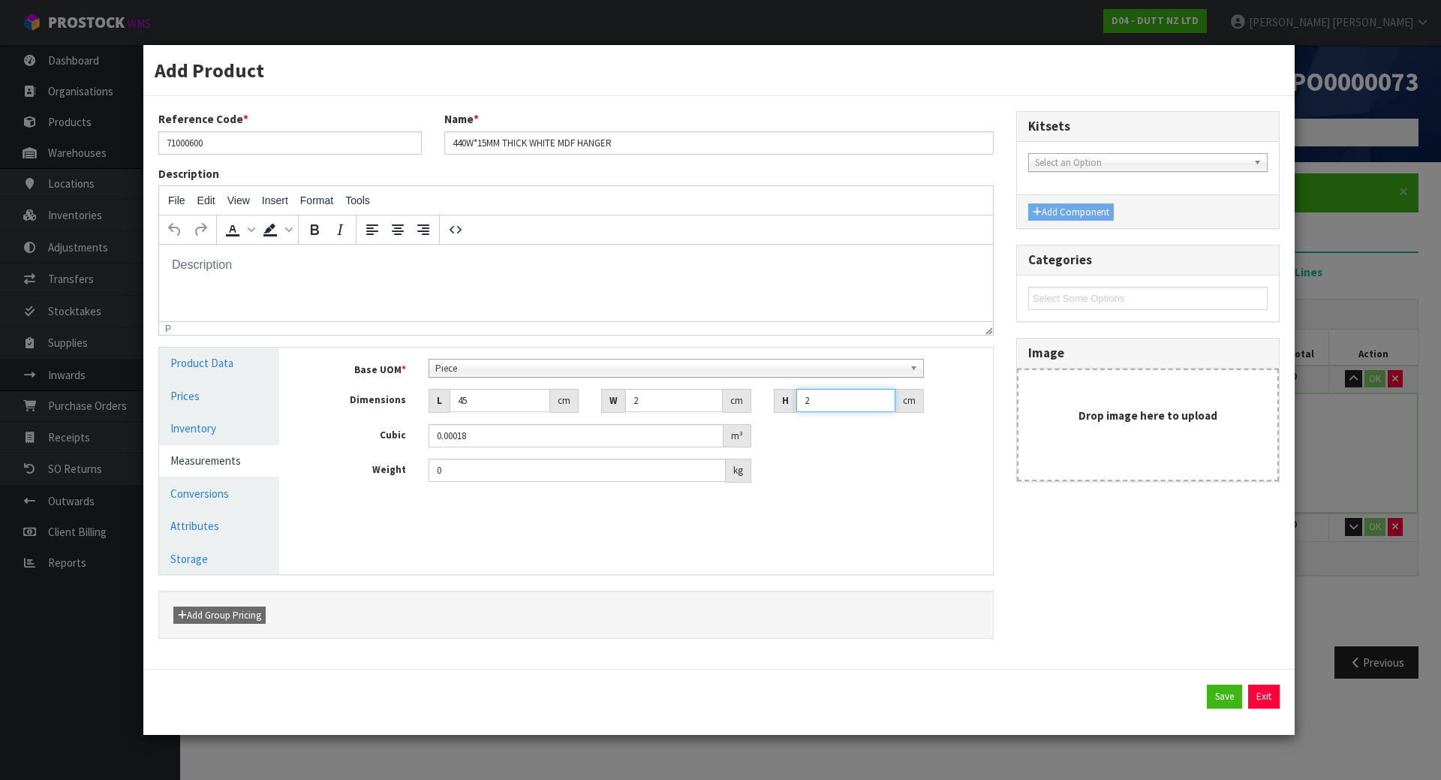
drag, startPoint x: 820, startPoint y: 399, endPoint x: 798, endPoint y: 399, distance: 21.8
click at [798, 399] on input "2" at bounding box center [845, 400] width 99 height 23
type input "23"
type input "0.00207"
type input "23"
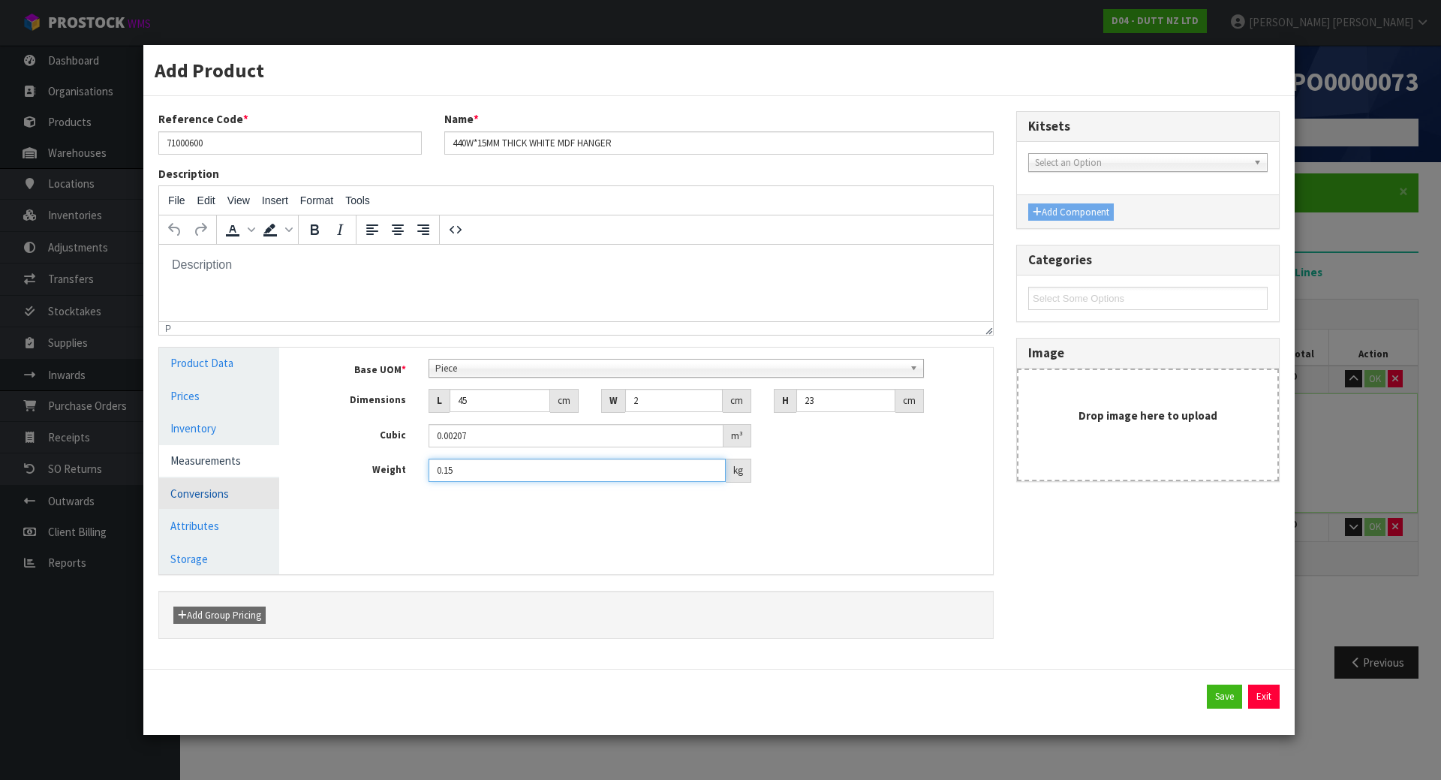
type input "0.15"
click at [183, 486] on link "Conversions" at bounding box center [219, 493] width 120 height 31
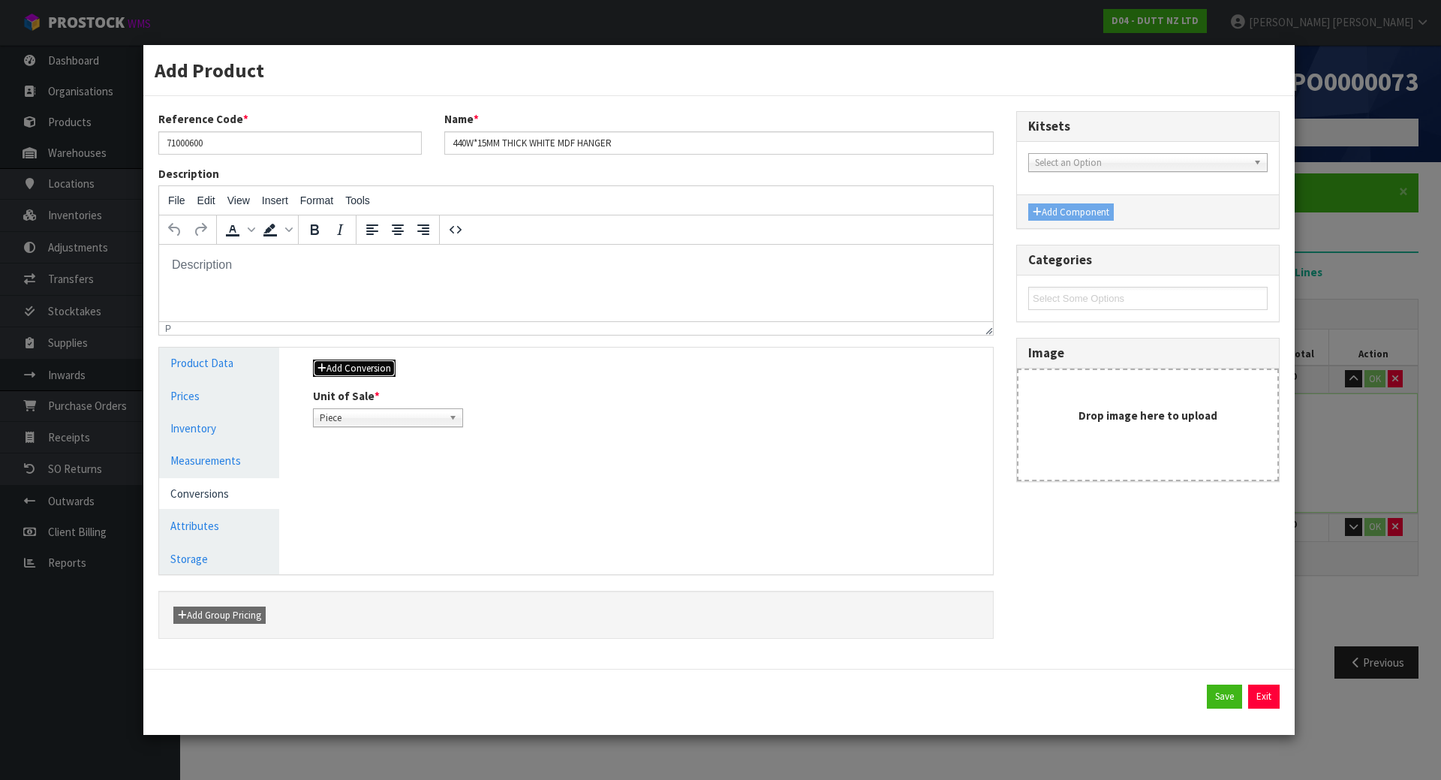
click at [355, 368] on button "Add Conversion" at bounding box center [354, 368] width 83 height 18
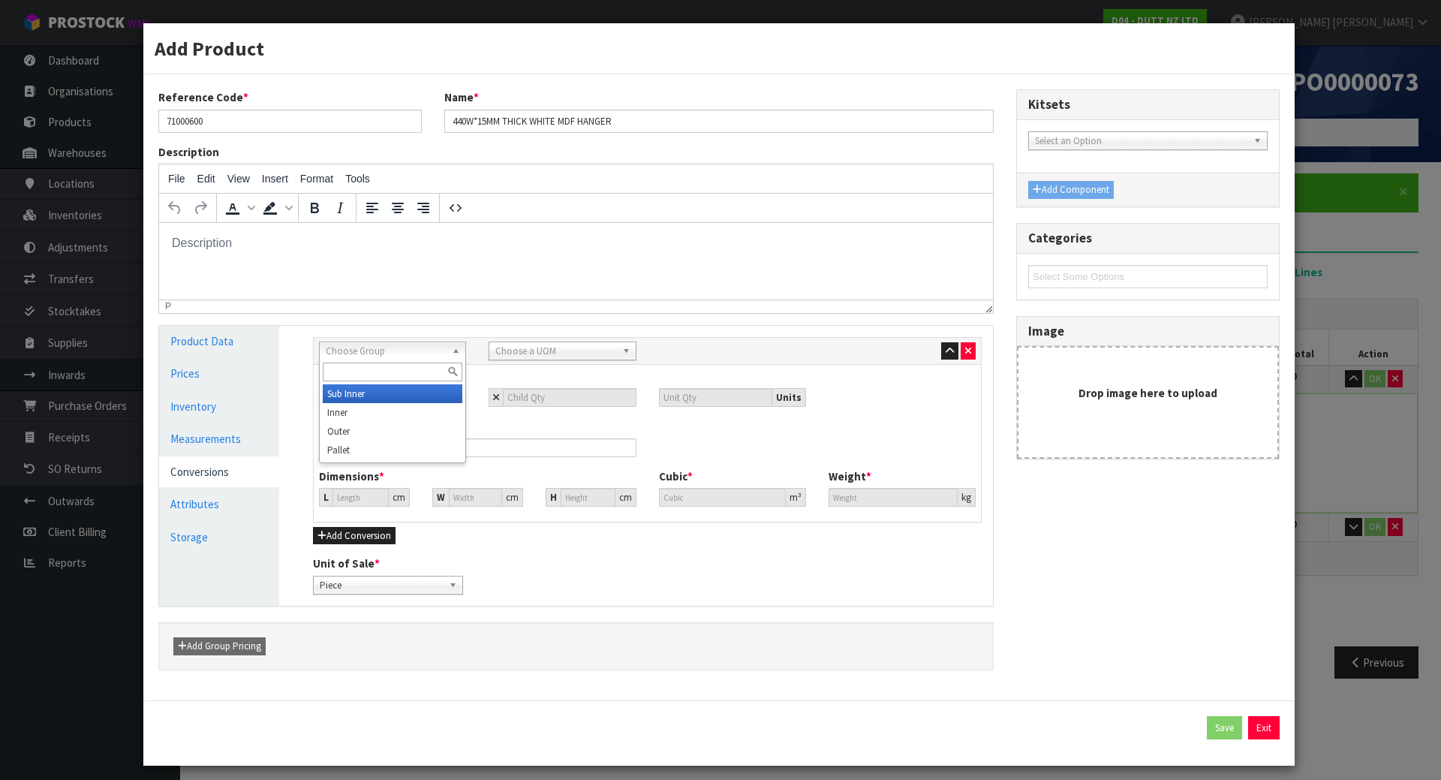
click at [410, 359] on div "Choose Group Sub Inner Inner Outer Pallet" at bounding box center [392, 350] width 147 height 19
click at [389, 432] on li "Outer" at bounding box center [393, 431] width 140 height 19
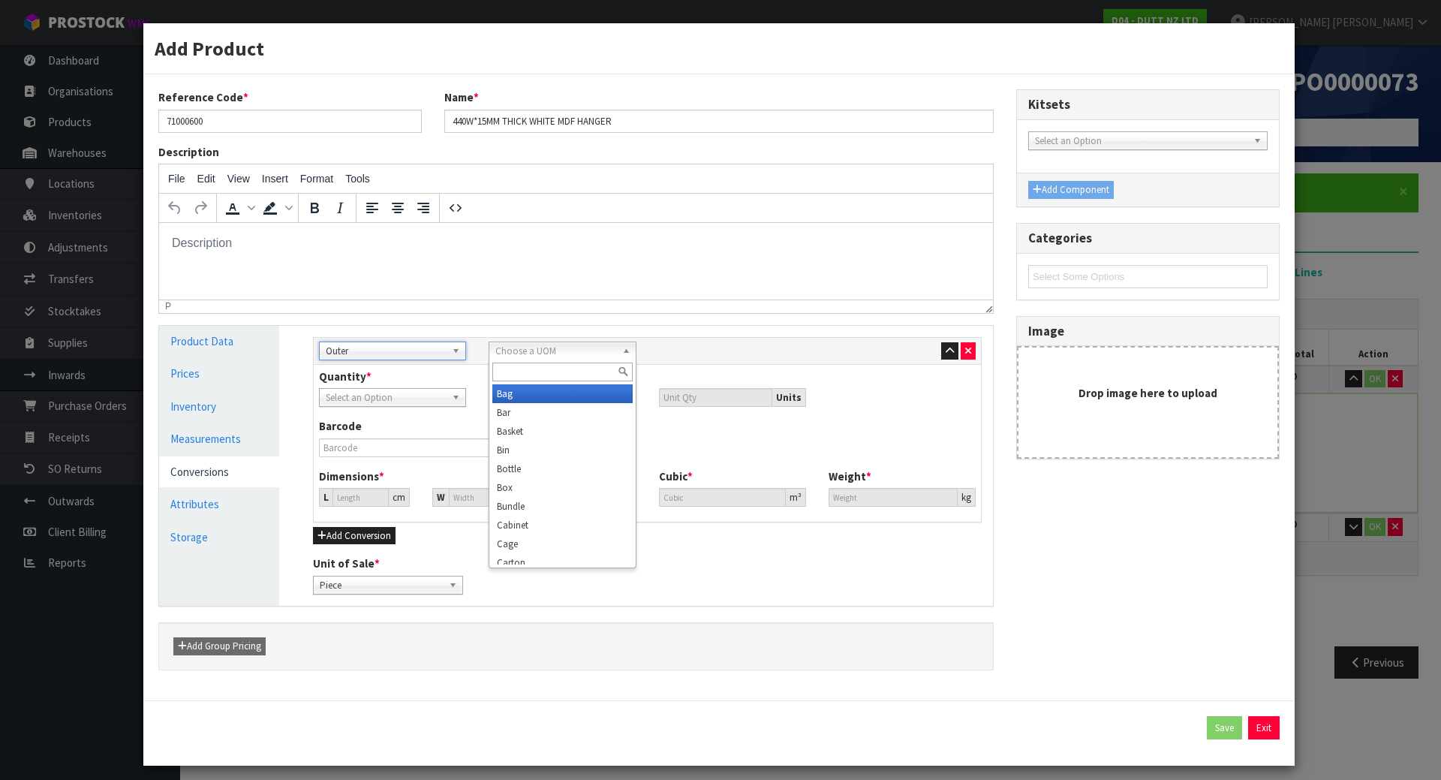
click at [521, 349] on span "Choose a UOM" at bounding box center [555, 351] width 120 height 18
type input "car"
click at [538, 393] on li "Car ton" at bounding box center [562, 393] width 140 height 19
click at [507, 415] on div "Quantity * Piece Carton Piece Units" at bounding box center [647, 393] width 679 height 50
click at [525, 400] on input "number" at bounding box center [569, 397] width 133 height 19
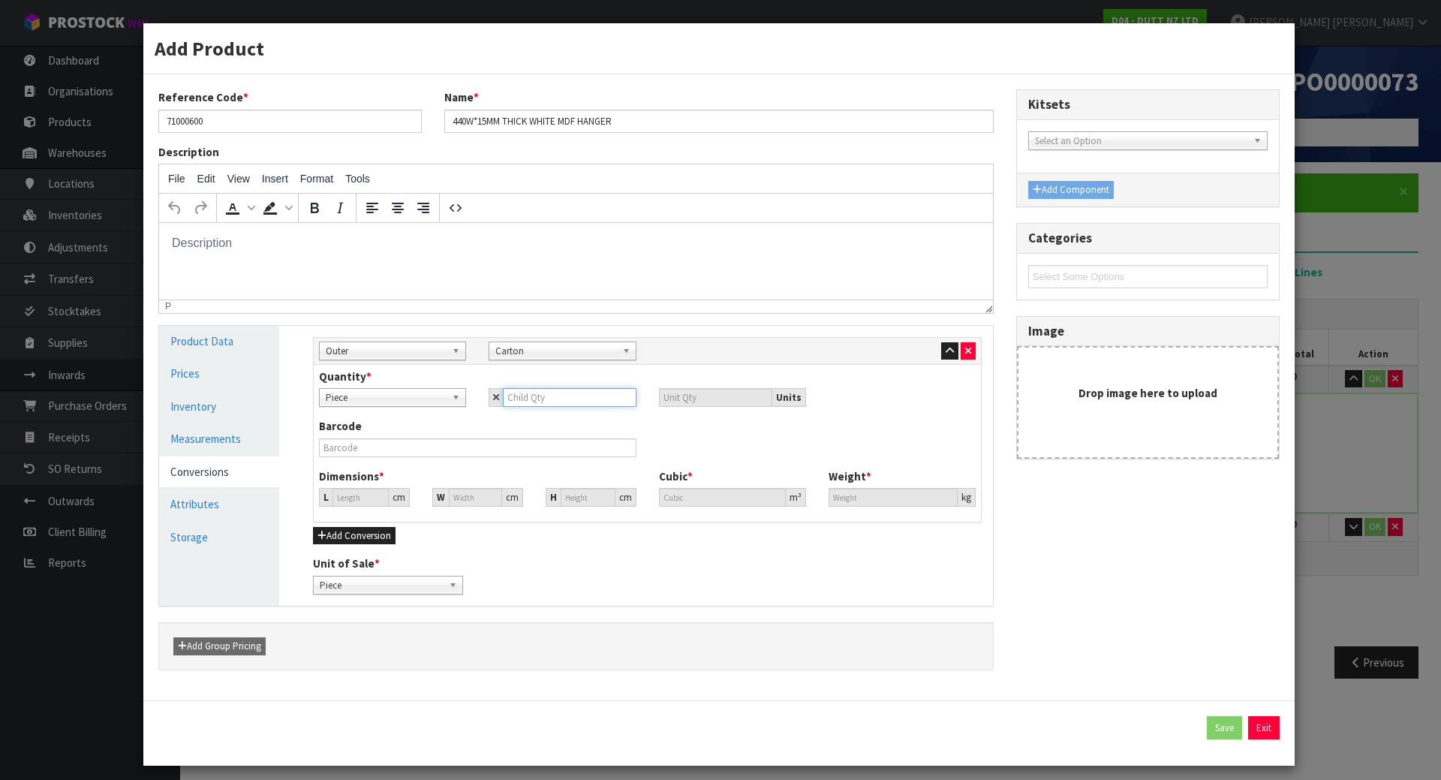
type input "1"
type input "10"
type input "100"
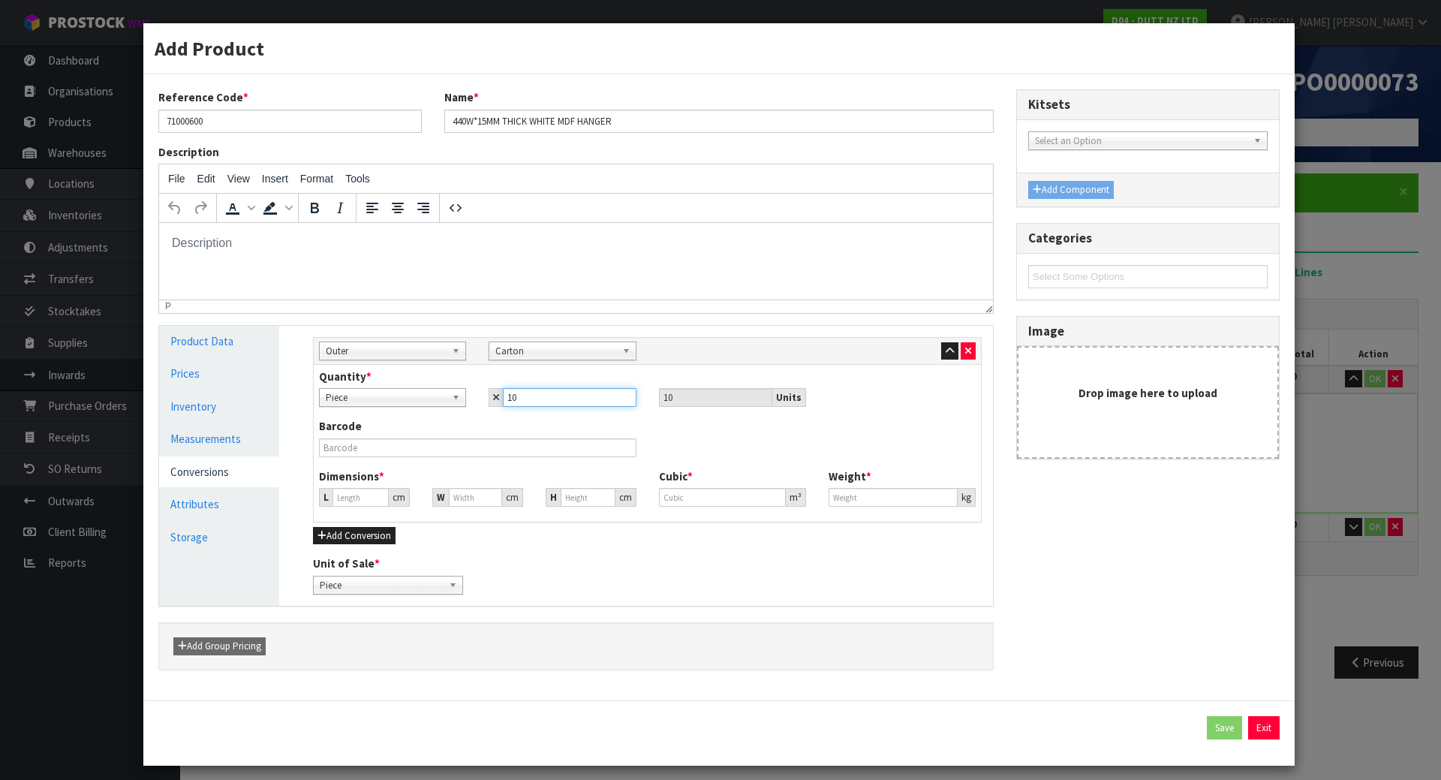
type input "100"
type input "59.155"
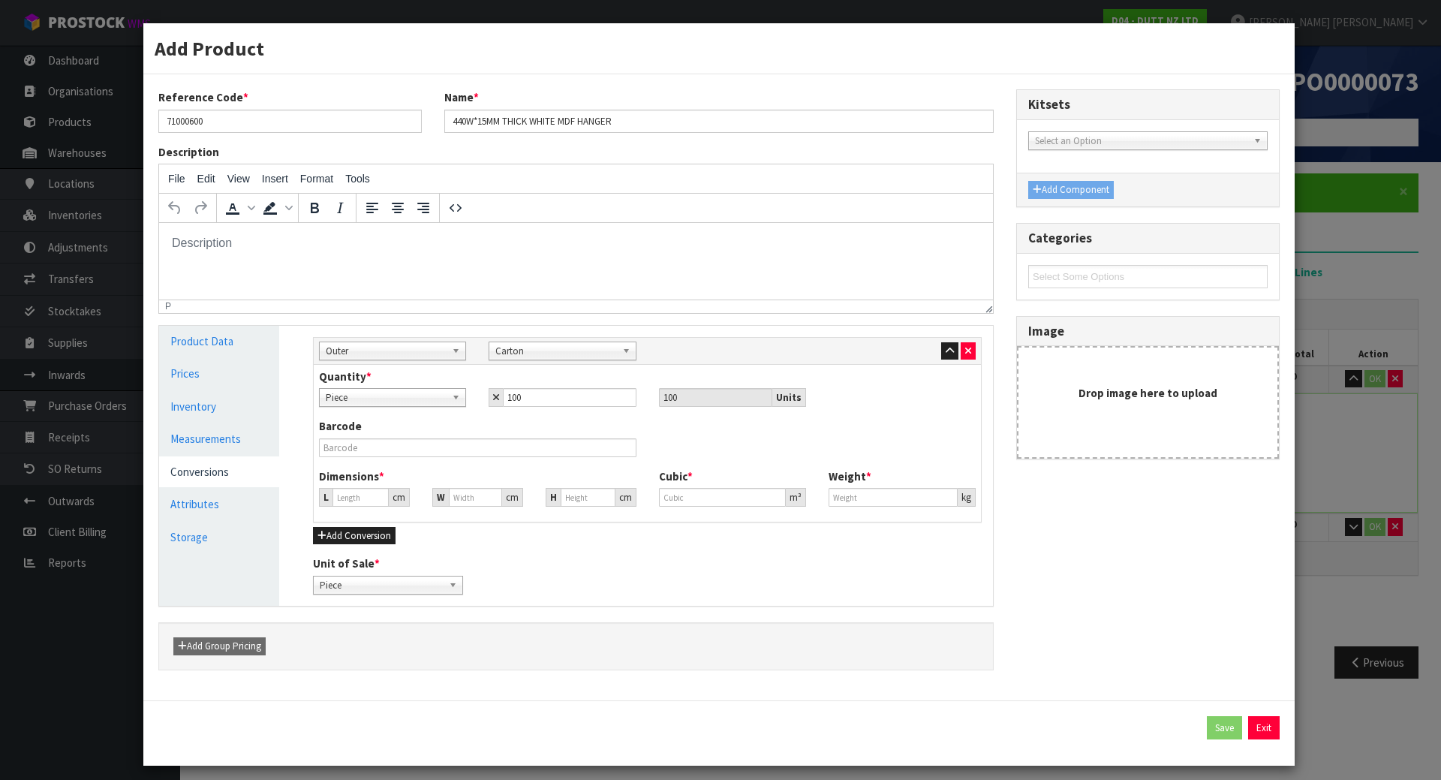
type input "0.207"
type input "15"
click at [529, 430] on div "Barcode" at bounding box center [477, 437] width 339 height 38
drag, startPoint x: 359, startPoint y: 493, endPoint x: 182, endPoint y: 501, distance: 176.5
click at [182, 501] on div "Product Data Prices Inventory Measurements Conversions Attributes Storage Manag…" at bounding box center [576, 466] width 856 height 280
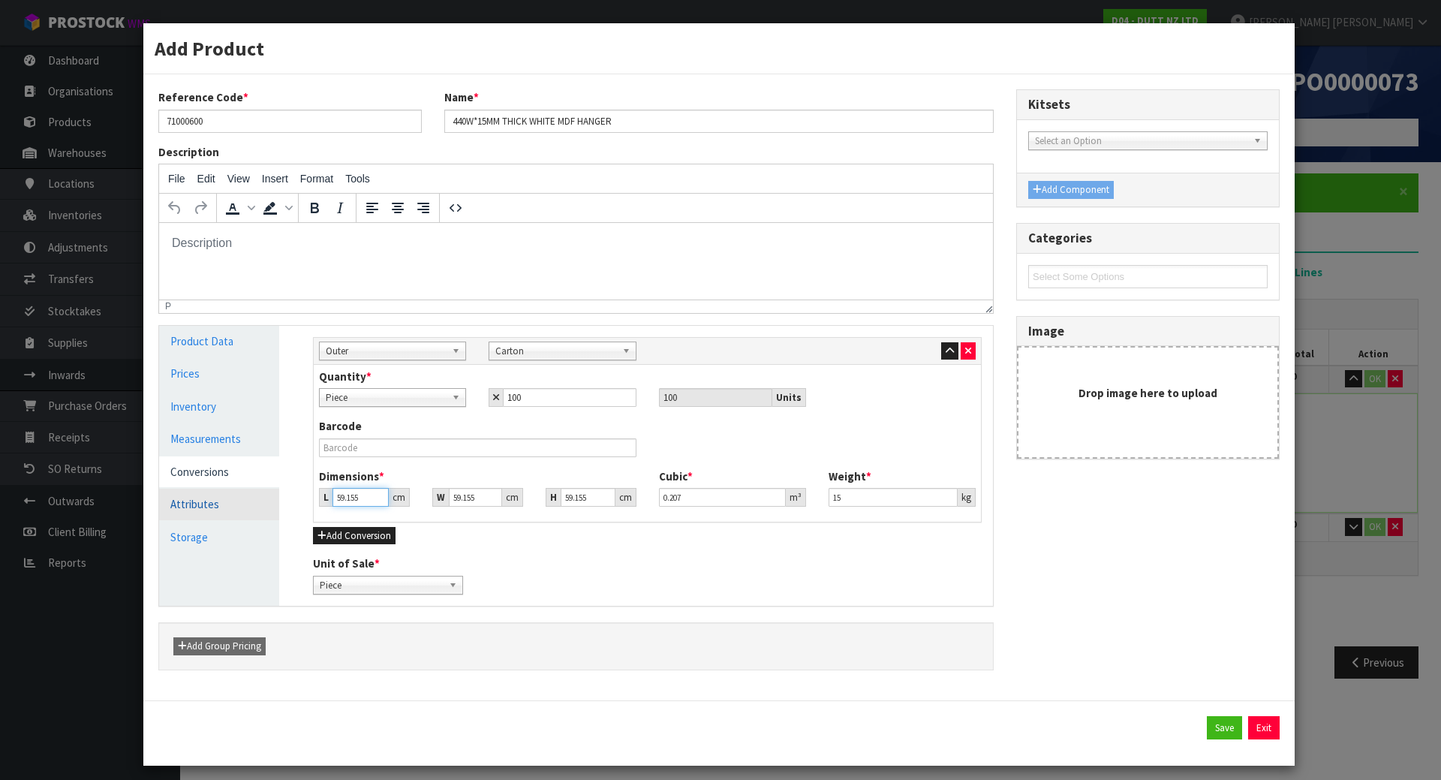
type input "5"
type input "0.017497"
type input "52"
type input "0.181964"
type input "52"
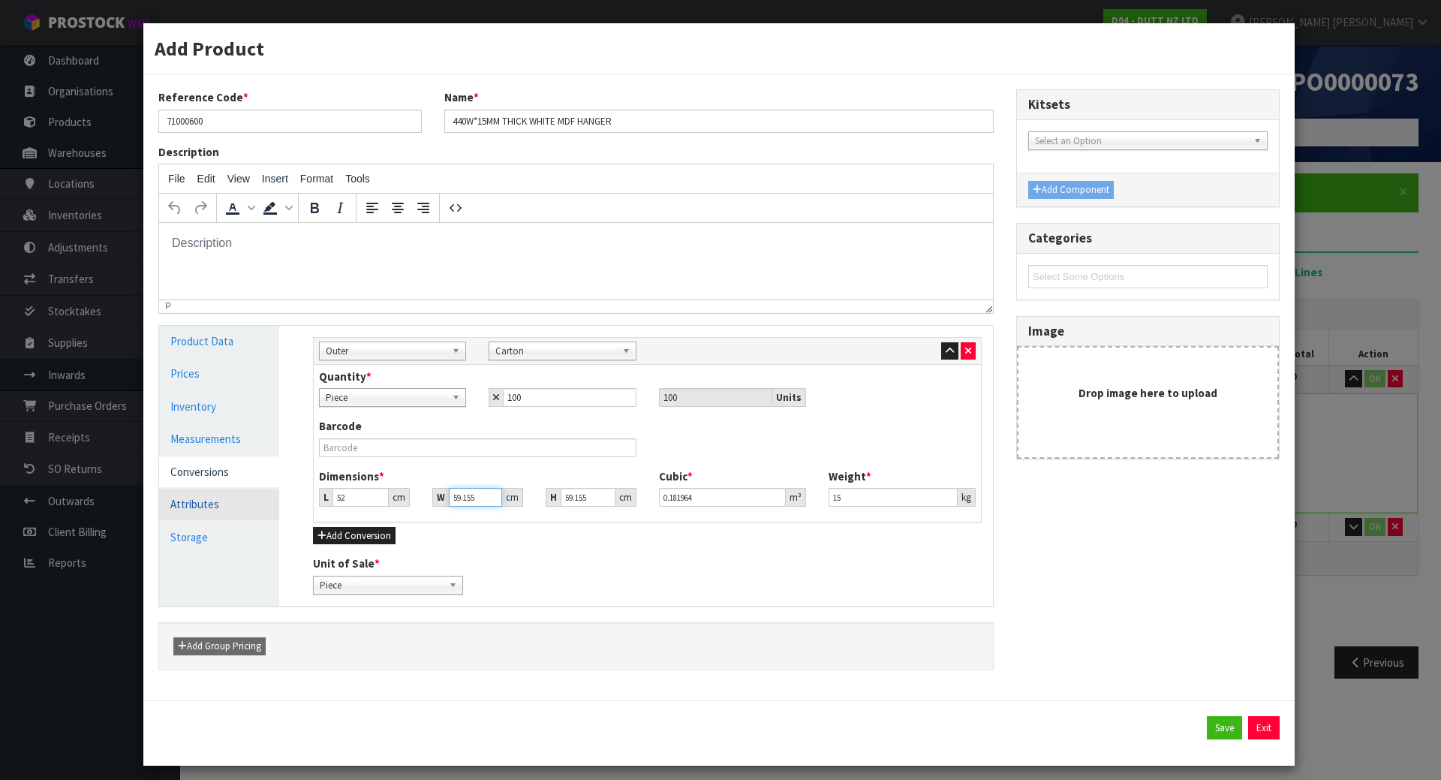
type input "4"
type input "0.012304"
type input "47"
type input "0.144575"
type input "47"
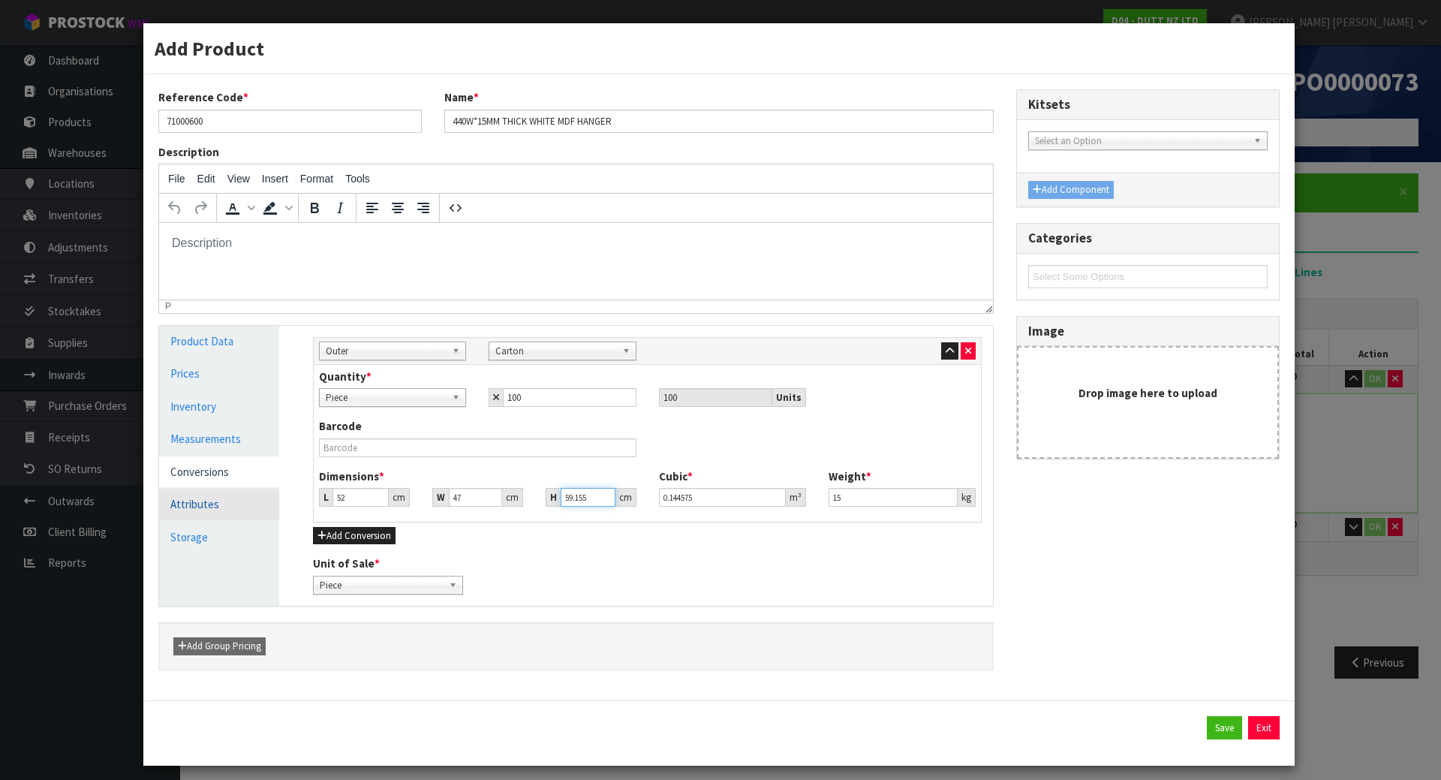
type input "4"
type input "0.009776"
type input "42"
type input "0.102648"
type input "42"
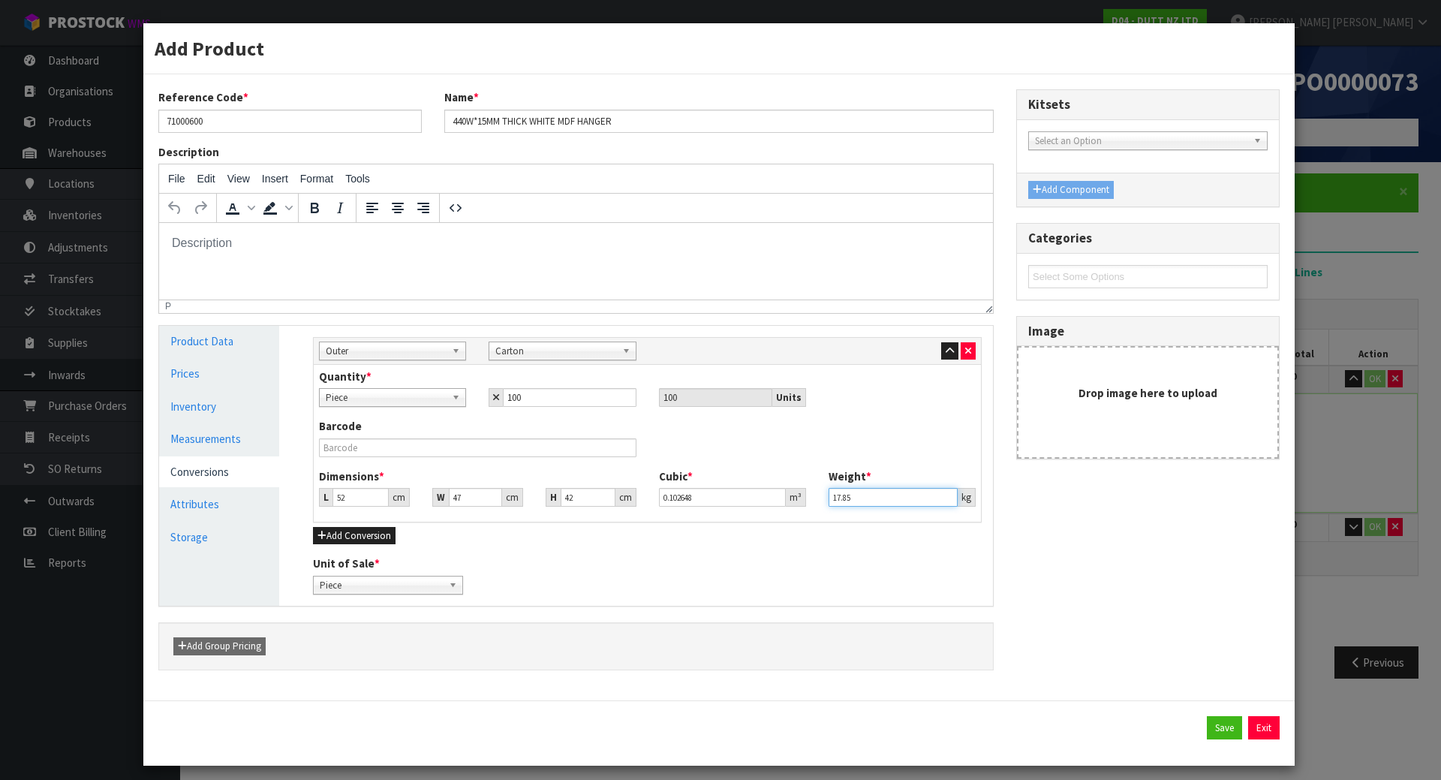
type input "17.85"
click at [642, 537] on div "Add Conversion" at bounding box center [647, 535] width 669 height 18
click at [440, 576] on link "Piece" at bounding box center [388, 585] width 150 height 19
click at [395, 654] on li "Carton" at bounding box center [388, 646] width 143 height 19
click at [436, 590] on span "Carton" at bounding box center [381, 585] width 123 height 18
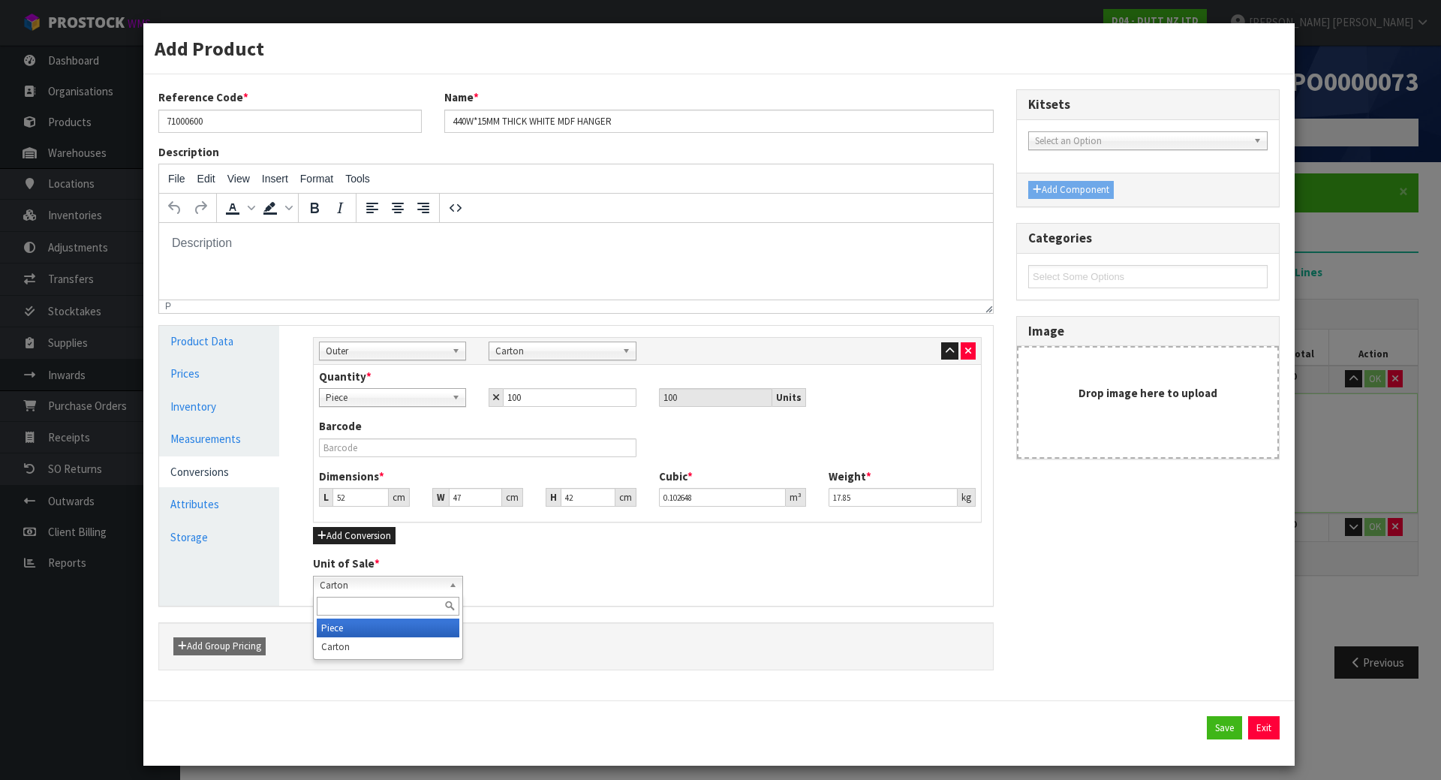
click at [405, 627] on li "Piece" at bounding box center [388, 627] width 143 height 19
click at [1069, 616] on div "Reference Code * 71000600 Name * 440W*15MM THICK WHITE MDF HANGER Description F…" at bounding box center [719, 387] width 1144 height 596
click at [1222, 730] on button "Save" at bounding box center [1224, 728] width 35 height 24
type input "52"
type input "47"
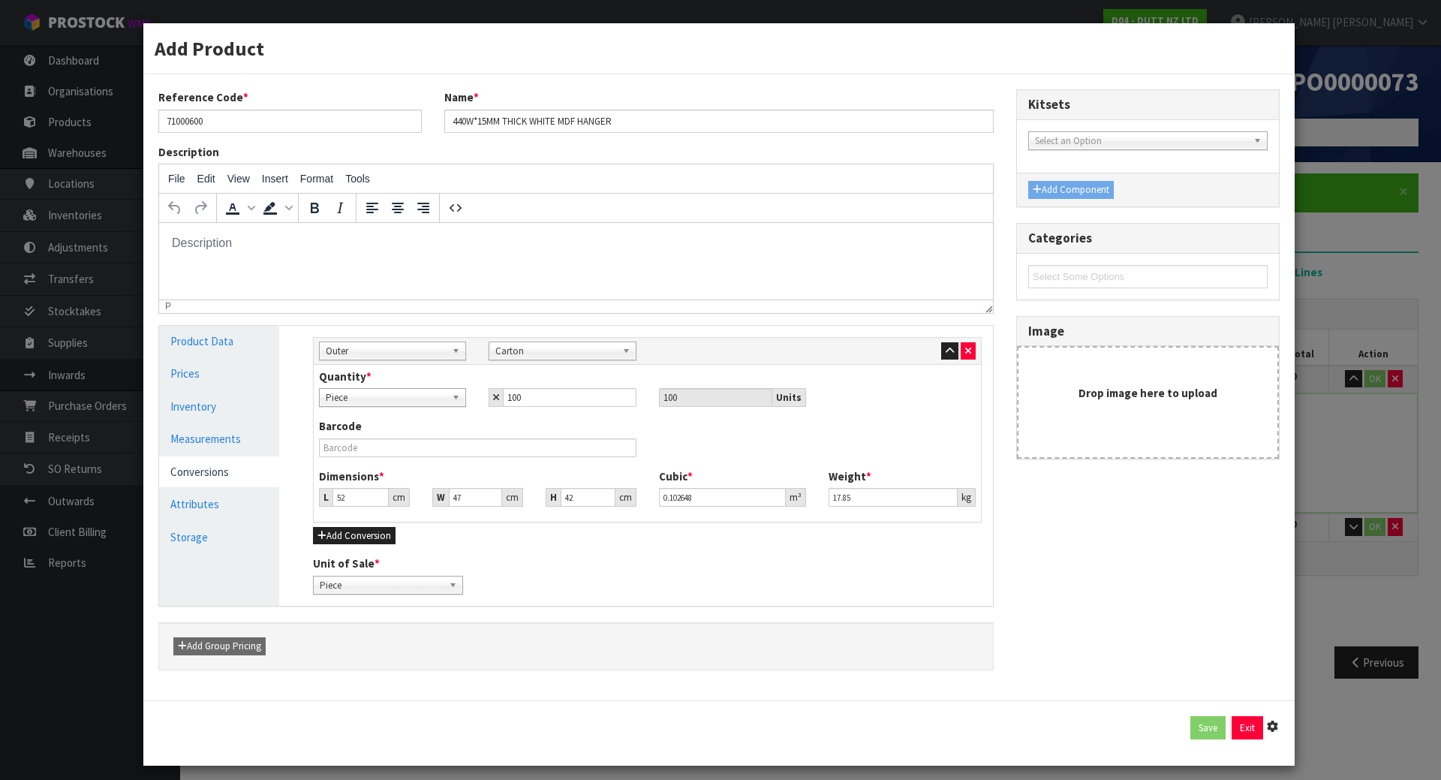
type input "42"
type input "0.102648"
type input "17.85"
type input "100 [MEDICAL_DATA] x CTN"
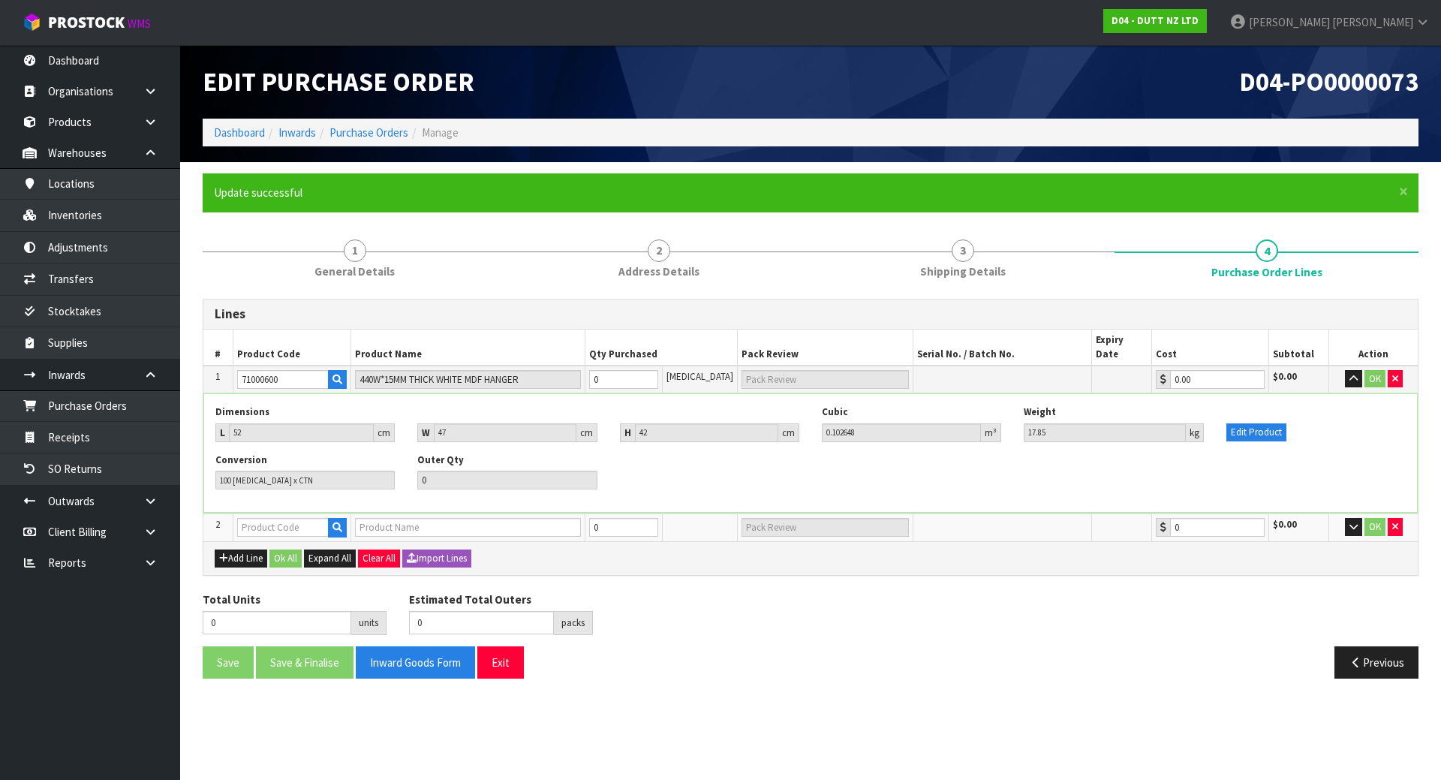
click at [1306, 488] on div "Dimensions L 52 cm W 47 cm H 42 cm Cubic 0.102648 m³ Weight 17.85 kg Edit Produ…" at bounding box center [810, 453] width 1213 height 118
click at [1356, 371] on button "button" at bounding box center [1353, 379] width 17 height 18
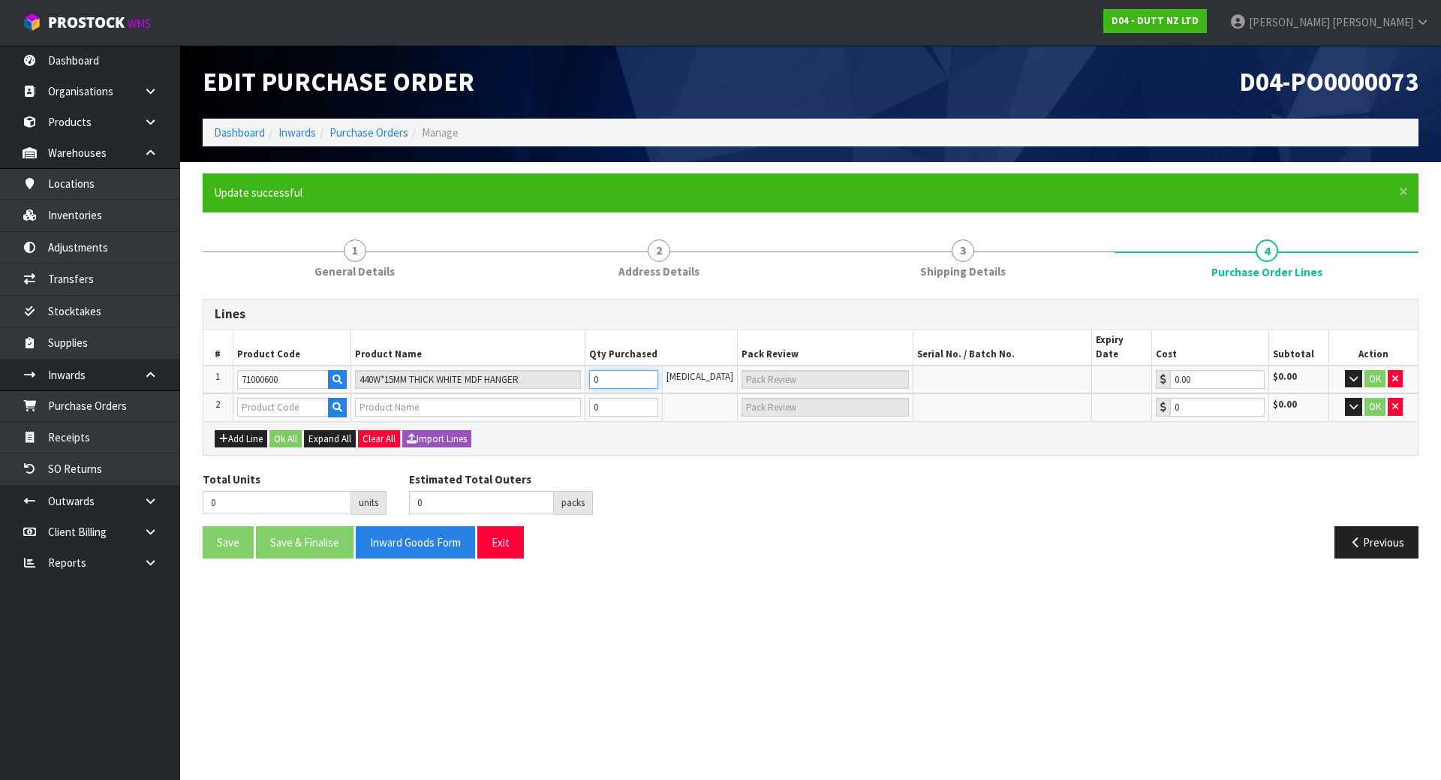
drag, startPoint x: 620, startPoint y: 369, endPoint x: 523, endPoint y: 383, distance: 97.7
click at [523, 383] on table "# Product Code Product Name Qty Purchased Pack Review Serial No. / Batch No. Ex…" at bounding box center [810, 375] width 1214 height 92
type input "6"
type input "6 [MEDICAL_DATA]"
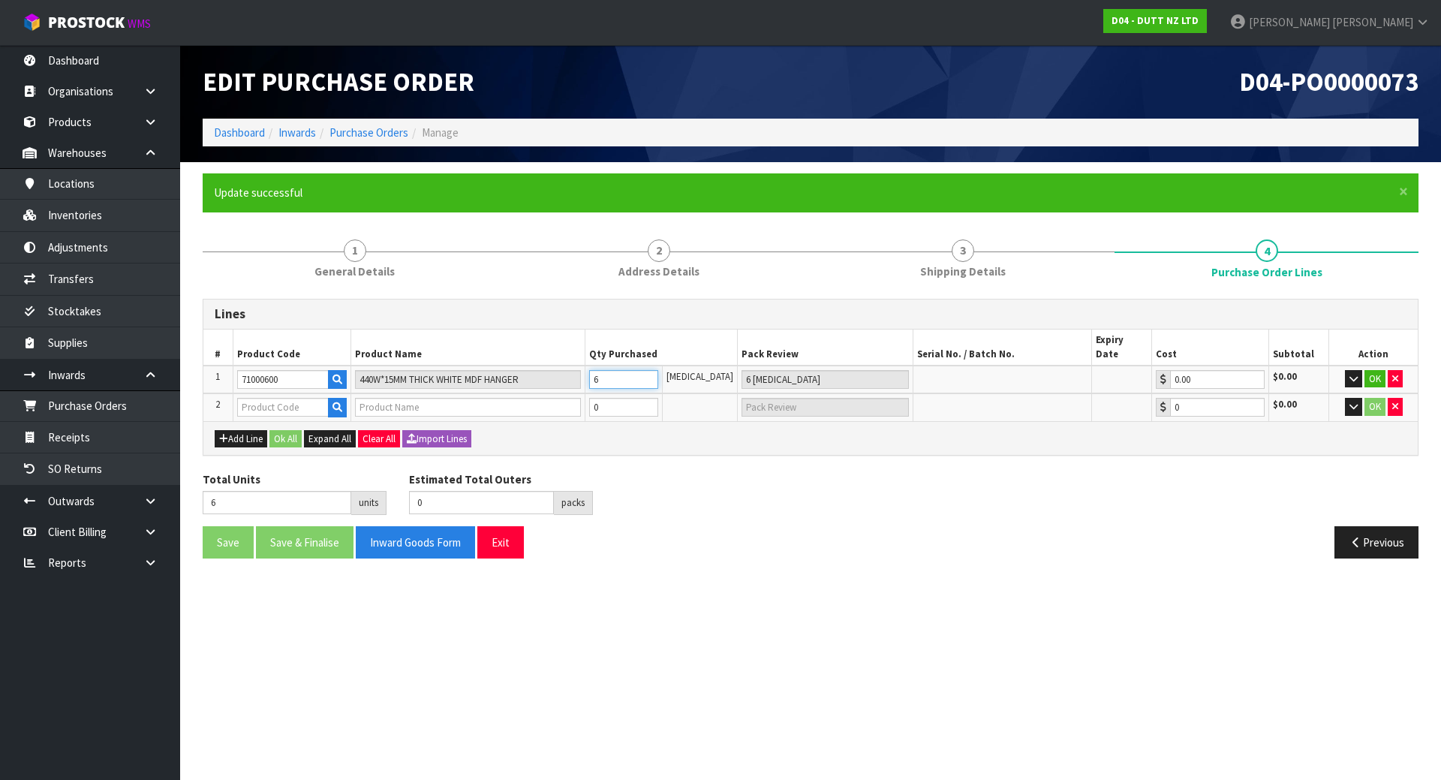
type input "60"
type input "60 [MEDICAL_DATA]"
type input "600"
type input "6"
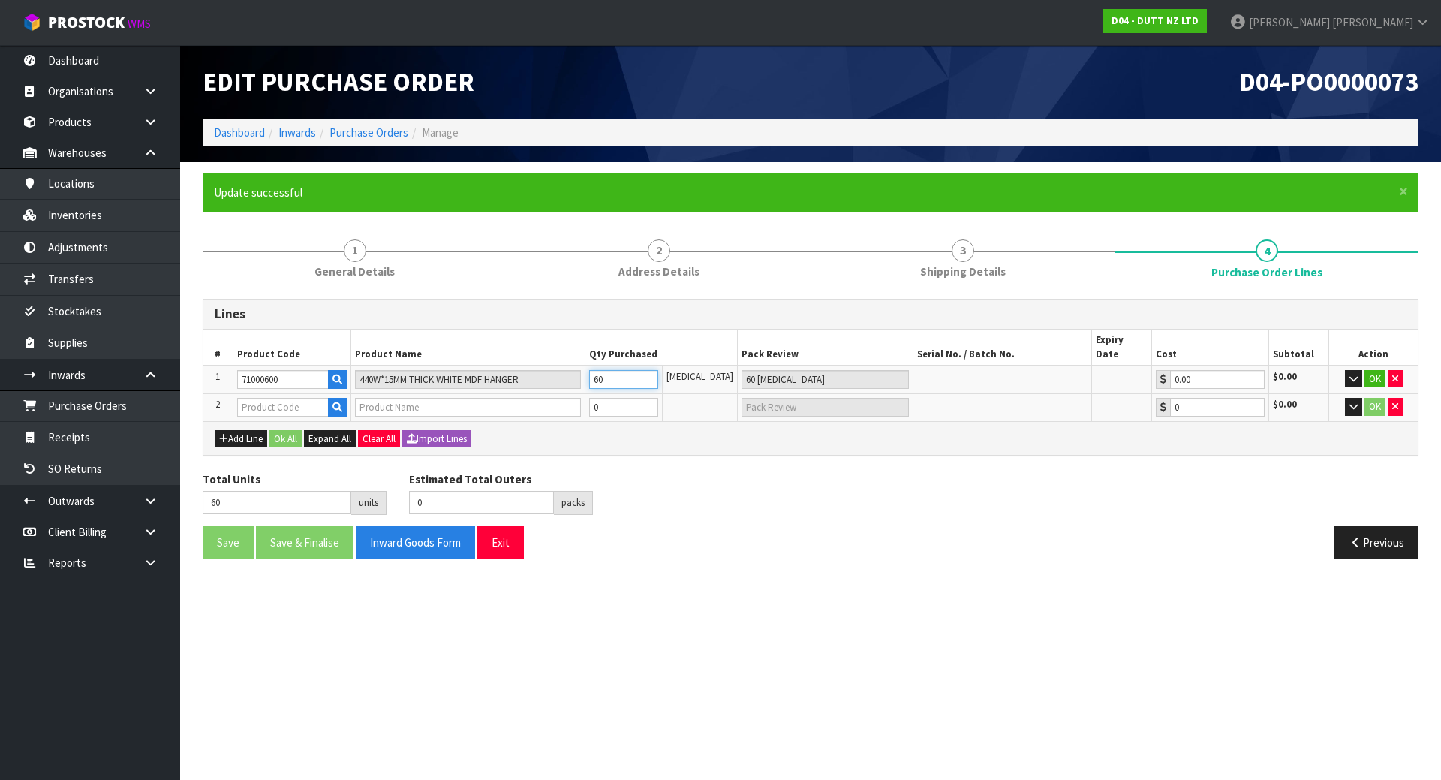
type input "600"
type input "6 CTN"
type input "600"
click at [699, 429] on div "Add Line Ok All Expand All Clear All Import Lines" at bounding box center [811, 438] width 1192 height 18
drag, startPoint x: 630, startPoint y: 398, endPoint x: 507, endPoint y: 403, distance: 123.2
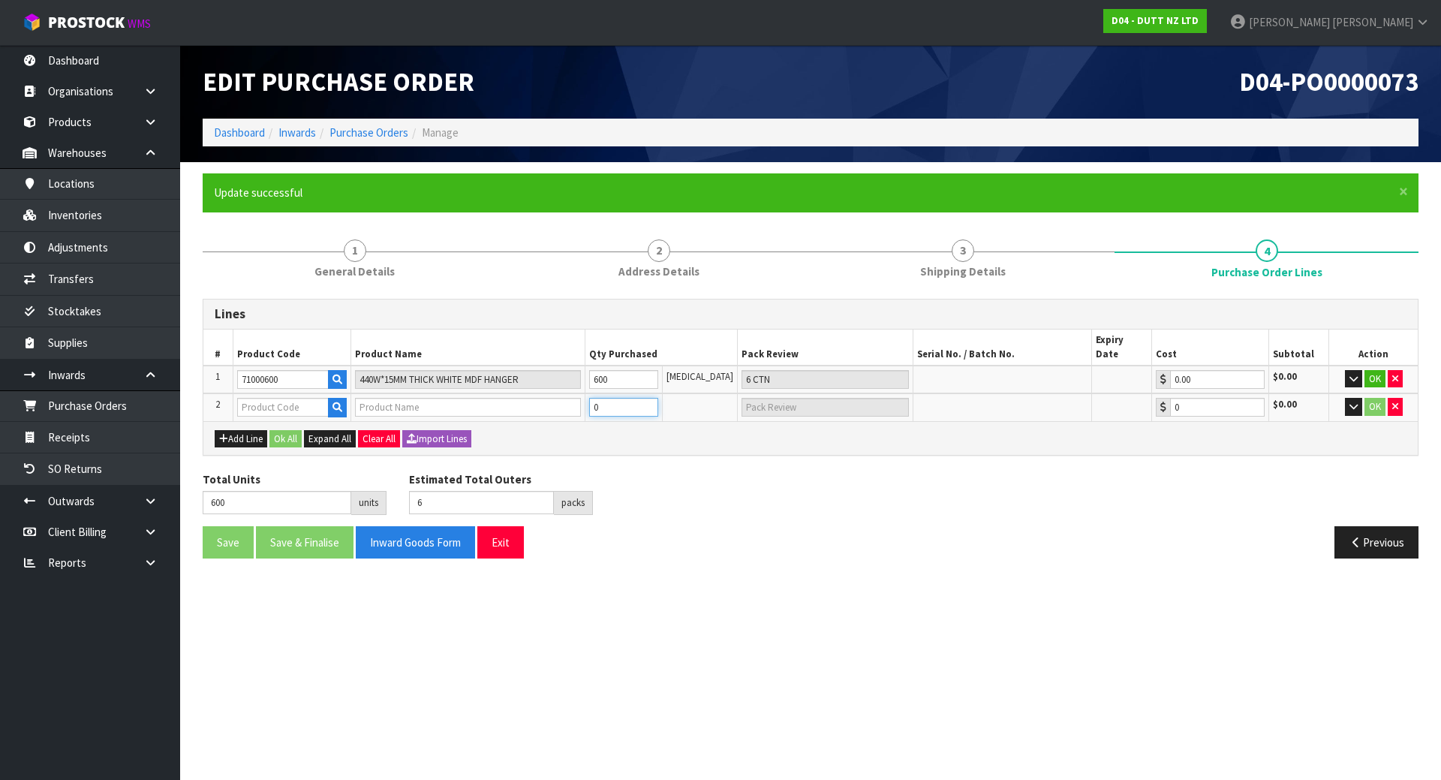
click at [506, 403] on tr "2 0 0 $0.00 OK" at bounding box center [810, 407] width 1214 height 28
click at [347, 398] on button "button" at bounding box center [337, 408] width 19 height 20
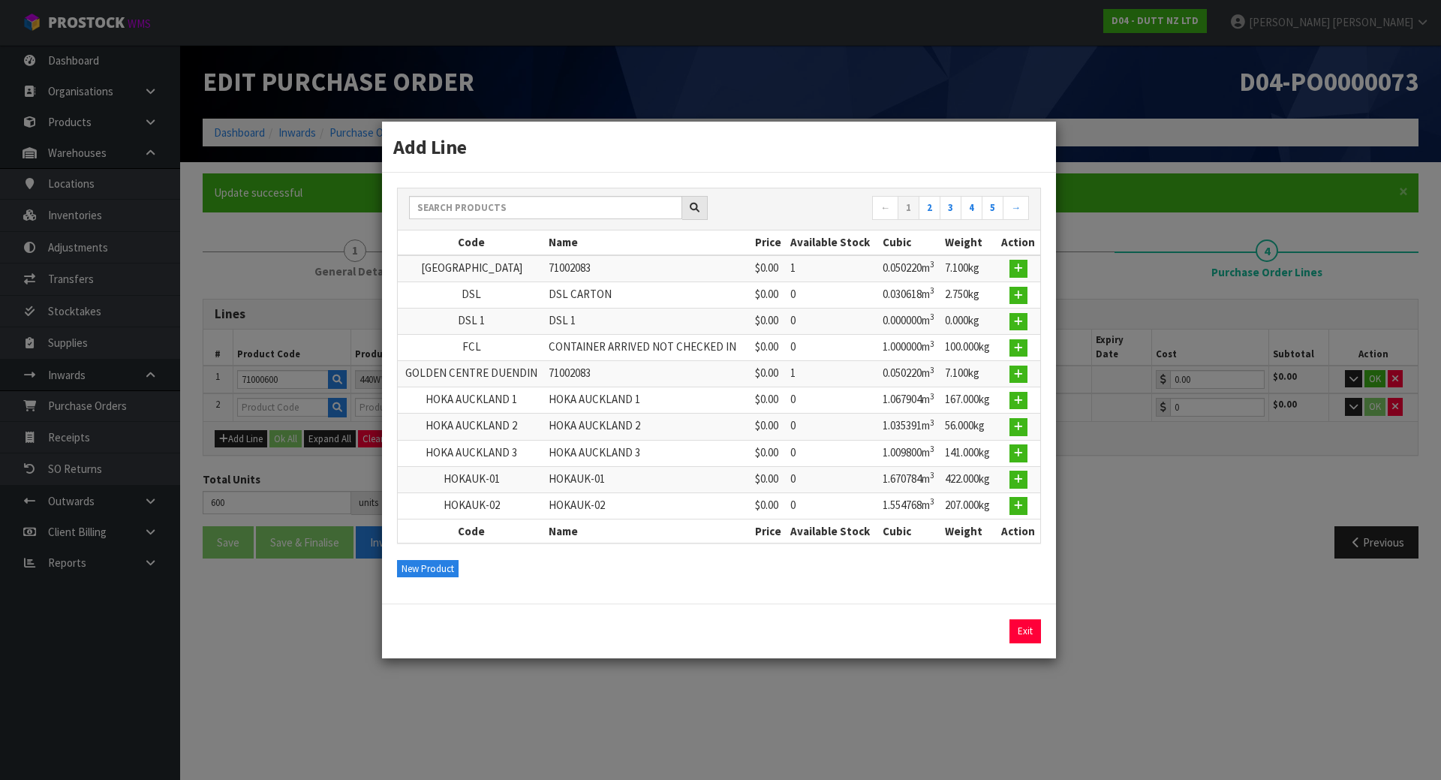
click at [435, 434] on td "HOKA AUCKLAND 2" at bounding box center [471, 426] width 147 height 26
click at [413, 572] on button "New Product" at bounding box center [428, 569] width 62 height 18
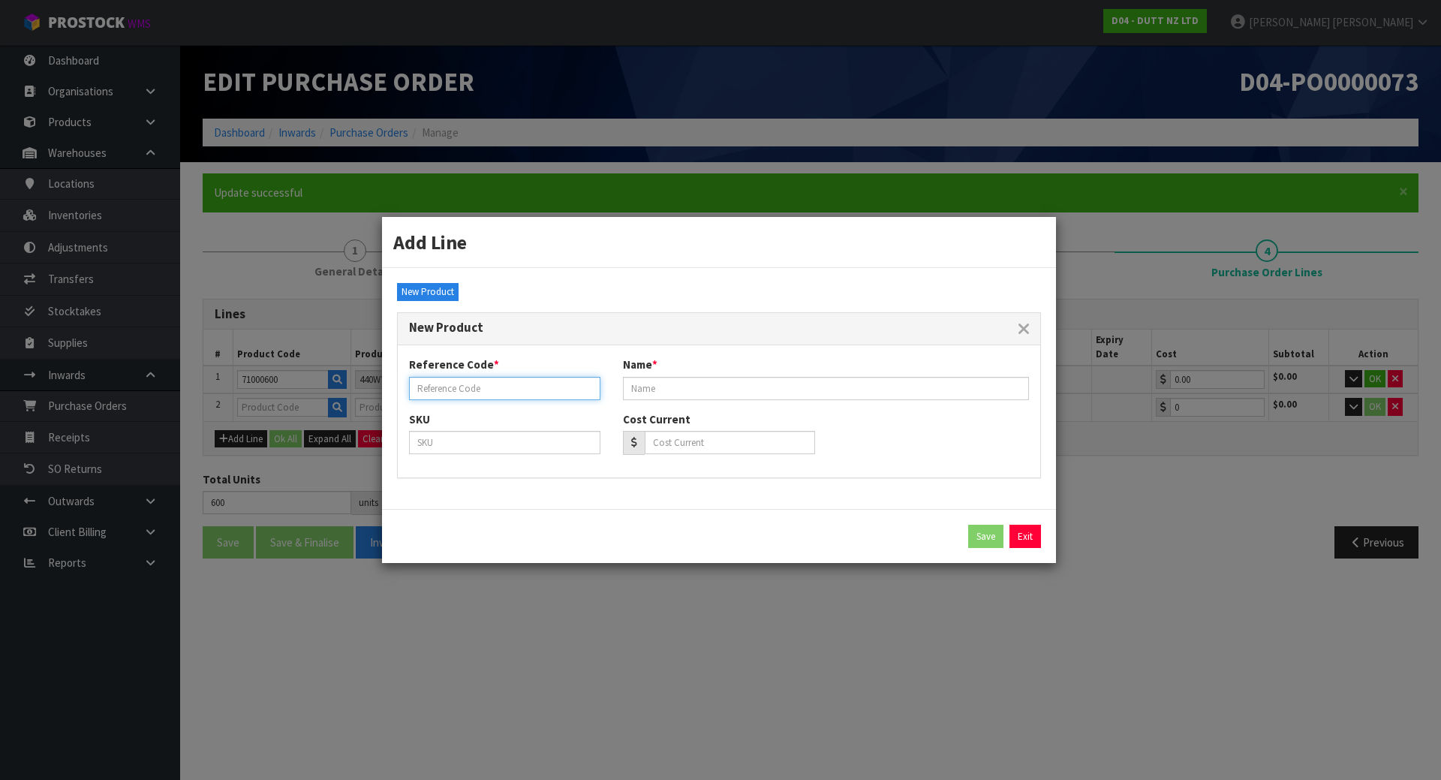
click at [465, 381] on input "text" at bounding box center [504, 388] width 191 height 23
type input "71000601"
click at [667, 369] on div "Name *" at bounding box center [826, 377] width 429 height 43
click at [667, 375] on div "Name *" at bounding box center [826, 377] width 429 height 43
click at [666, 384] on input "text" at bounding box center [826, 388] width 406 height 23
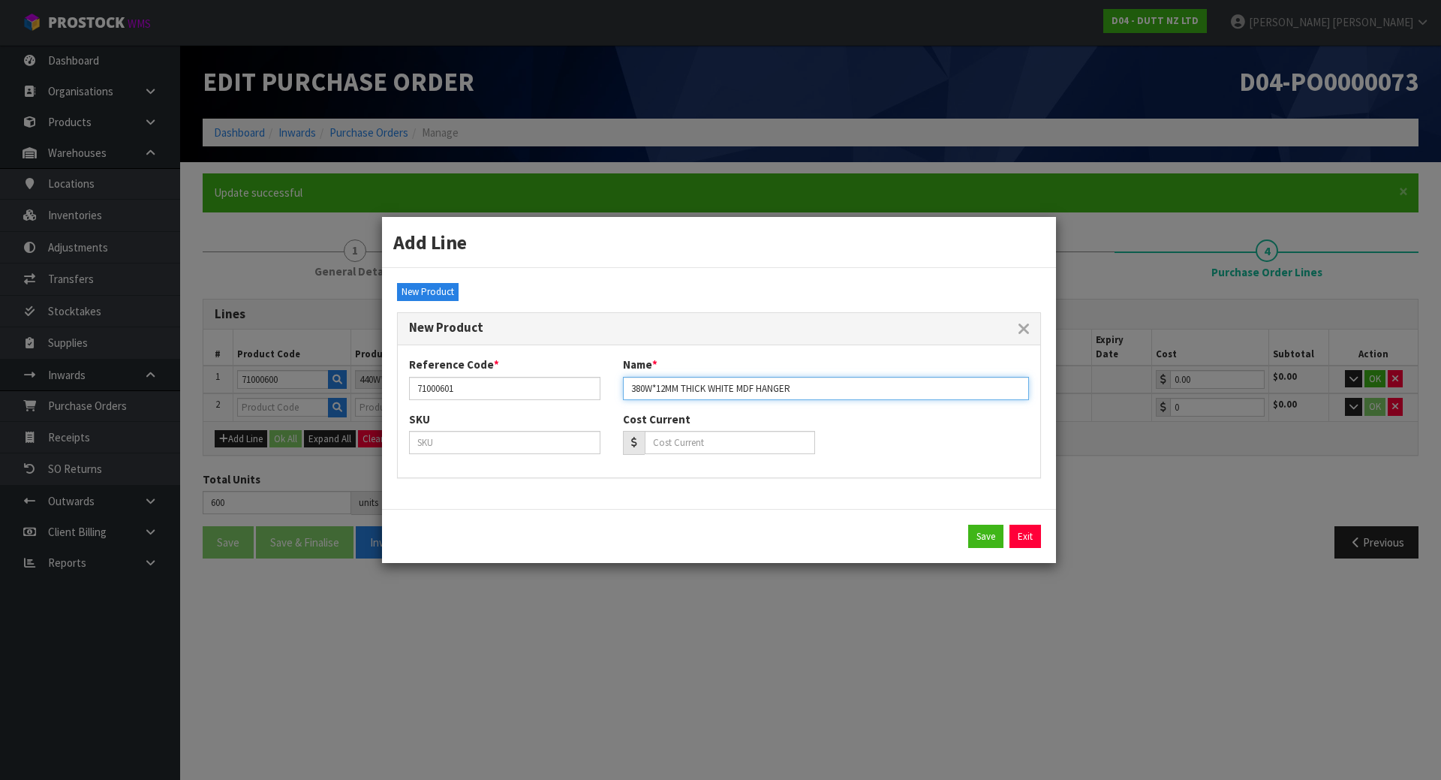
type input "380W*12MM THICK WHITE MDF HANGER"
click at [872, 436] on div "SKU Cost Current" at bounding box center [719, 438] width 642 height 55
click at [981, 537] on button "Save" at bounding box center [985, 537] width 35 height 24
type input "71000601"
type input "380W*12MM THICK WHITE MDF HANGER"
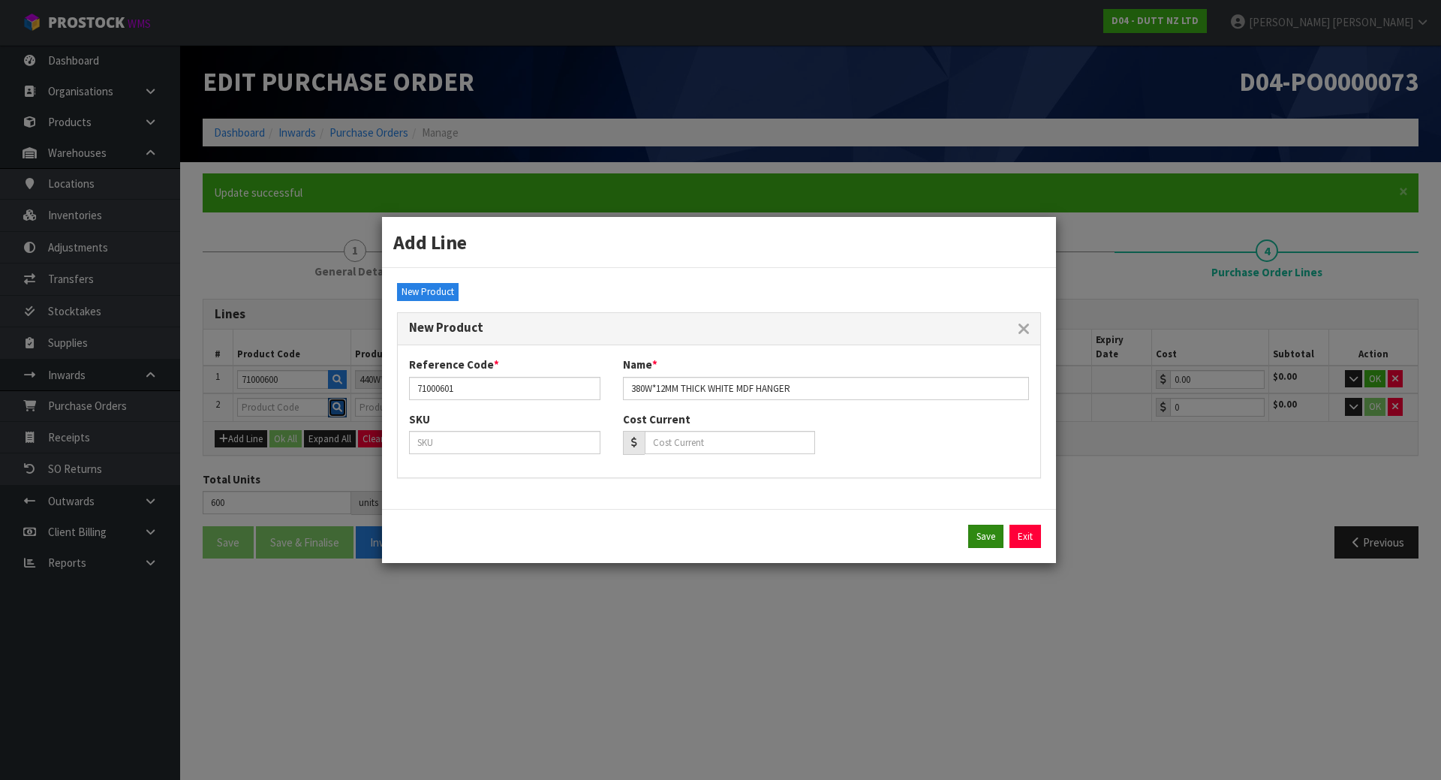
type input "0.00"
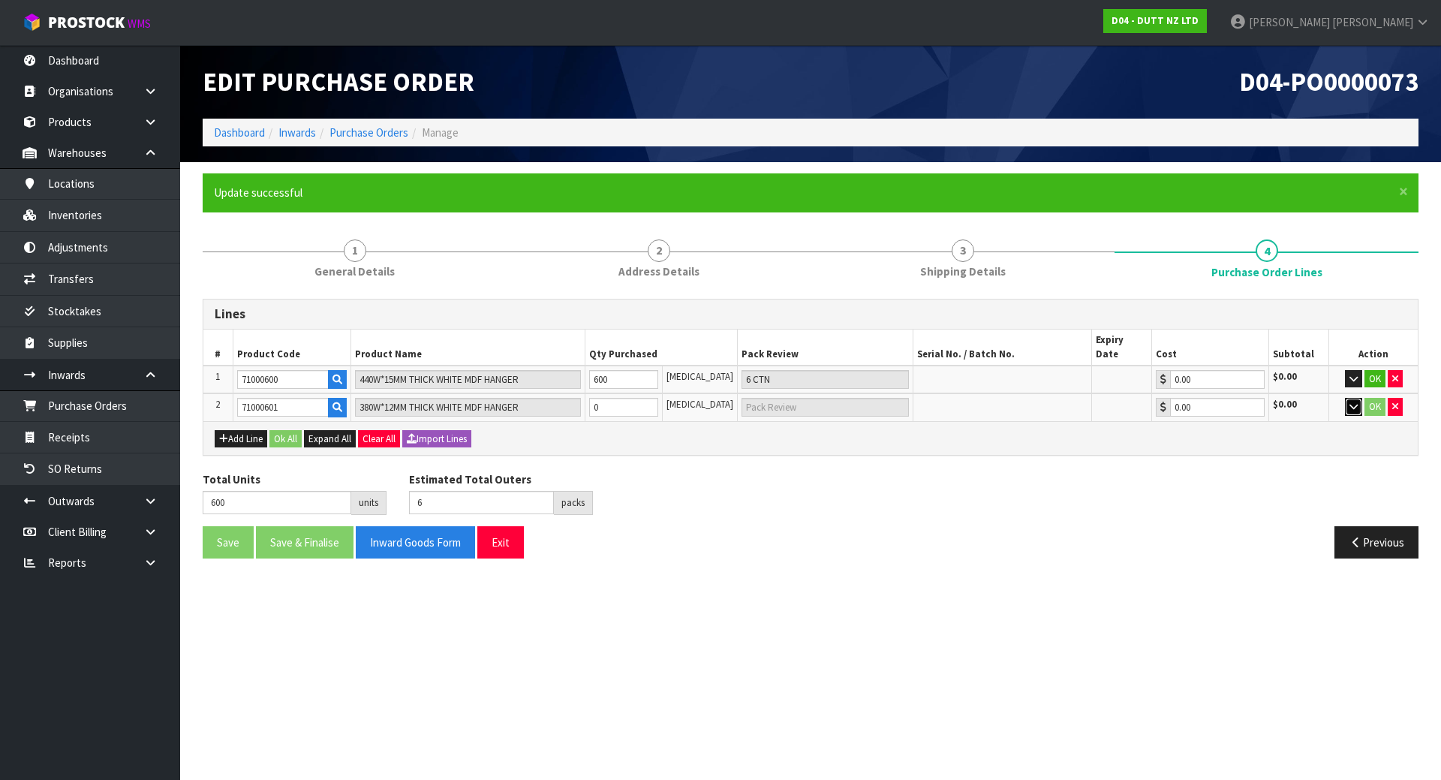
click at [1347, 398] on button "button" at bounding box center [1353, 407] width 17 height 18
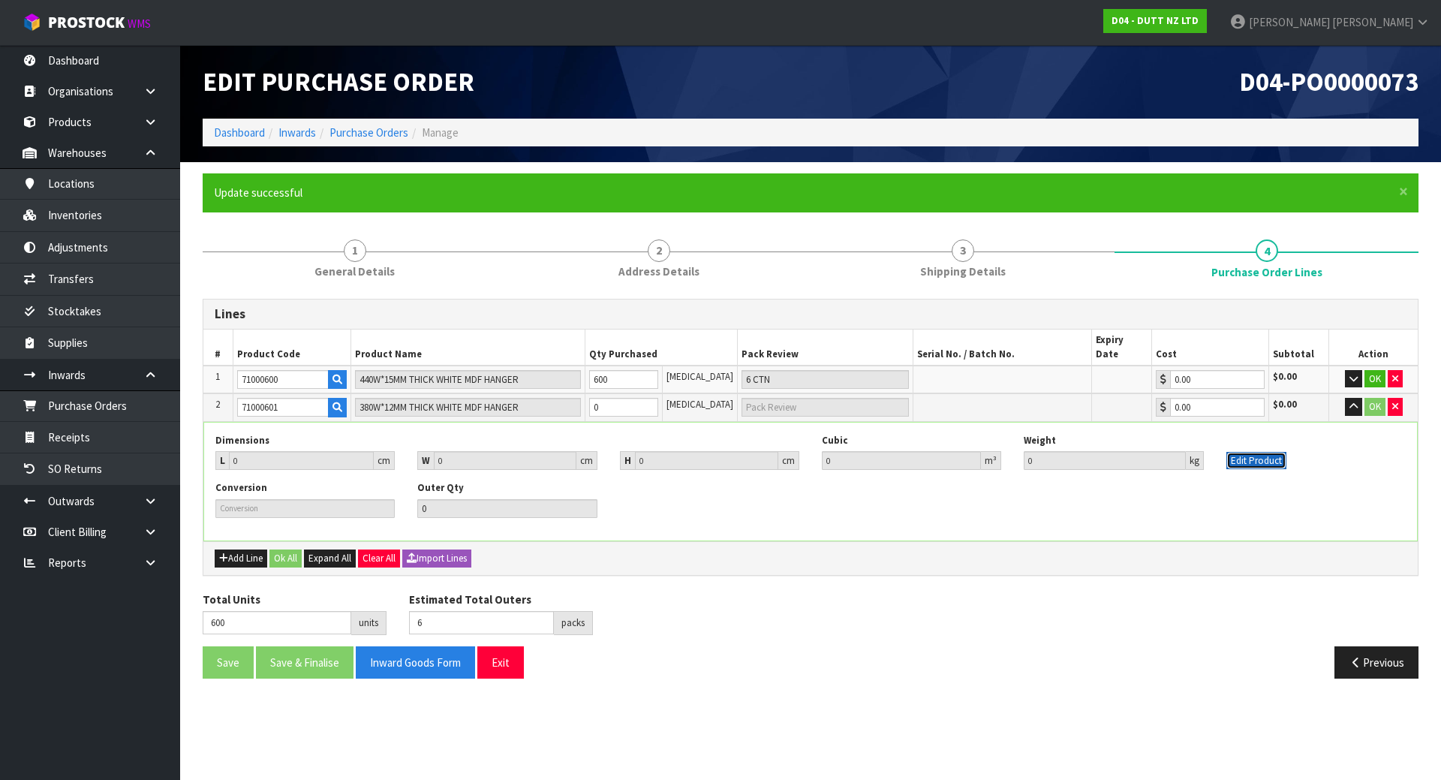
click at [1256, 452] on button "Edit Product" at bounding box center [1256, 461] width 60 height 18
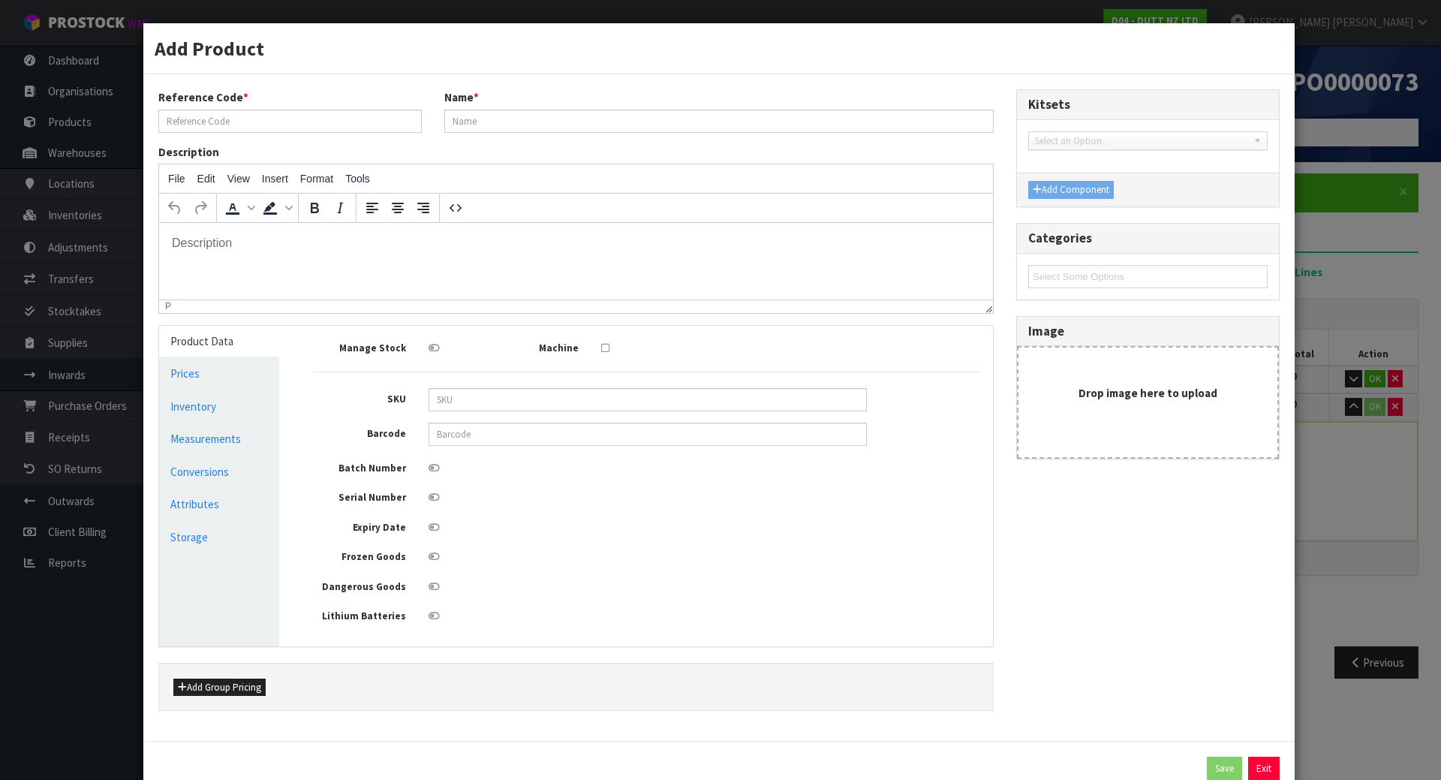
type input "71000601"
type input "380W*12MM THICK WHITE MDF HANGER"
type input "0"
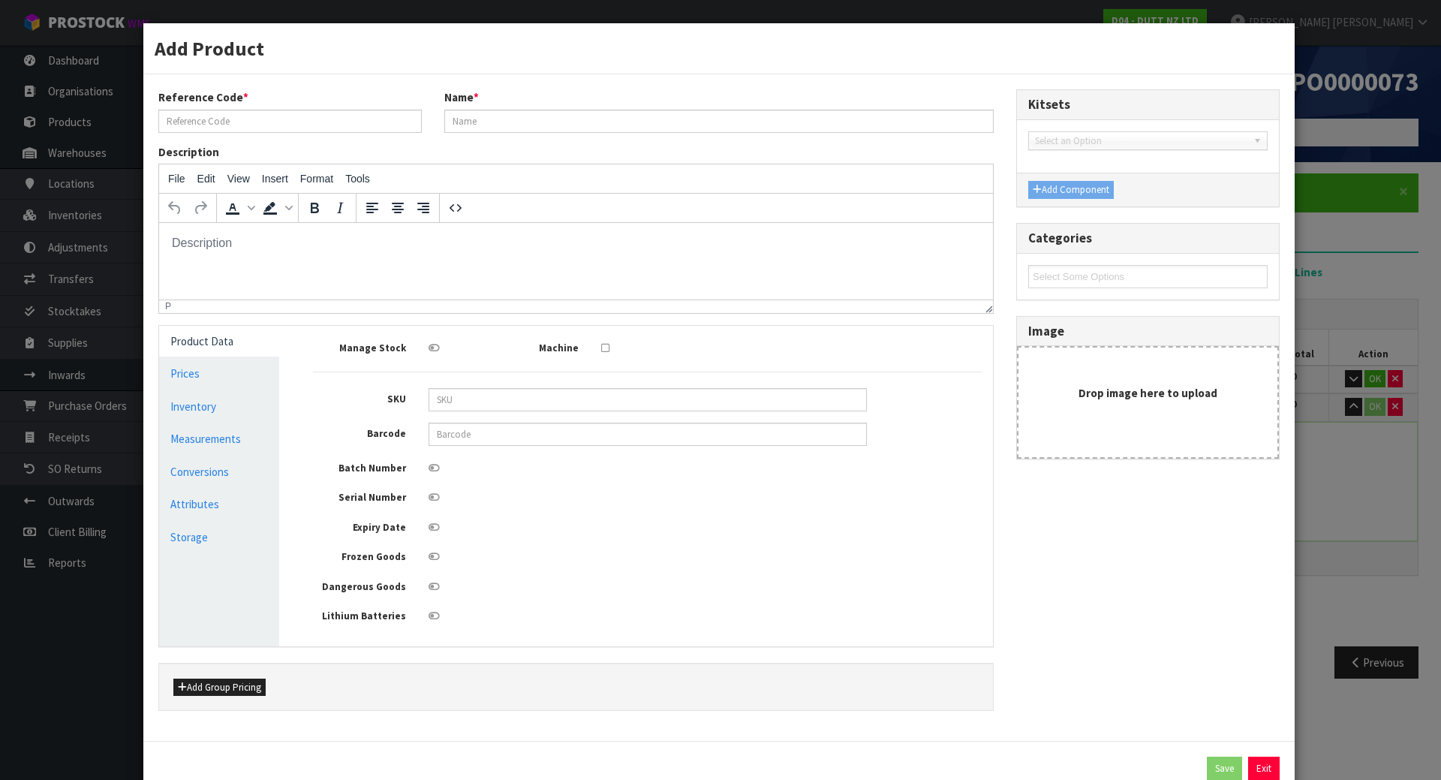
type input "0"
click at [249, 441] on link "Measurements" at bounding box center [219, 438] width 120 height 31
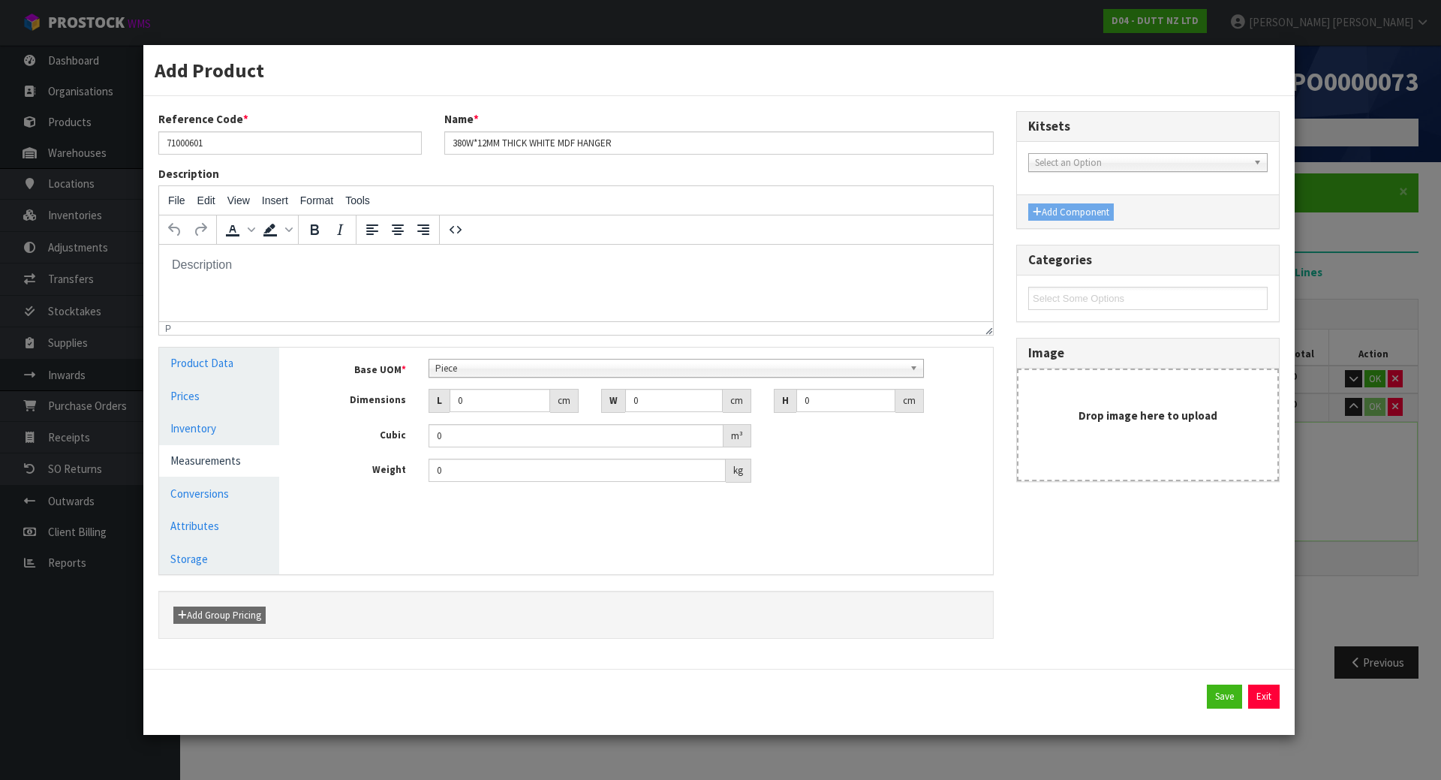
click at [506, 363] on span "Piece" at bounding box center [669, 368] width 469 height 18
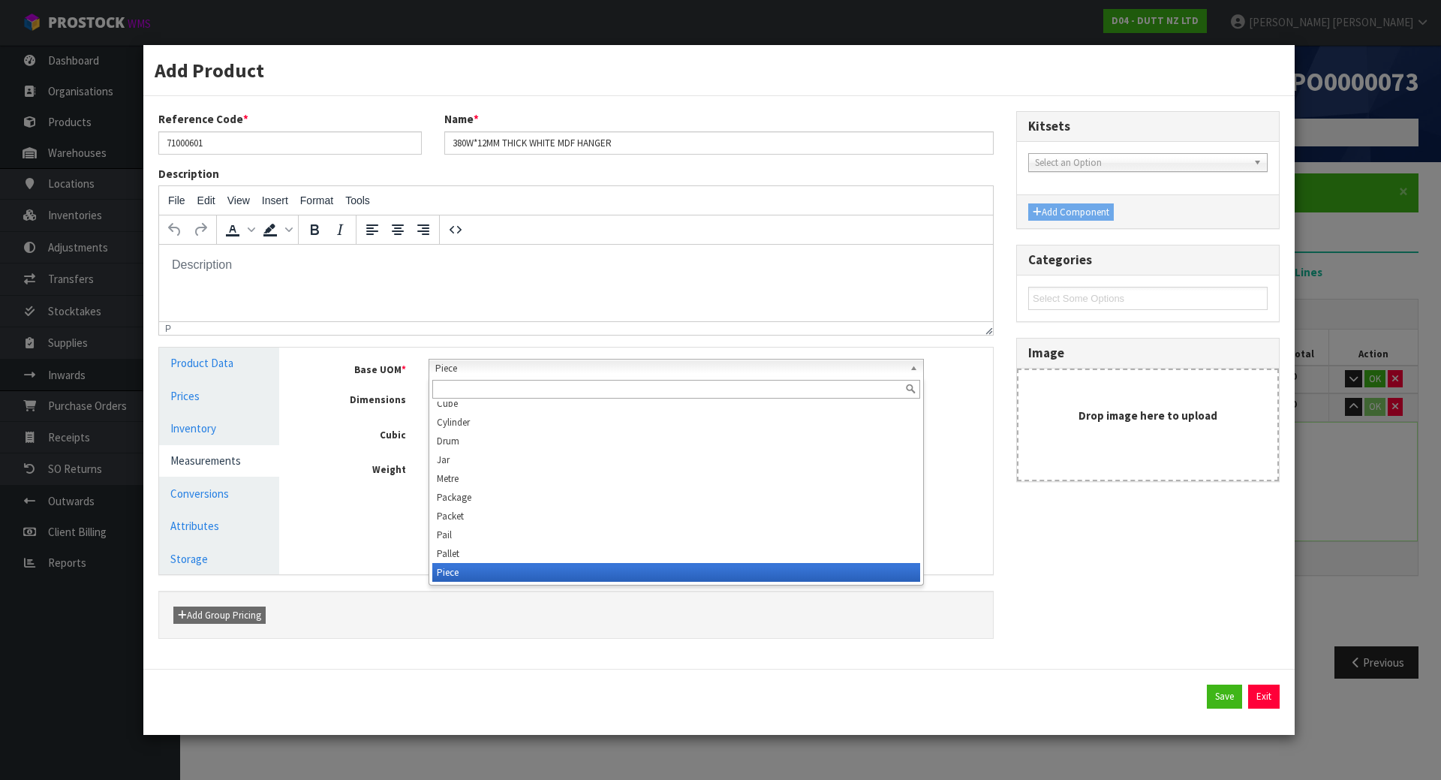
click at [503, 392] on input "text" at bounding box center [676, 389] width 489 height 19
click at [266, 364] on link "Product Data" at bounding box center [219, 362] width 120 height 31
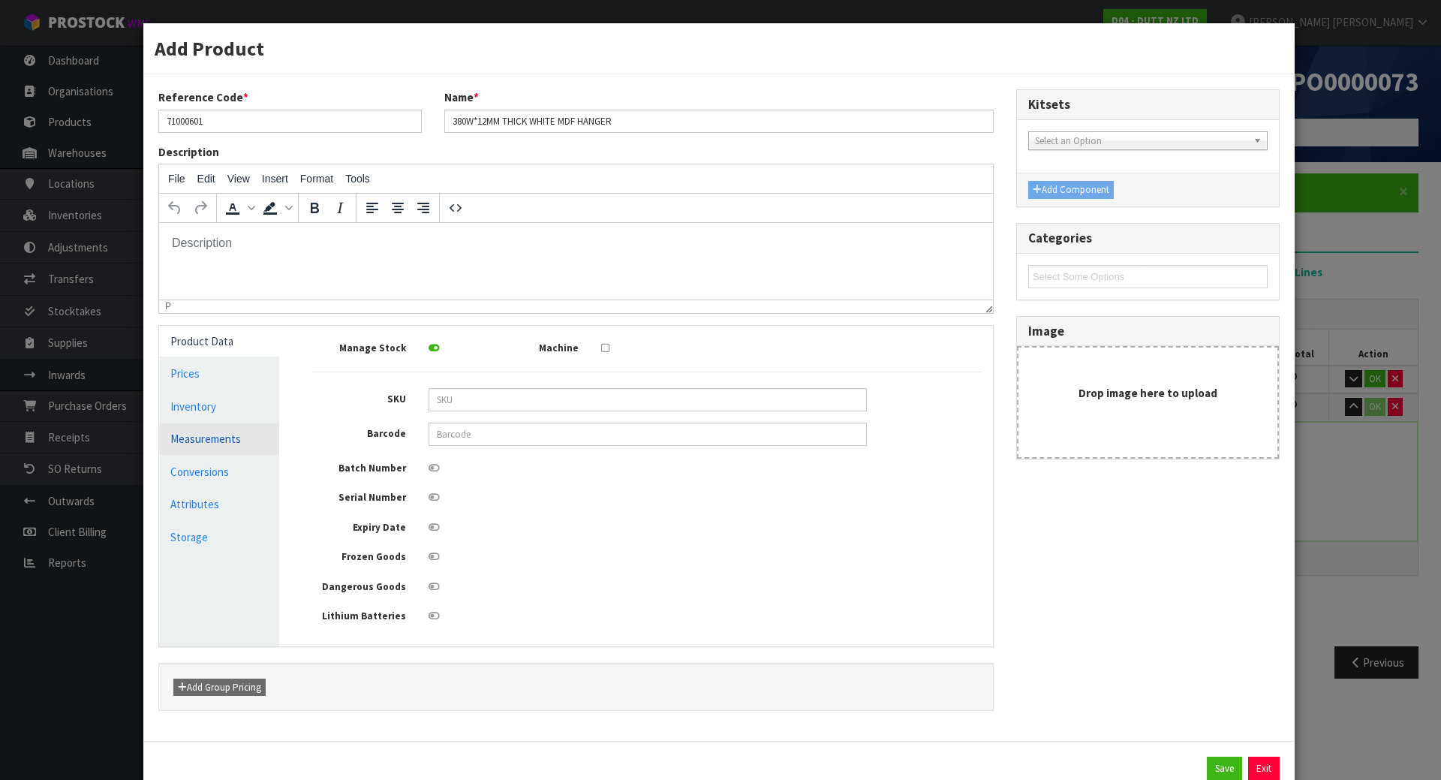
click at [236, 453] on link "Measurements" at bounding box center [219, 438] width 120 height 31
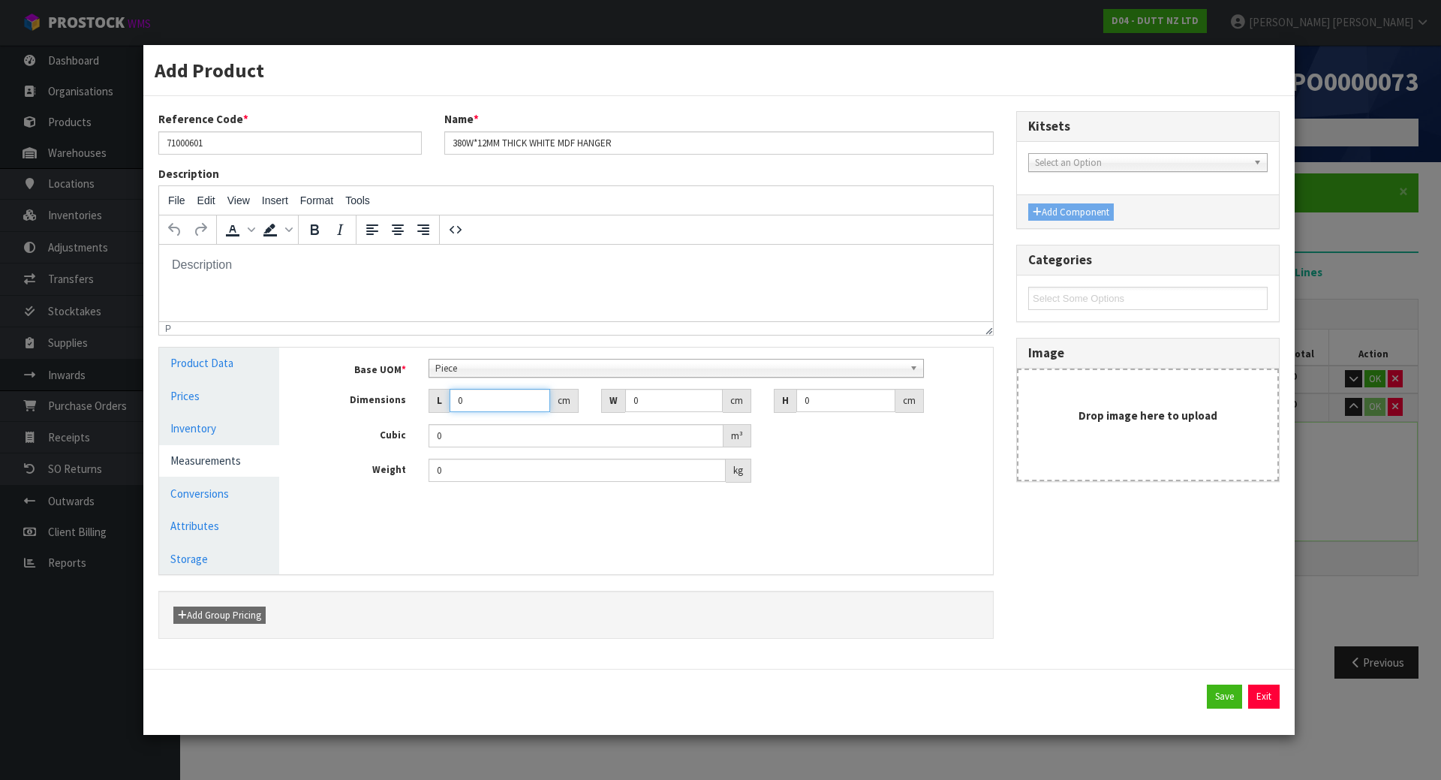
drag, startPoint x: 489, startPoint y: 395, endPoint x: 426, endPoint y: 410, distance: 65.7
click at [426, 410] on div "L 0 cm" at bounding box center [503, 401] width 173 height 24
type input "3"
type input "0.000001"
type input "39"
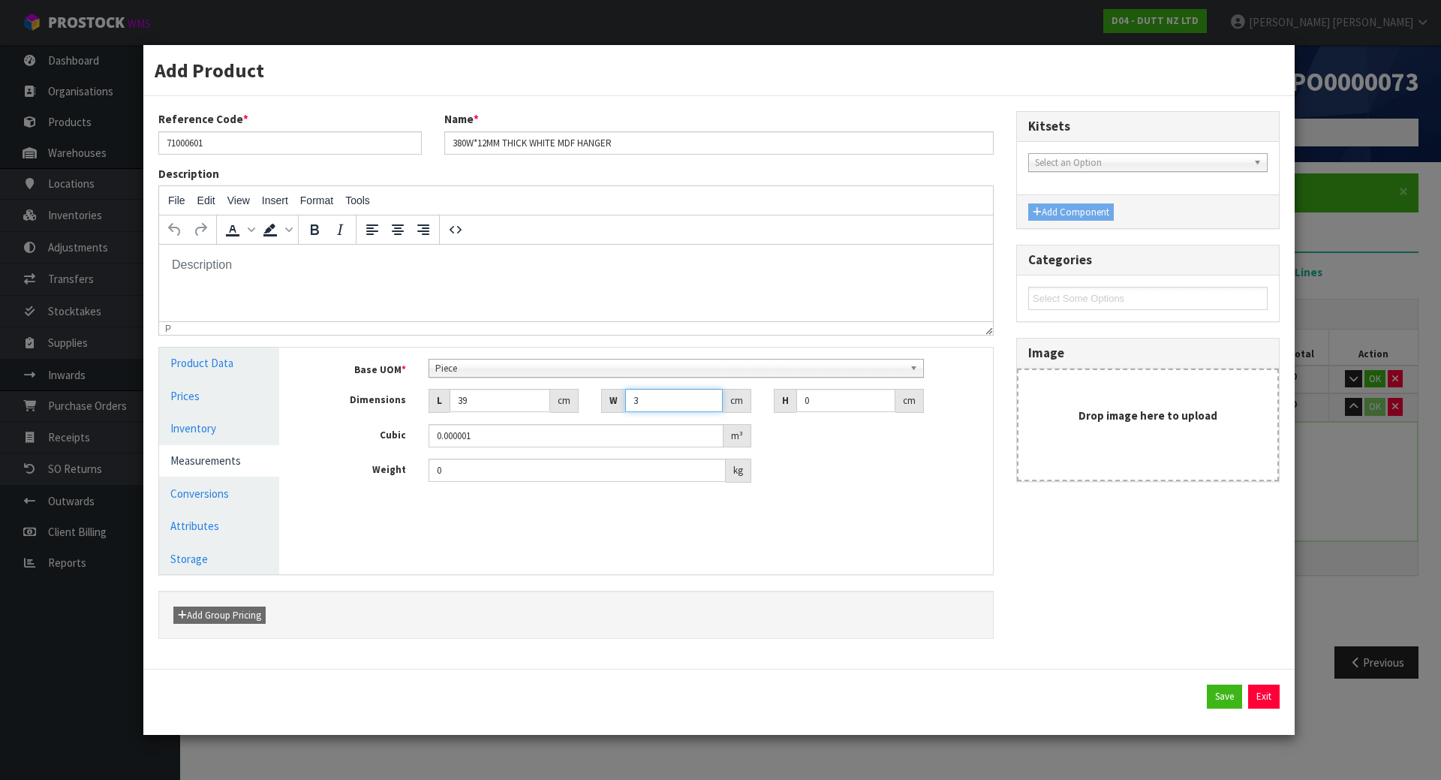
type input "3"
type input "1"
type input "0.000117"
type input "16"
type input "0.001872"
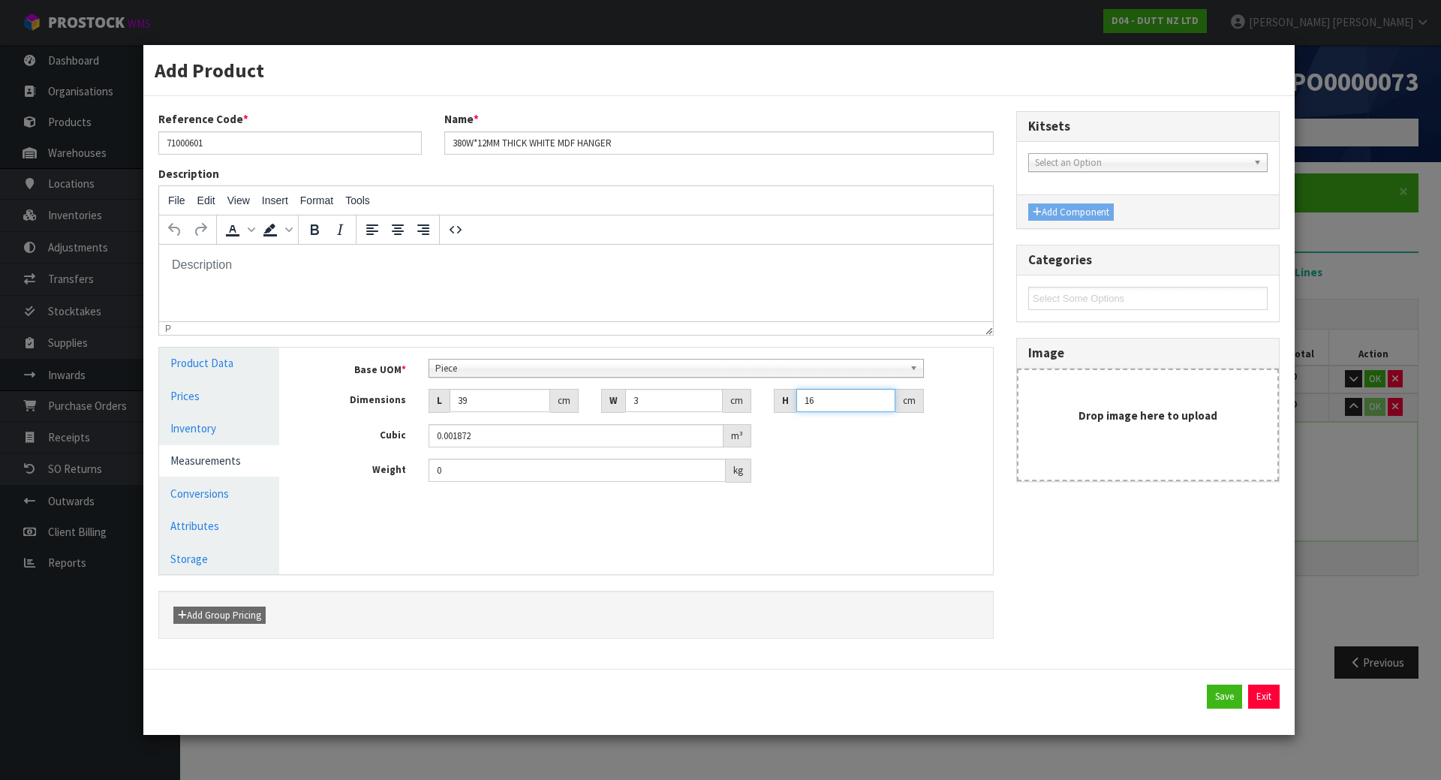
type input "16"
type input "0.15"
click at [242, 497] on link "Conversions" at bounding box center [219, 493] width 120 height 31
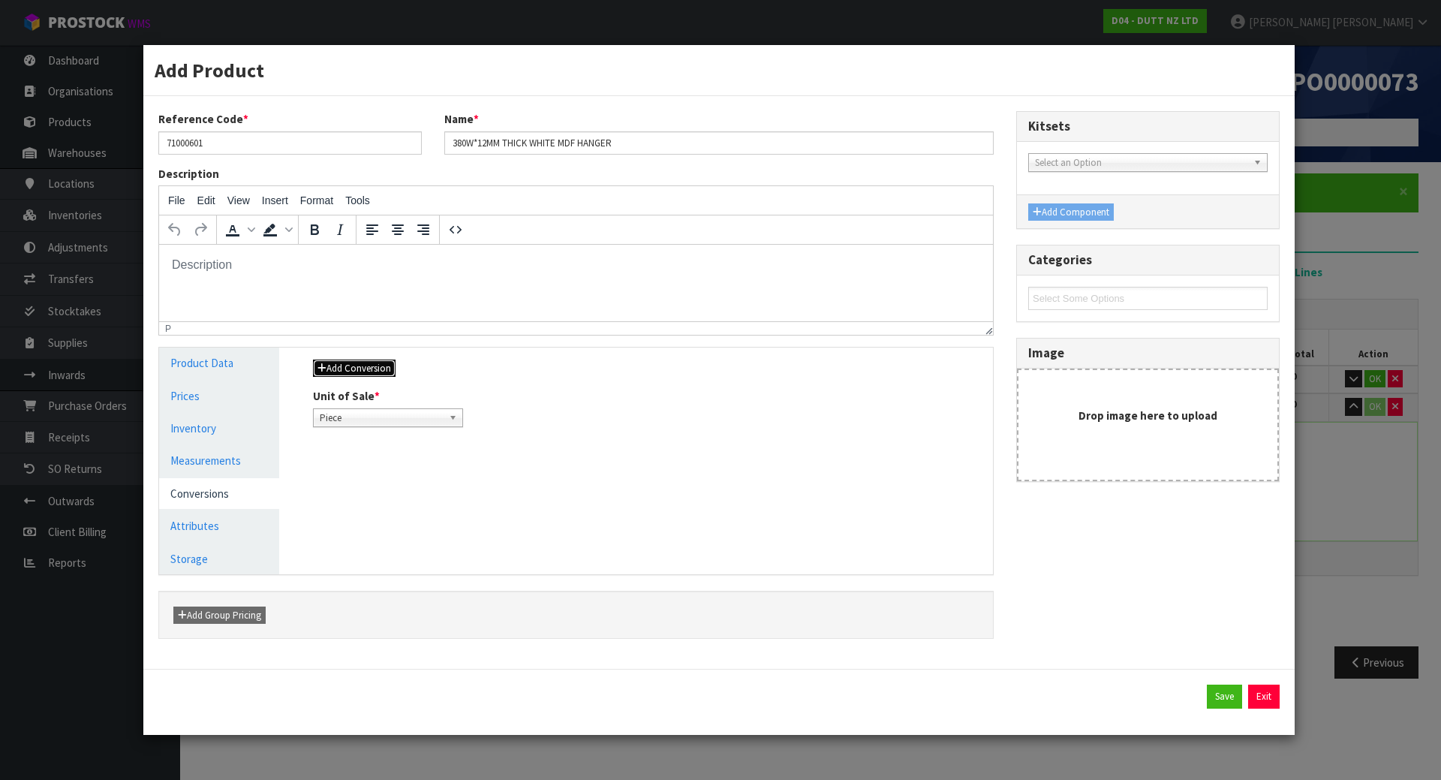
click at [326, 368] on button "Add Conversion" at bounding box center [354, 368] width 83 height 18
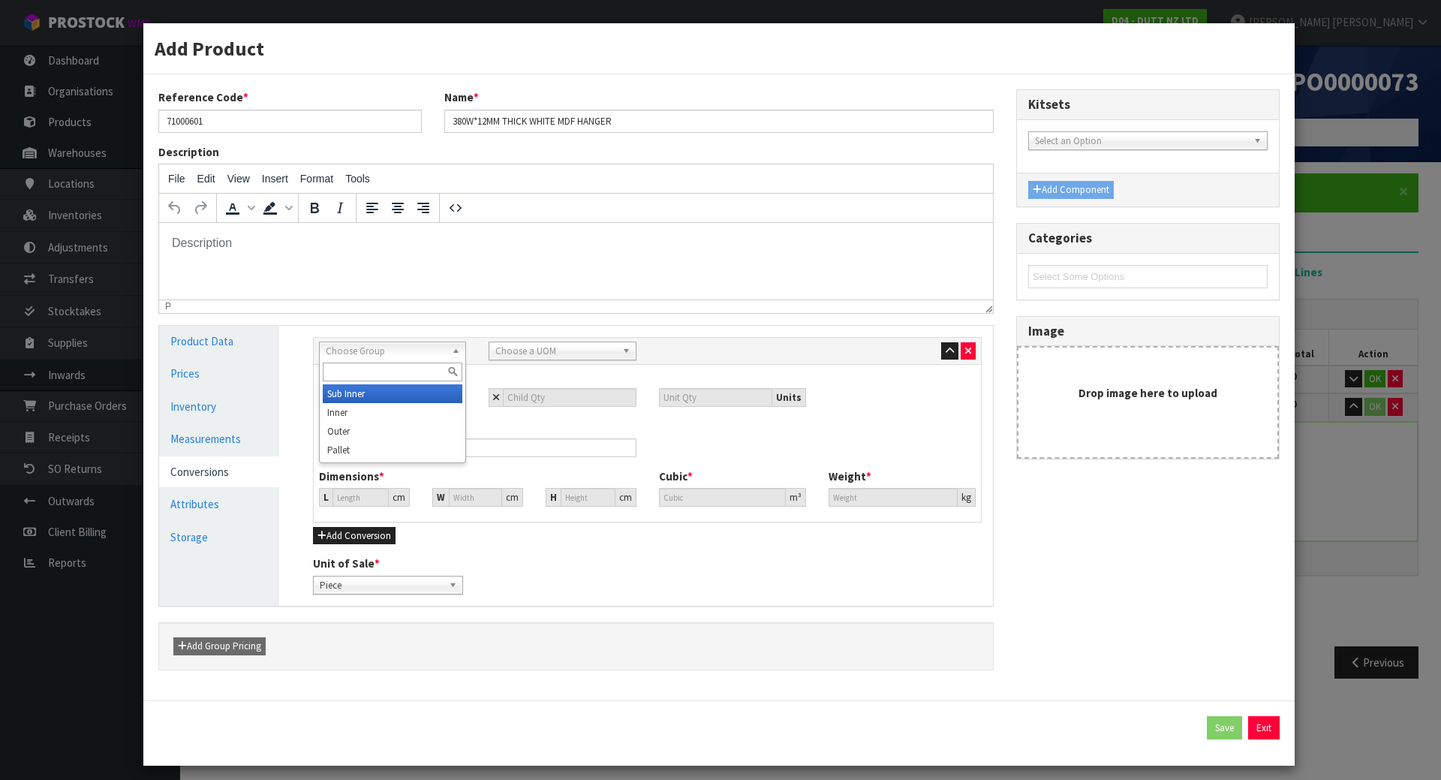
click at [367, 353] on span "Choose Group" at bounding box center [386, 351] width 120 height 18
click at [362, 432] on li "Outer" at bounding box center [393, 431] width 140 height 19
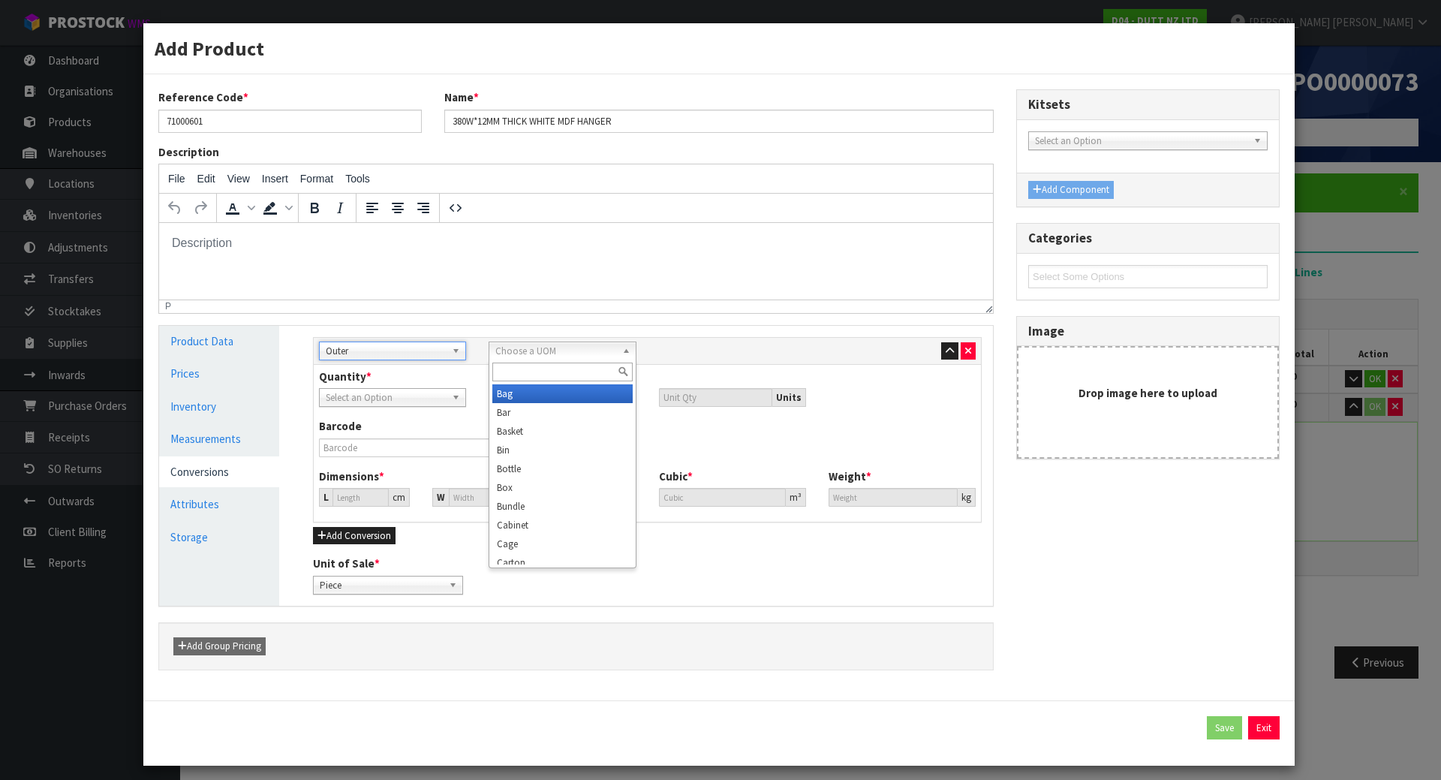
click at [514, 353] on span "Choose a UOM" at bounding box center [555, 351] width 120 height 18
type input "ca"
click at [534, 425] on li "Ca rton" at bounding box center [562, 431] width 140 height 19
click at [540, 402] on input "number" at bounding box center [569, 397] width 133 height 19
type input "1"
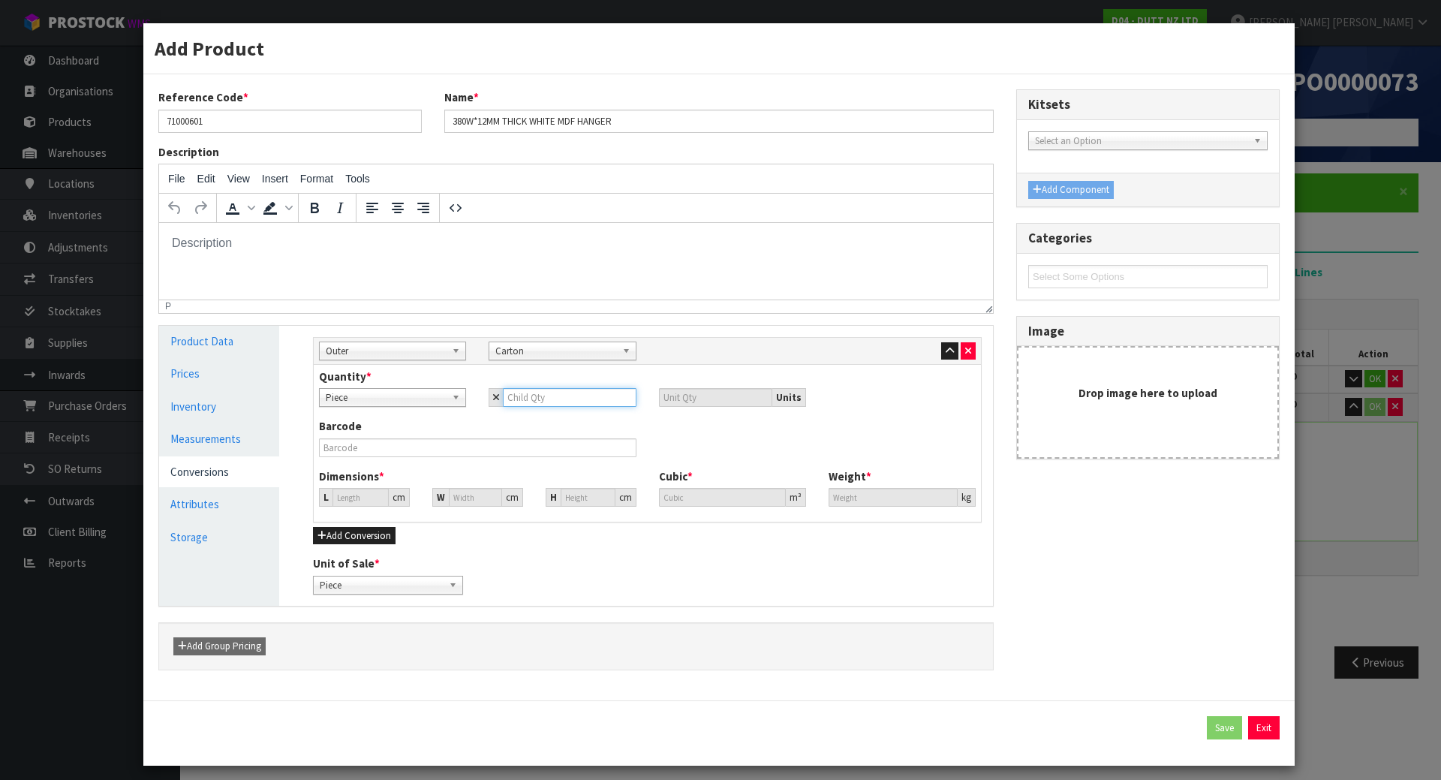
type input "1"
type input "10"
type input "100"
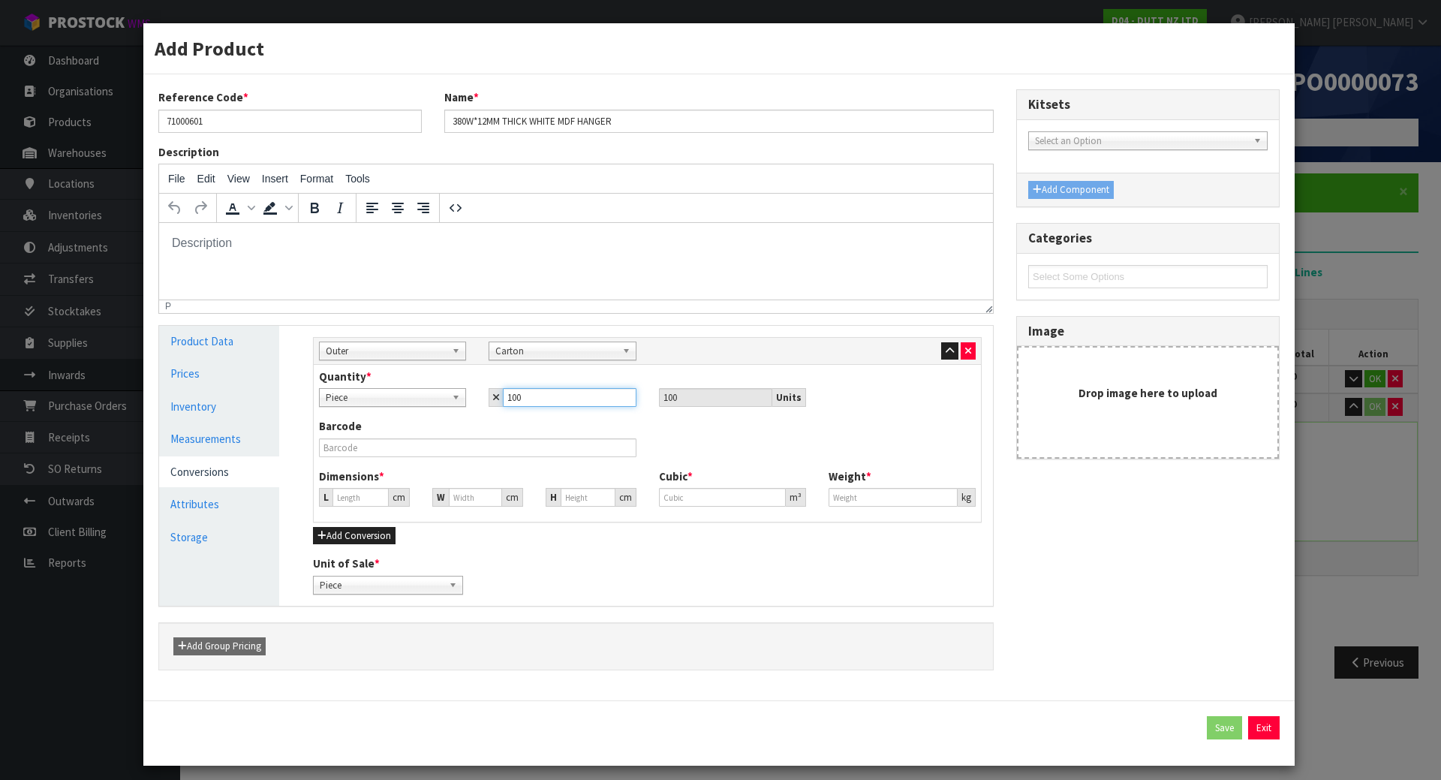
type input "100"
type input "57.205"
type input "0.1872"
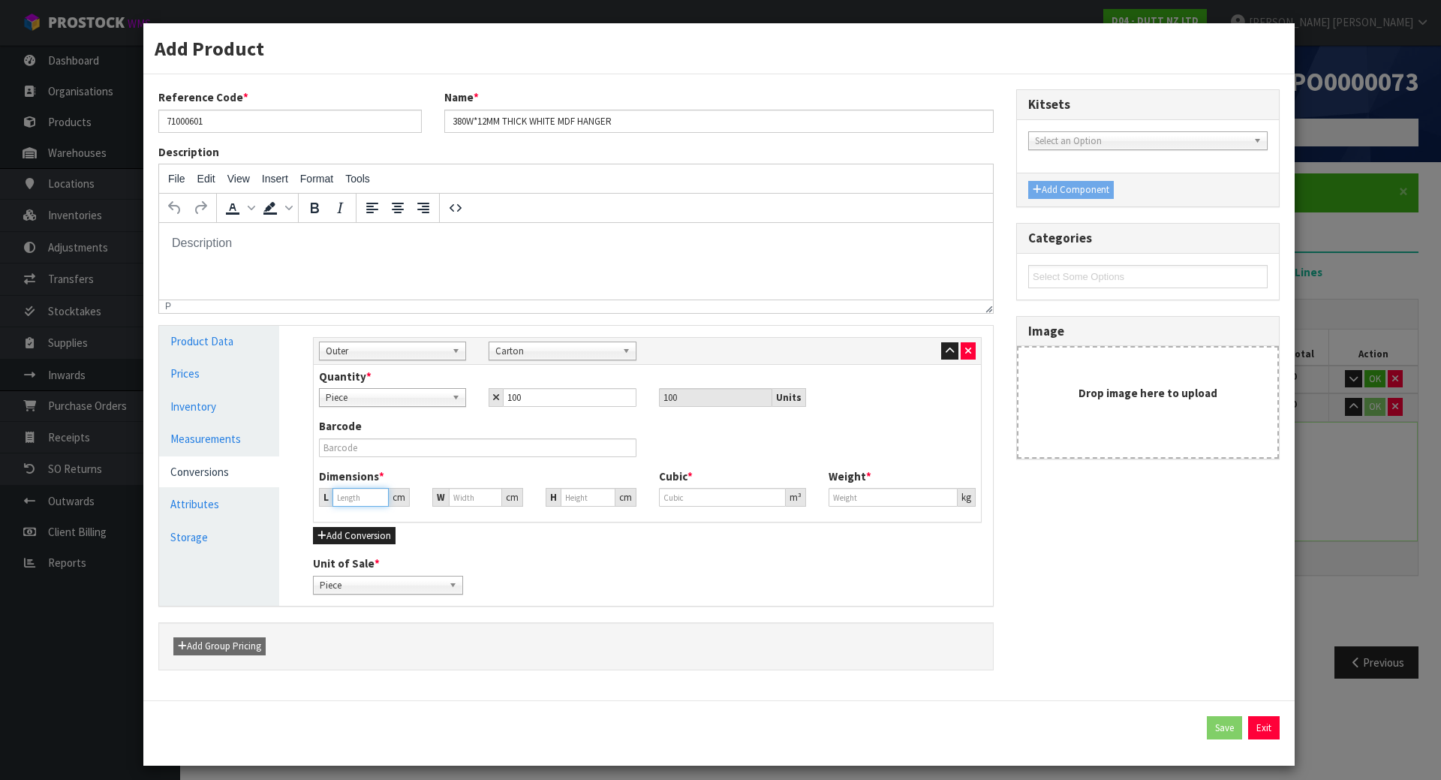
type input "15"
click at [352, 492] on input "57.205" at bounding box center [360, 497] width 56 height 19
drag, startPoint x: 359, startPoint y: 501, endPoint x: 296, endPoint y: 497, distance: 62.4
click at [296, 497] on div "Manage Stock Machine SKU Barcode Batch Number Serial Number Expiry Date Frozen …" at bounding box center [647, 466] width 714 height 280
type input "5"
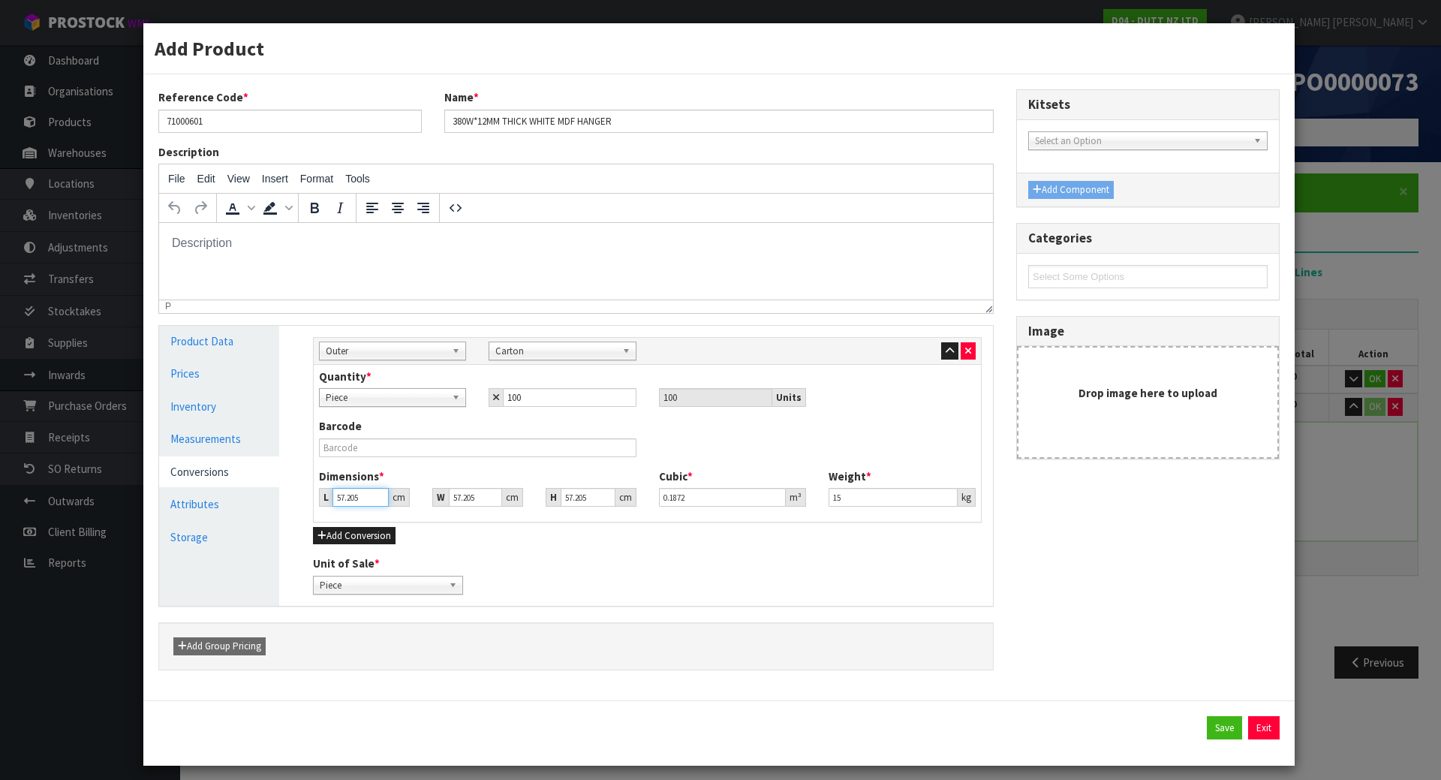
type input "0.016362"
type input "55"
type input "0.179983"
type input "55"
type input "4"
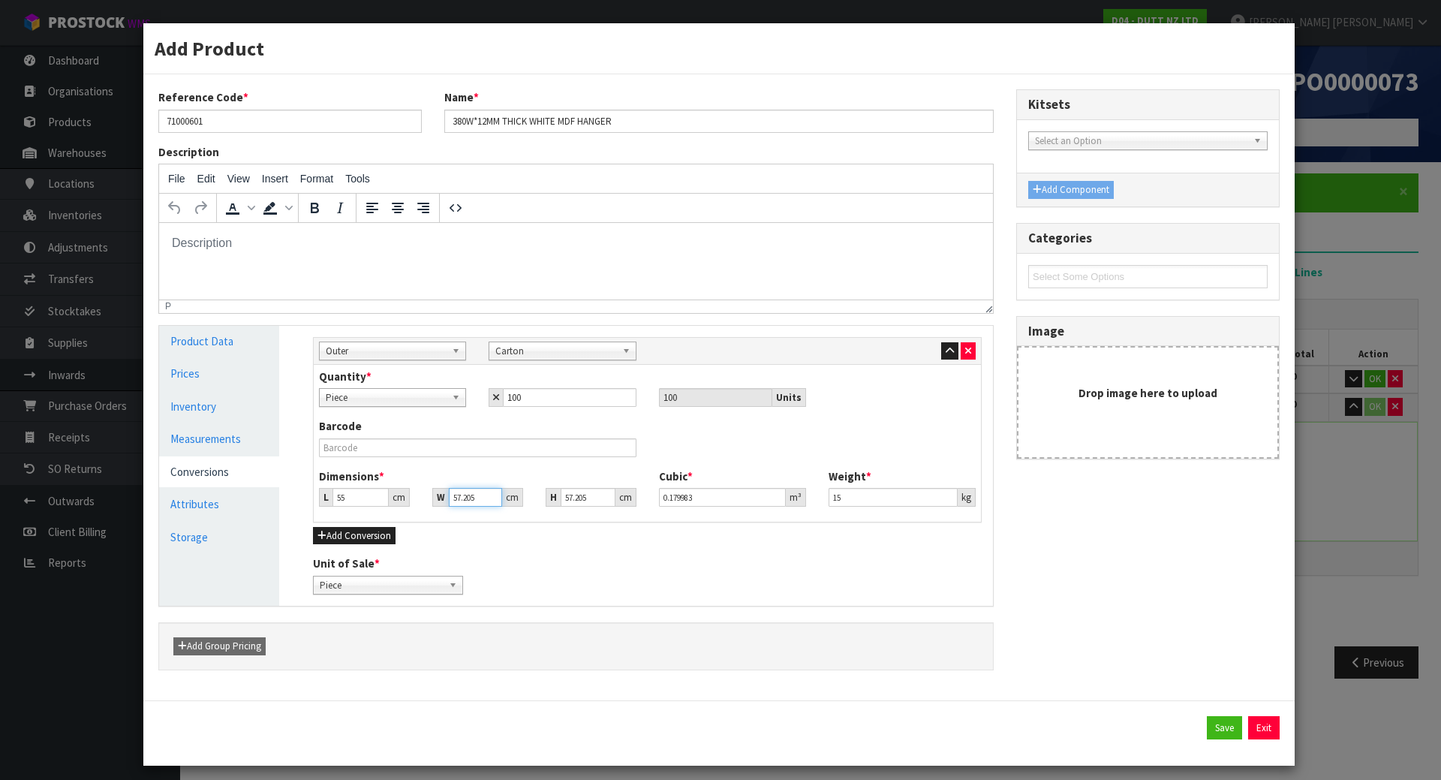
type input "0.012585"
type input "41"
type input "0.128997"
type input "41"
type input "3"
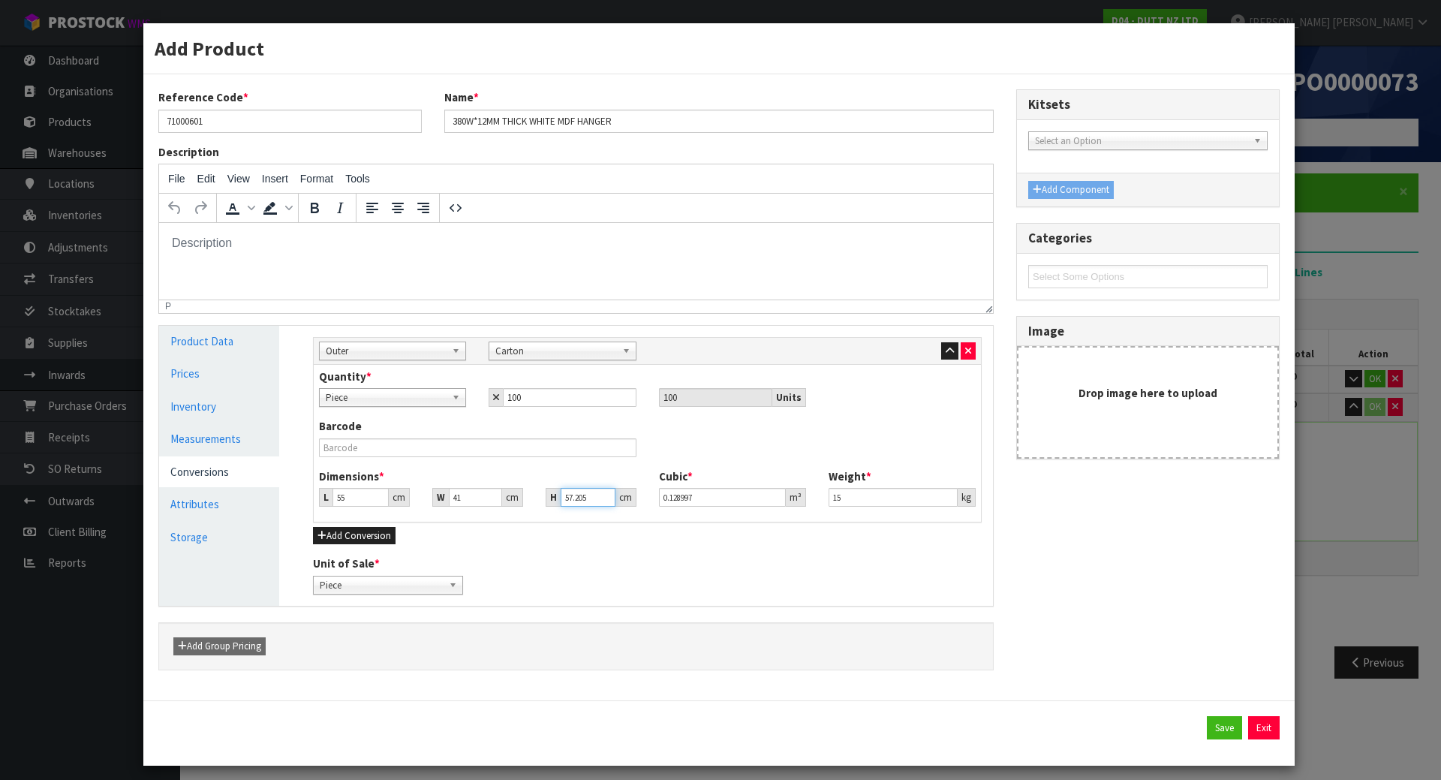
type input "0.006765"
type input "36"
type input "0.08118"
type input "36"
type input "18"
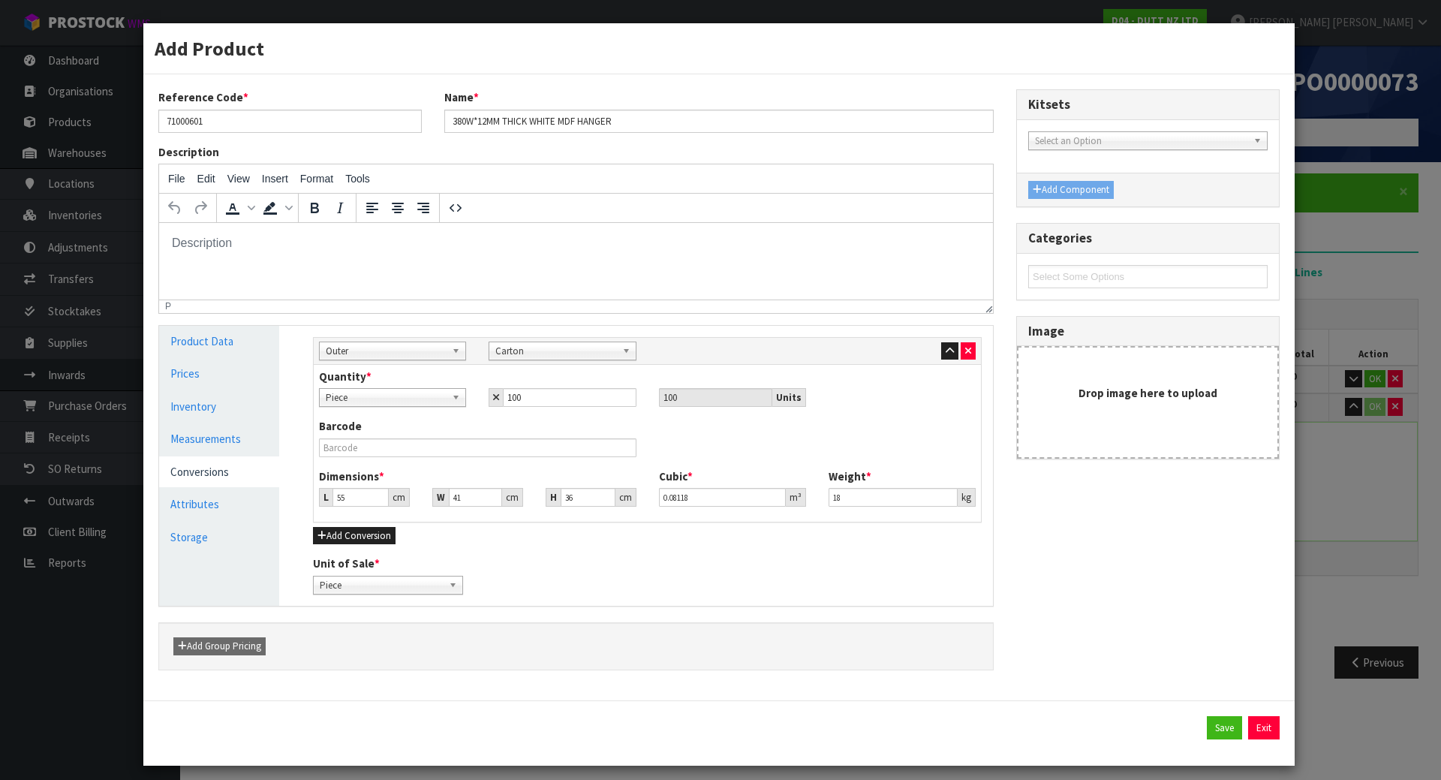
click at [664, 564] on div "Unit of Sale * Piece Carton Piece" at bounding box center [647, 574] width 691 height 38
click at [1214, 725] on button "Save" at bounding box center [1224, 728] width 35 height 24
type input "55"
type input "41"
type input "36"
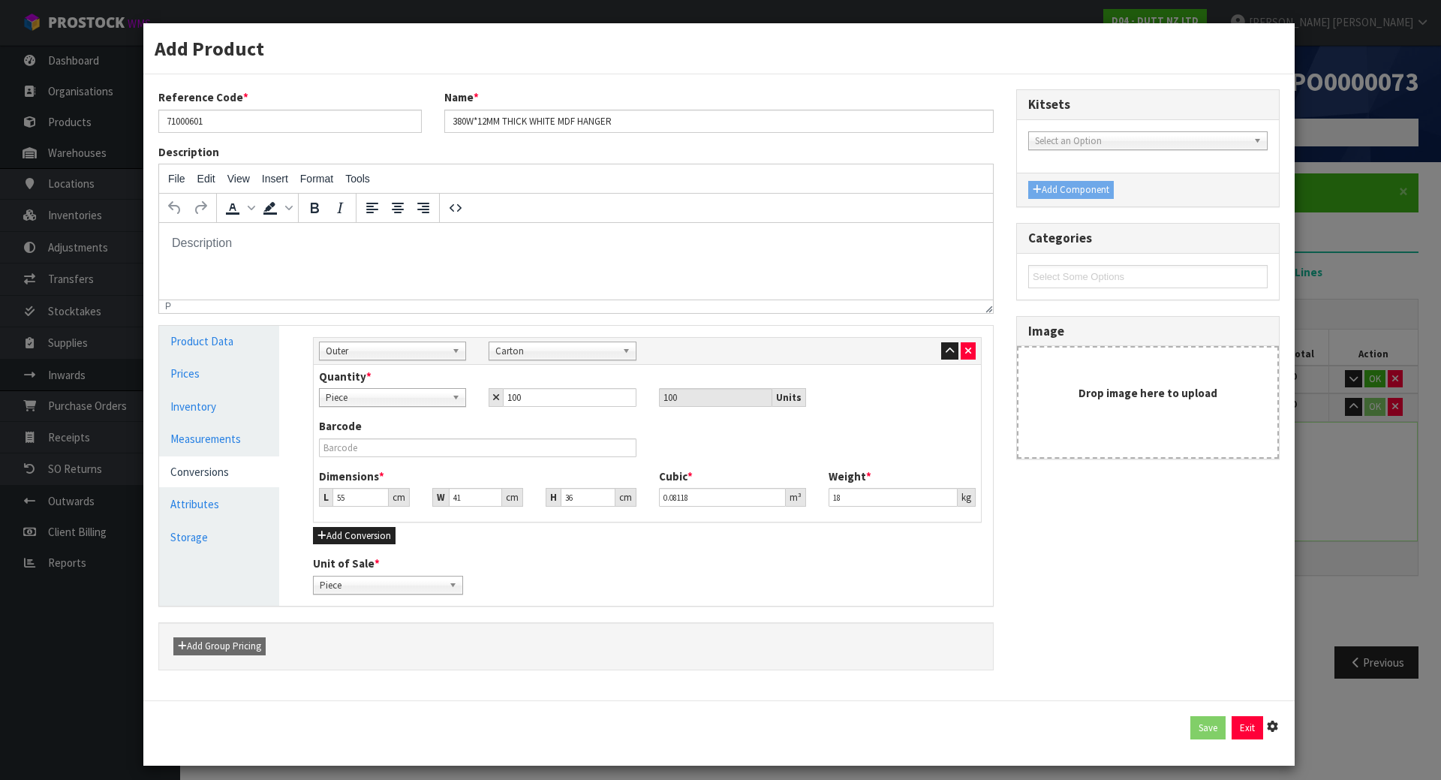
type input "0.08118"
type input "18"
type input "100 [MEDICAL_DATA] x CTN"
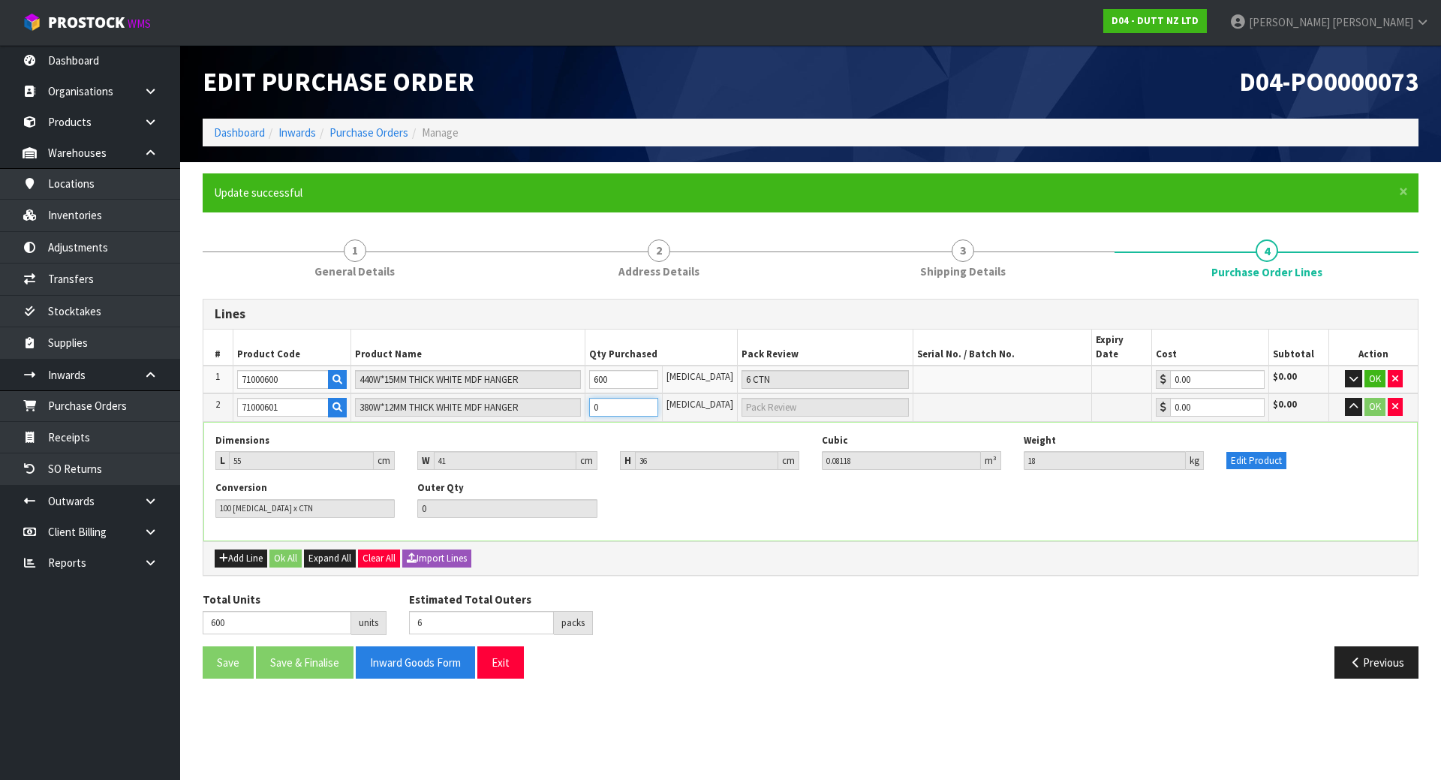
click at [554, 399] on tr "2 71000601 380W*12MM THICK WHITE MDF HANGER 0 [MEDICAL_DATA] 0.00 $0.00 OK" at bounding box center [810, 407] width 1214 height 28
type input "602"
type input "2"
type input "2 [MEDICAL_DATA]"
type input "620"
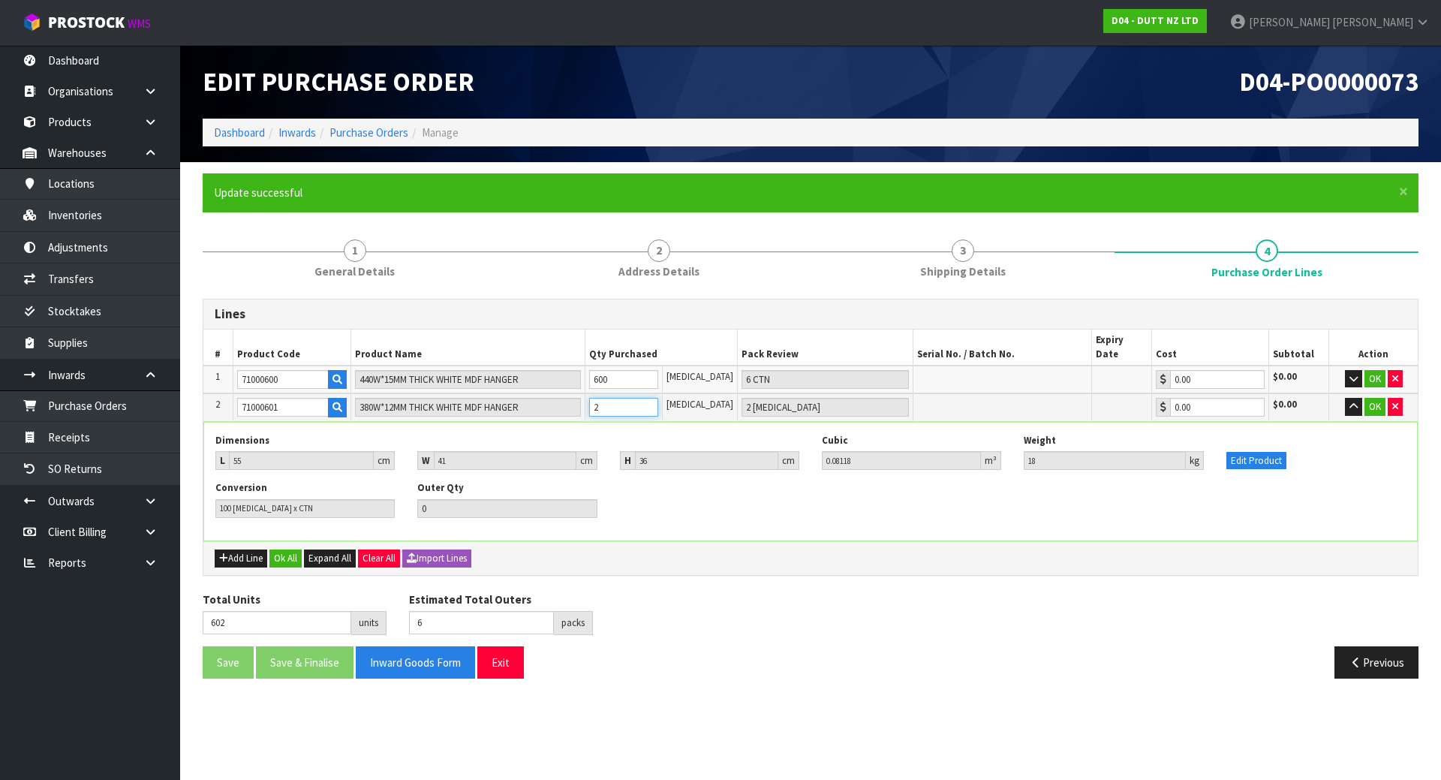
type input "20"
type input "20 [MEDICAL_DATA]"
type input "800"
type input "8"
type input "200"
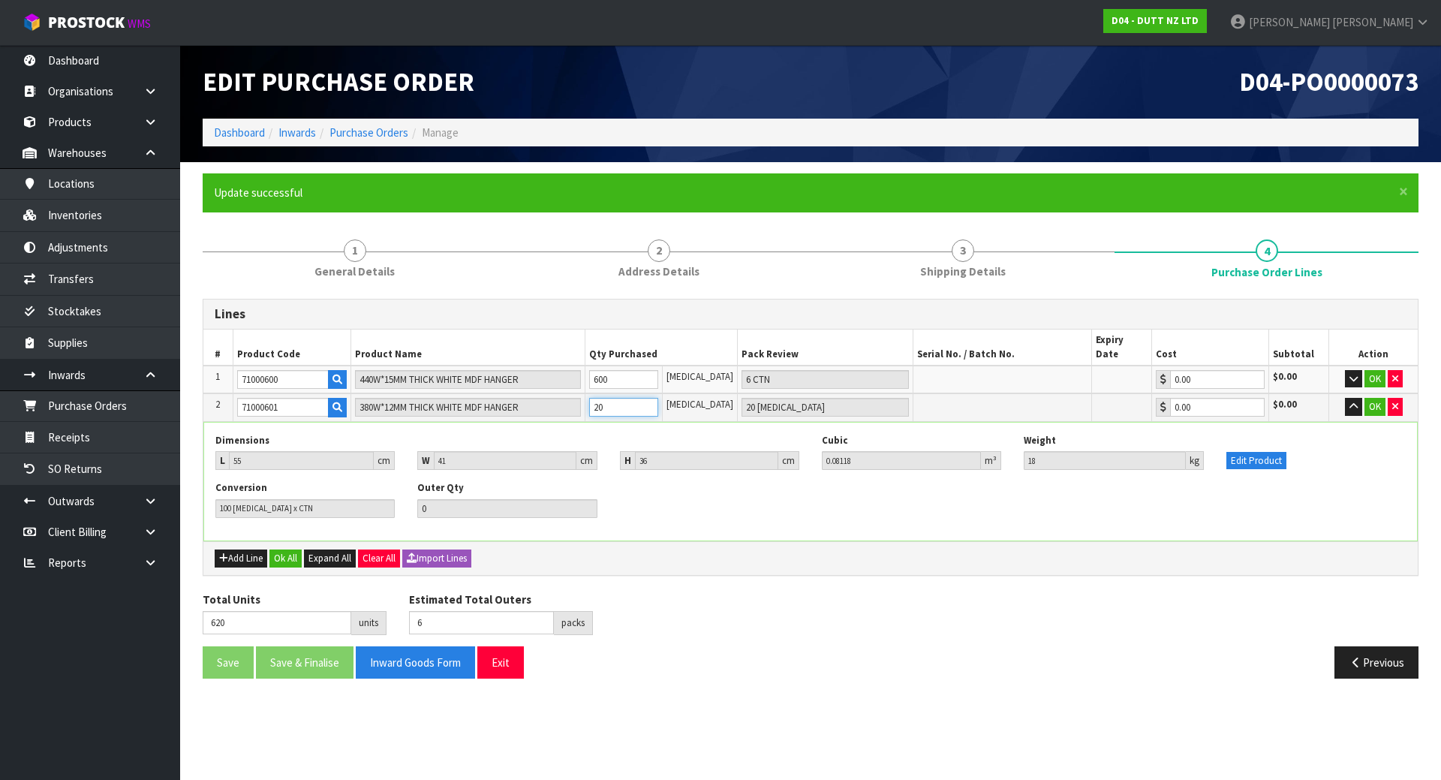
type input "2 CTN"
type input "2"
type input "200"
click at [1370, 370] on button "OK" at bounding box center [1374, 379] width 21 height 18
click at [1370, 398] on button "OK" at bounding box center [1374, 407] width 21 height 18
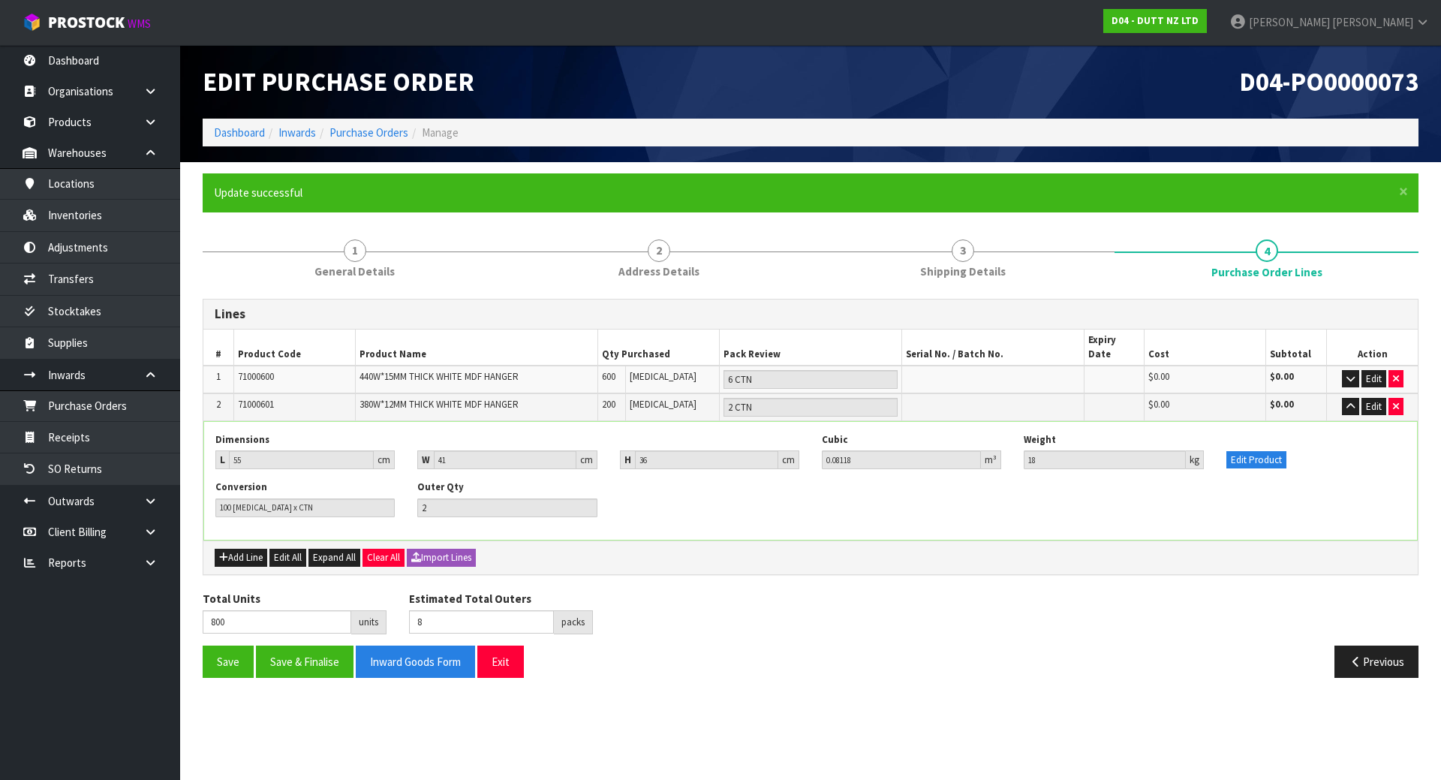
click at [807, 490] on div "Conversion 100 [MEDICAL_DATA] x CTN Outer Qty 2" at bounding box center [810, 503] width 1213 height 47
click at [1353, 401] on icon "button" at bounding box center [1350, 406] width 8 height 10
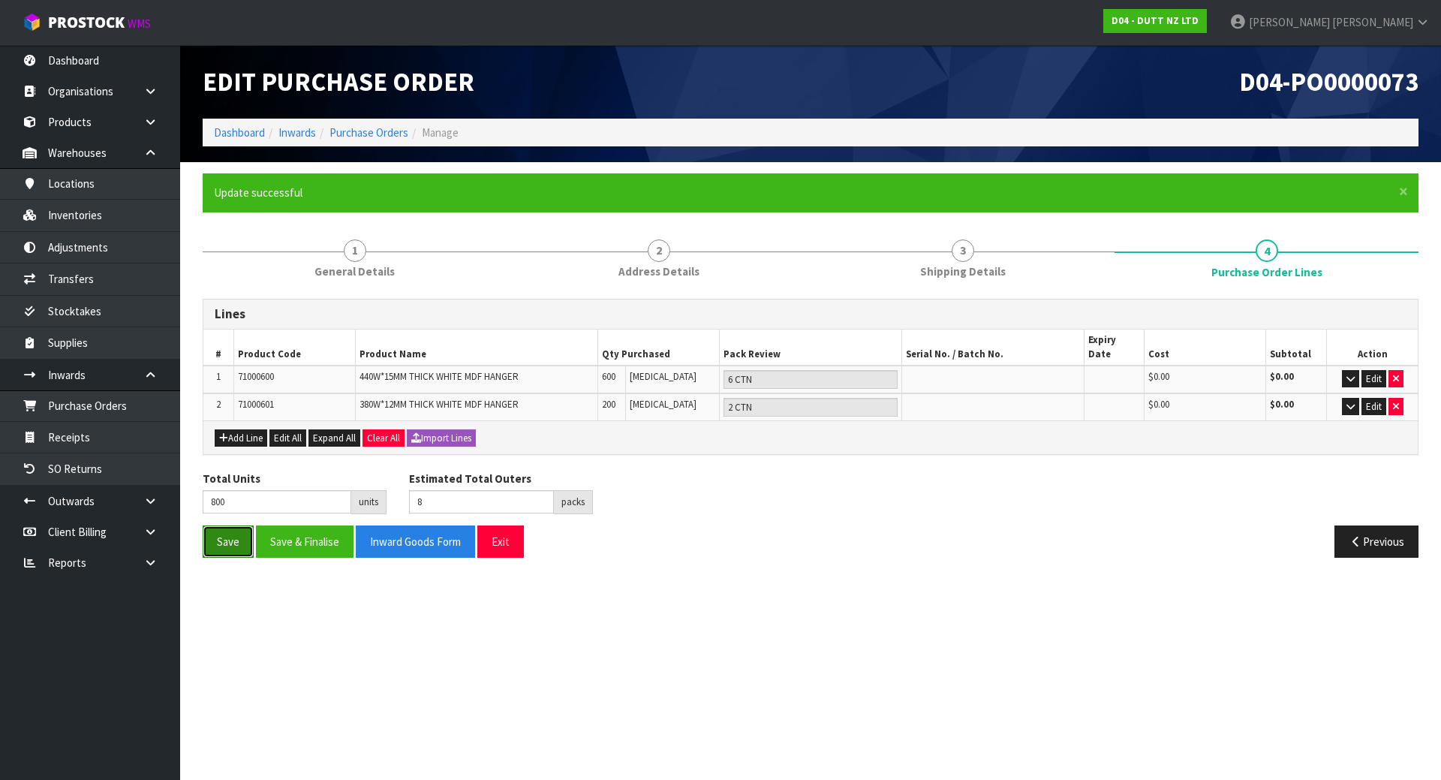
click at [218, 527] on button "Save" at bounding box center [228, 541] width 51 height 32
